Goal: Task Accomplishment & Management: Manage account settings

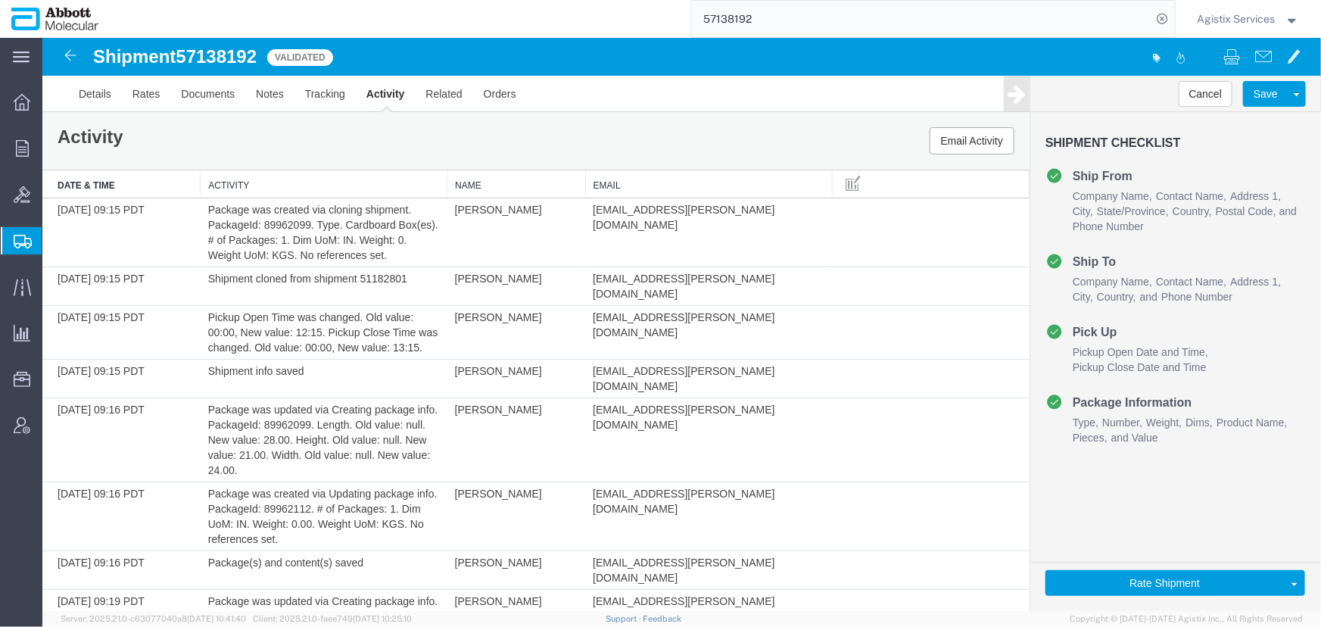
scroll to position [1035, 0]
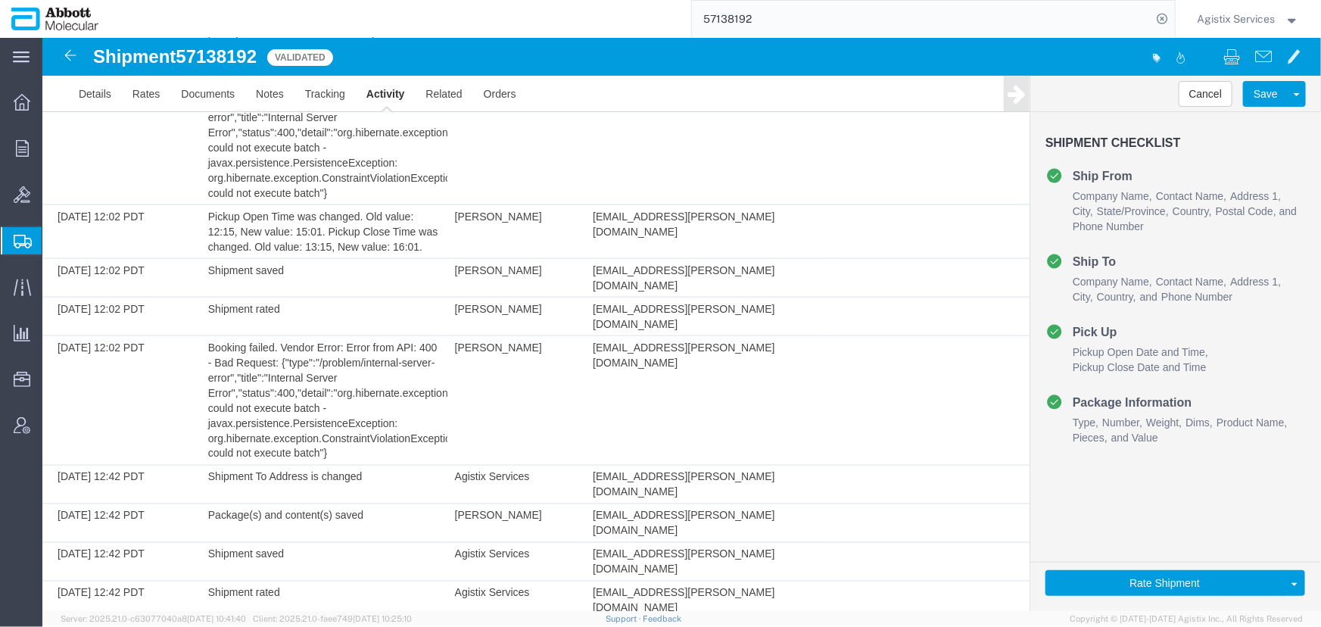
click at [1247, 20] on span "Agistix Services" at bounding box center [1236, 19] width 78 height 17
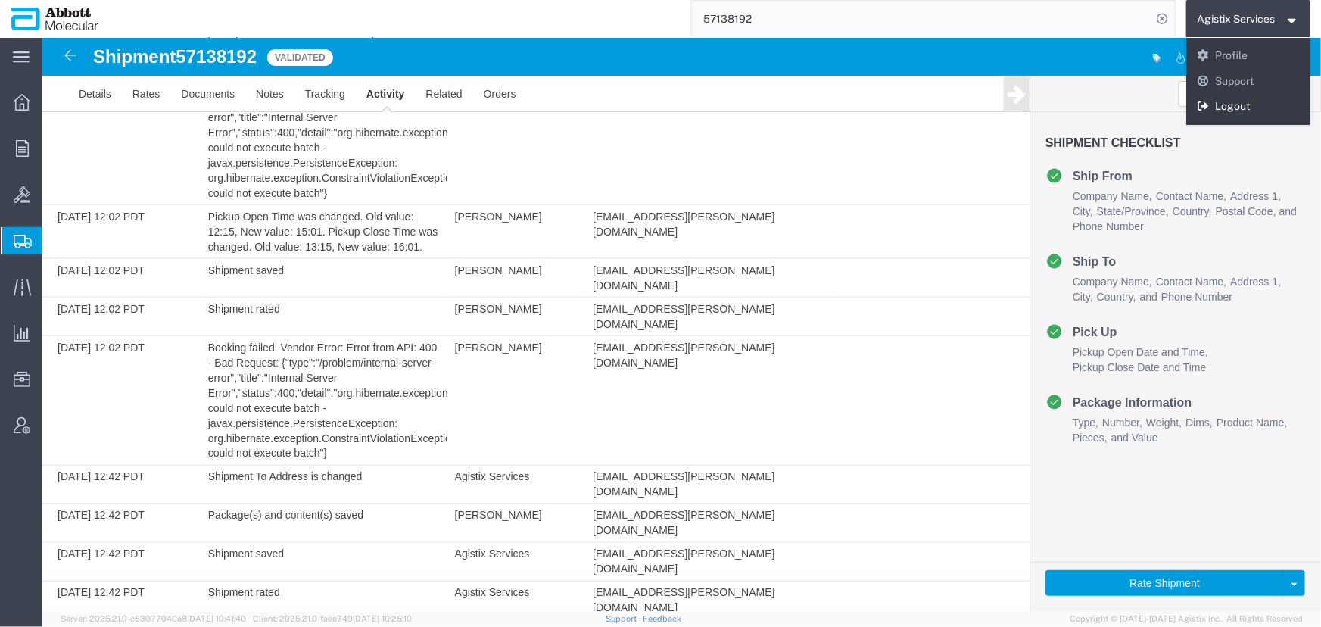
click at [1228, 111] on link "Logout" at bounding box center [1248, 107] width 125 height 26
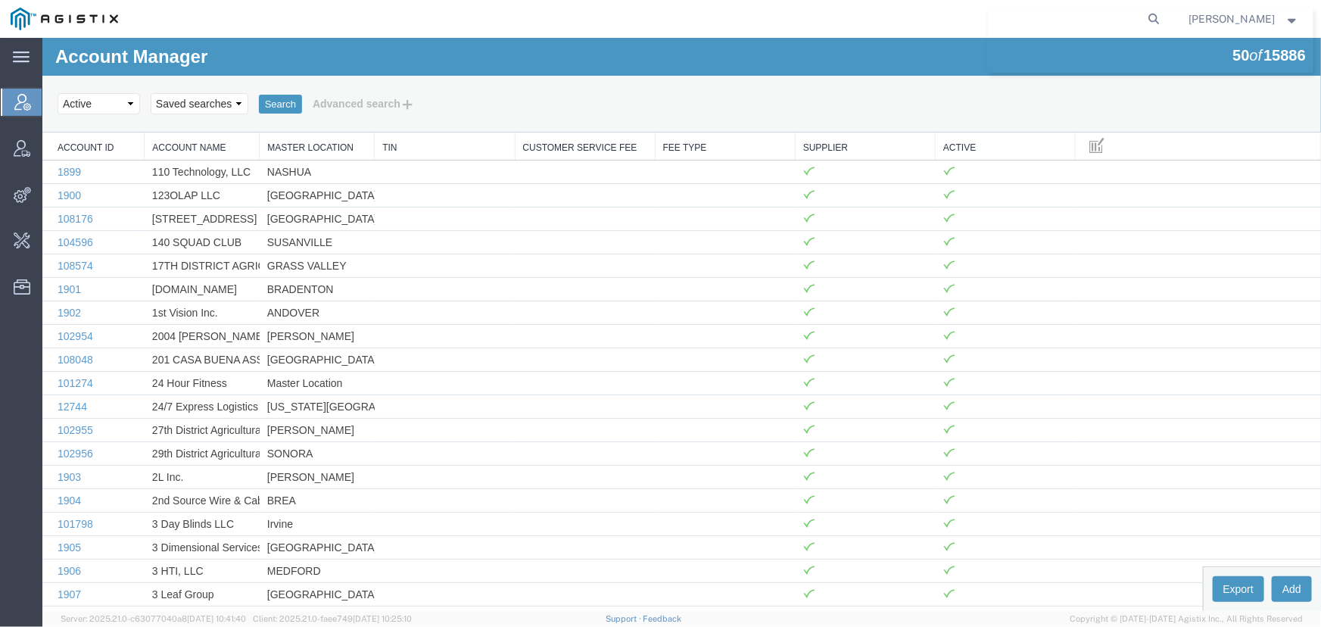
click at [932, 30] on agx-global-search at bounding box center [925, 19] width 484 height 38
click at [1152, 17] on icon at bounding box center [1154, 18] width 21 height 21
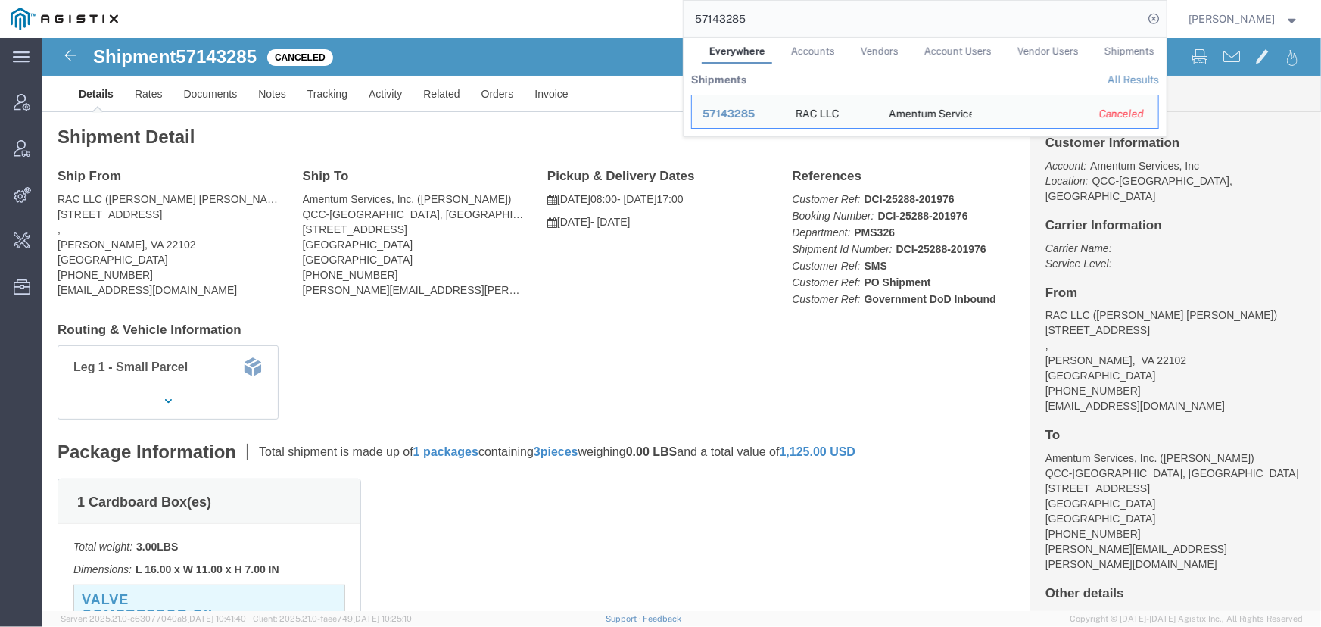
drag, startPoint x: 823, startPoint y: 17, endPoint x: 460, endPoint y: 28, distance: 363.4
click at [460, 28] on div "57143285 Everywhere Accounts Vendors Account Users Vendor Users Shipments Shipm…" at bounding box center [648, 19] width 1038 height 38
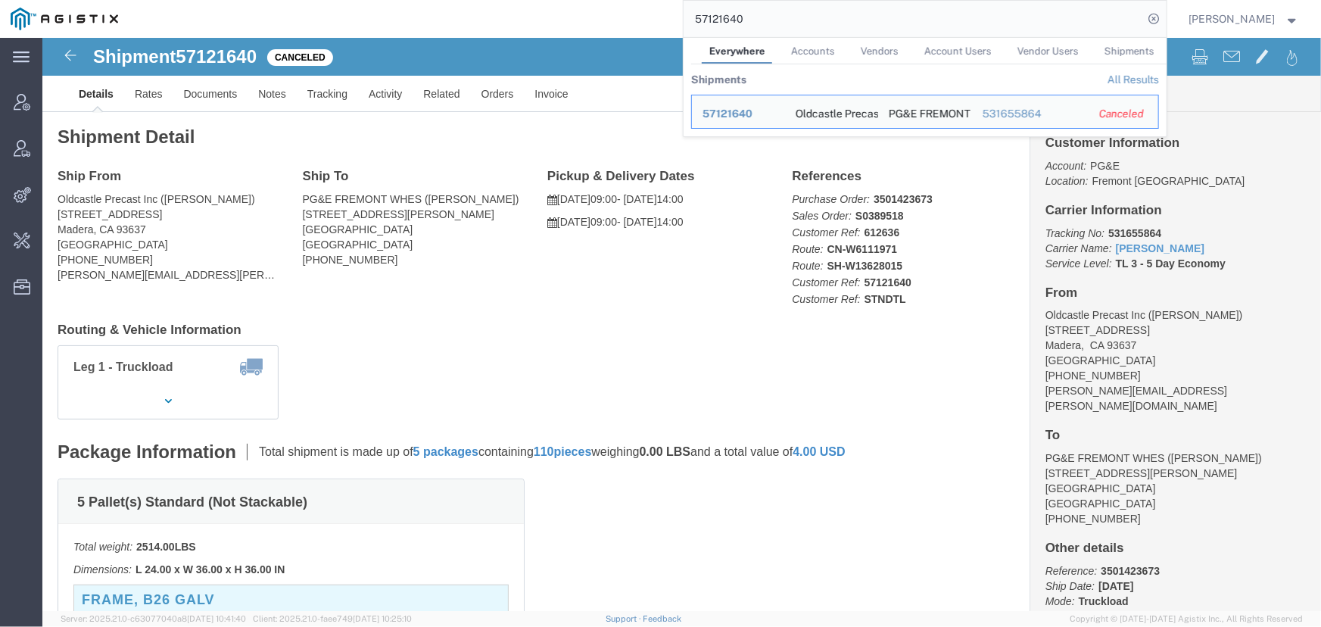
drag, startPoint x: 783, startPoint y: 18, endPoint x: 456, endPoint y: 19, distance: 326.9
click at [456, 19] on div "57121640 Everywhere Accounts Vendors Account Users Vendor Users Shipments Shipm…" at bounding box center [648, 19] width 1038 height 38
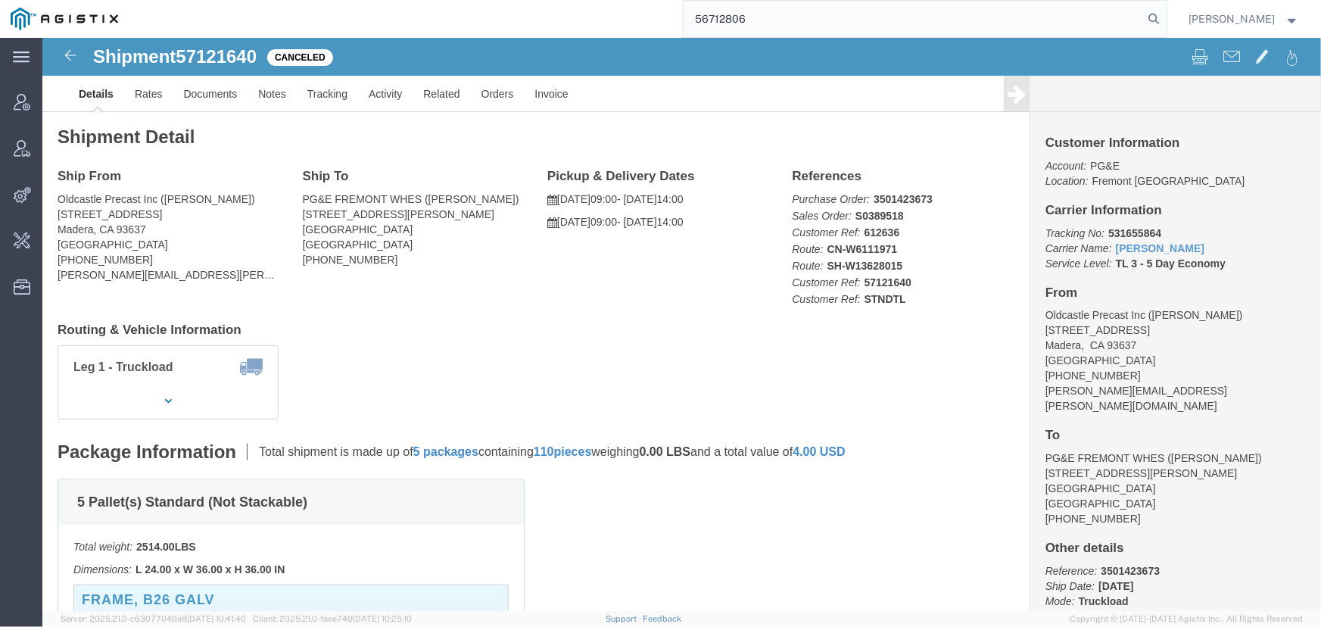
type input "56712806"
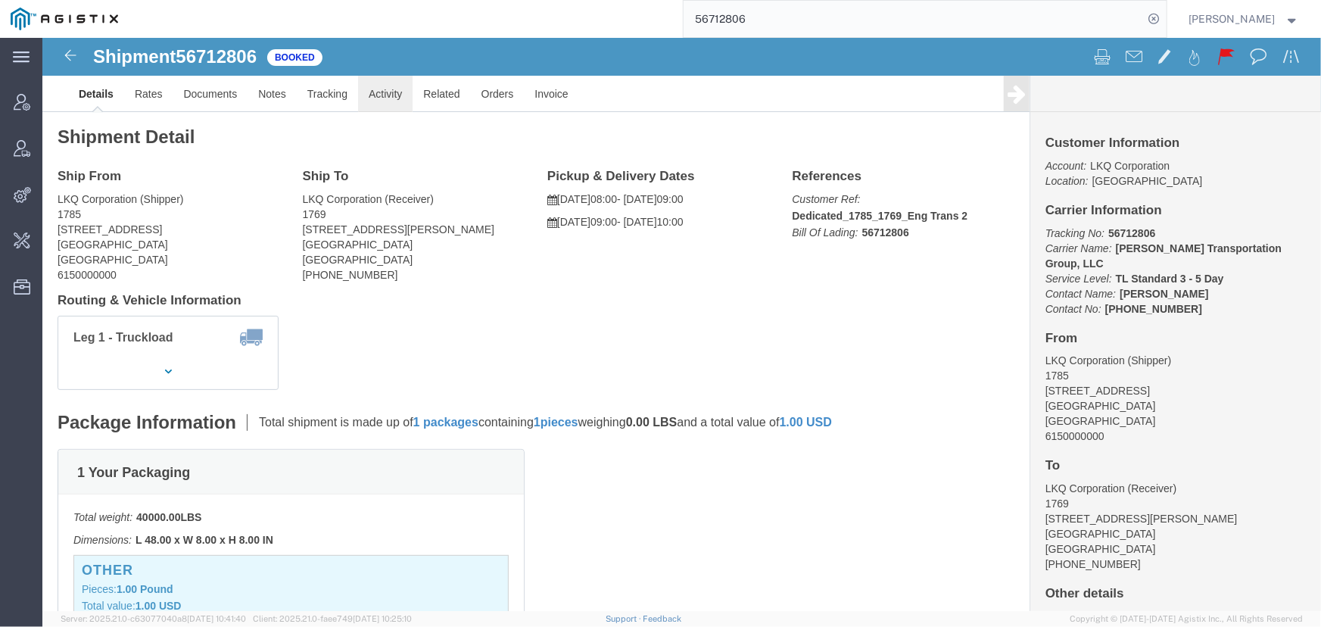
click link "Activity"
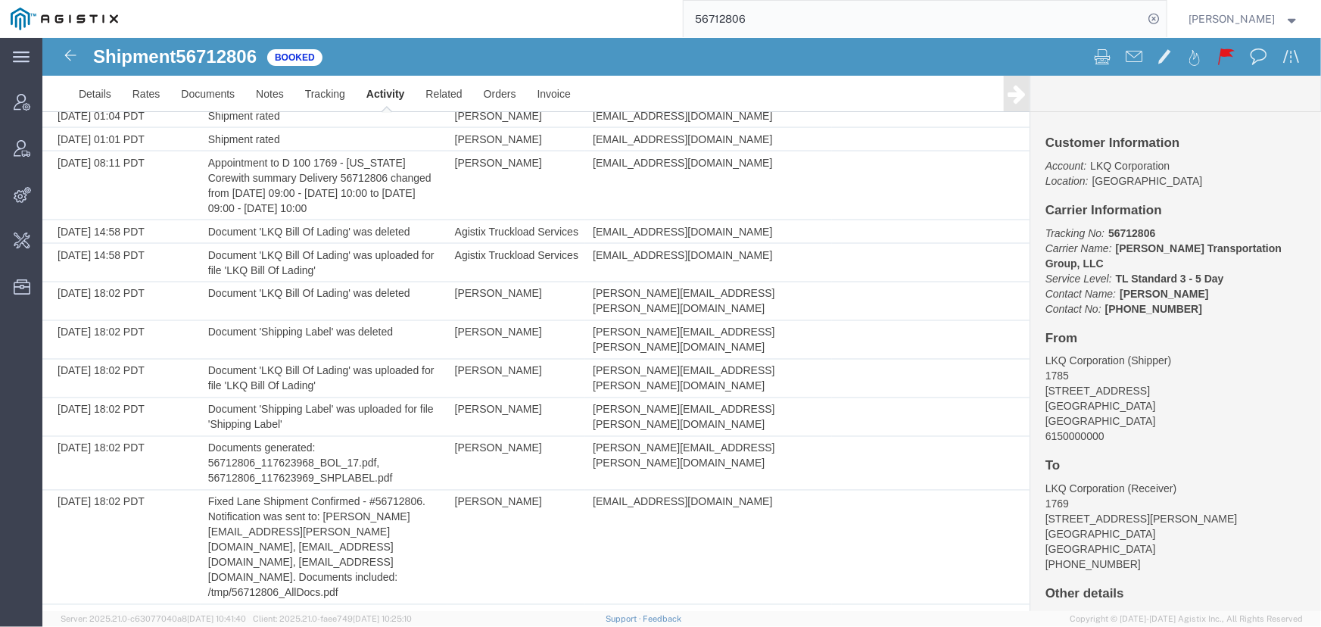
scroll to position [1218, 0]
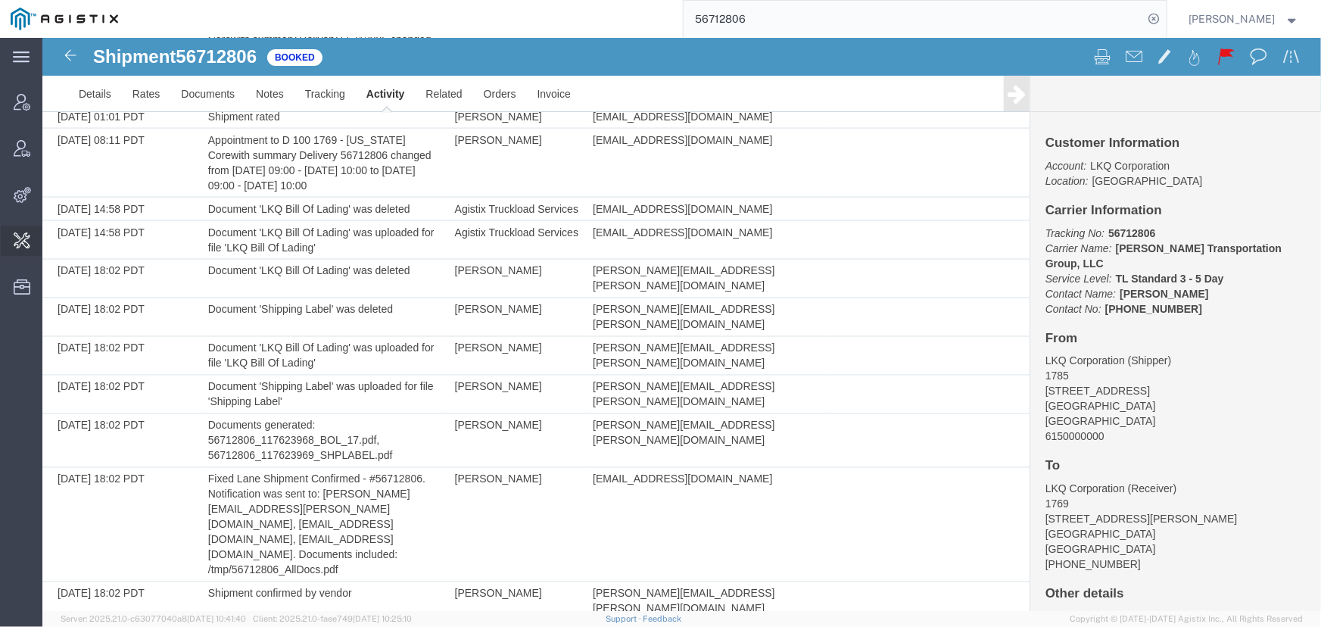
click at [0, 0] on span "Change Carrier" at bounding box center [0, 0] width 0 height 0
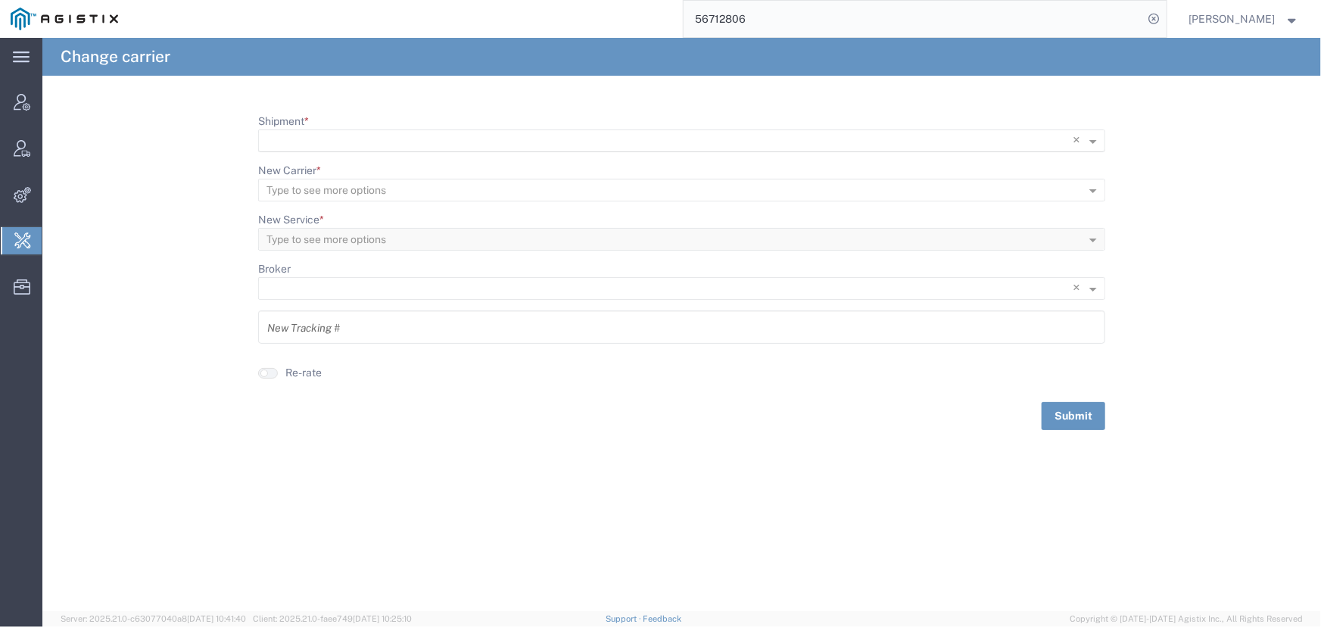
click at [318, 142] on input "Shipment *" at bounding box center [650, 141] width 768 height 21
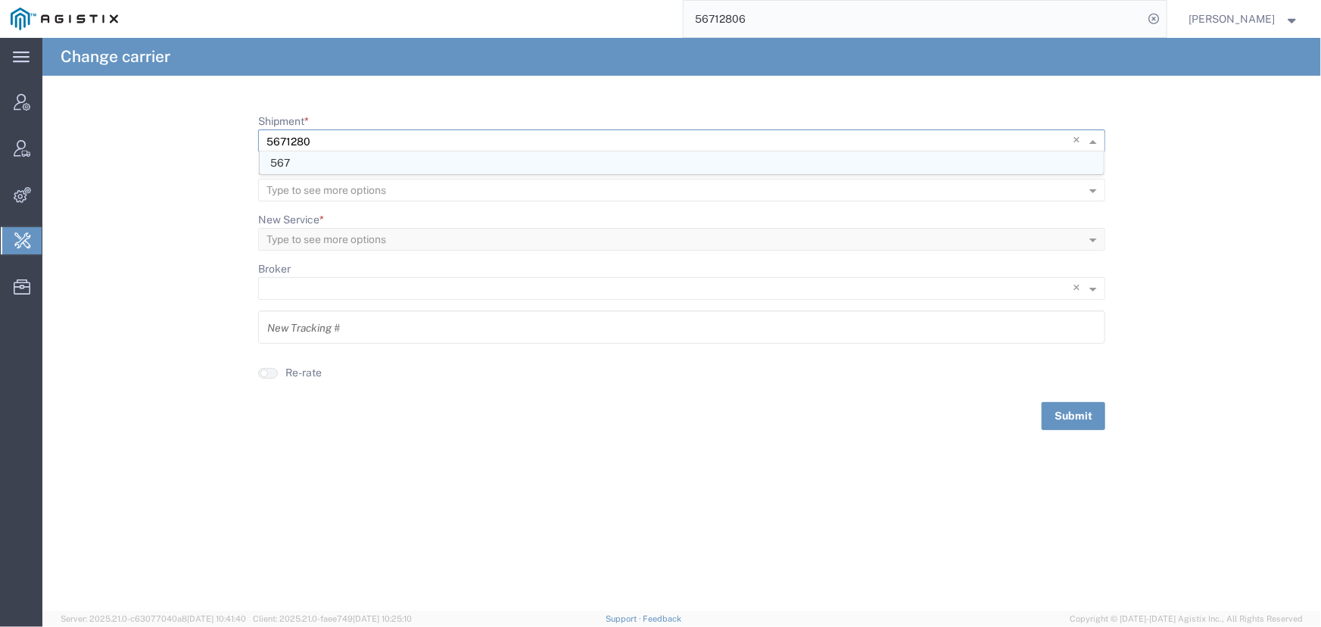
type input "56712806"
click at [307, 164] on span "56712806" at bounding box center [296, 163] width 52 height 12
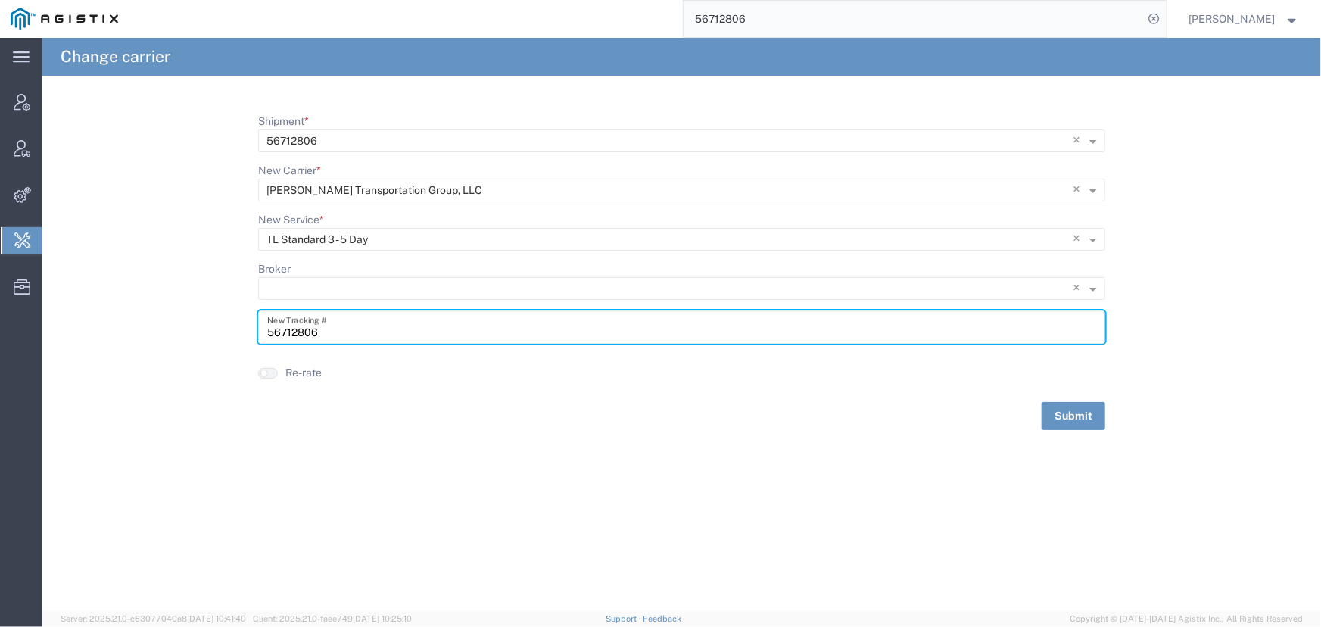
drag, startPoint x: 325, startPoint y: 335, endPoint x: 195, endPoint y: 332, distance: 129.4
click at [195, 332] on form "Shipment * × 56712806 × New Carrier * Type to see more options × Nolan Transpor…" at bounding box center [681, 272] width 1278 height 316
type input "8871030"
click at [1060, 417] on button "Submit" at bounding box center [1073, 416] width 64 height 28
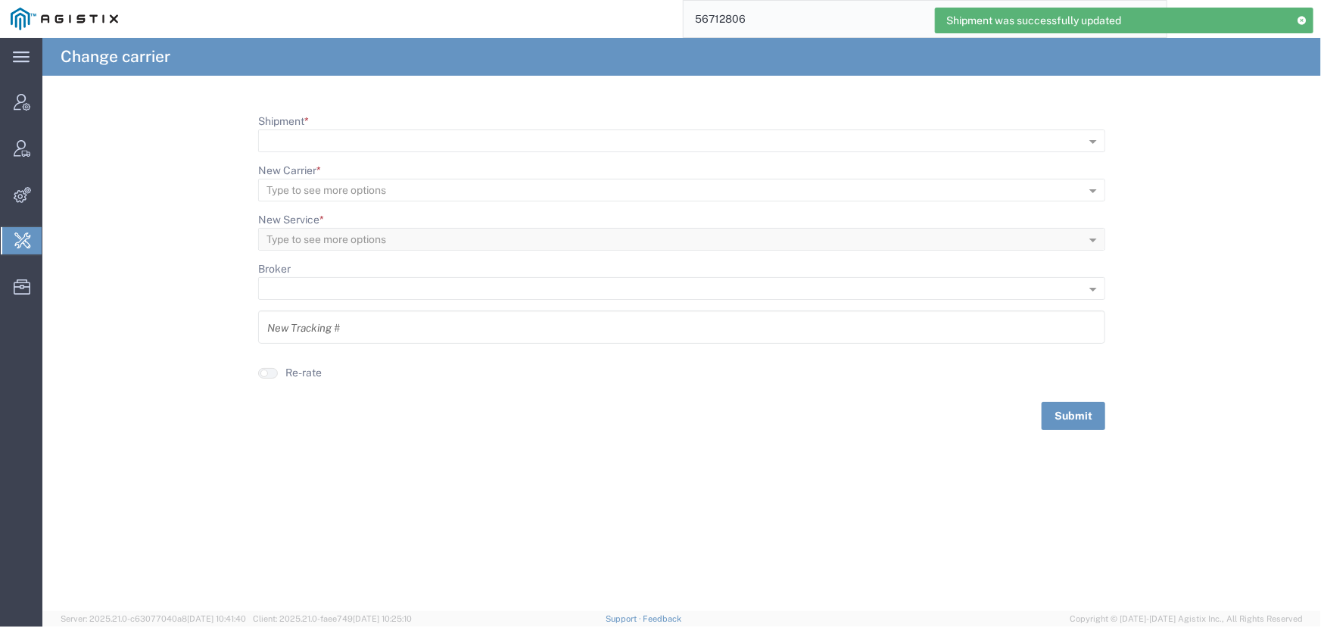
click at [749, 19] on input "56712806" at bounding box center [913, 19] width 460 height 36
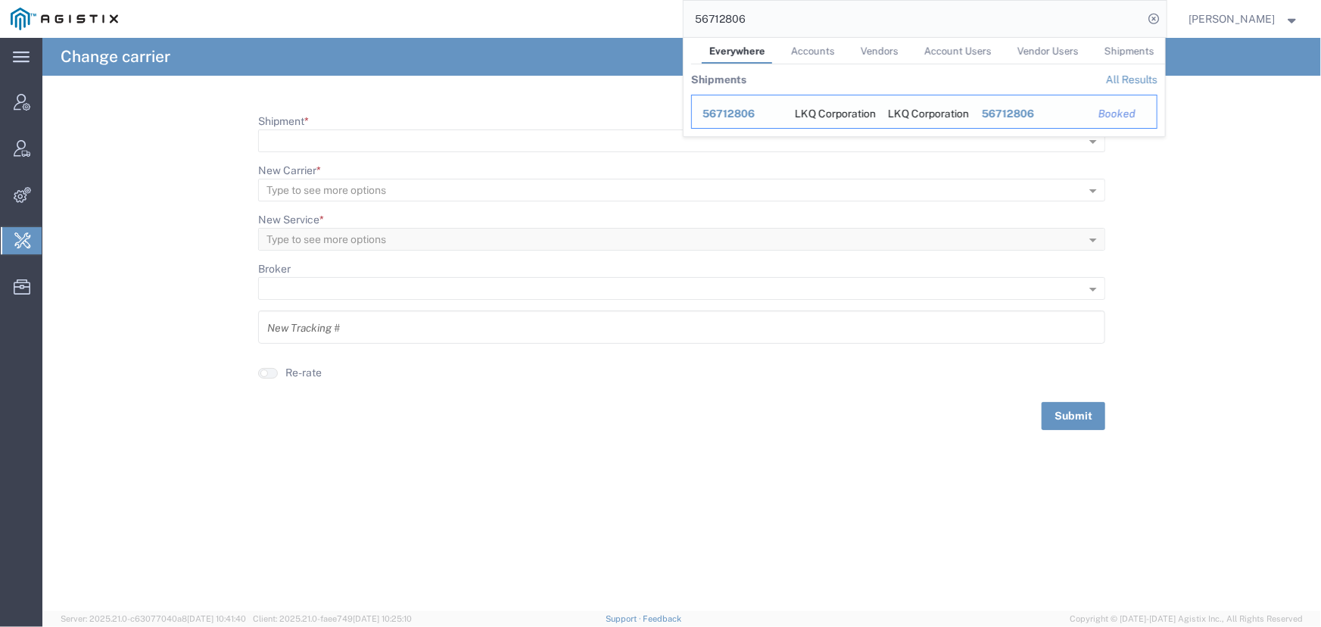
click at [724, 111] on span "56712806" at bounding box center [728, 113] width 52 height 12
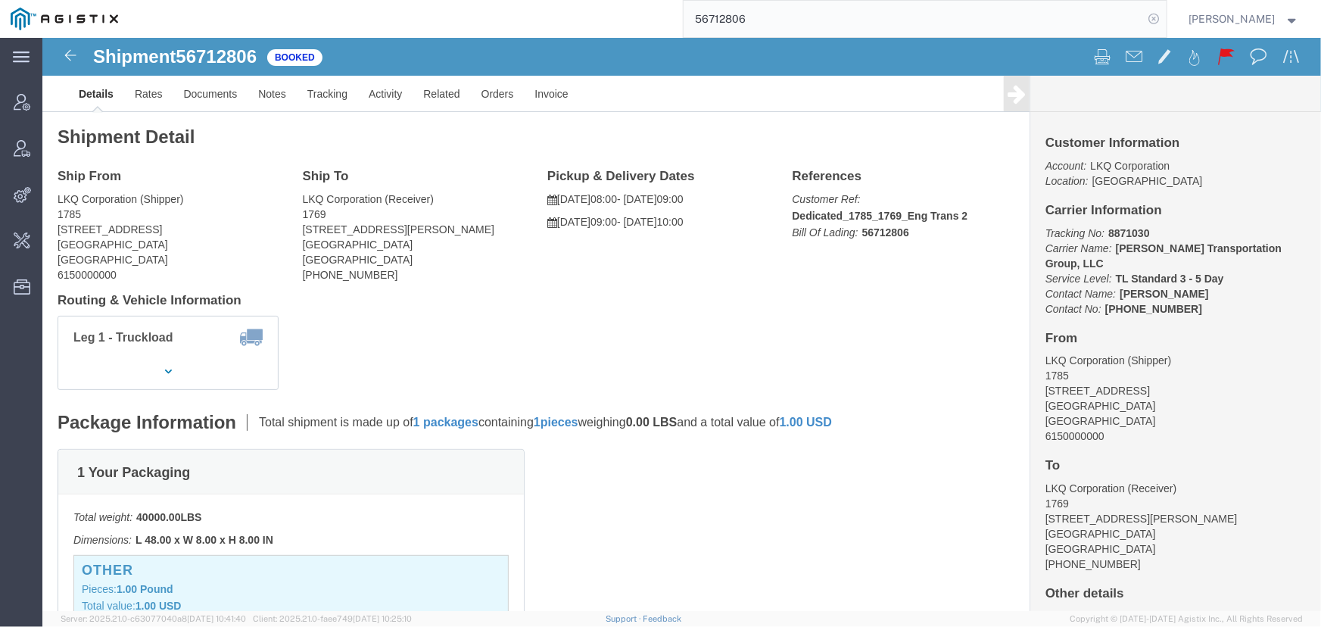
click at [1156, 20] on icon at bounding box center [1154, 18] width 21 height 21
click at [1151, 14] on icon at bounding box center [1154, 18] width 21 height 21
type input "offline@pgw.com"
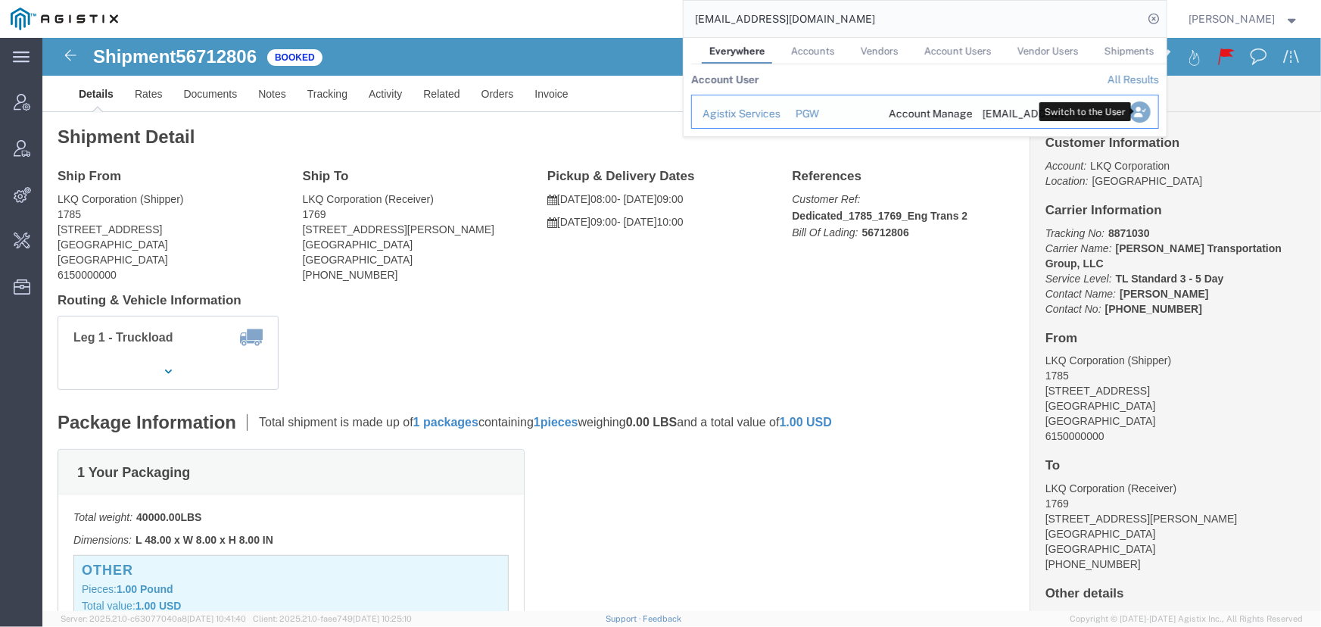
click at [1143, 113] on icon "Search Results" at bounding box center [1138, 111] width 21 height 21
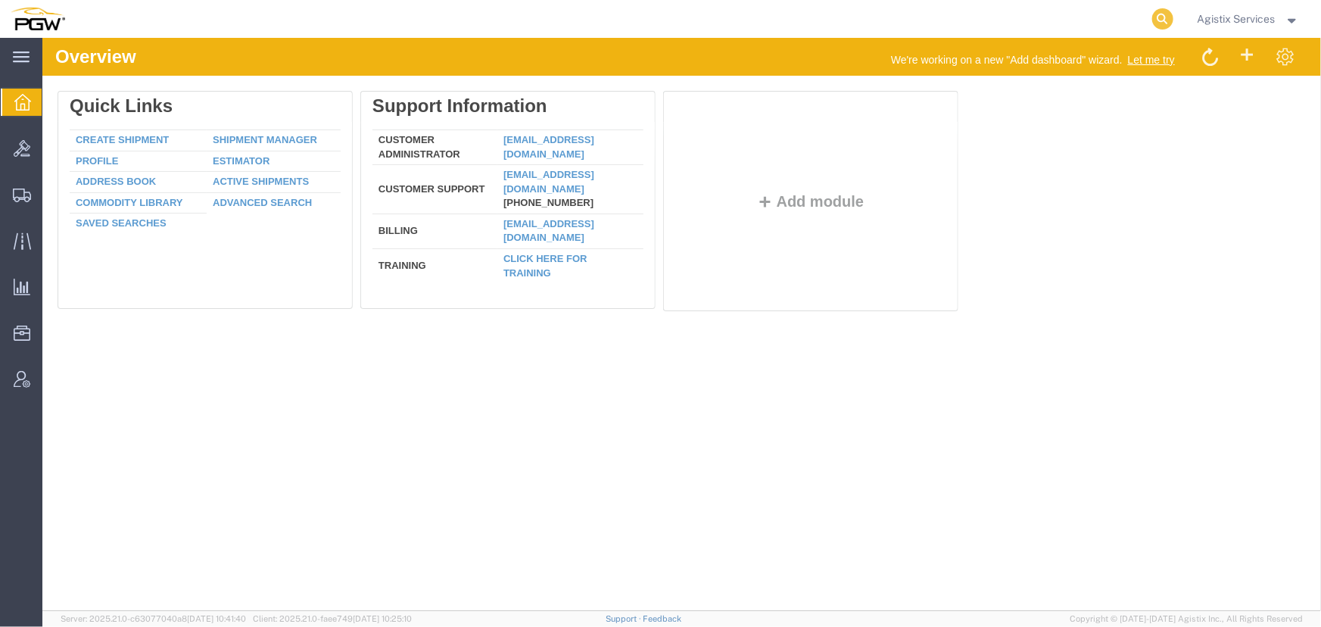
click at [1165, 14] on icon at bounding box center [1162, 18] width 21 height 21
type input "942106854"
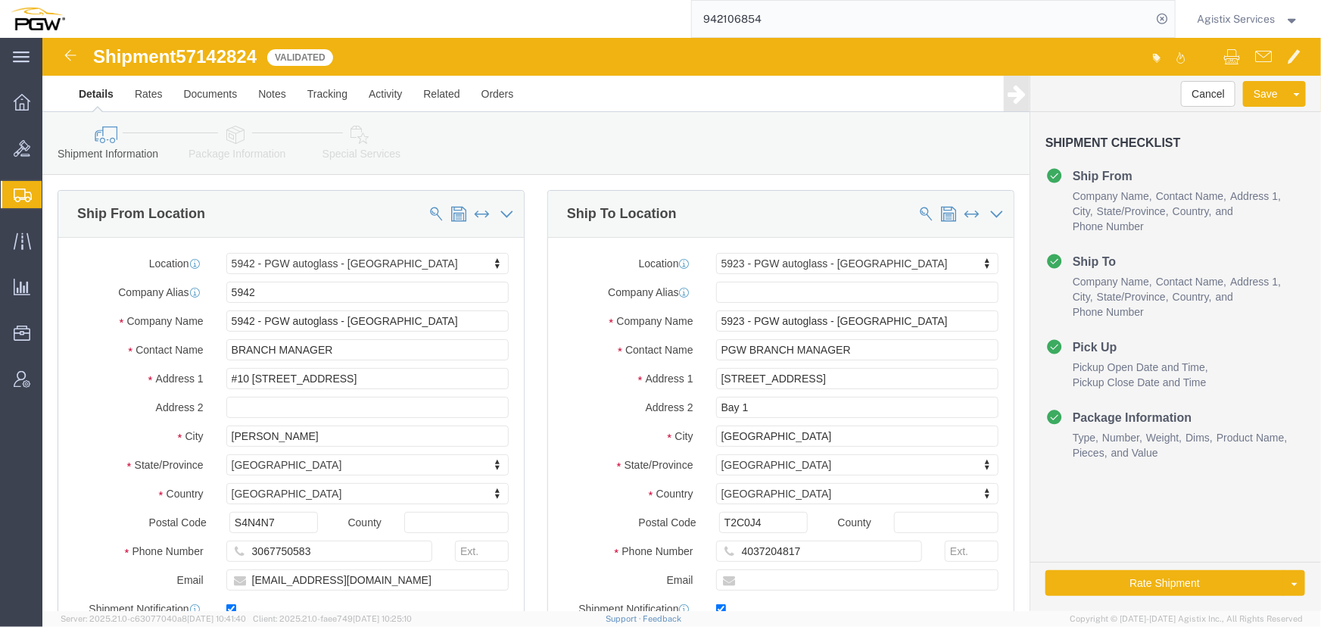
select select "28521"
select select "28509"
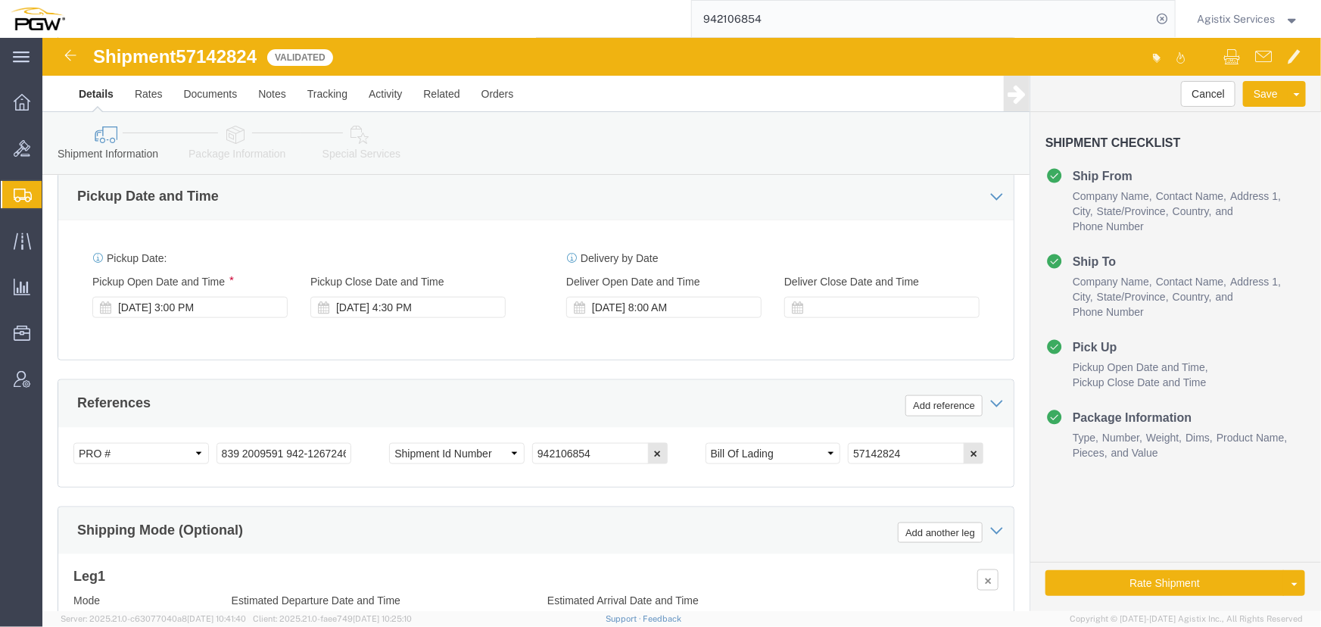
scroll to position [825, 0]
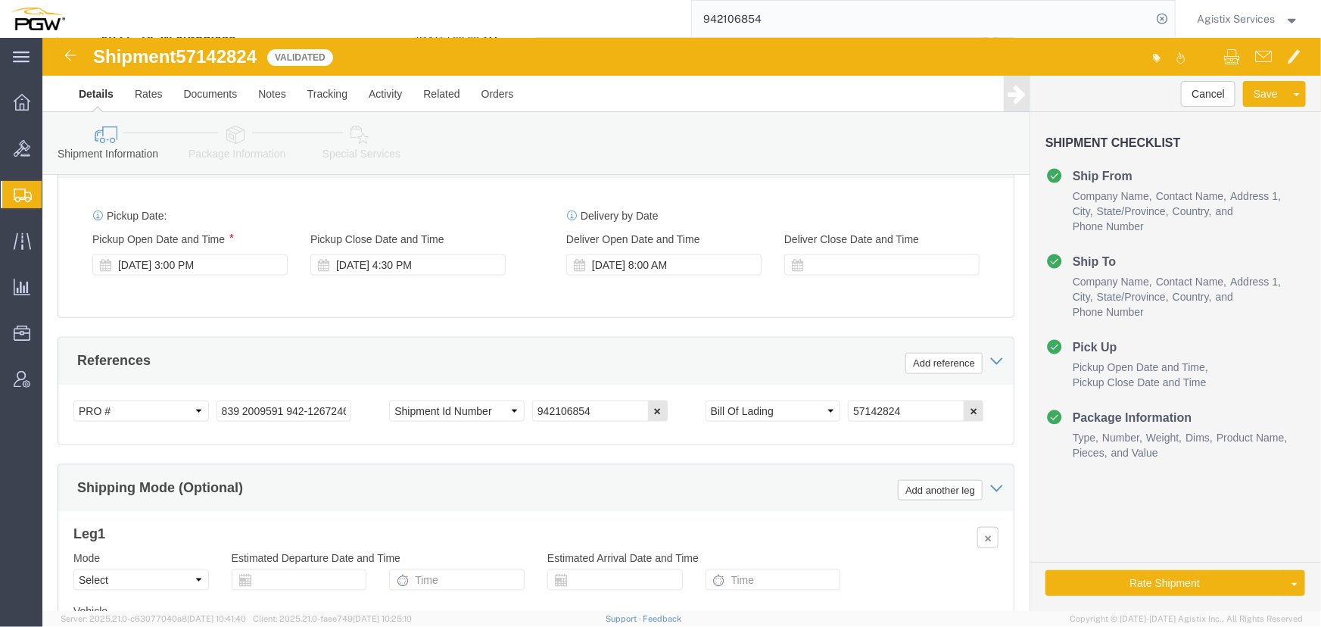
click input "839 2009591 942-1267246 942-1267260 942-1267337 942-1267263 942-1267319"
type input "839 2009591 942-1267246 942-1267260"
click button "Add reference"
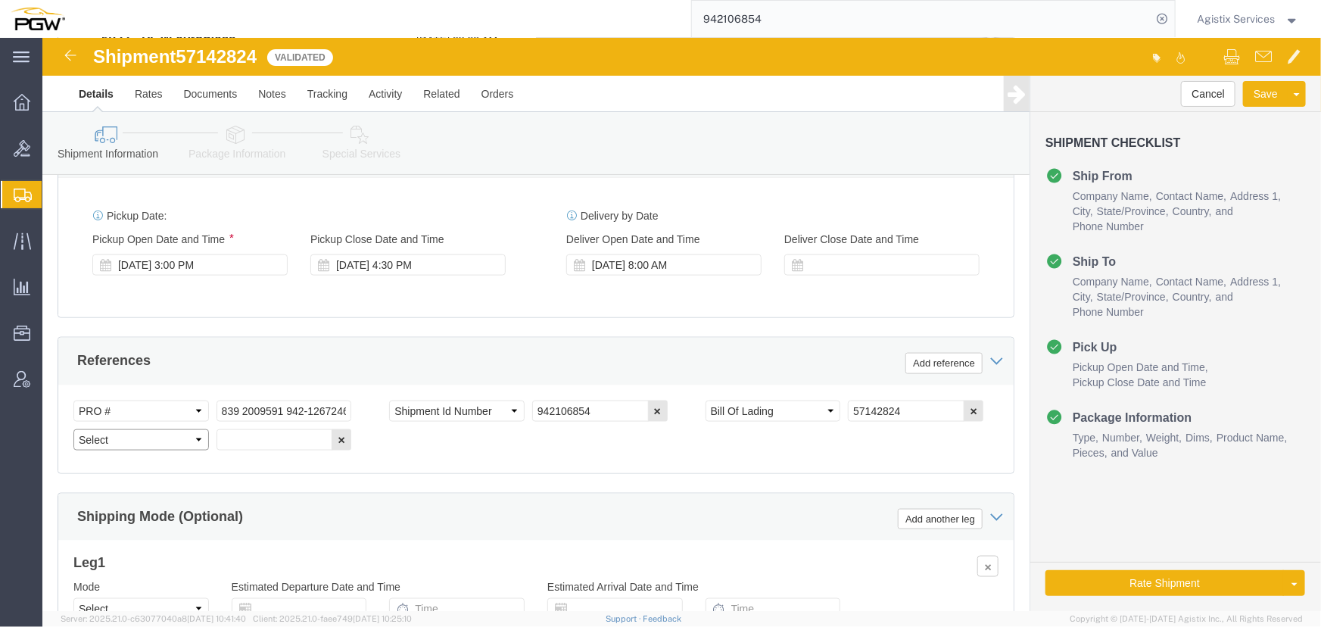
click select "Select Account Type Activity ID Airline Appointment Number ASN Batch Request # …"
select select "PRONUMBER"
click select "Select Account Type Activity ID Airline Appointment Number ASN Batch Request # …"
click input "text"
paste input "942-1267337 942-1267263 942-1267319"
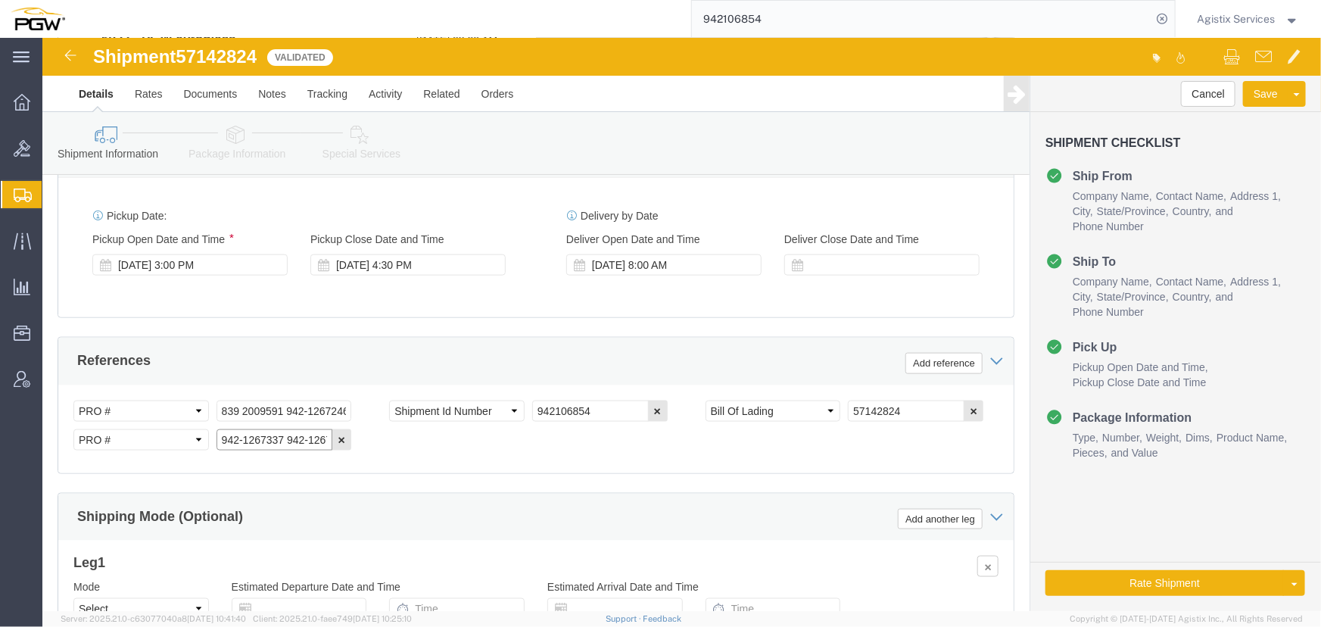
scroll to position [0, 89]
type input "942-1267337 942-1267263 942-1267319"
click div "Select Account Type Activity ID Airline Appointment Number ASN Batch Request # …"
drag, startPoint x: 267, startPoint y: 378, endPoint x: 216, endPoint y: 320, distance: 77.2
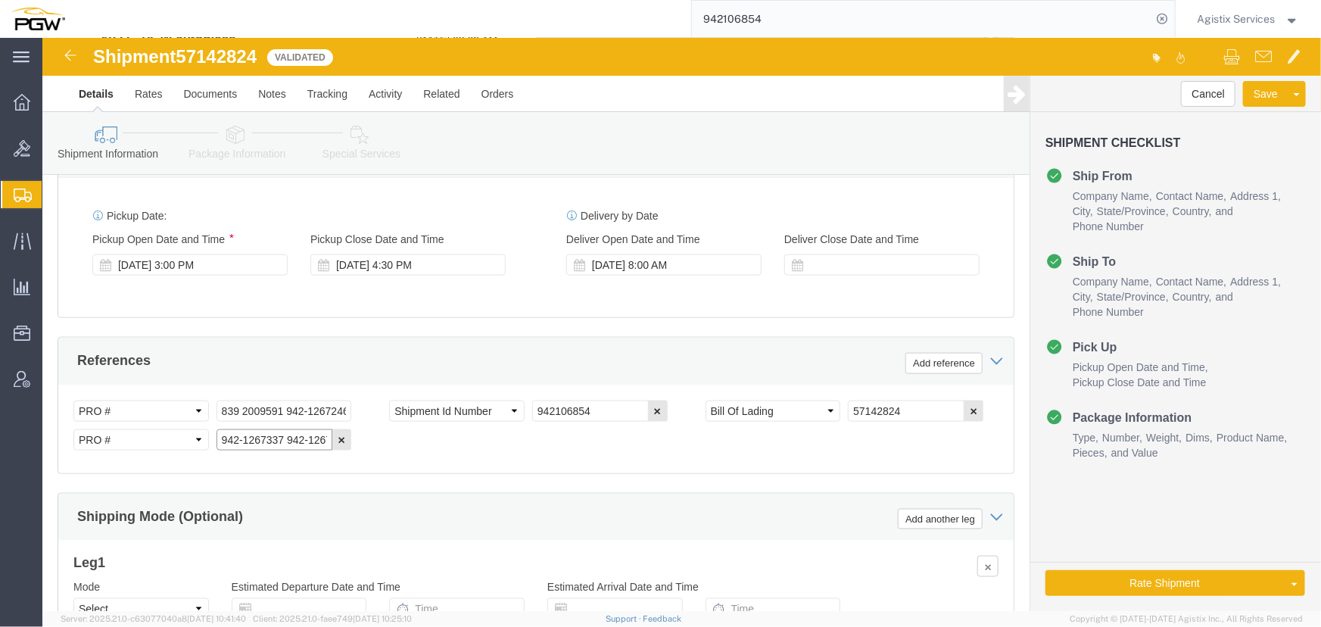
click input "942-1267337 942-1267263 942-1267319"
click select "Select Air Less than Truckload Multi-Leg Ocean Freight Rail Small Parcel Truckl…"
select select "LTL"
click select "Select Air Less than Truckload Multi-Leg Ocean Freight Rail Small Parcel Truckl…"
click button "Rate Shipment"
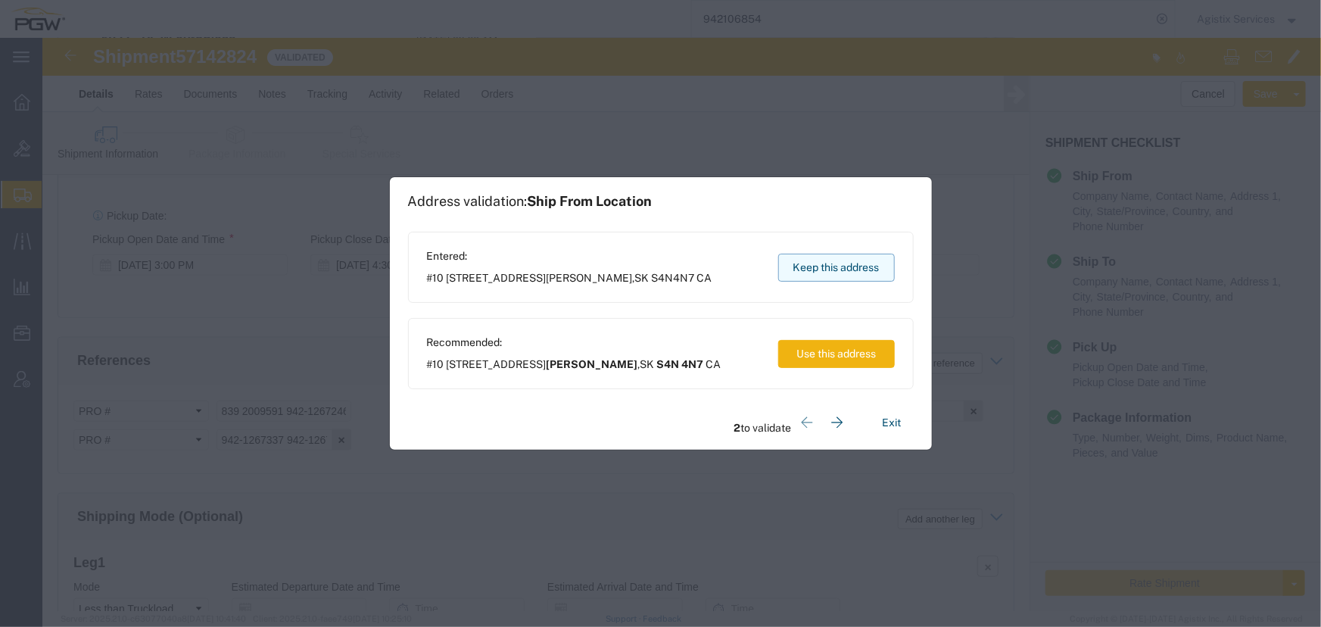
click at [836, 270] on button "Keep this address" at bounding box center [836, 268] width 117 height 28
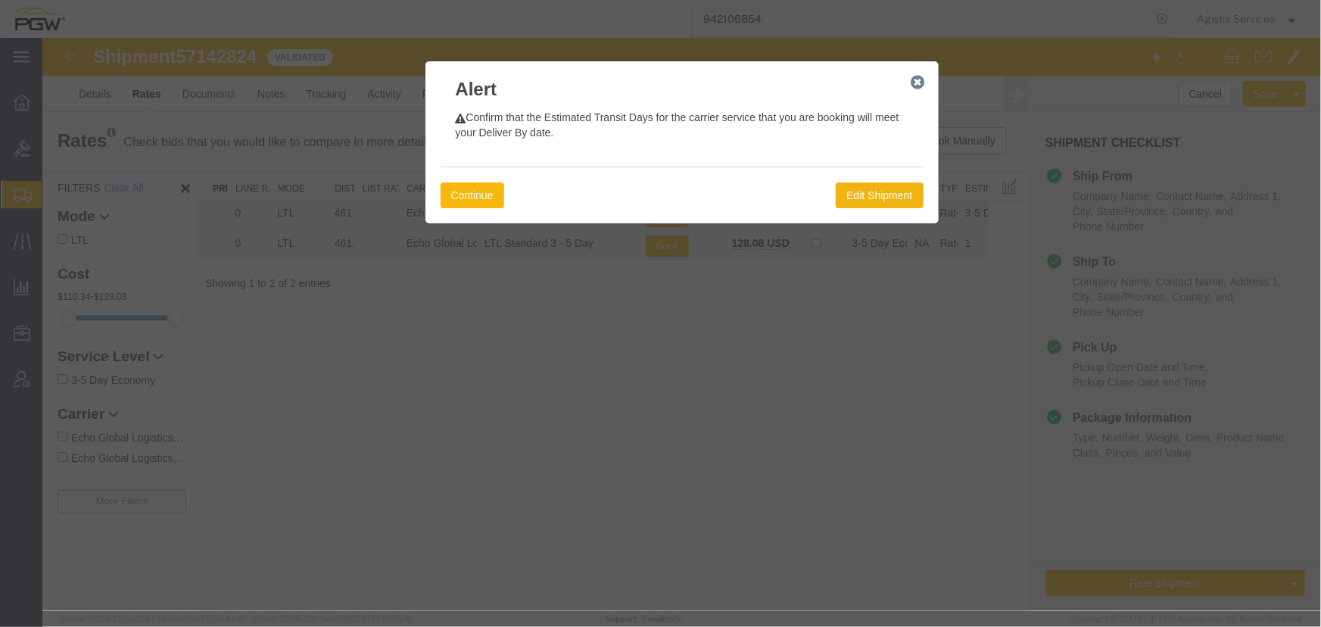
click at [485, 195] on button "Continue" at bounding box center [472, 195] width 64 height 26
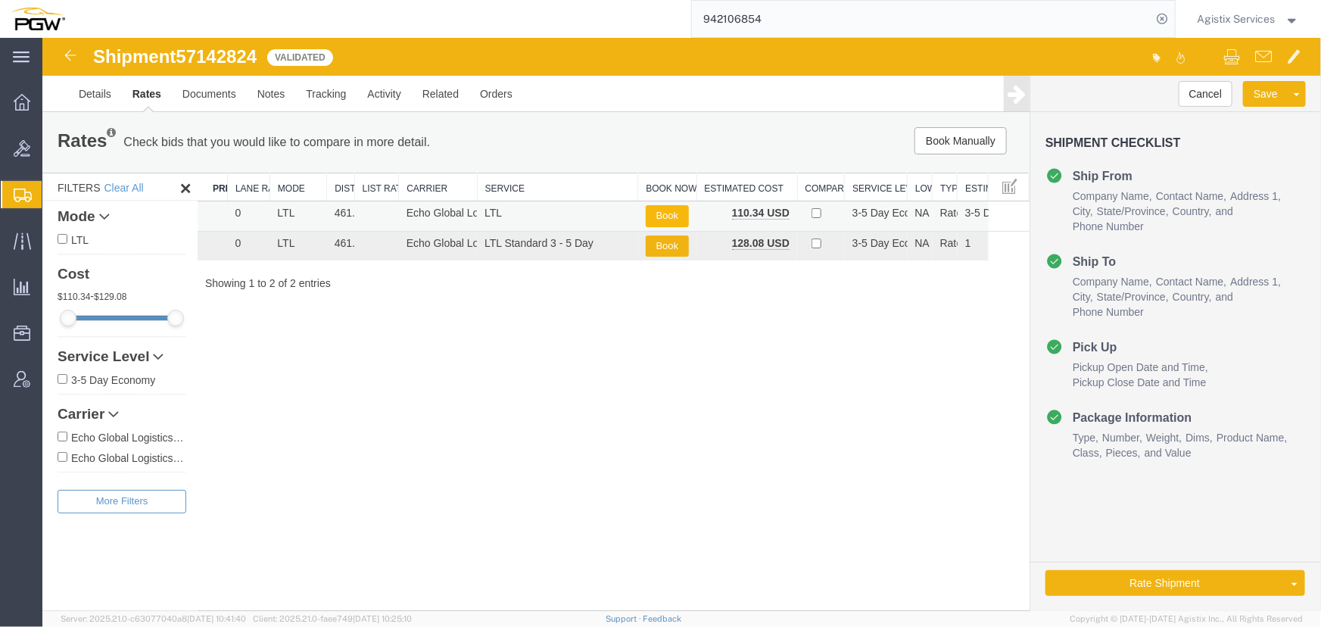
click at [665, 210] on button "Book" at bounding box center [666, 215] width 43 height 22
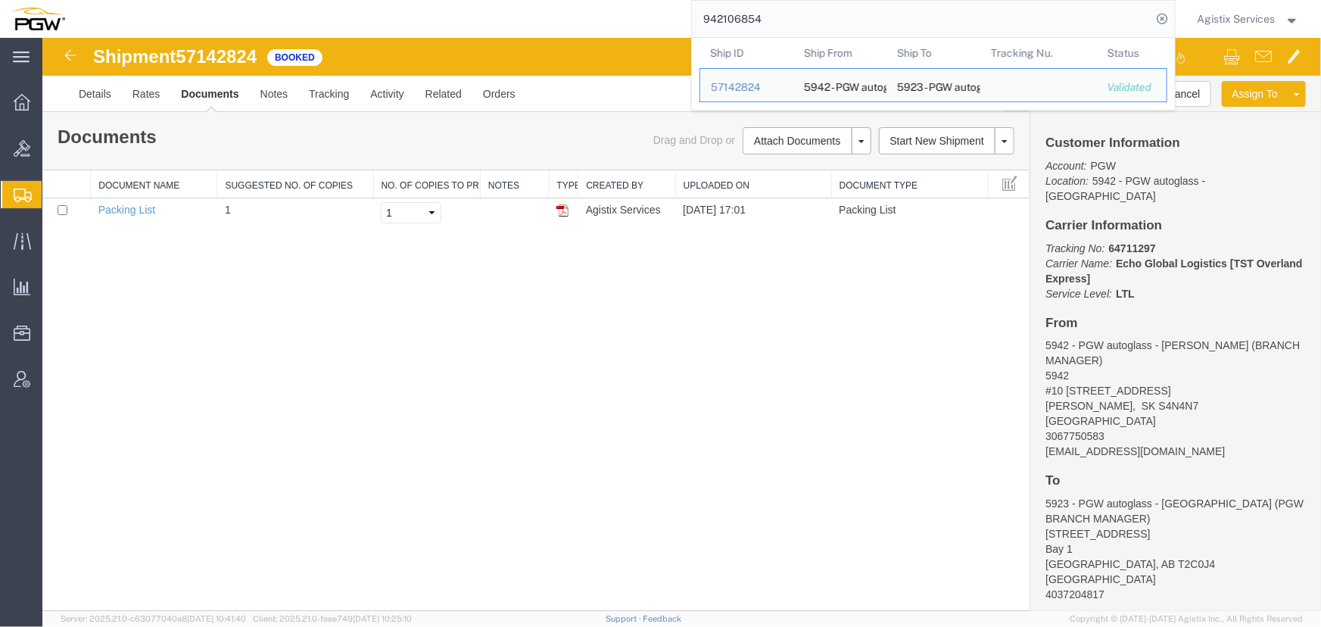
drag, startPoint x: 665, startPoint y: 20, endPoint x: 280, endPoint y: -1, distance: 385.8
click at [280, 0] on html "main_menu Created with Sketch. Collapse Menu Overview Bids Shipments Shipment M…" at bounding box center [660, 313] width 1321 height 627
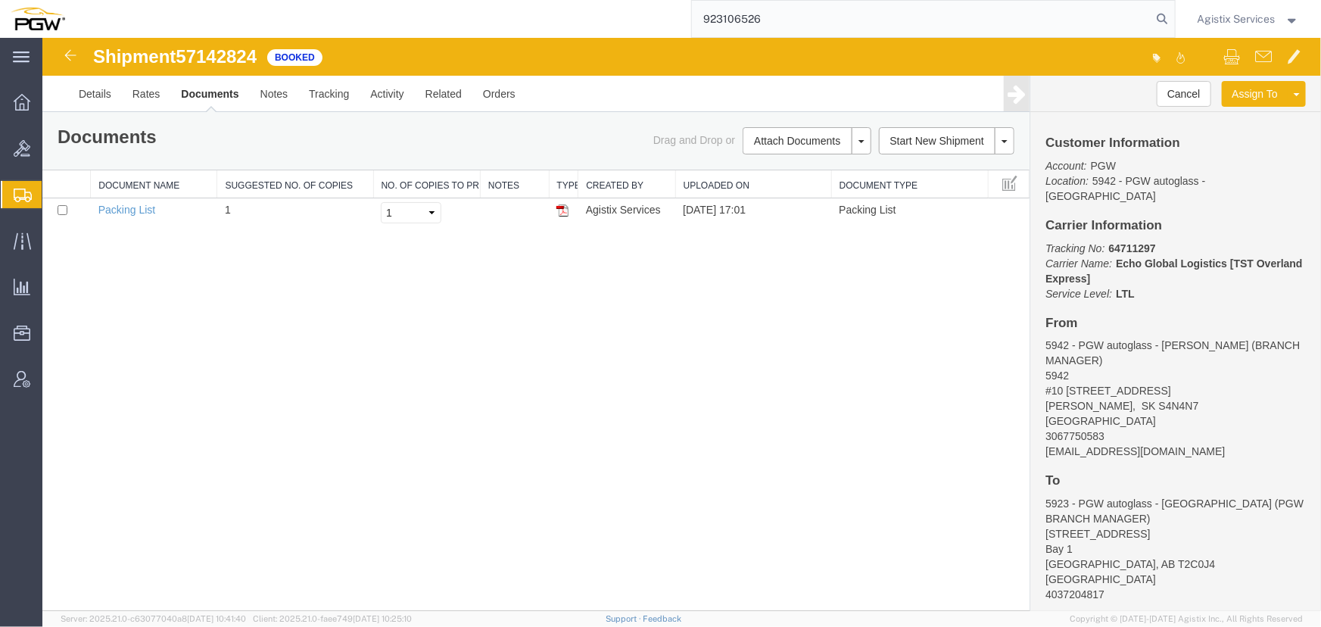
type input "923106526"
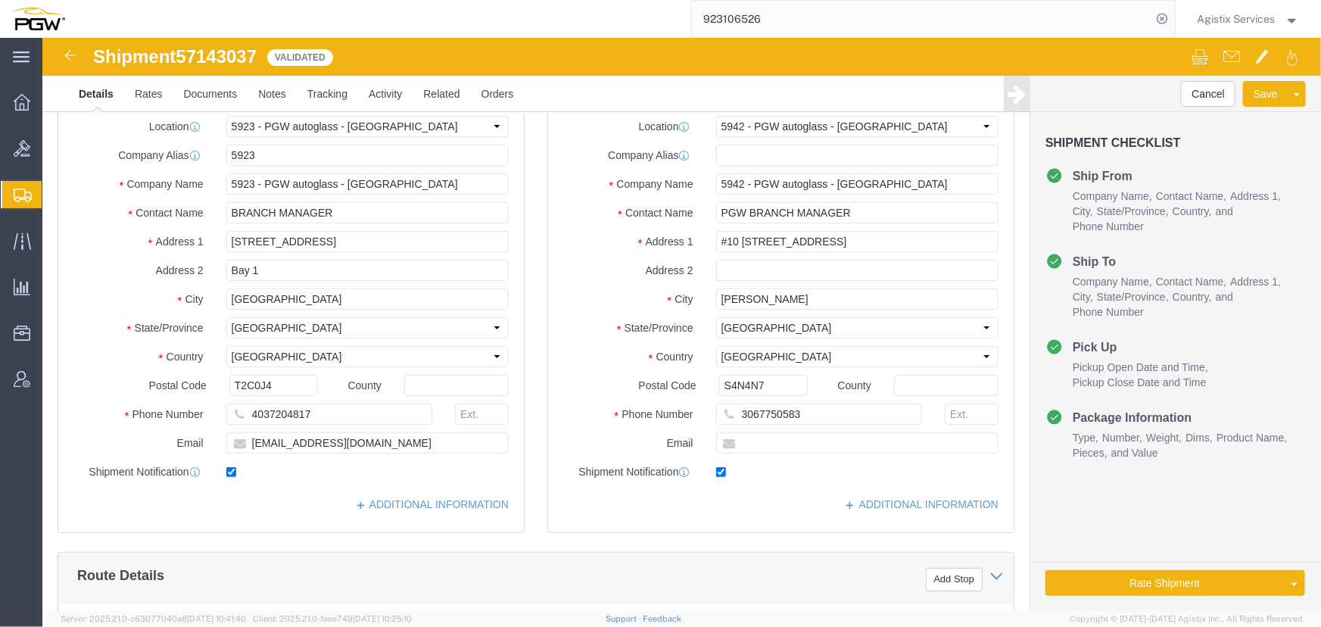
select select "28509"
select select "28521"
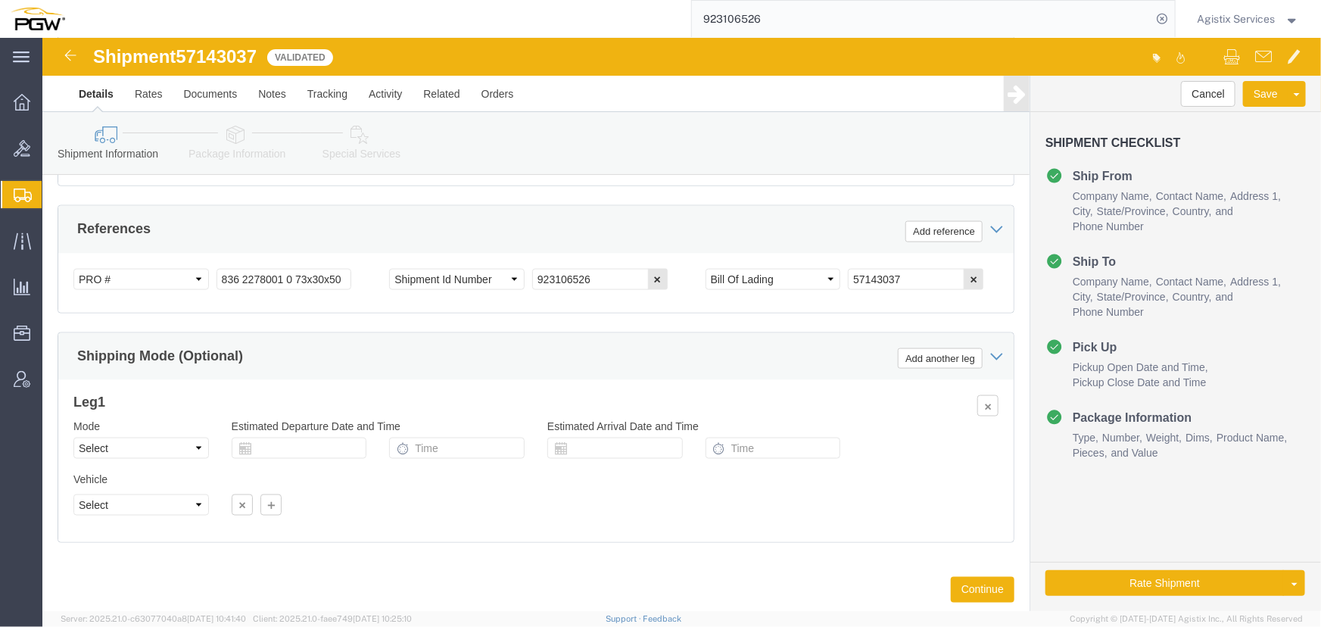
scroll to position [963, 0]
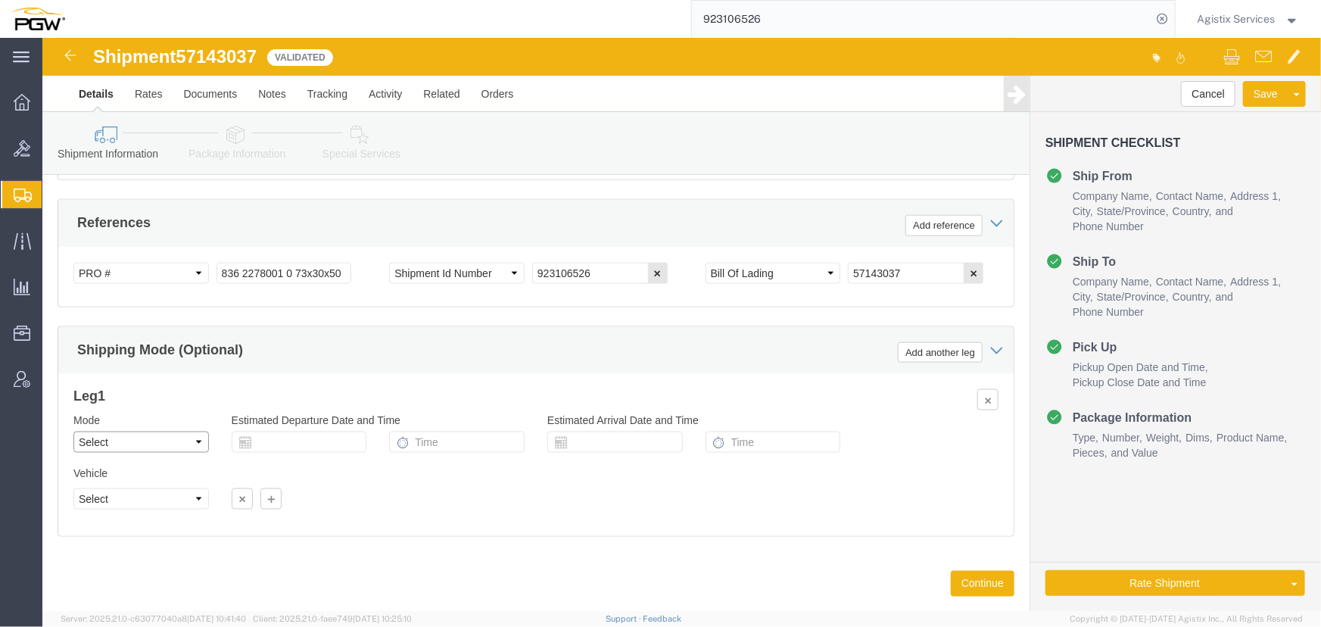
click select "Select Air Less than Truckload Multi-Leg Ocean Freight Rail Small Parcel Truckl…"
select select "LTL"
click select "Select Air Less than Truckload Multi-Leg Ocean Freight Rail Small Parcel Truckl…"
click button "Rate Shipment"
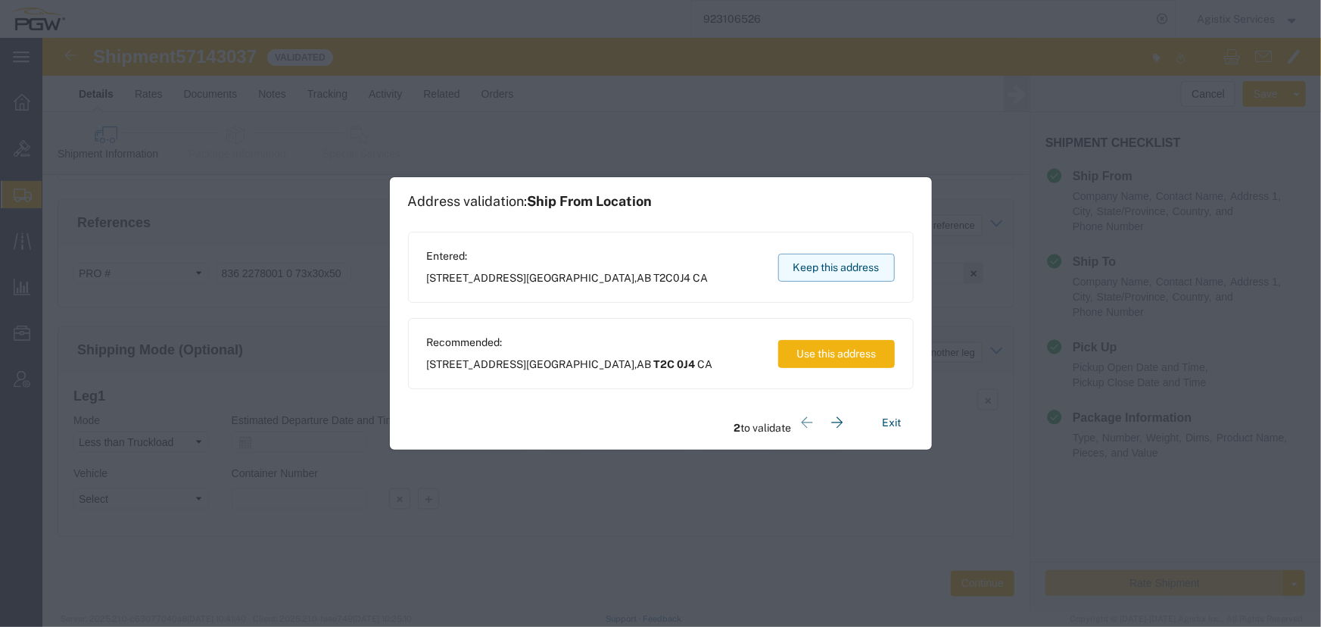
click at [839, 270] on button "Keep this address" at bounding box center [836, 268] width 117 height 28
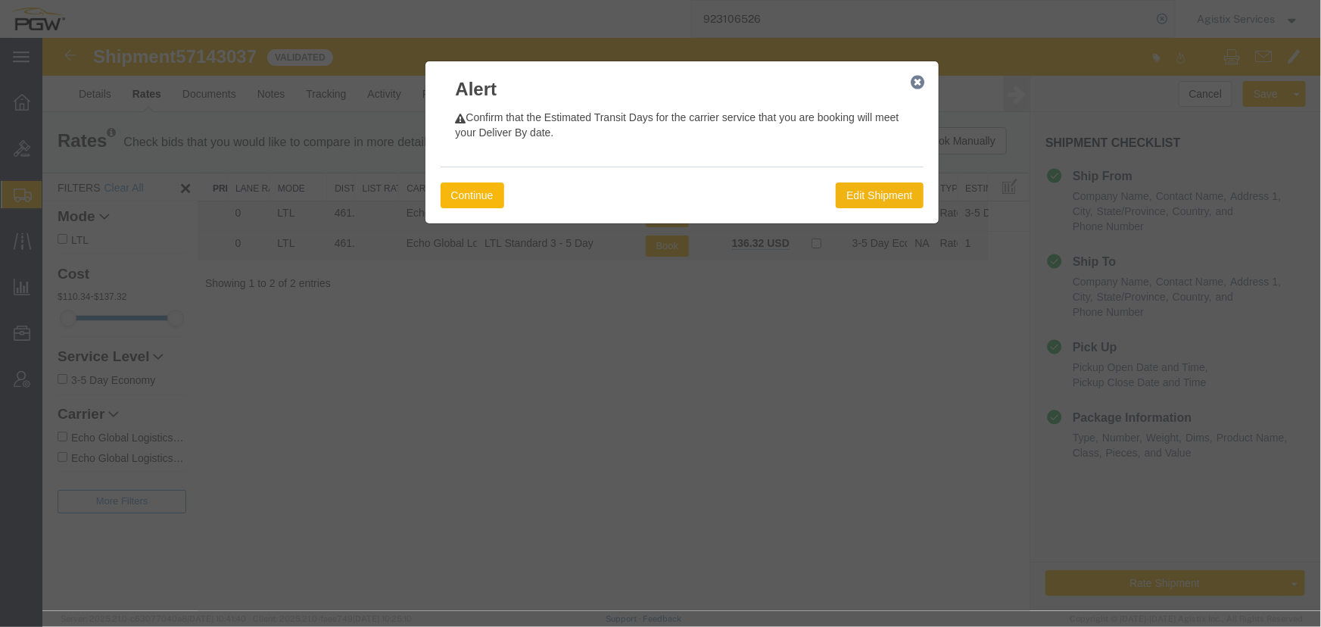
click at [481, 188] on button "Continue" at bounding box center [472, 195] width 64 height 26
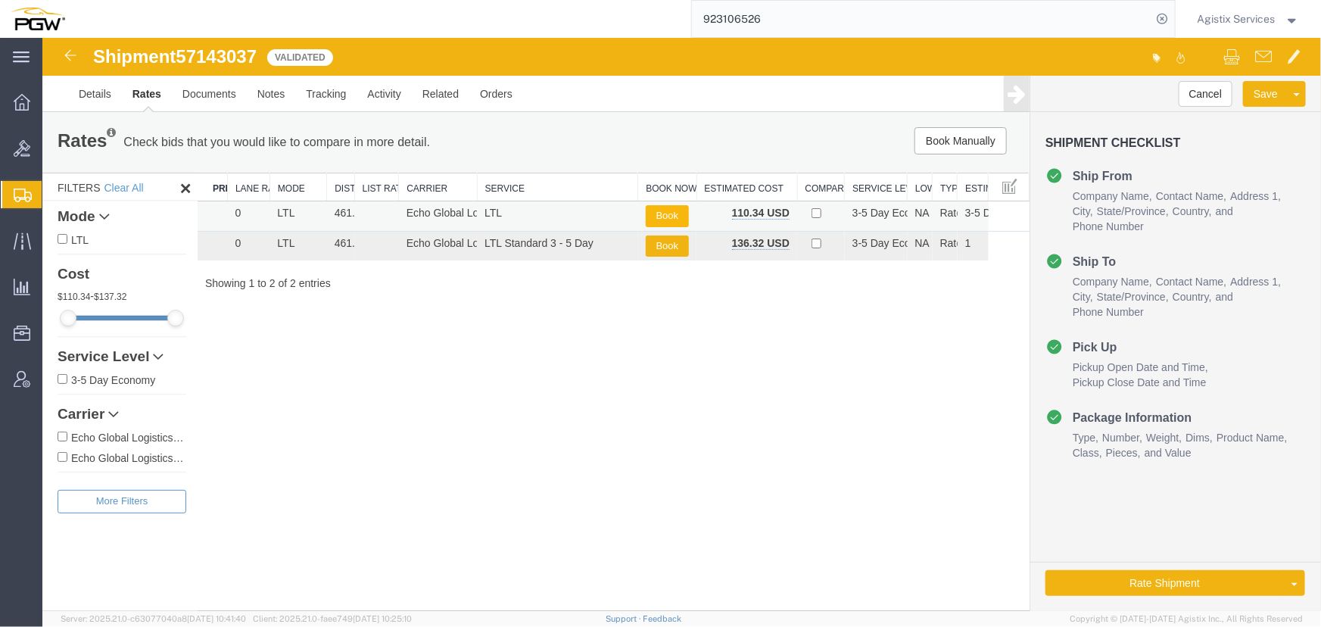
click at [668, 209] on button "Book" at bounding box center [666, 215] width 43 height 22
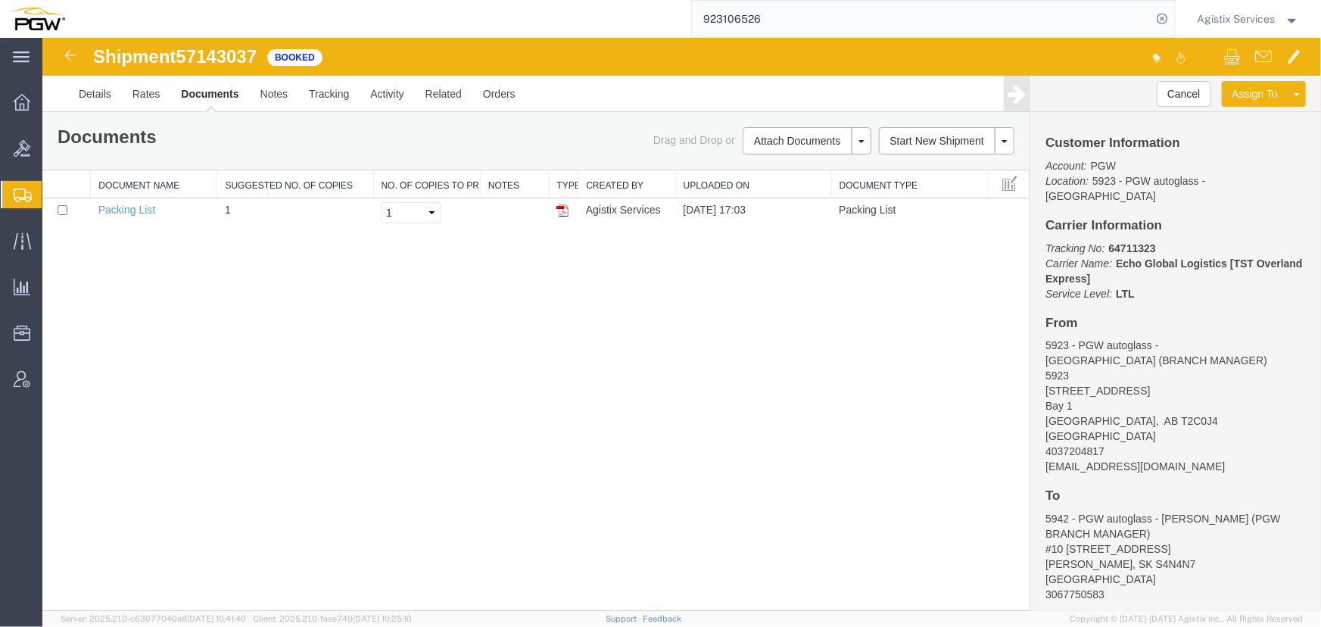
click at [1229, 17] on span "Agistix Services" at bounding box center [1236, 19] width 78 height 17
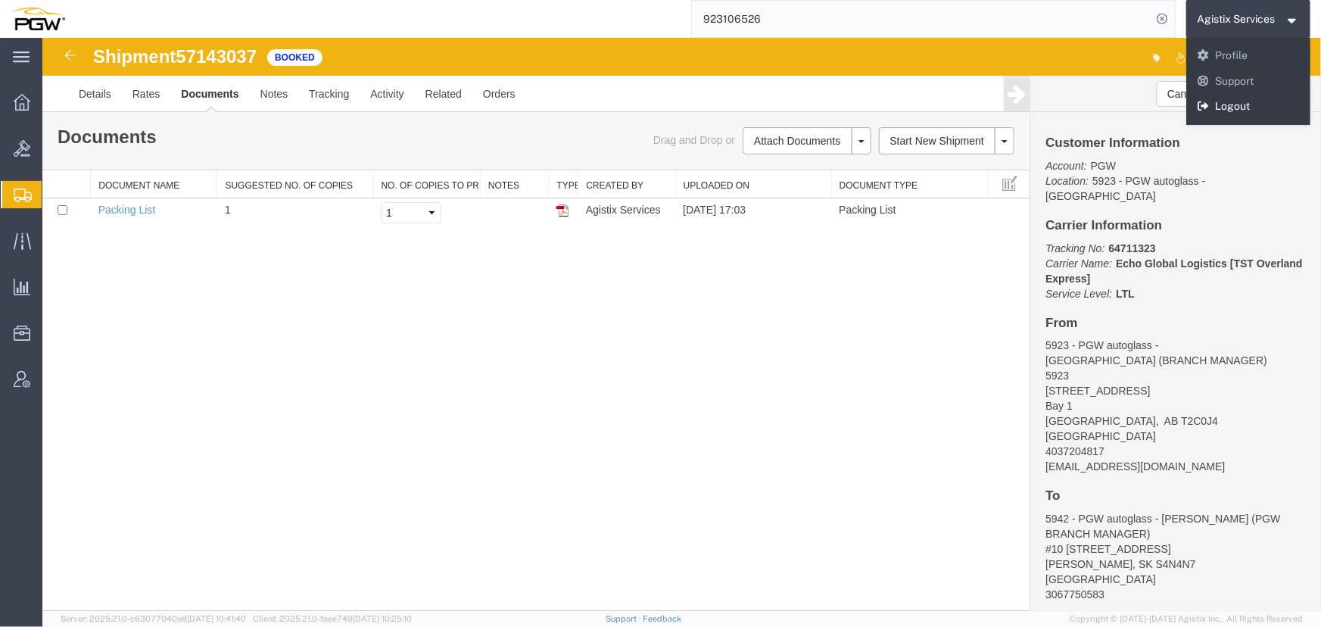
click at [1238, 106] on link "Logout" at bounding box center [1248, 107] width 125 height 26
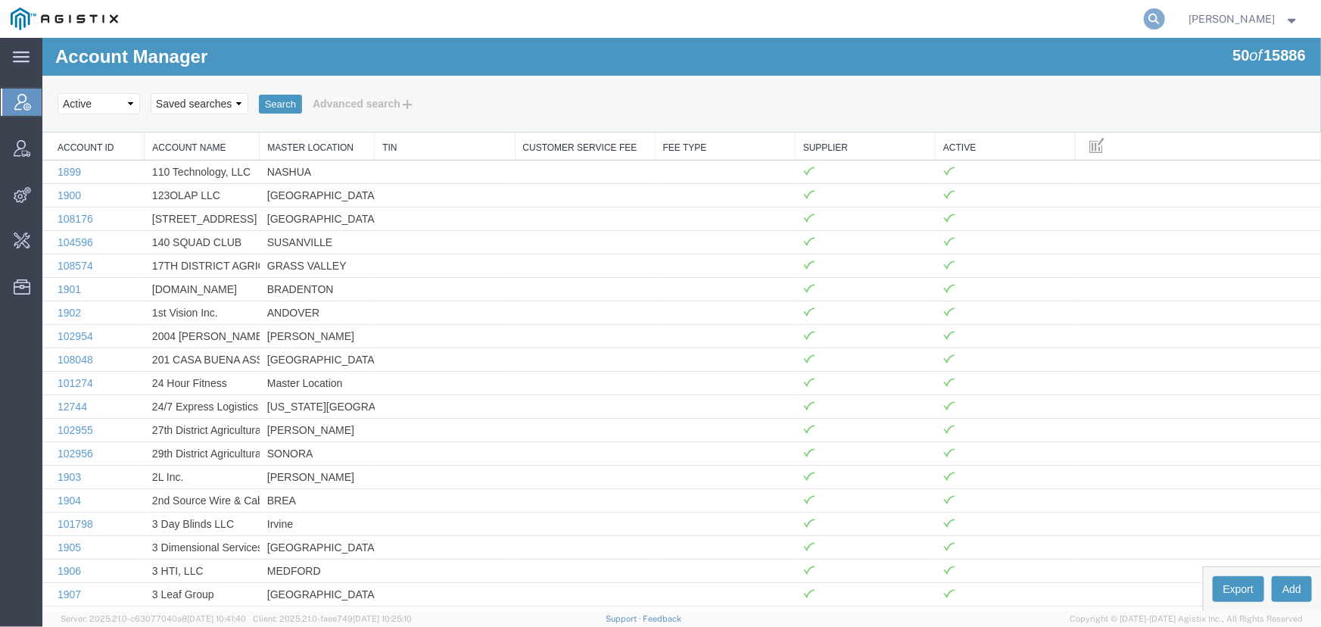
click at [1154, 18] on icon at bounding box center [1154, 18] width 21 height 21
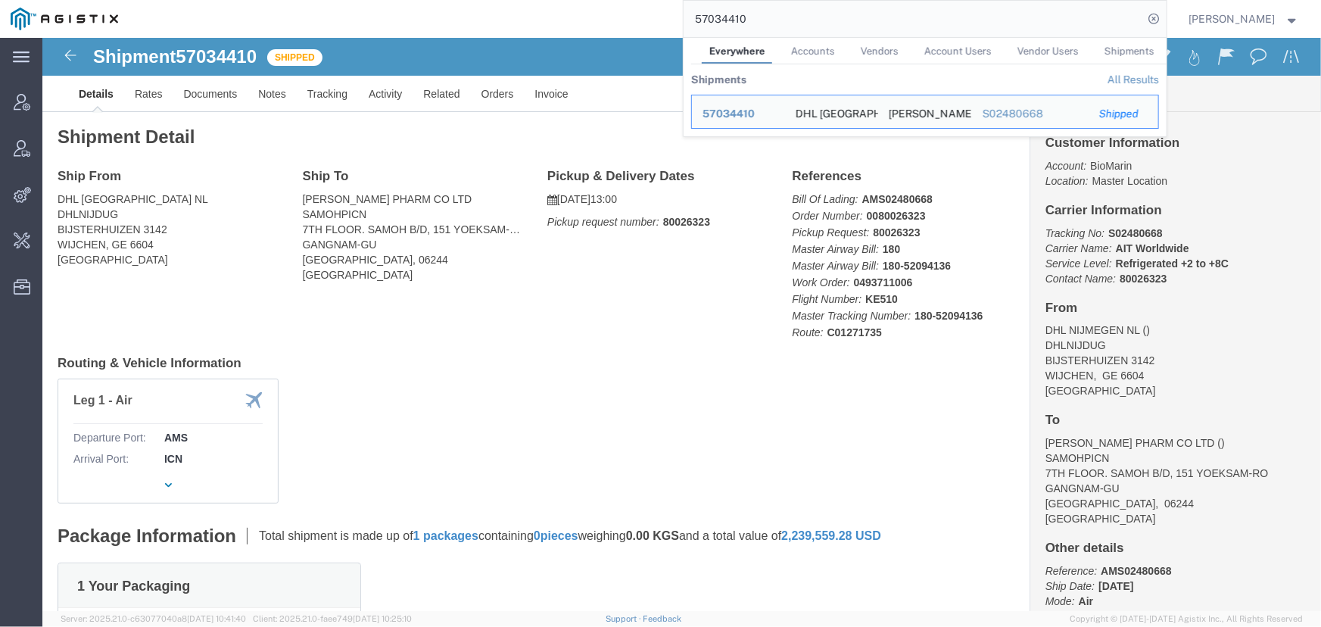
drag, startPoint x: 783, startPoint y: 23, endPoint x: 470, endPoint y: 24, distance: 313.3
click at [470, 24] on div "57034410 Everywhere Accounts Vendors Account Users Vendor Users Shipments Shipm…" at bounding box center [648, 19] width 1038 height 38
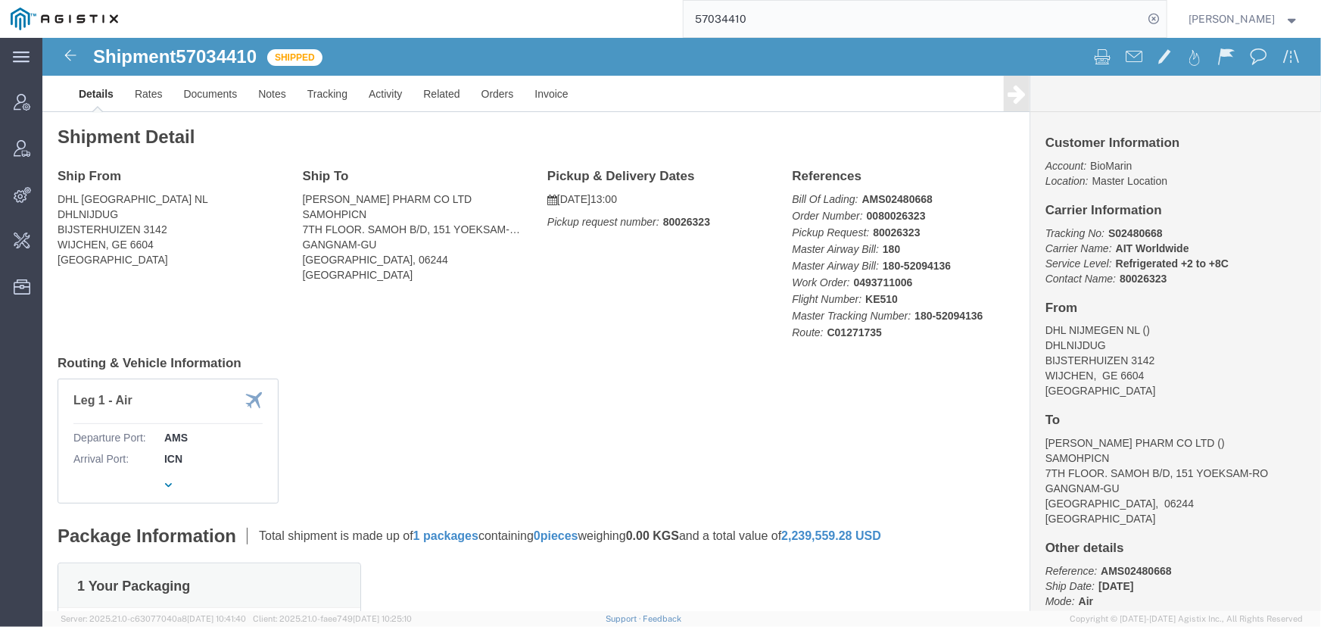
paste input "S02493815"
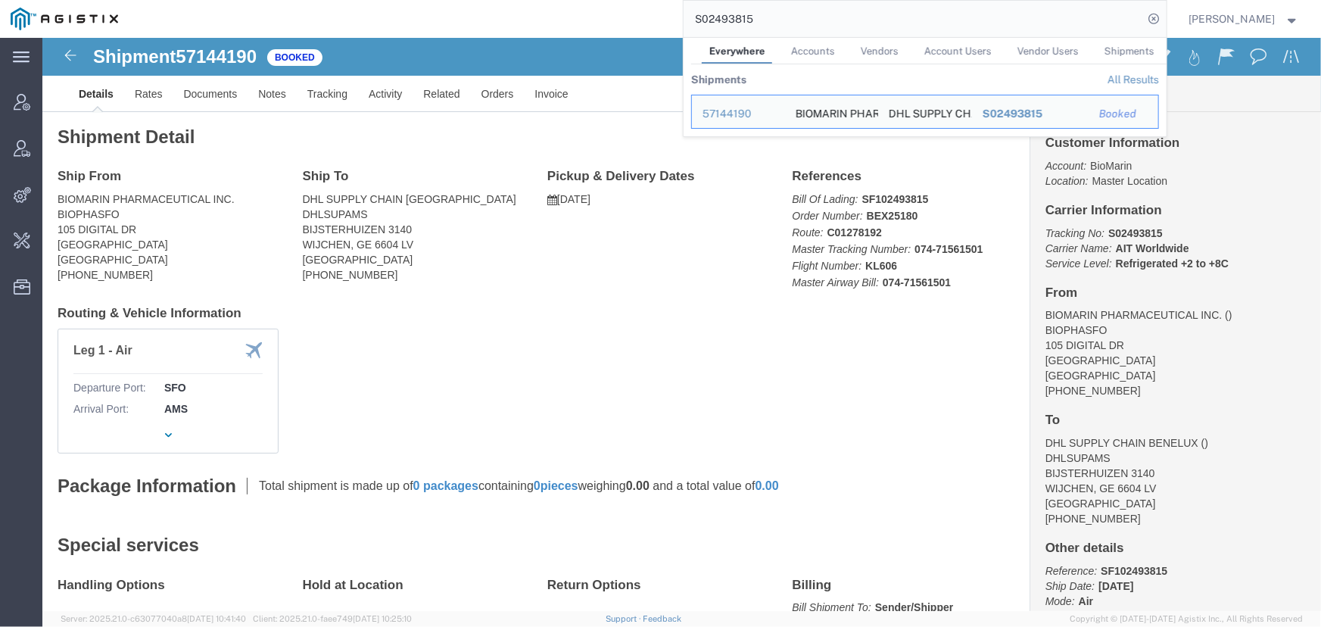
click at [20, 391] on div "main_menu Created with Sketch. Collapse Menu Account Manager Vendor Manager Int…" at bounding box center [21, 332] width 42 height 589
drag, startPoint x: 787, startPoint y: 22, endPoint x: 492, endPoint y: 22, distance: 295.2
click at [492, 22] on div "S02493815 Everywhere Accounts Vendors Account Users Vendor Users Shipments Ship…" at bounding box center [648, 19] width 1038 height 38
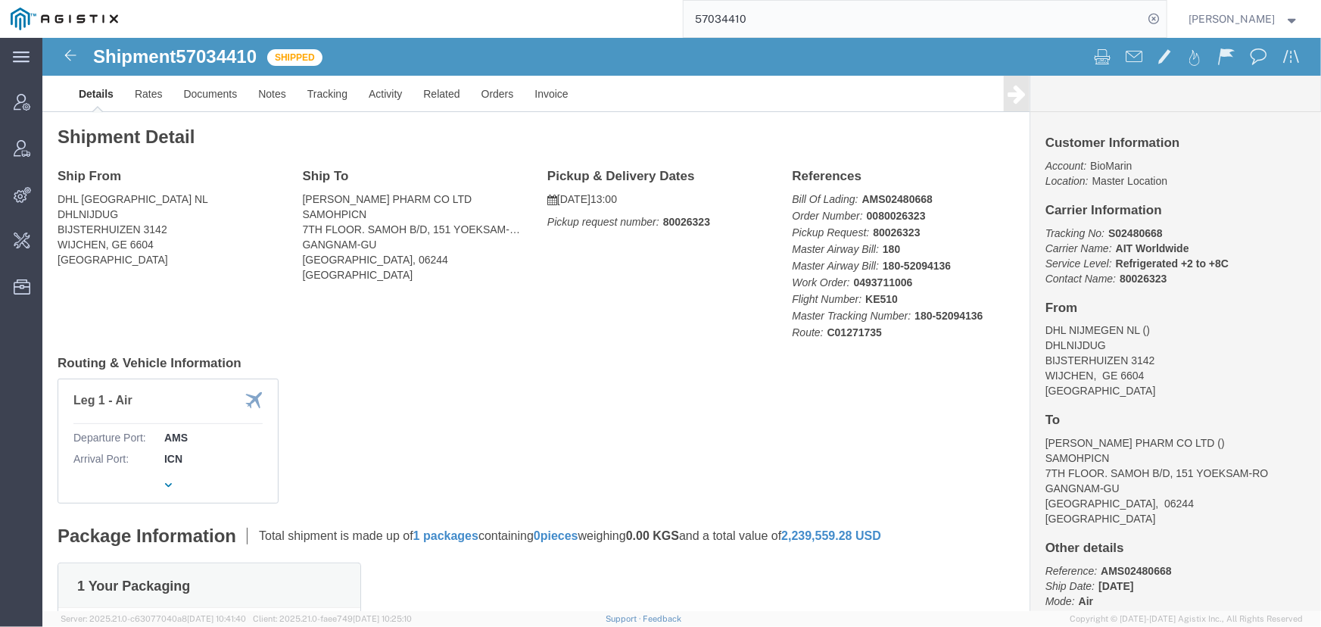
click at [14, 375] on div "main_menu Created with Sketch. Collapse Menu Account Manager Vendor Manager Int…" at bounding box center [21, 332] width 42 height 589
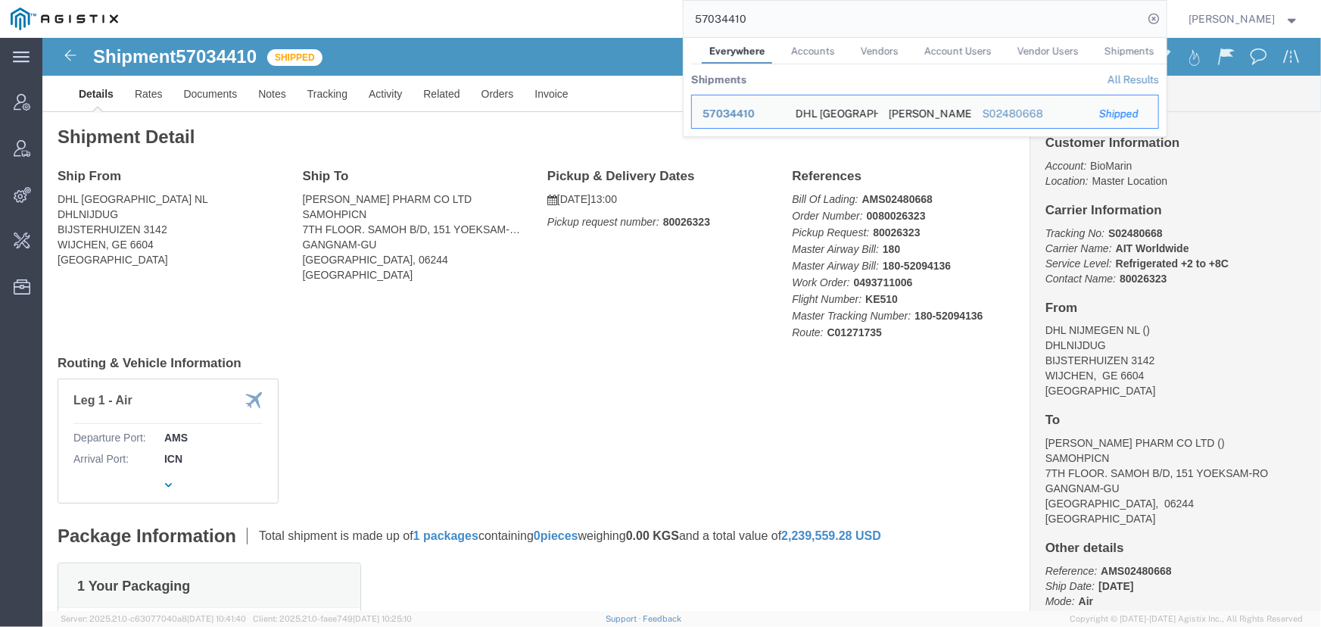
drag, startPoint x: 762, startPoint y: 22, endPoint x: 537, endPoint y: 20, distance: 224.8
click at [537, 20] on div "57034410 Everywhere Accounts Vendors Account Users Vendor Users Shipments Shipm…" at bounding box center [648, 19] width 1038 height 38
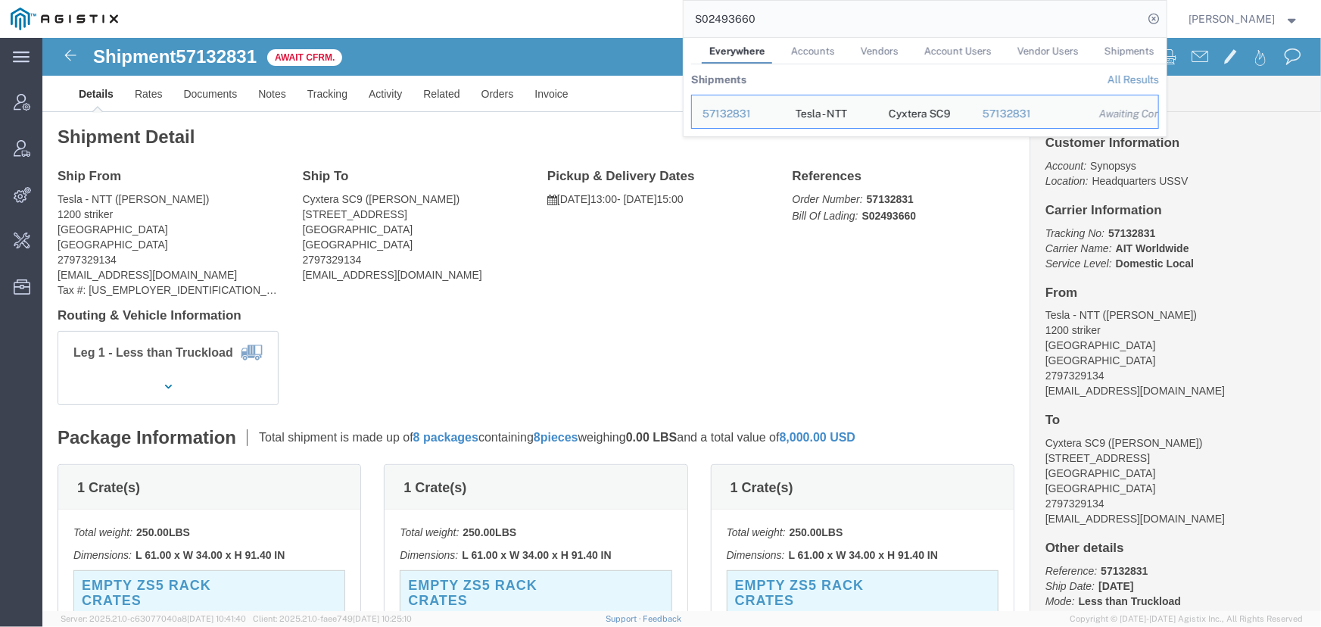
drag, startPoint x: 823, startPoint y: 10, endPoint x: 465, endPoint y: 31, distance: 357.8
click at [465, 31] on div "S02493660 Everywhere Accounts Vendors Account Users Vendor Users Shipments Ship…" at bounding box center [648, 19] width 1038 height 38
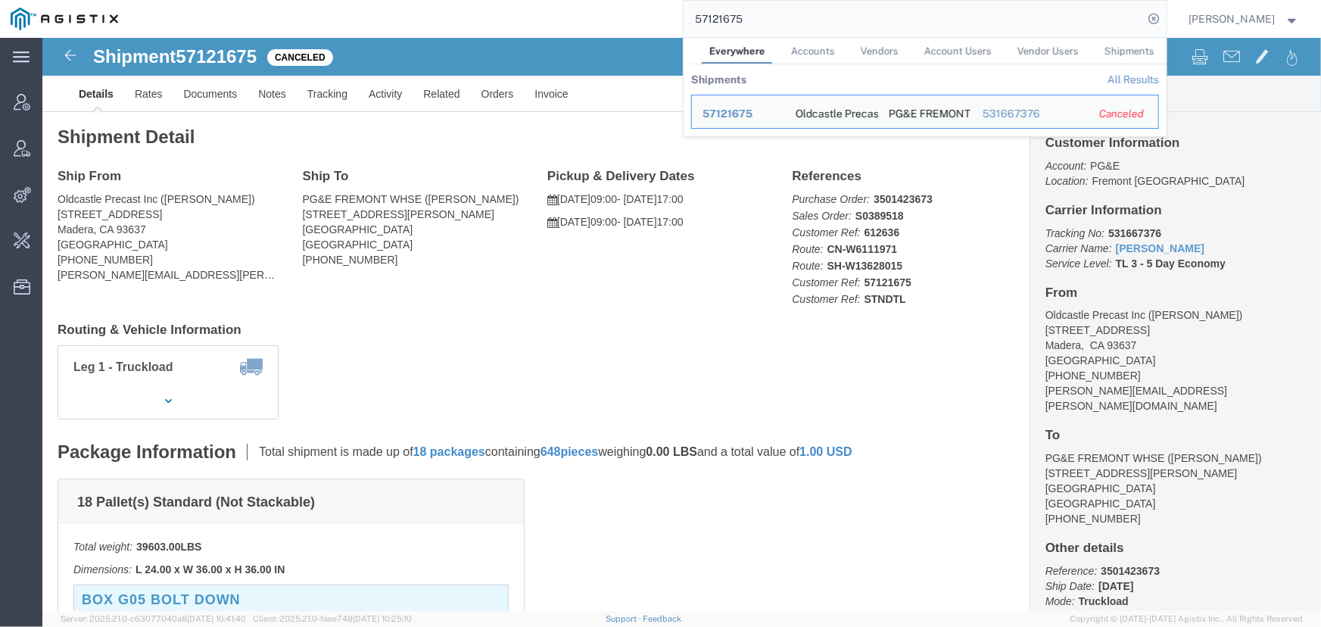
drag, startPoint x: 783, startPoint y: 21, endPoint x: 605, endPoint y: 23, distance: 177.9
click at [605, 23] on div "57121675 Everywhere Accounts Vendors Account Users Vendor Users Shipments Shipm…" at bounding box center [648, 19] width 1038 height 38
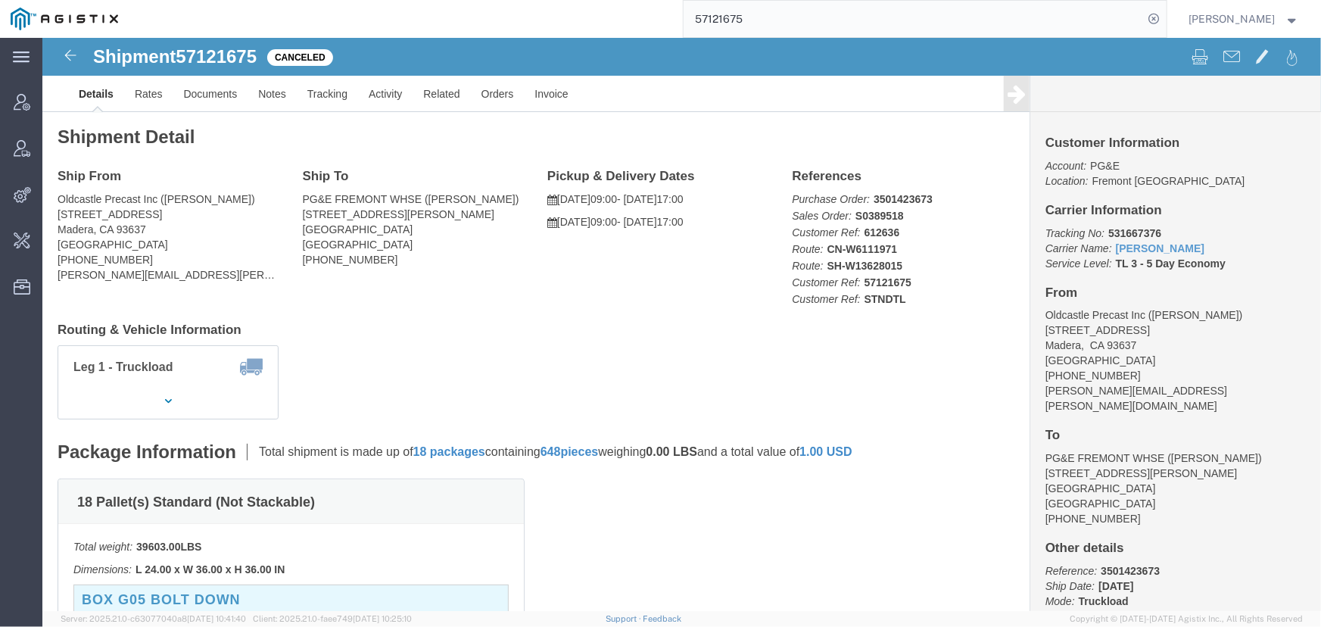
click at [764, 21] on input "57121675" at bounding box center [913, 19] width 460 height 36
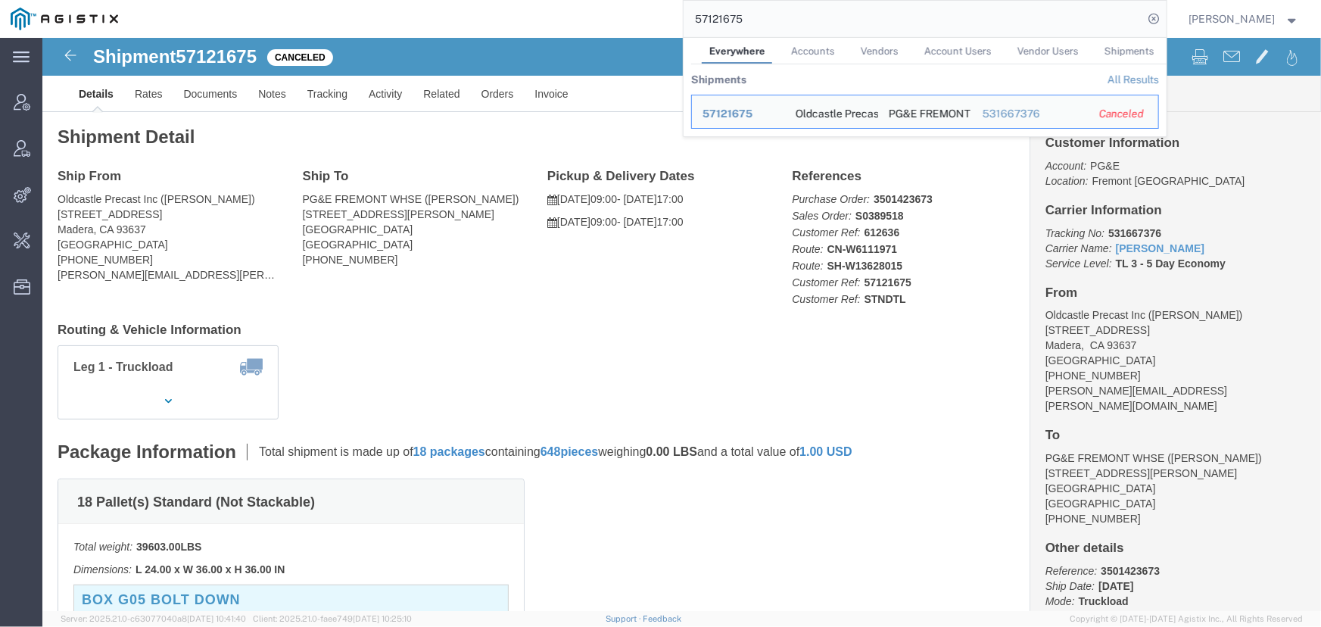
drag, startPoint x: 765, startPoint y: 20, endPoint x: 645, endPoint y: 19, distance: 120.3
click at [645, 19] on div "57121675 Everywhere Accounts Vendors Account Users Vendor Users Shipments Shipm…" at bounding box center [648, 19] width 1038 height 38
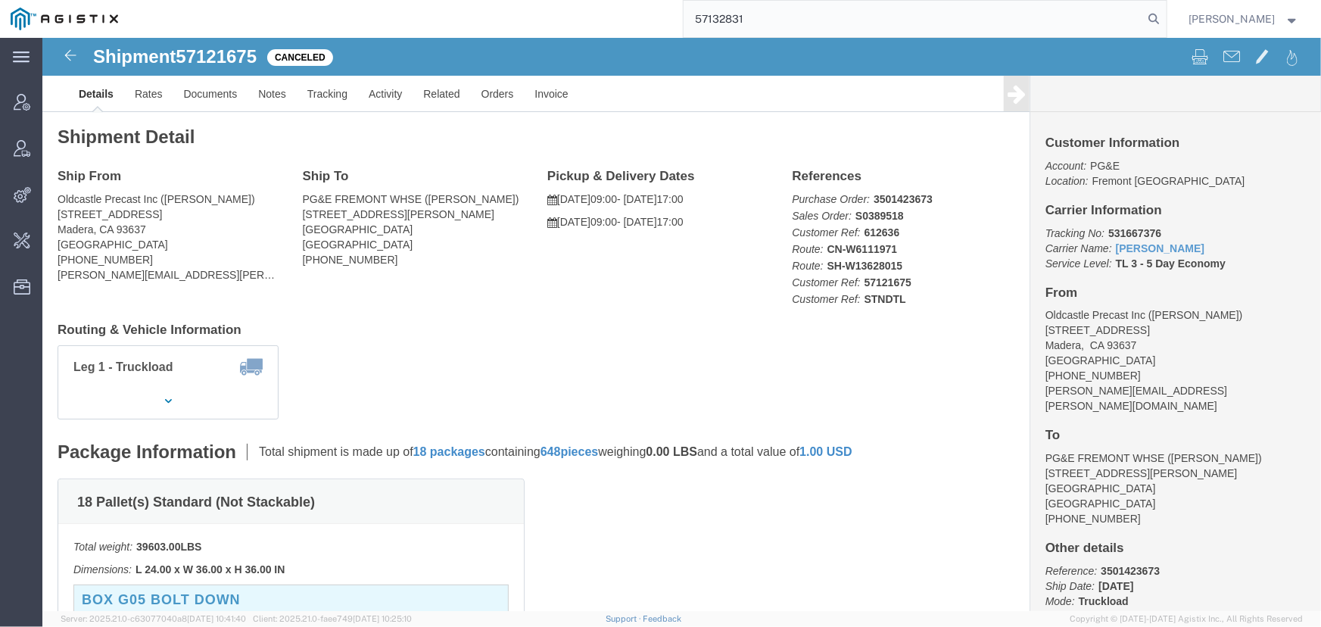
type input "57132831"
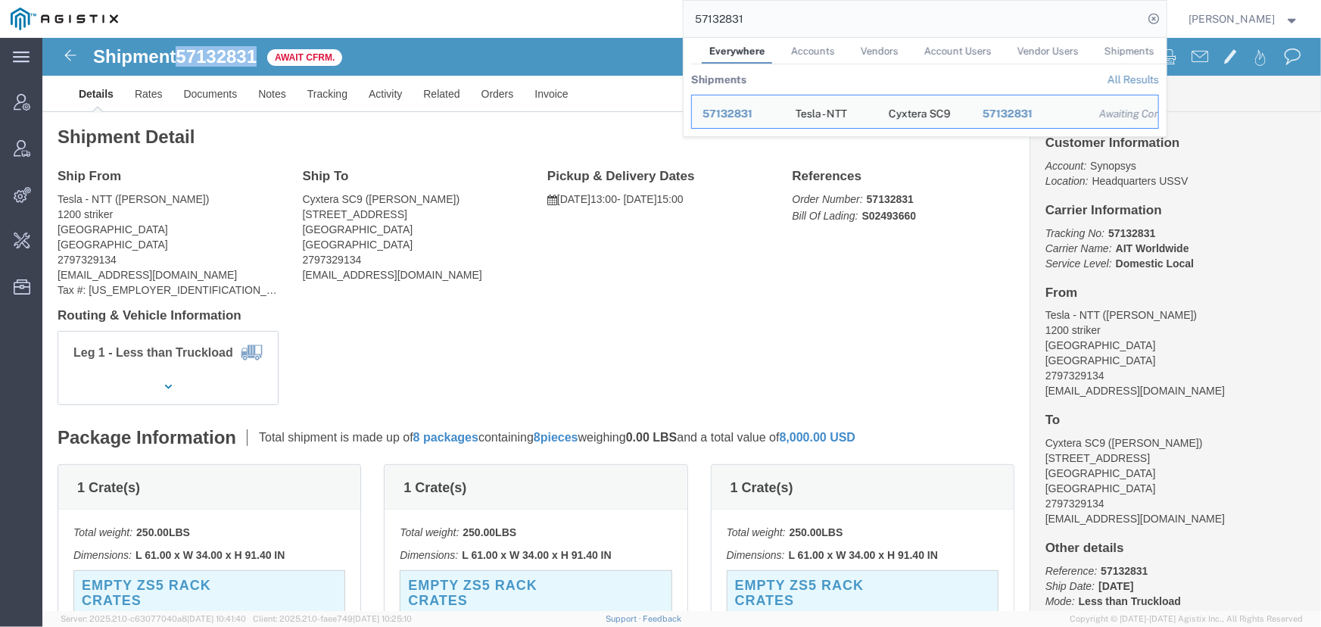
drag, startPoint x: 142, startPoint y: 17, endPoint x: 223, endPoint y: 18, distance: 80.2
click div "Shipment 57132831 Await Cfrm."
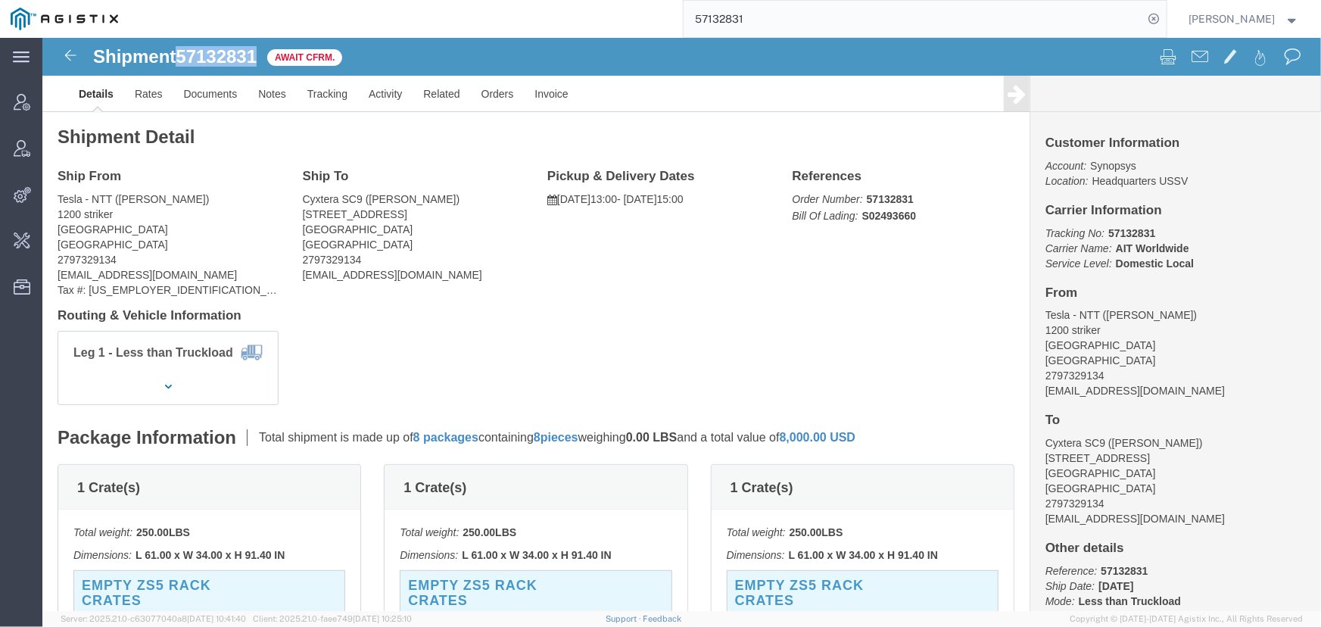
copy span "57132831"
click at [23, 380] on div "main_menu Created with Sketch. Collapse Menu Account Manager Vendor Manager Int…" at bounding box center [21, 332] width 42 height 589
drag, startPoint x: 758, startPoint y: 16, endPoint x: 665, endPoint y: 19, distance: 93.1
click at [758, 17] on input "57132831" at bounding box center [913, 19] width 460 height 36
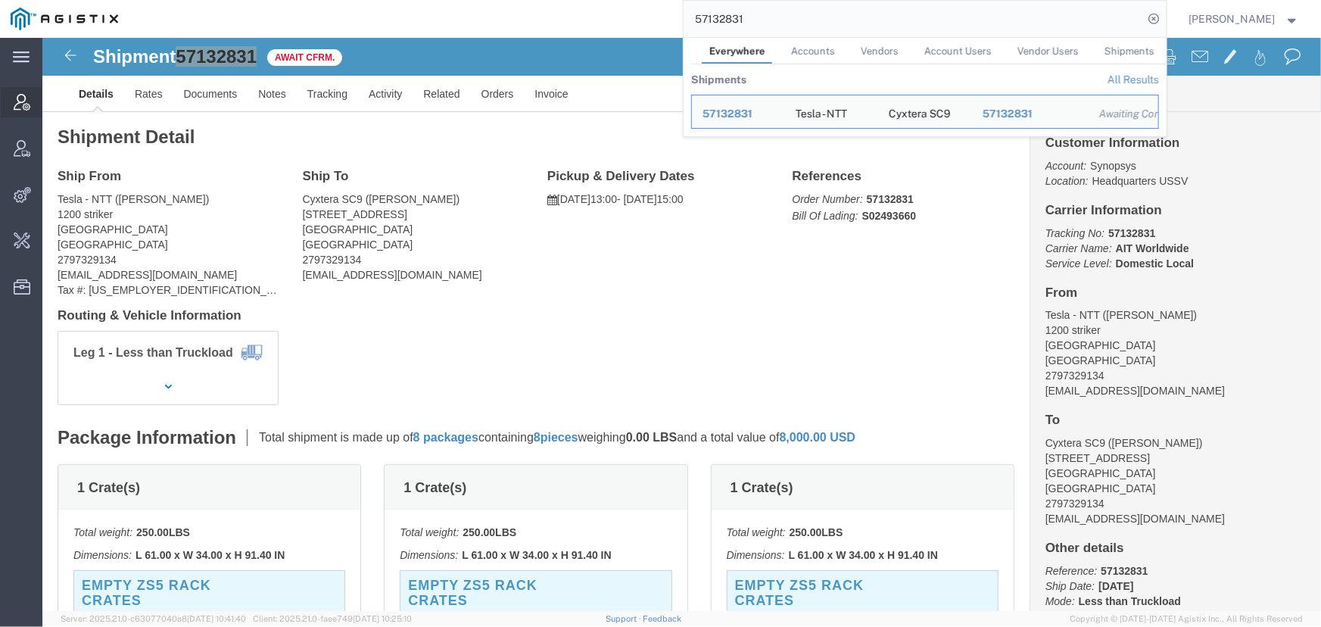
click at [18, 105] on icon at bounding box center [22, 102] width 17 height 17
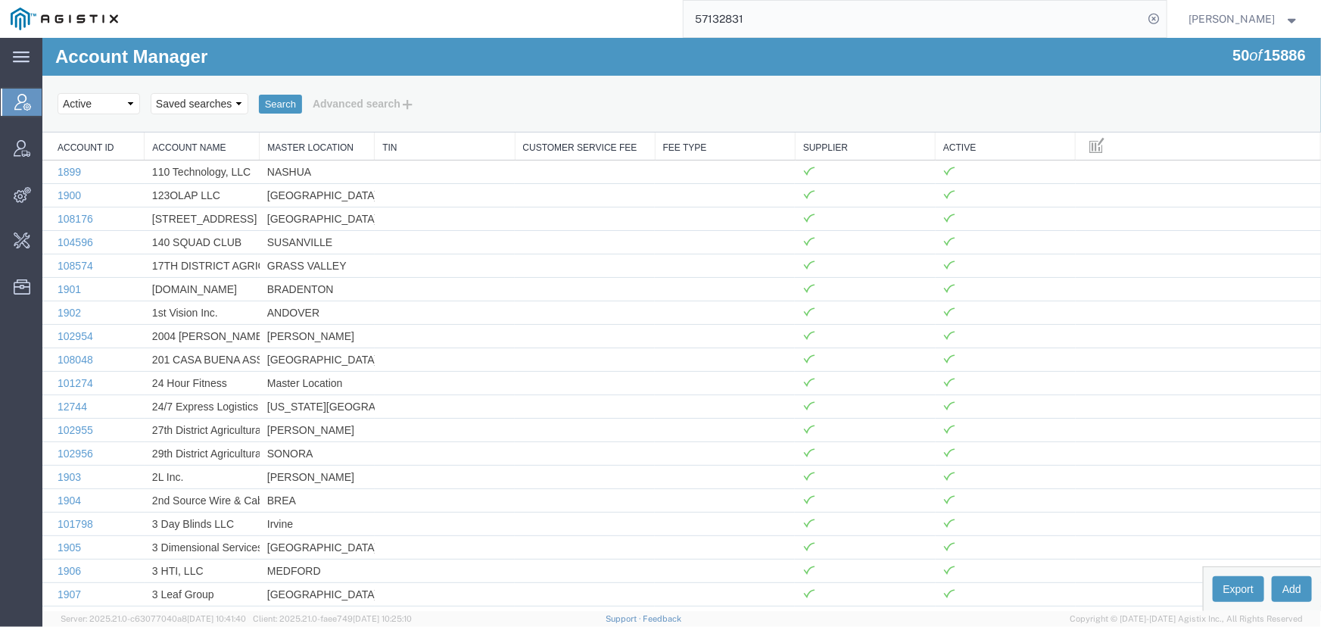
click at [758, 22] on input "57132831" at bounding box center [913, 19] width 460 height 36
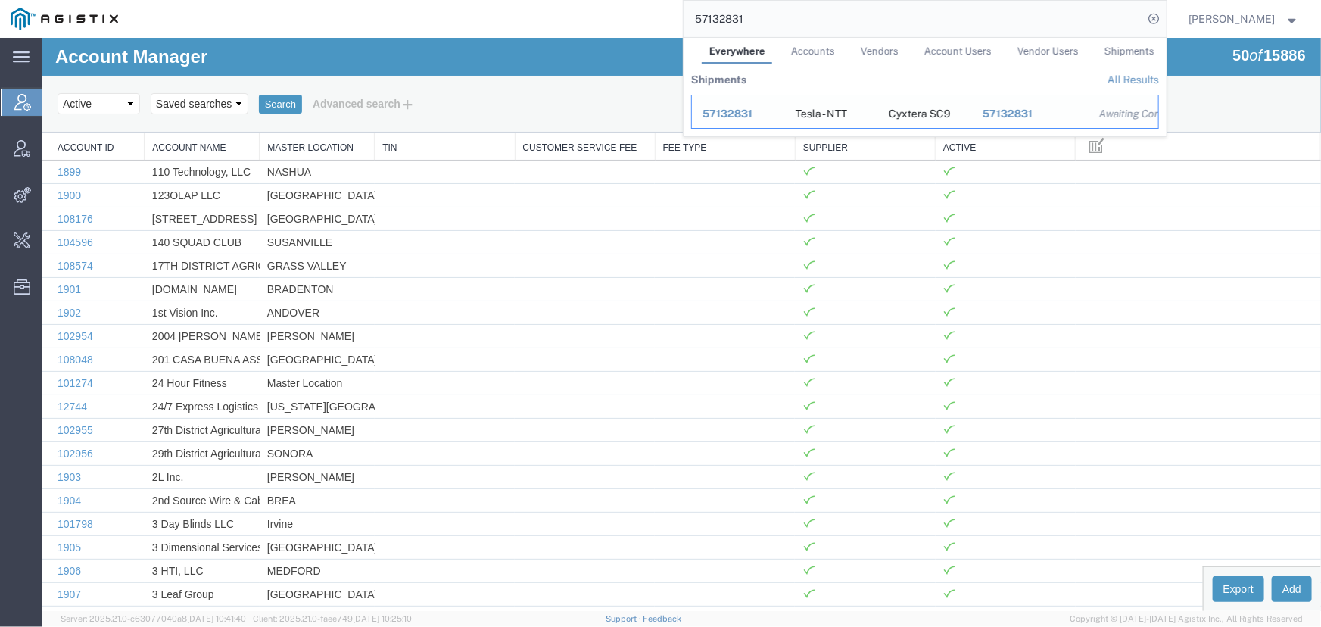
click at [716, 116] on span "57132831" at bounding box center [727, 113] width 50 height 12
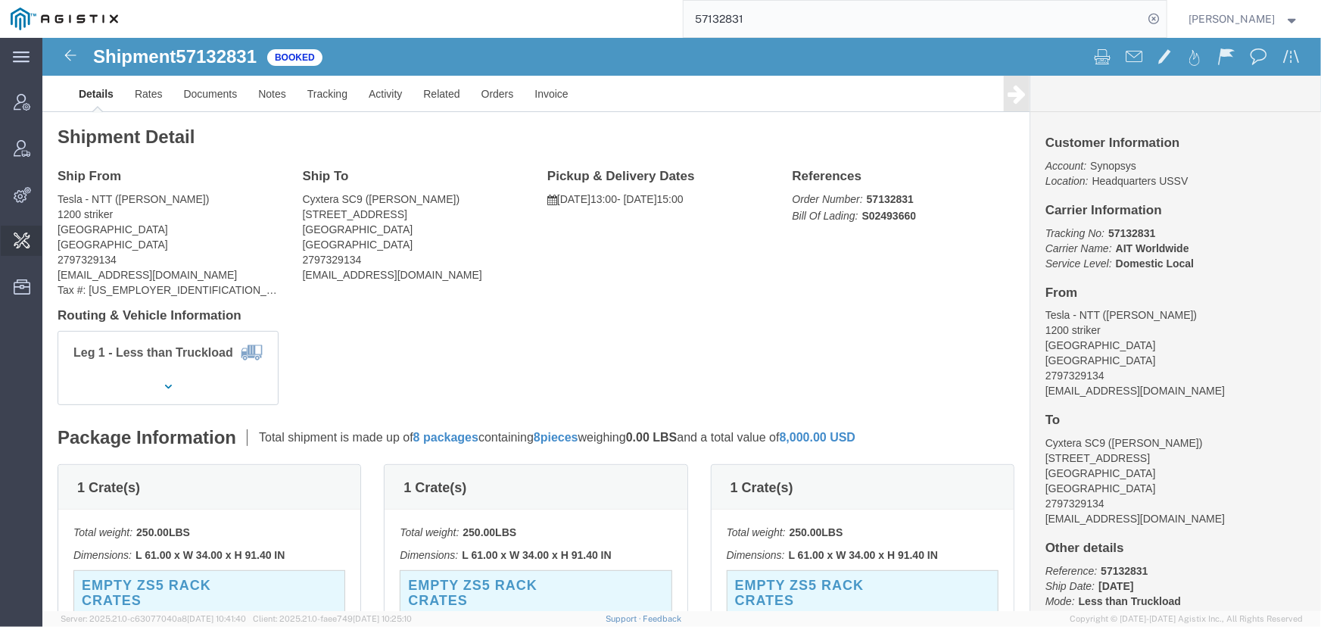
click at [52, 240] on span "Admin tools" at bounding box center [47, 241] width 11 height 30
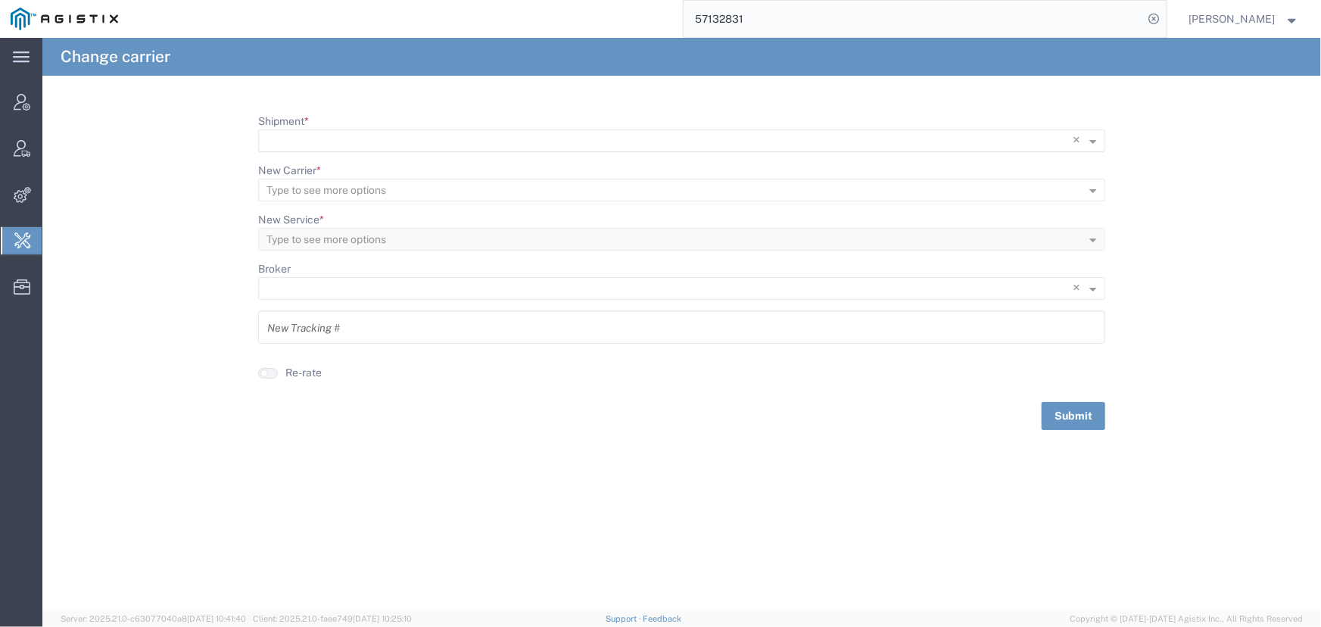
click at [293, 141] on input "Shipment *" at bounding box center [650, 141] width 768 height 21
paste input "57132831"
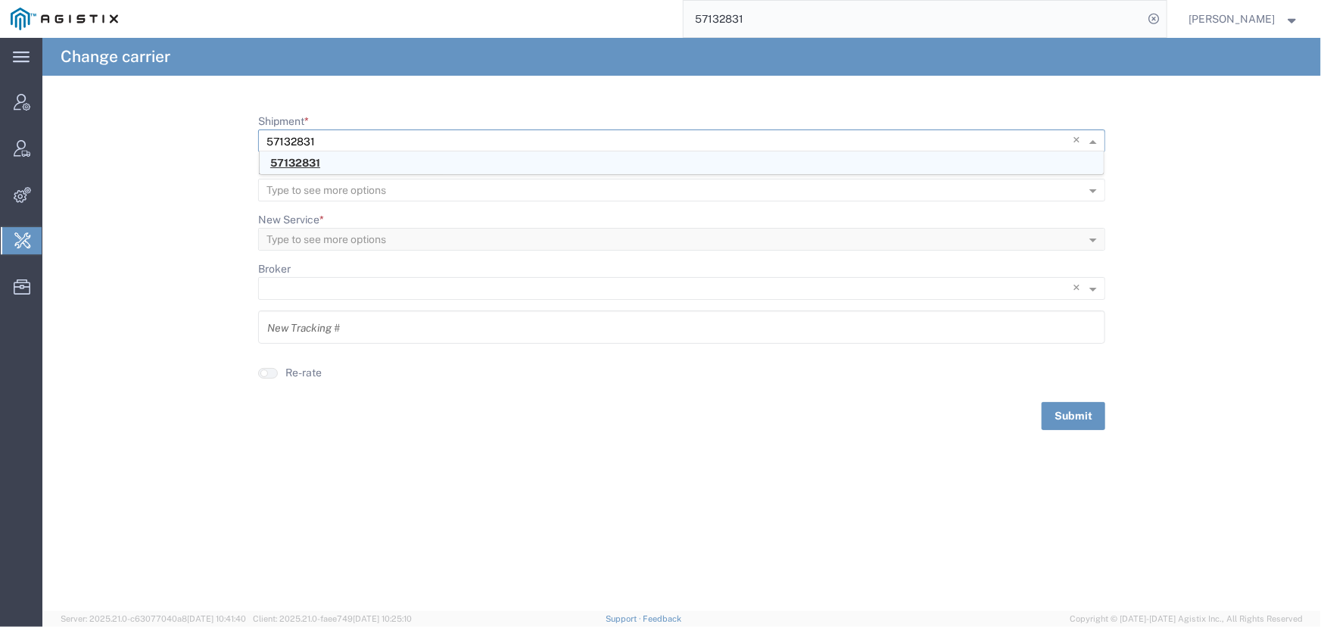
type input "57132831"
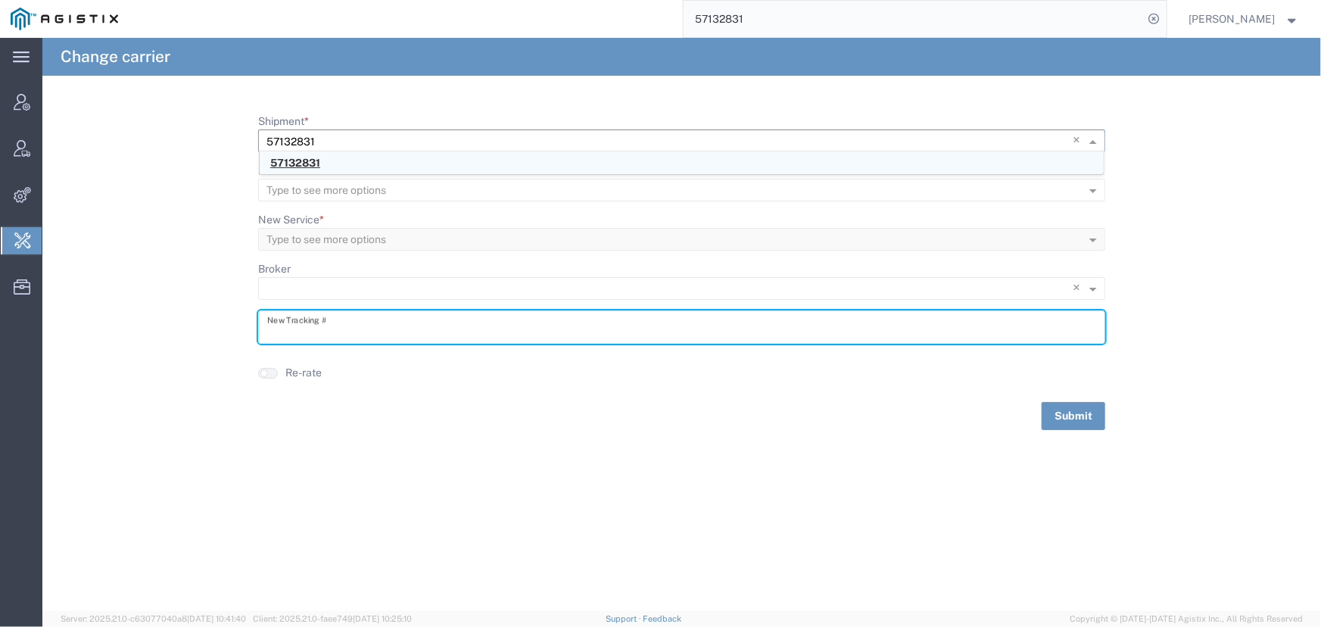
click at [313, 331] on input "text" at bounding box center [681, 327] width 829 height 26
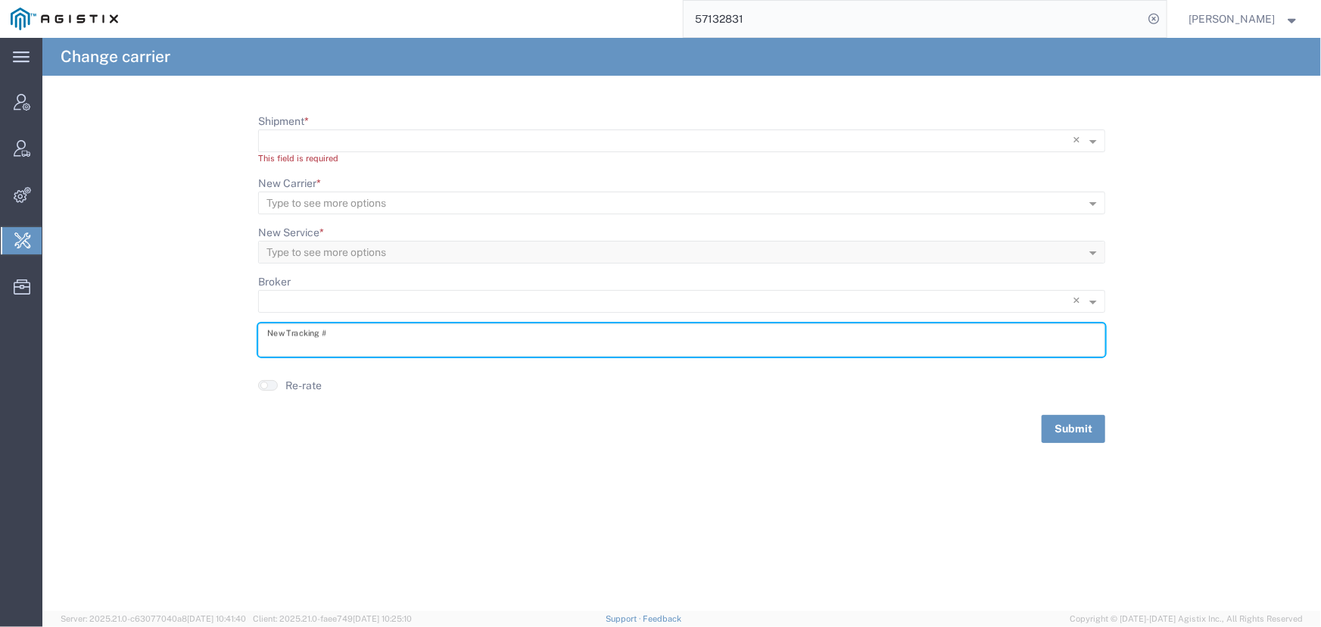
paste input "S02493660"
type input "S02493660"
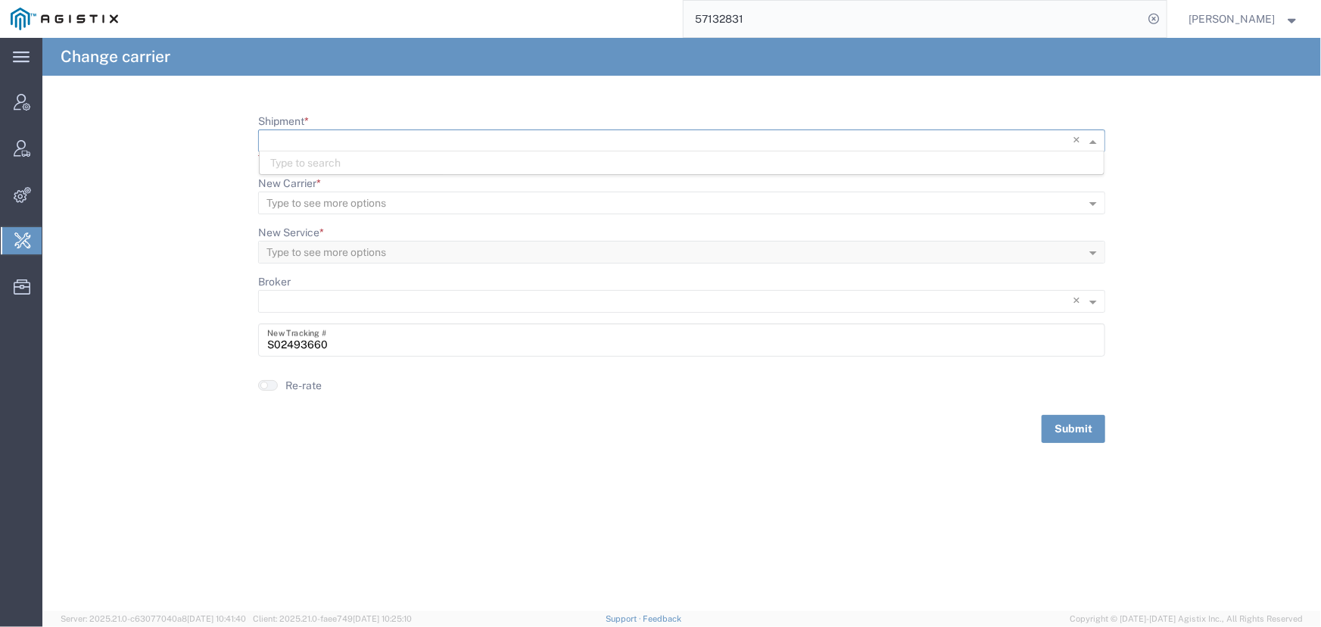
click at [312, 140] on input "Shipment *" at bounding box center [650, 141] width 768 height 21
type input "57132831"
click at [297, 167] on span "57132831" at bounding box center [295, 163] width 50 height 12
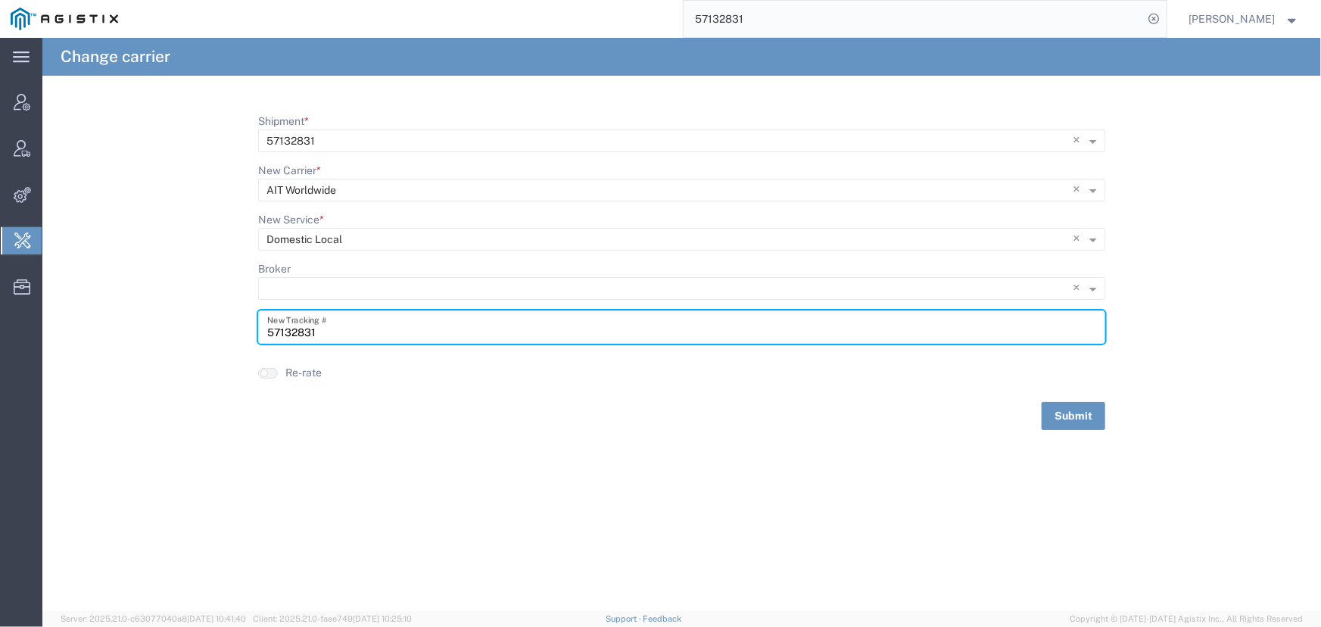
drag, startPoint x: 329, startPoint y: 331, endPoint x: 189, endPoint y: 326, distance: 140.1
click at [189, 326] on form "Shipment * × 57132831 × New Carrier * Type to see more options × AIT Worldwide …" at bounding box center [681, 272] width 1278 height 316
type input "S02493660"
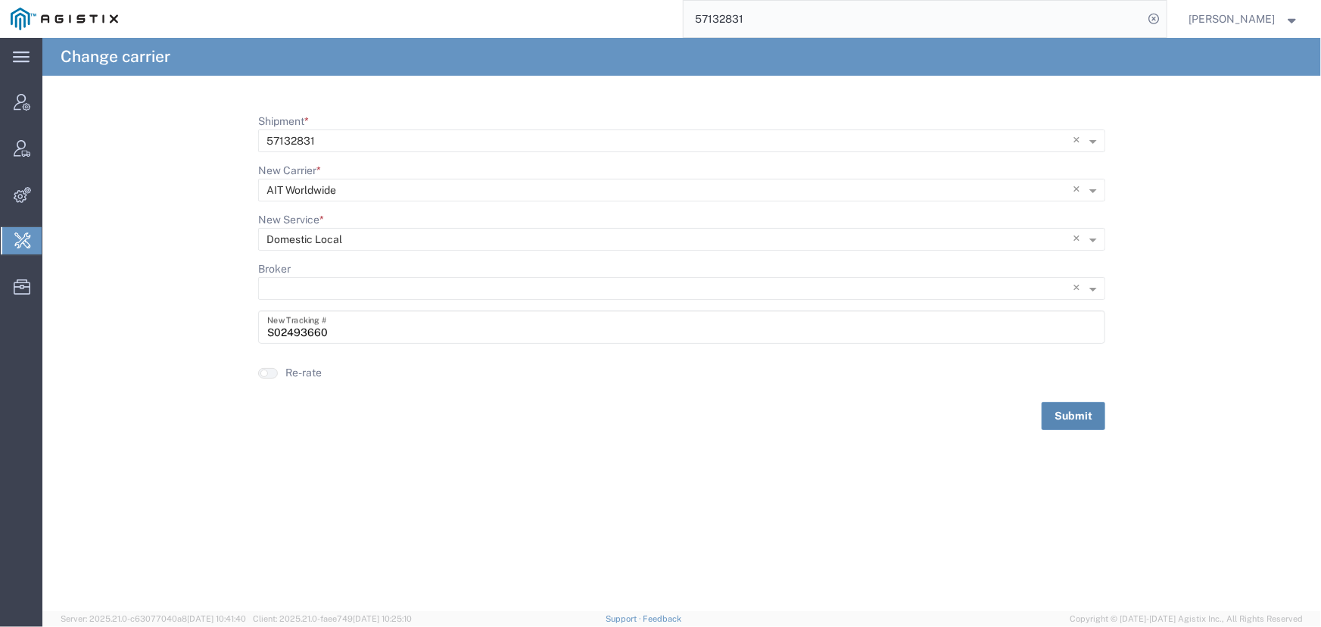
click at [1064, 417] on button "Submit" at bounding box center [1073, 416] width 64 height 28
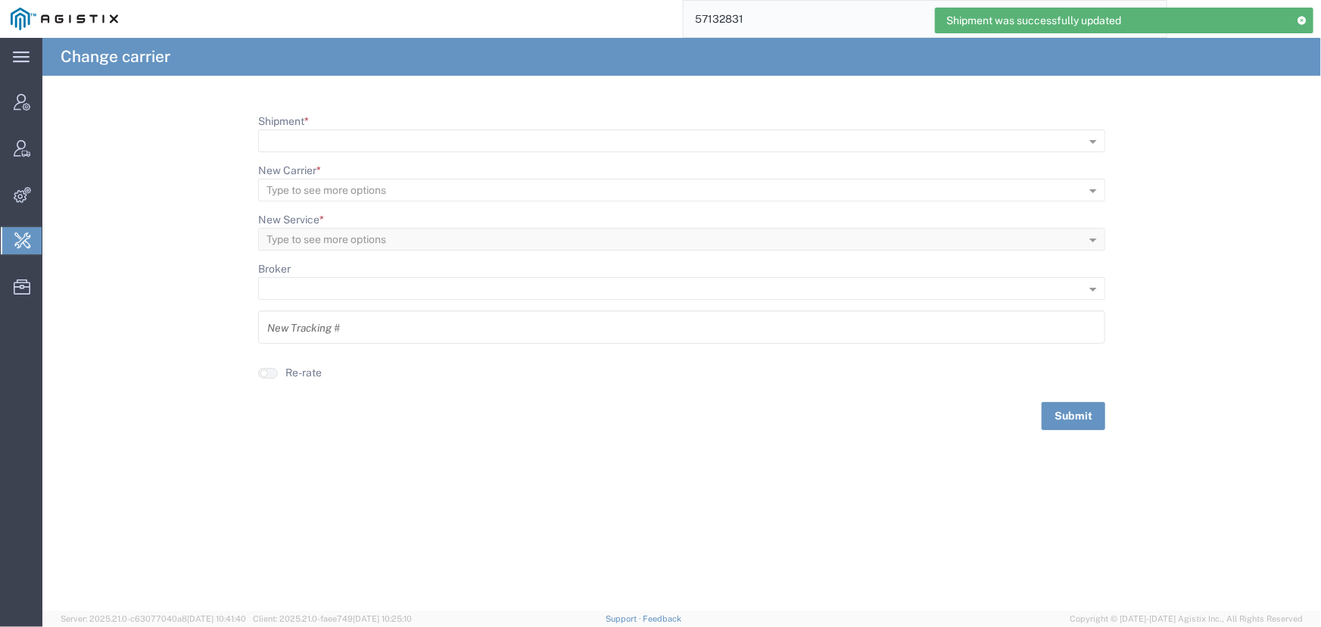
click at [776, 20] on input "57132831" at bounding box center [913, 19] width 460 height 36
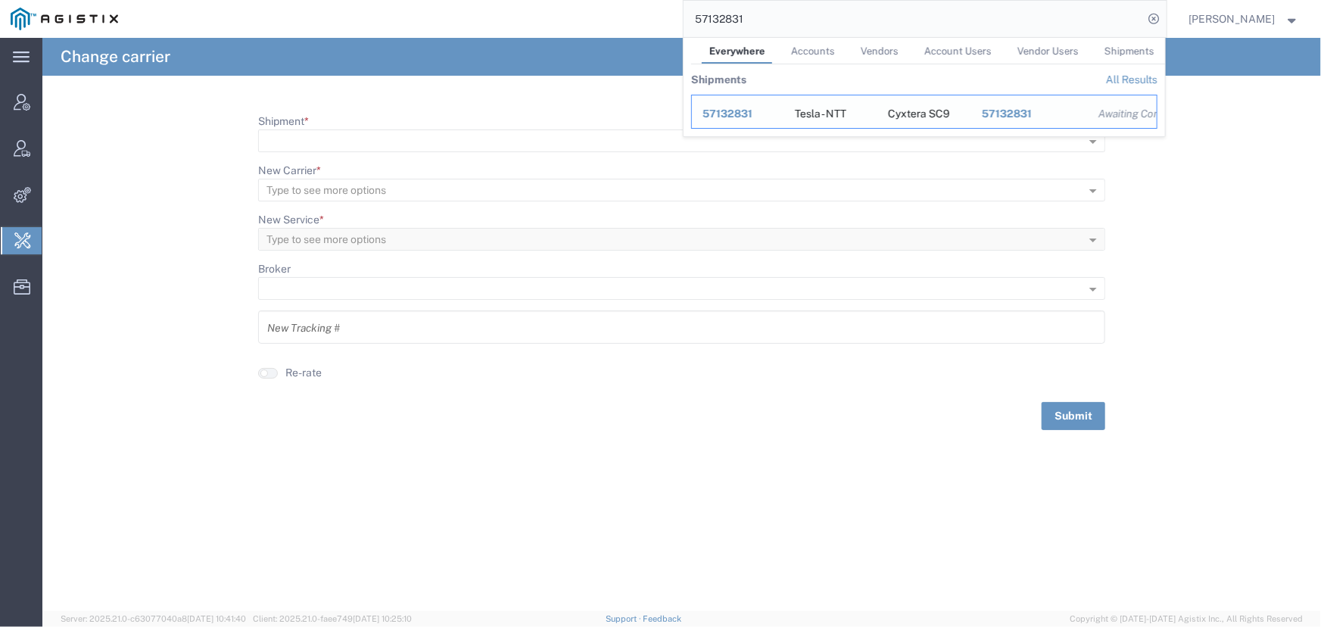
click at [714, 115] on span "57132831" at bounding box center [727, 113] width 50 height 12
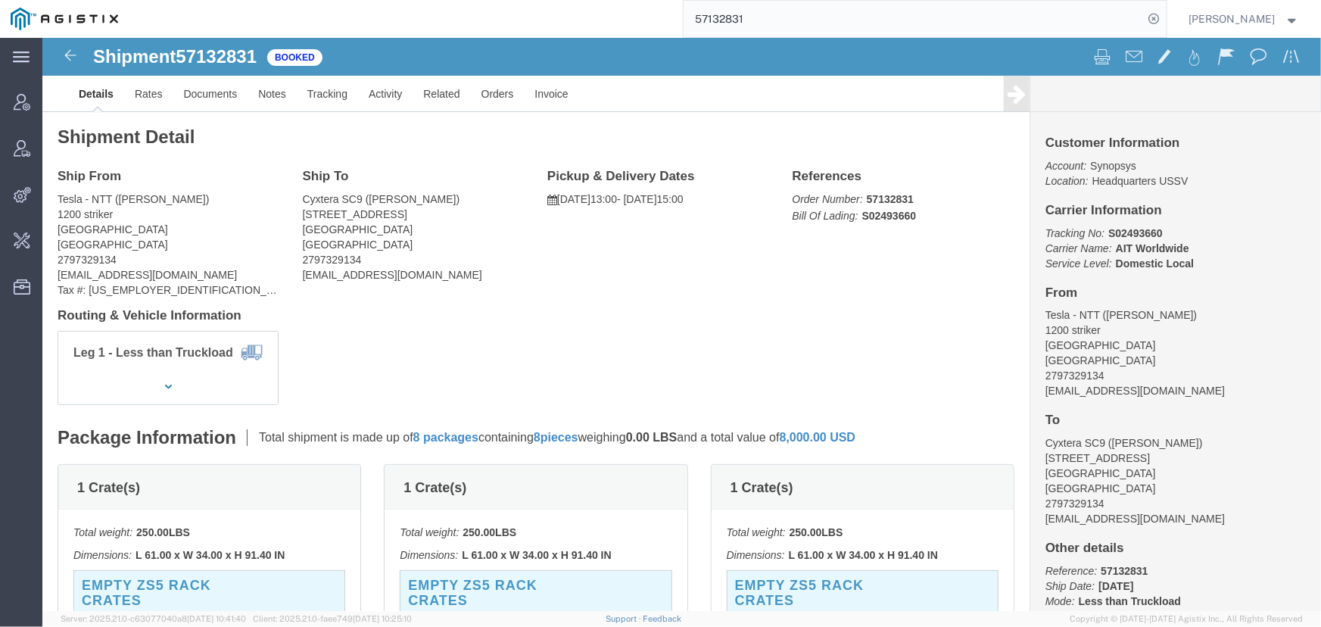
click at [1209, 33] on div "Jenneffer Jahraus" at bounding box center [1244, 19] width 133 height 38
click at [1209, 20] on span "Jenneffer Jahraus" at bounding box center [1232, 19] width 86 height 17
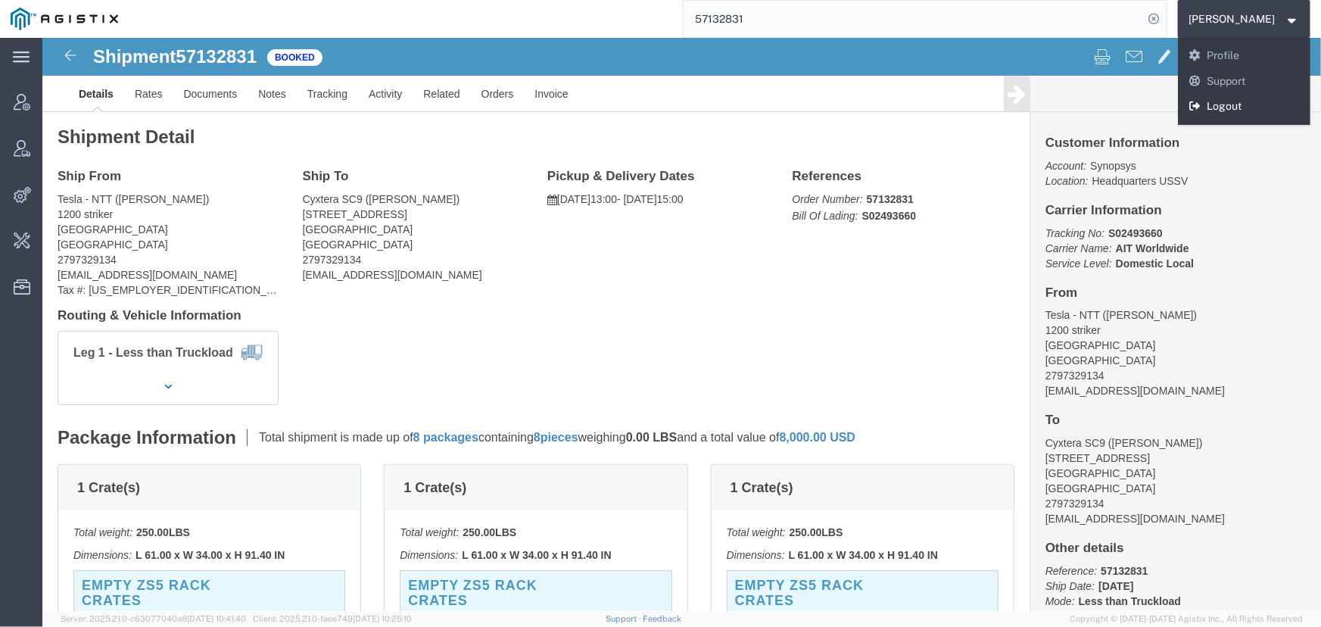
click at [1200, 104] on icon at bounding box center [1195, 106] width 14 height 11
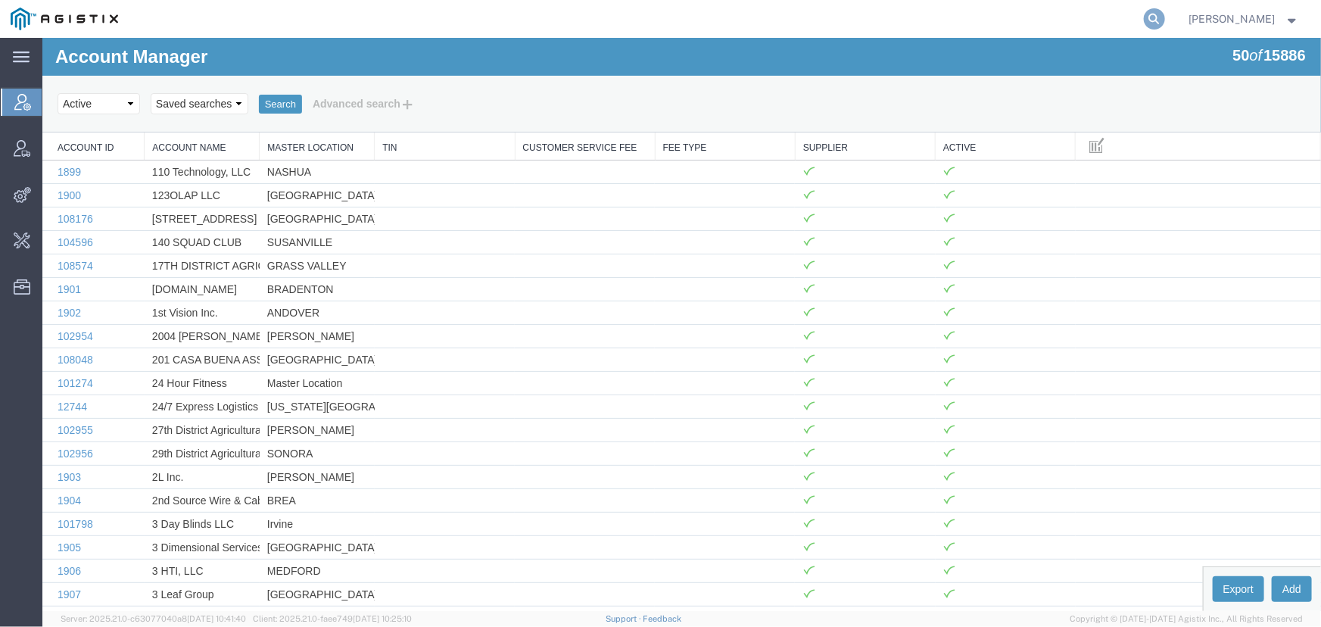
click at [1157, 22] on icon at bounding box center [1154, 18] width 21 height 21
type input "57121640"
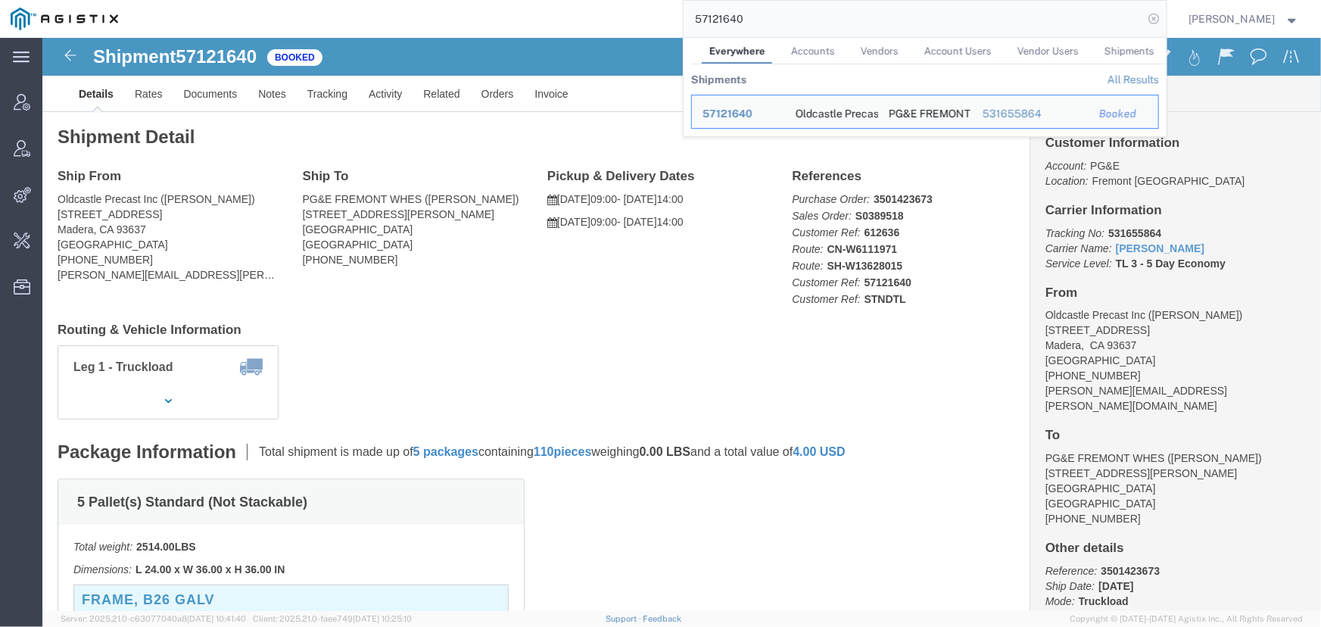
click at [1153, 21] on icon at bounding box center [1154, 18] width 21 height 21
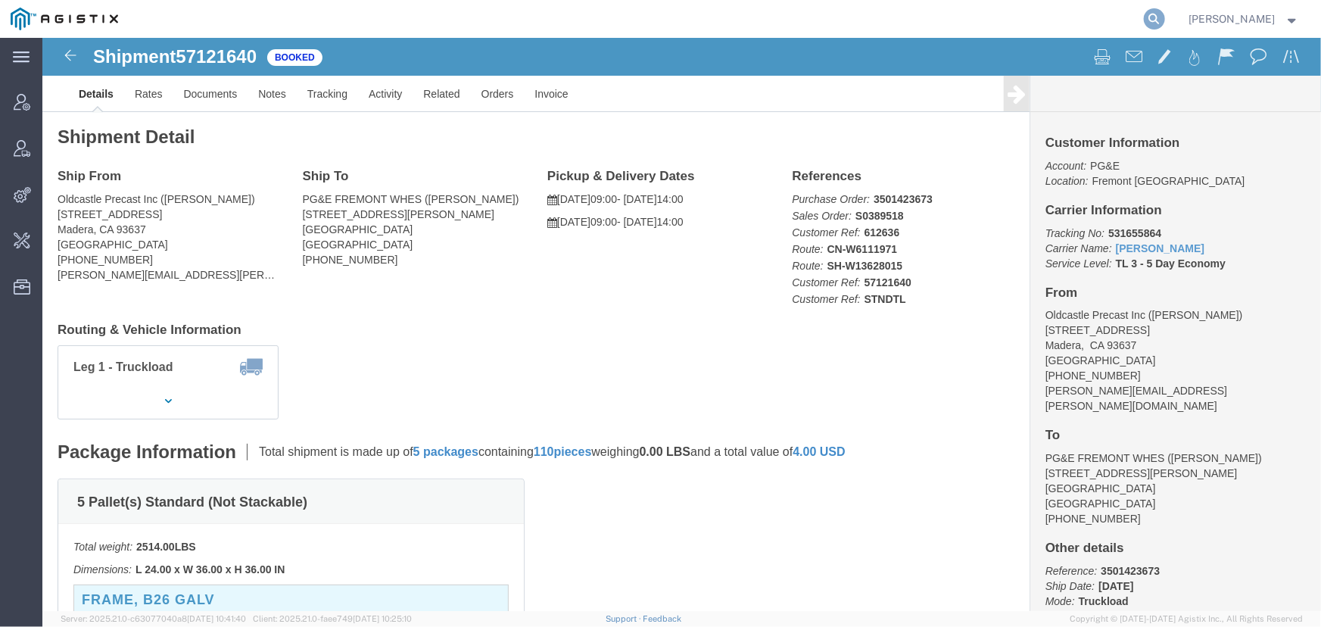
click at [1154, 20] on icon at bounding box center [1154, 18] width 21 height 21
type input "[PERSON_NAME]"
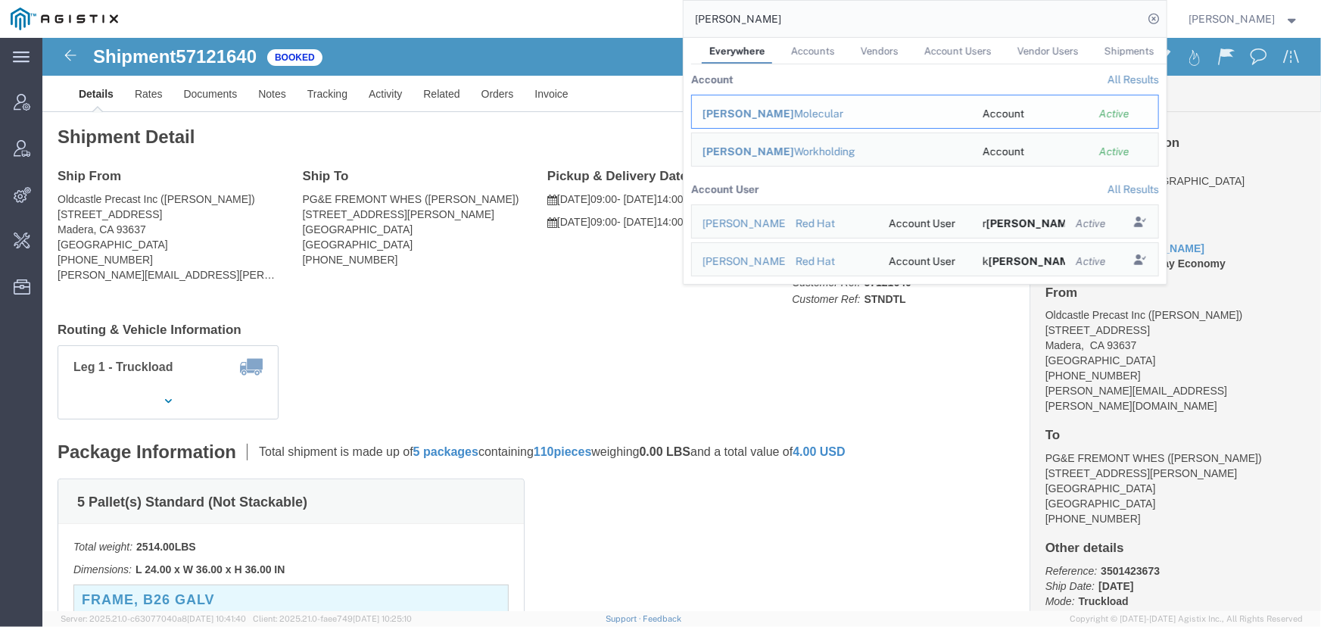
click at [749, 121] on td "[PERSON_NAME] Molecular" at bounding box center [831, 112] width 281 height 34
click at [751, 113] on div "[PERSON_NAME] Molecular" at bounding box center [831, 114] width 259 height 16
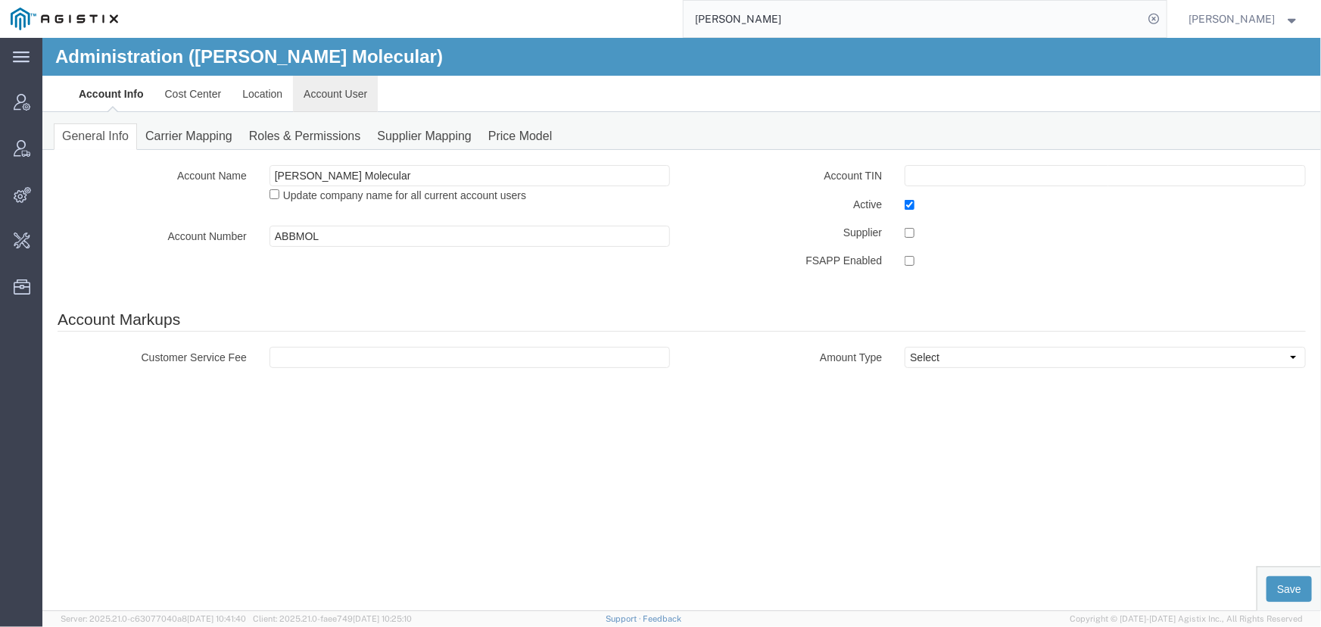
click at [331, 101] on link "Account User" at bounding box center [334, 93] width 85 height 36
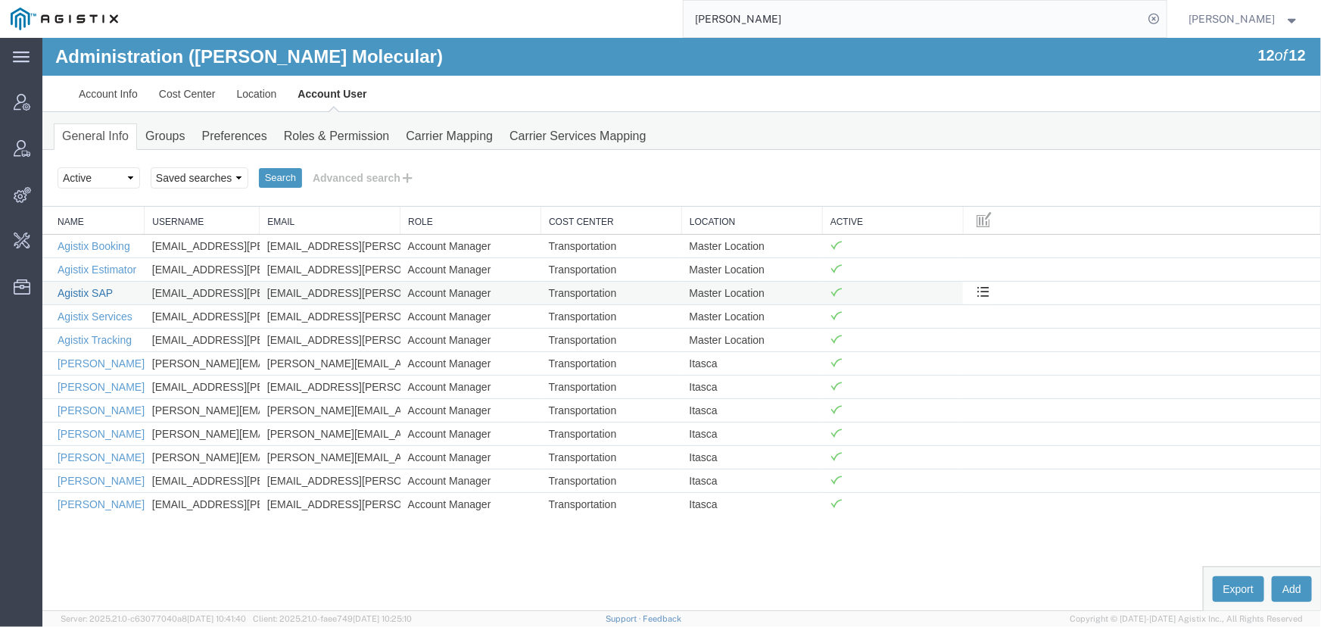
click at [88, 293] on link "Agistix SAP" at bounding box center [84, 292] width 55 height 12
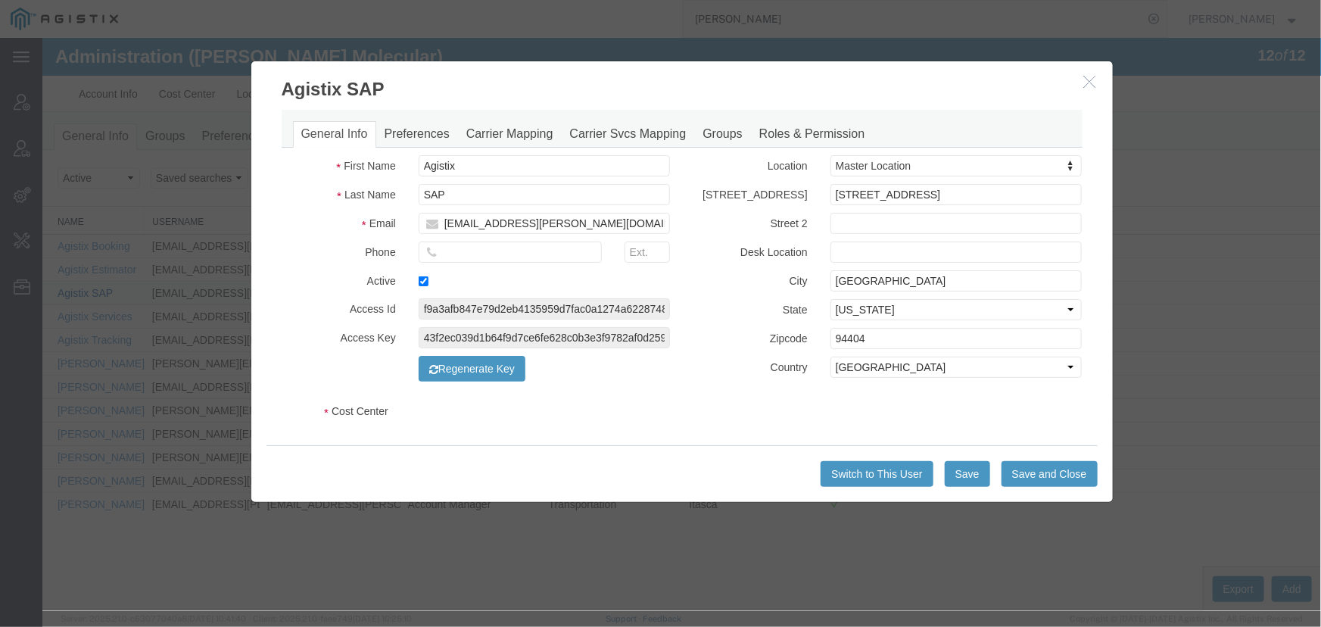
select select "COSTCENTER"
select select "60371"
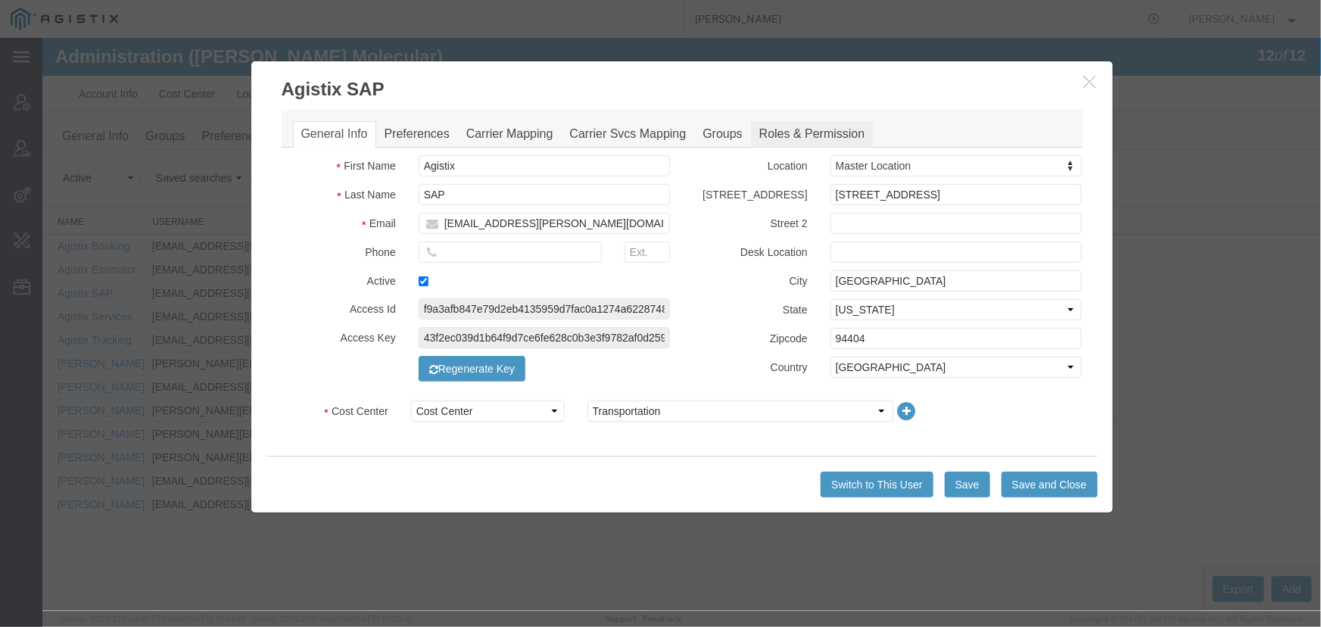
click at [806, 135] on link "Roles & Permission" at bounding box center [811, 133] width 123 height 26
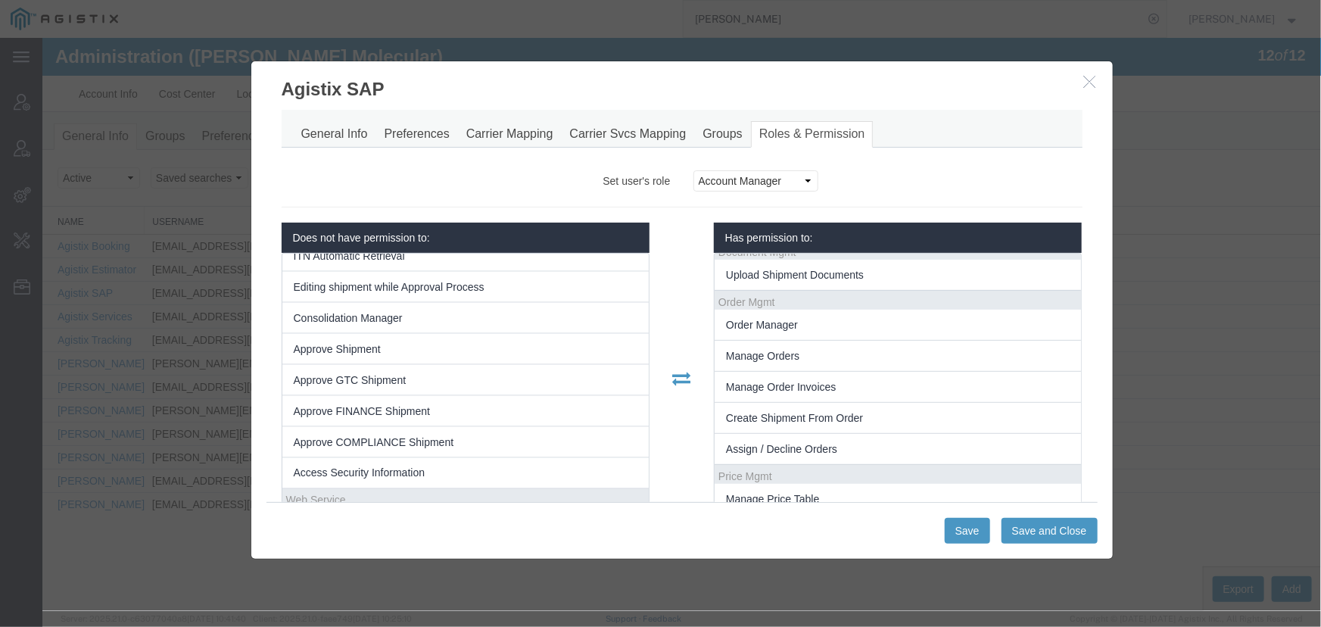
scroll to position [344, 0]
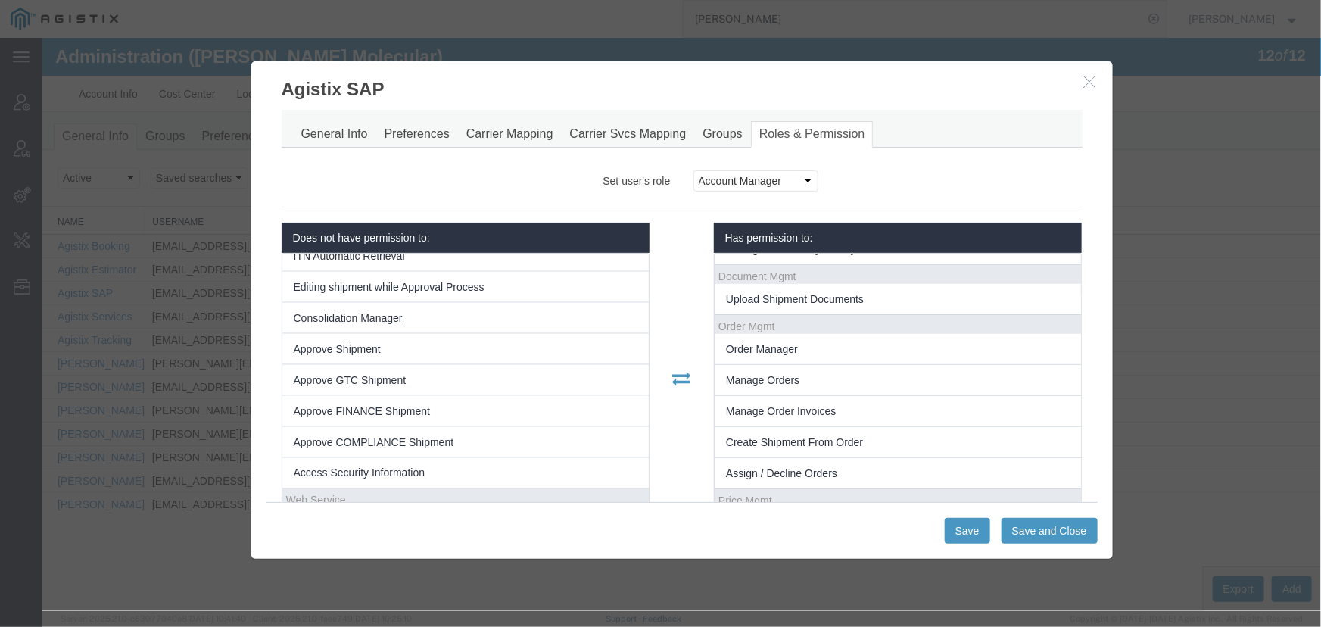
click at [1088, 76] on icon "button" at bounding box center [1089, 80] width 12 height 13
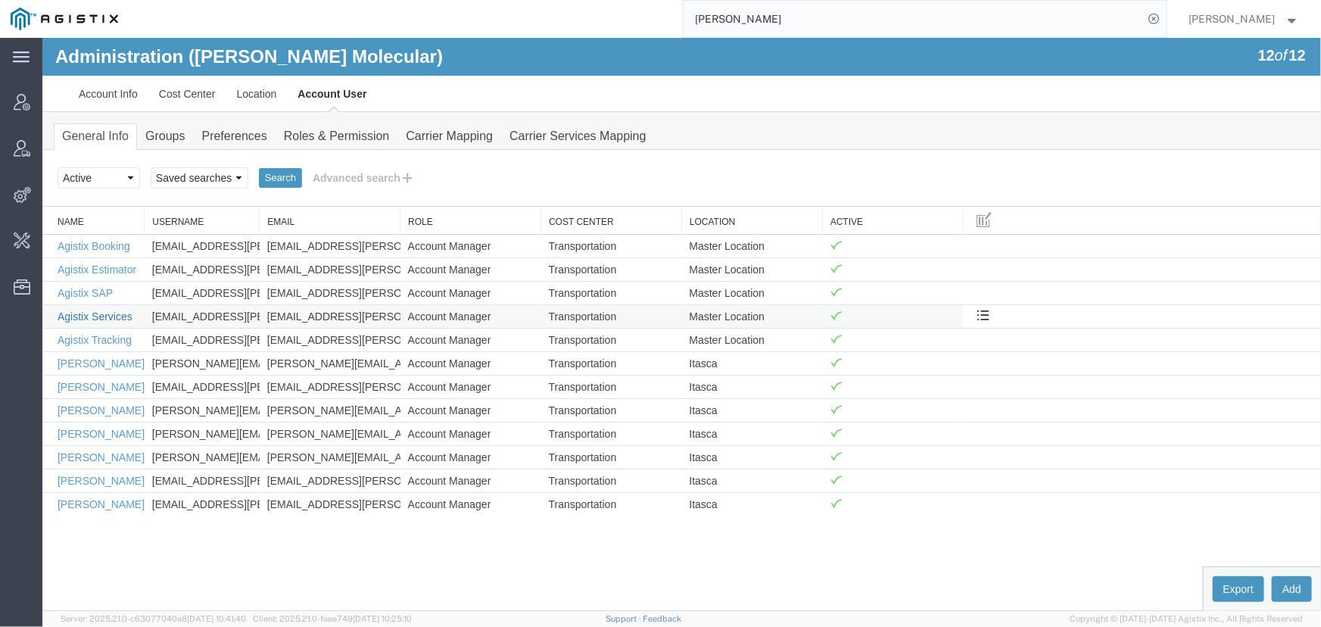
click at [92, 313] on link "Agistix Services" at bounding box center [94, 316] width 75 height 12
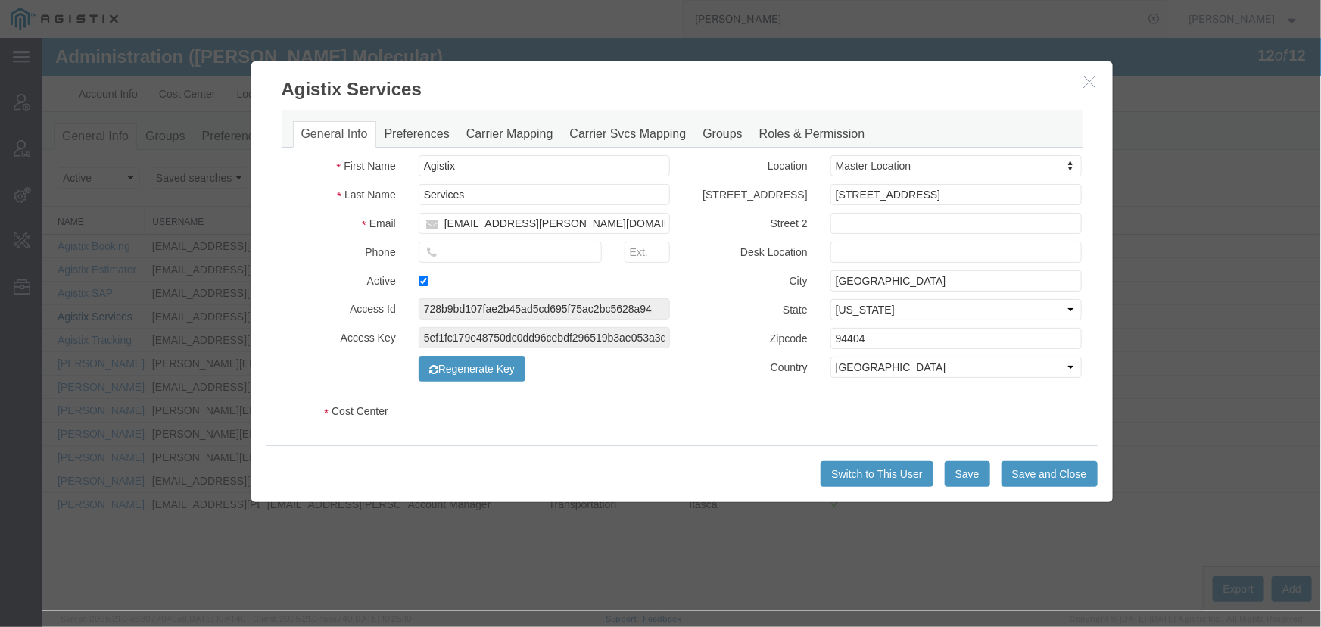
select select "COSTCENTER"
select select "60371"
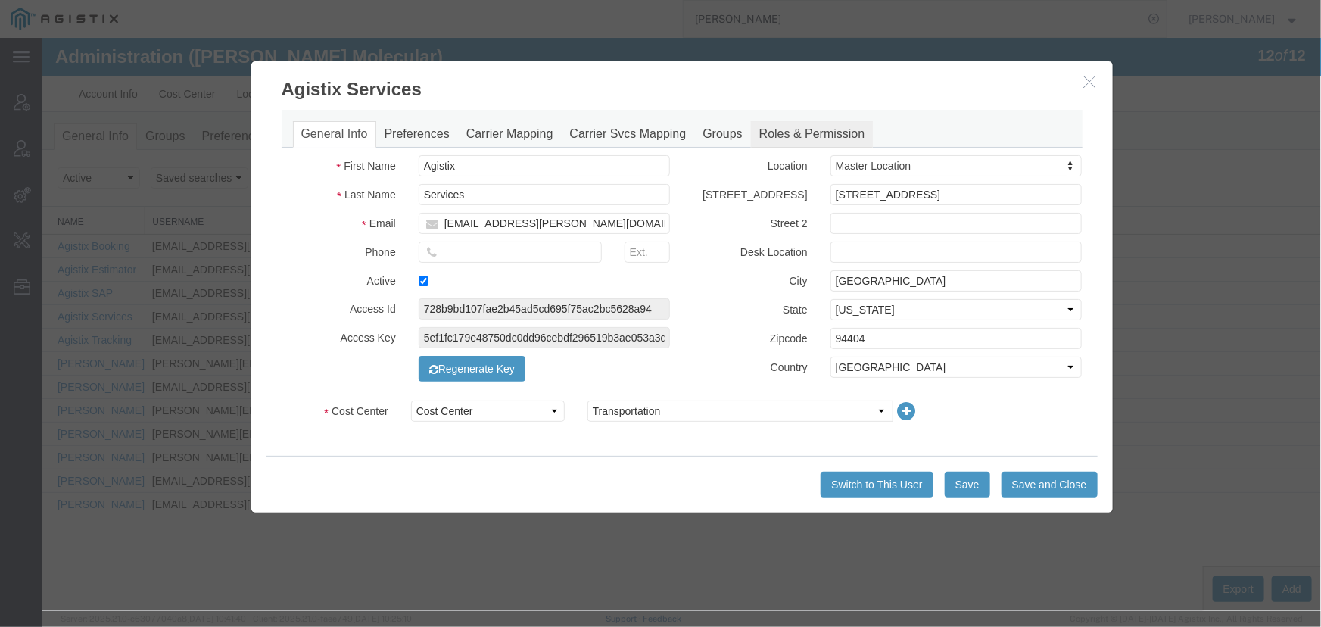
click at [789, 132] on link "Roles & Permission" at bounding box center [811, 133] width 123 height 26
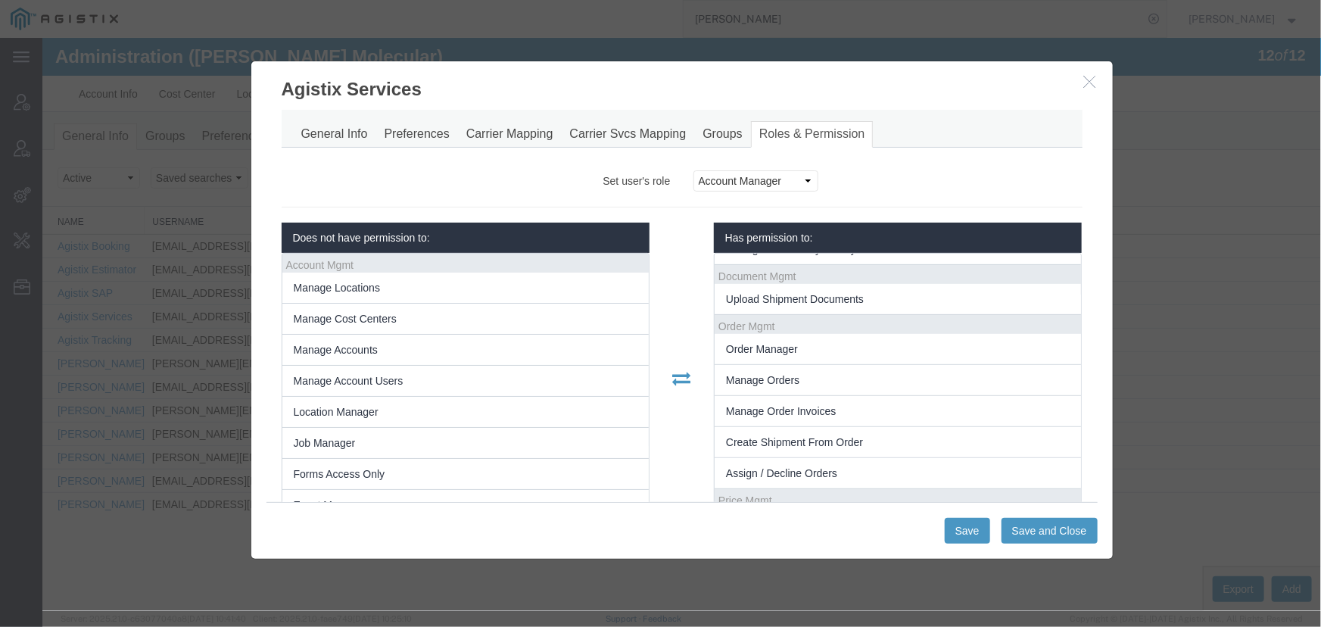
click at [1085, 86] on button "button" at bounding box center [1090, 81] width 19 height 19
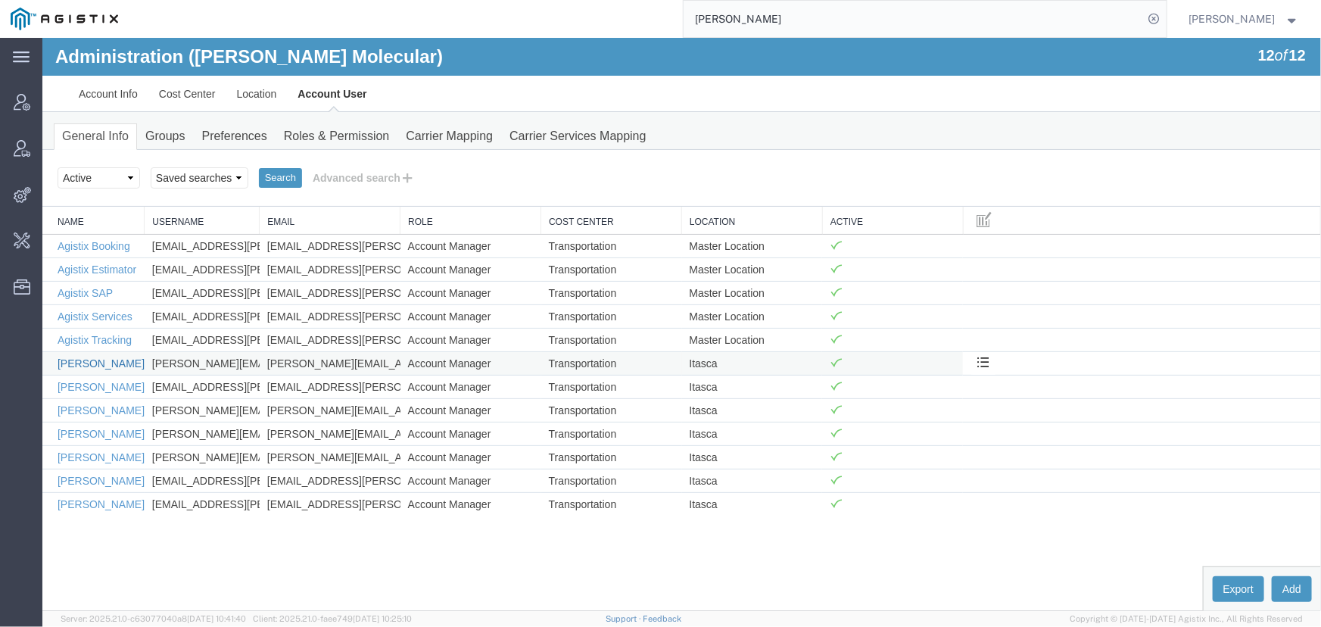
click at [93, 357] on link "[PERSON_NAME]" at bounding box center [100, 362] width 87 height 12
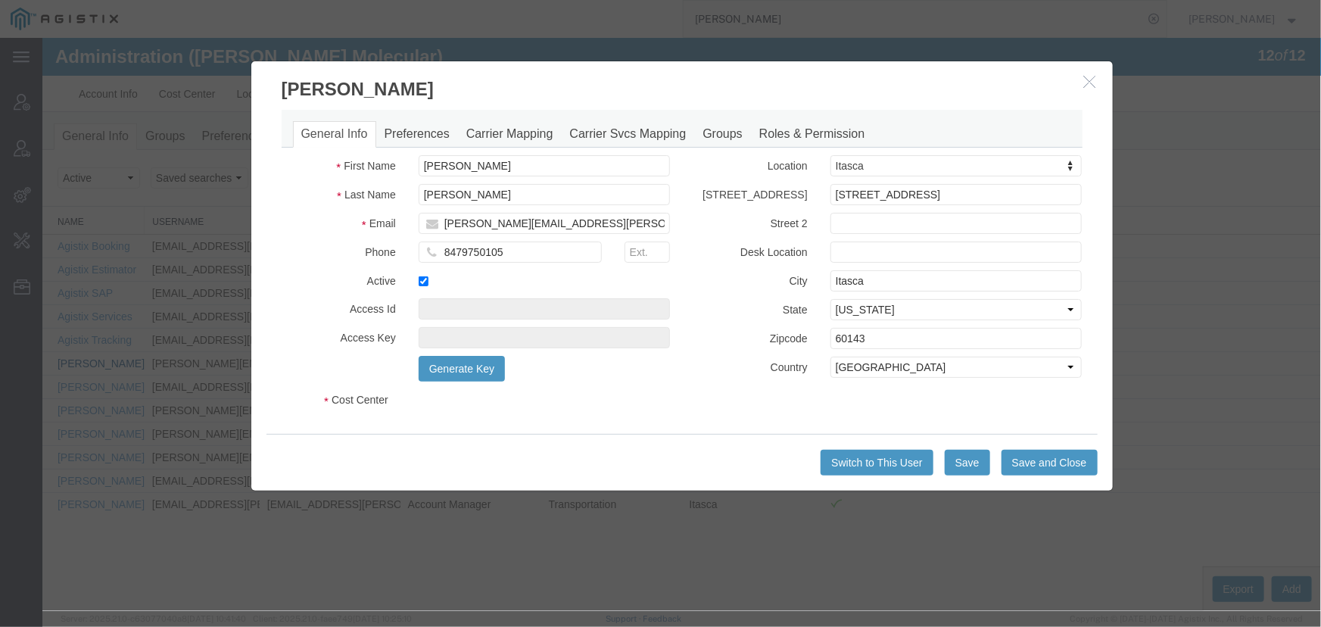
select select "COSTCENTER"
select select "60371"
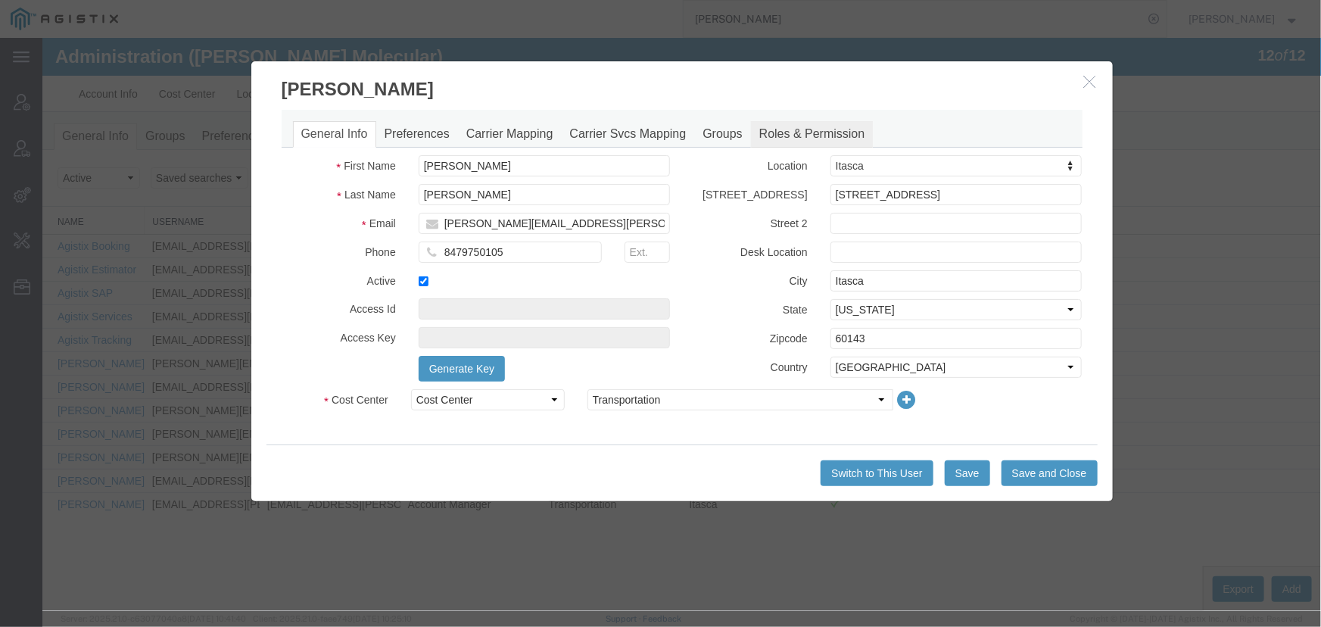
click at [806, 129] on link "Roles & Permission" at bounding box center [811, 133] width 123 height 26
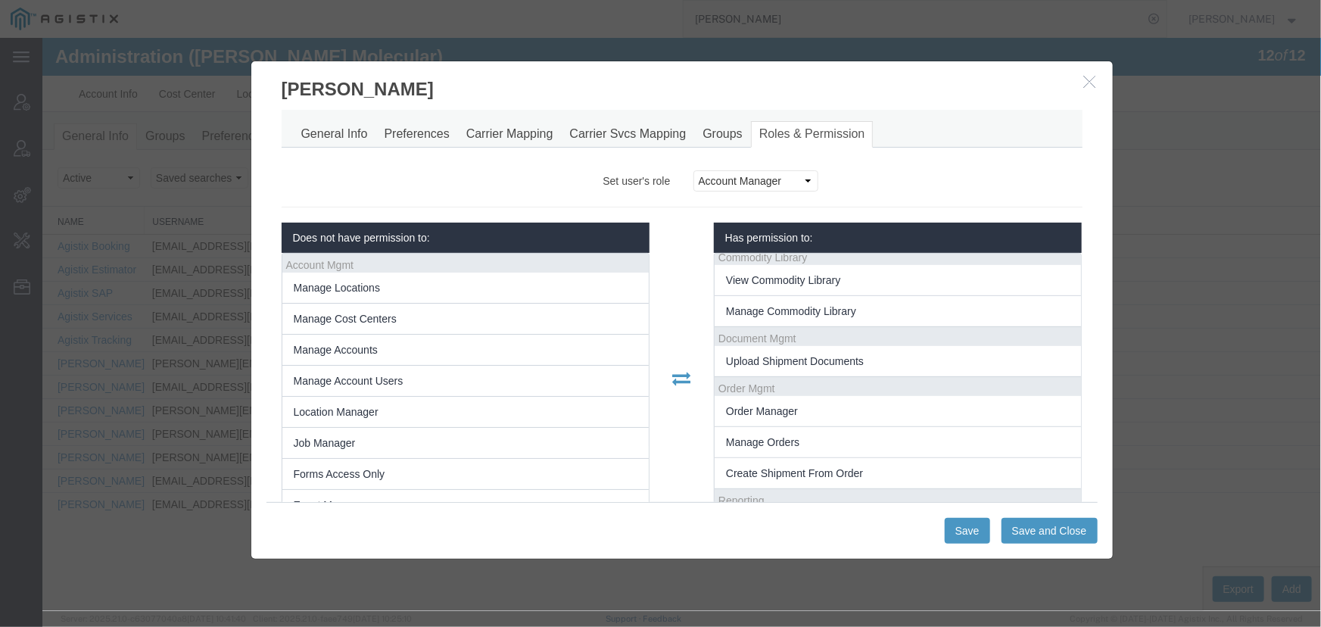
scroll to position [412, 0]
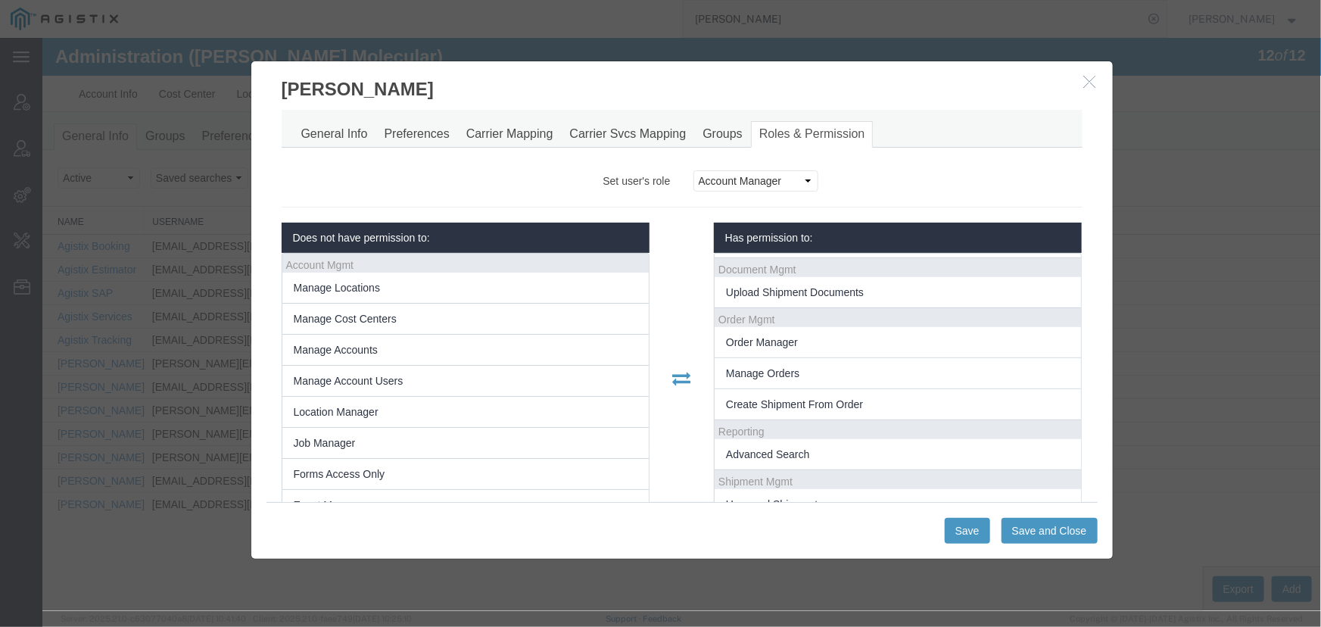
click at [1091, 77] on icon "button" at bounding box center [1089, 80] width 12 height 13
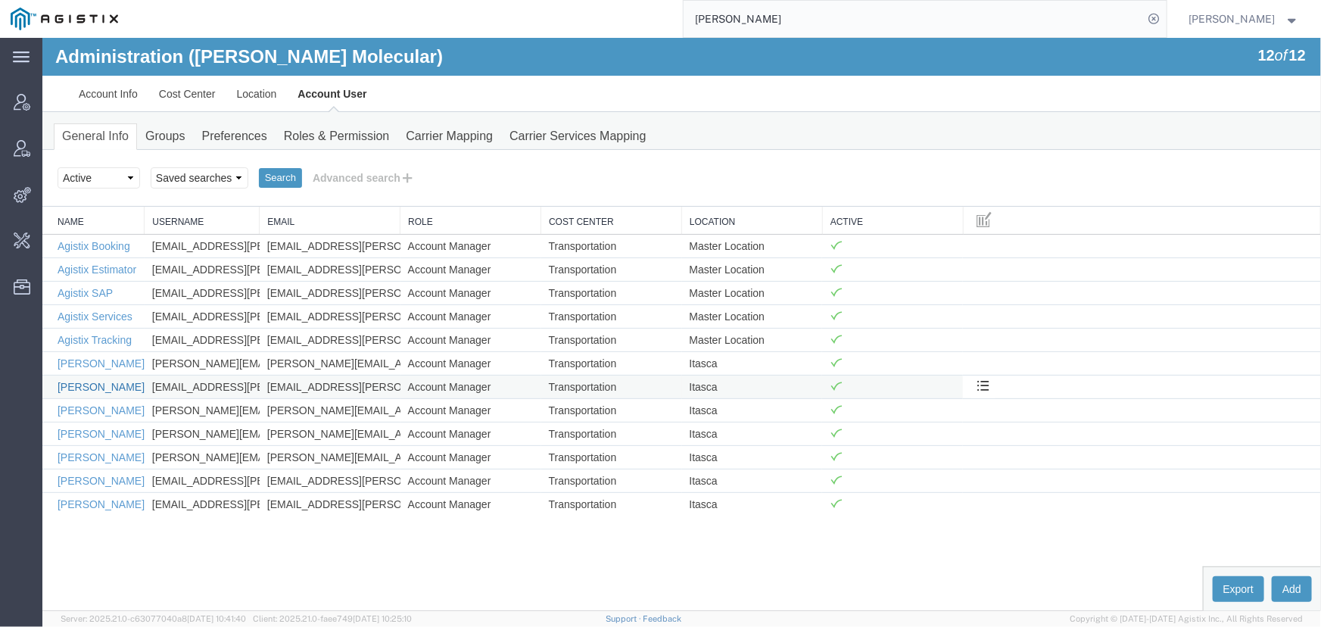
click at [87, 380] on link "[PERSON_NAME]" at bounding box center [100, 386] width 87 height 12
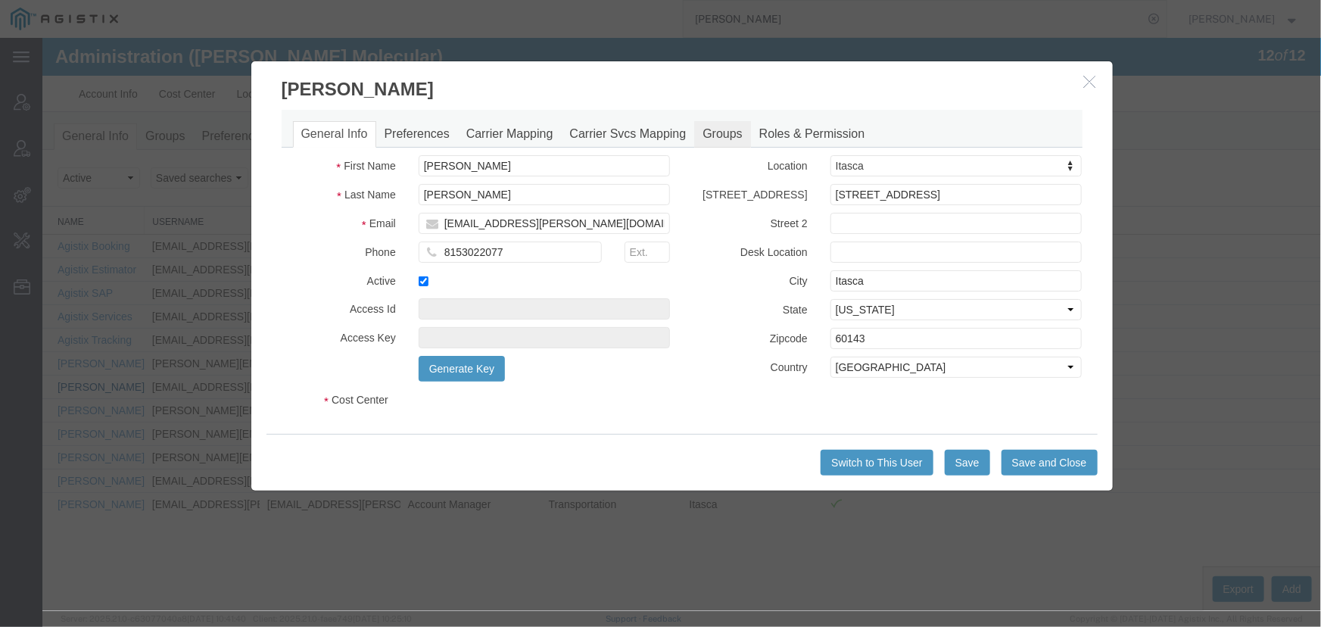
select select "COSTCENTER"
select select "60371"
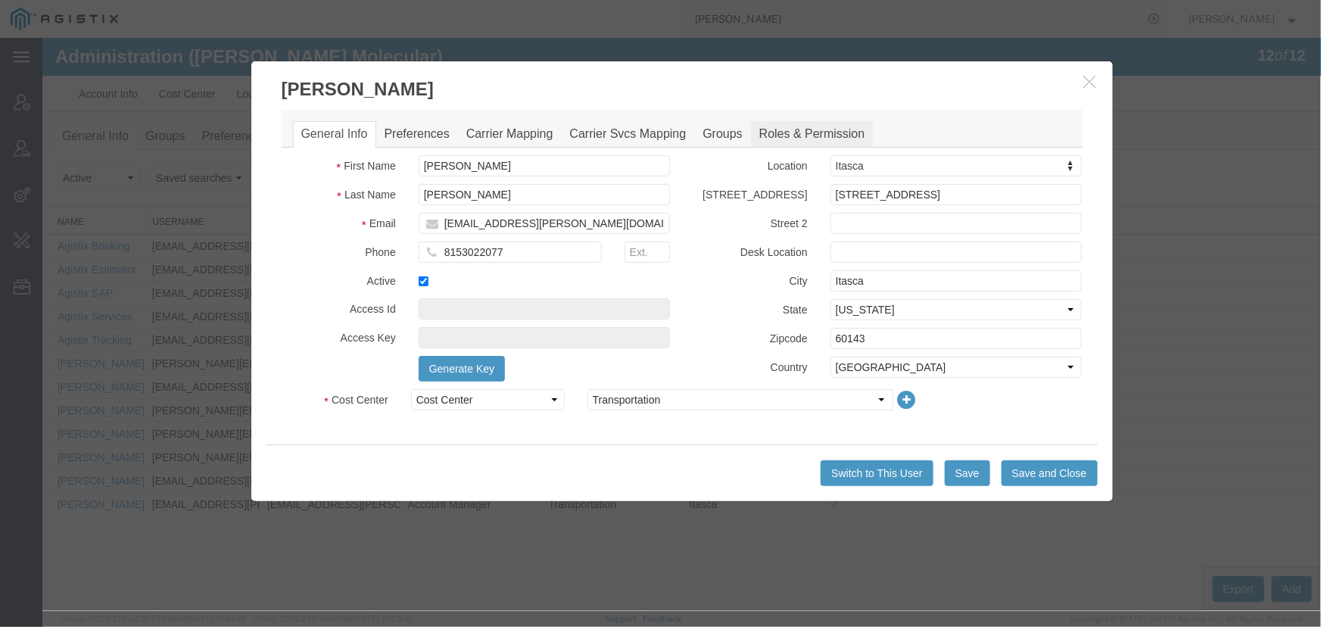
click at [790, 136] on link "Roles & Permission" at bounding box center [811, 133] width 123 height 26
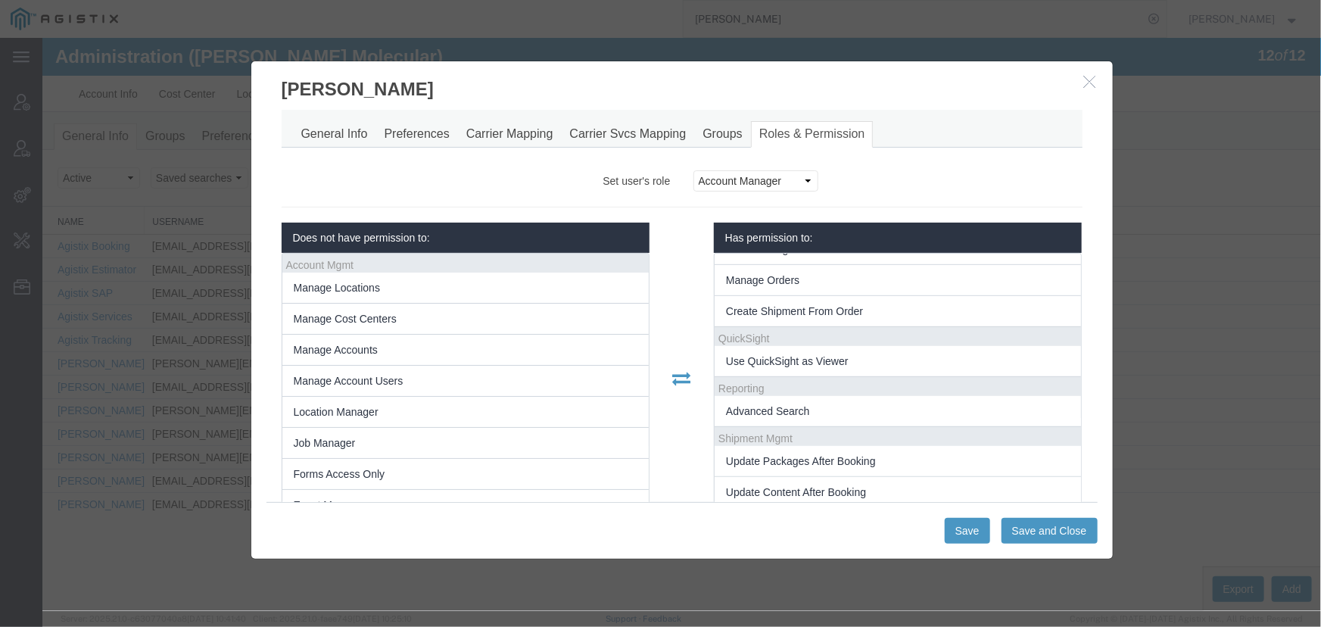
scroll to position [344, 0]
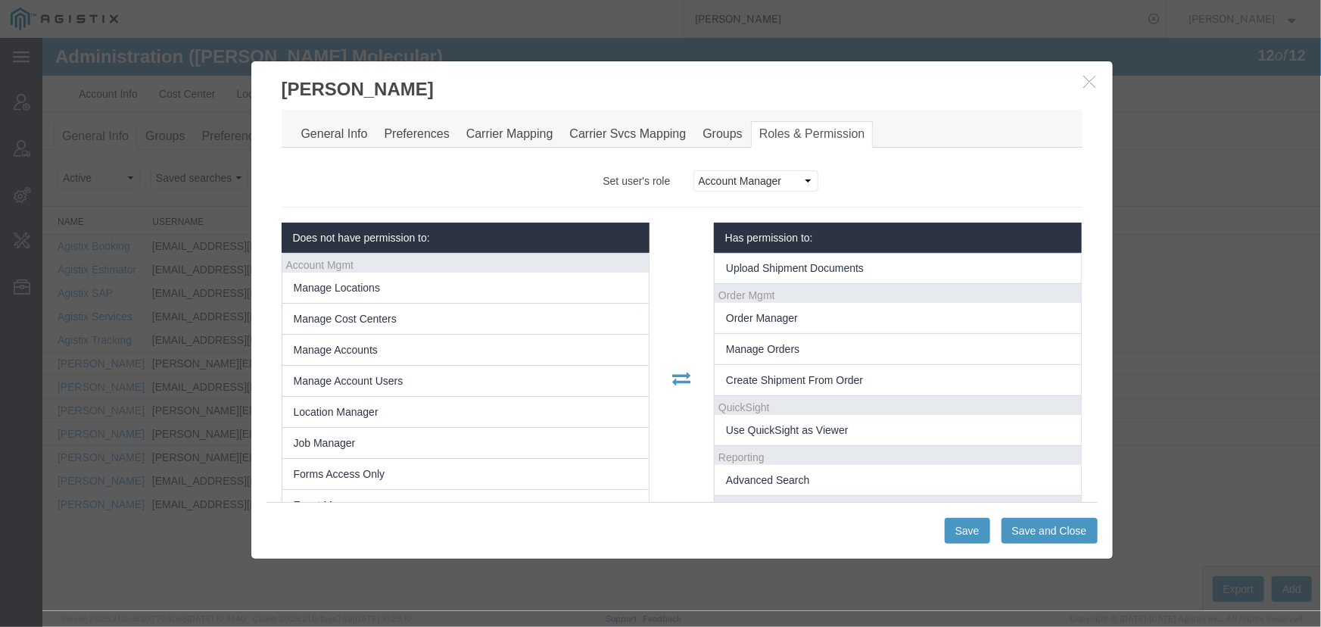
click at [1099, 82] on button "button" at bounding box center [1090, 81] width 19 height 19
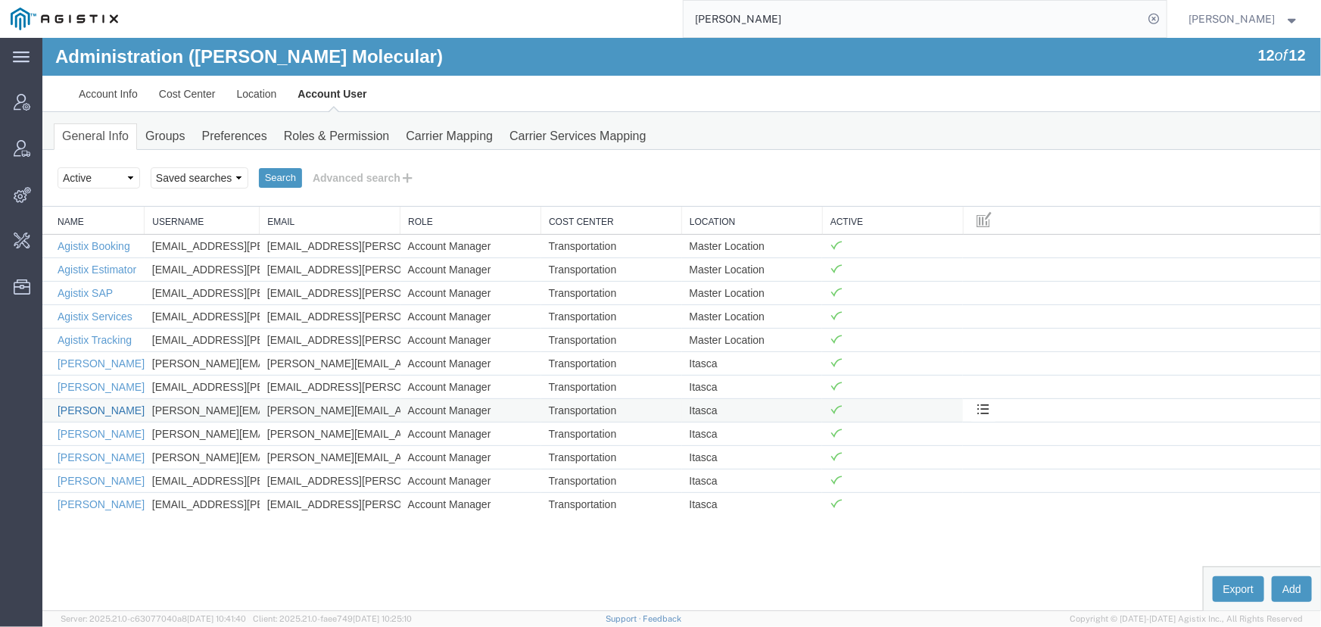
click at [75, 407] on link "[PERSON_NAME]" at bounding box center [100, 409] width 87 height 12
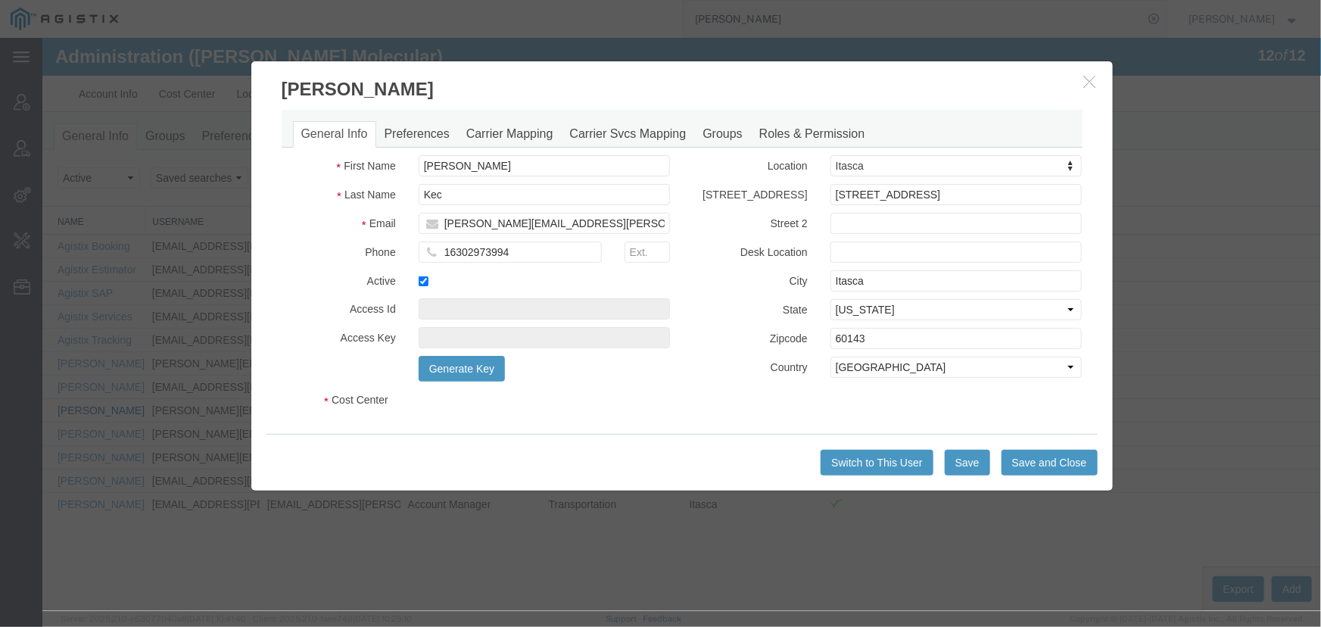
select select "COSTCENTER"
select select "60371"
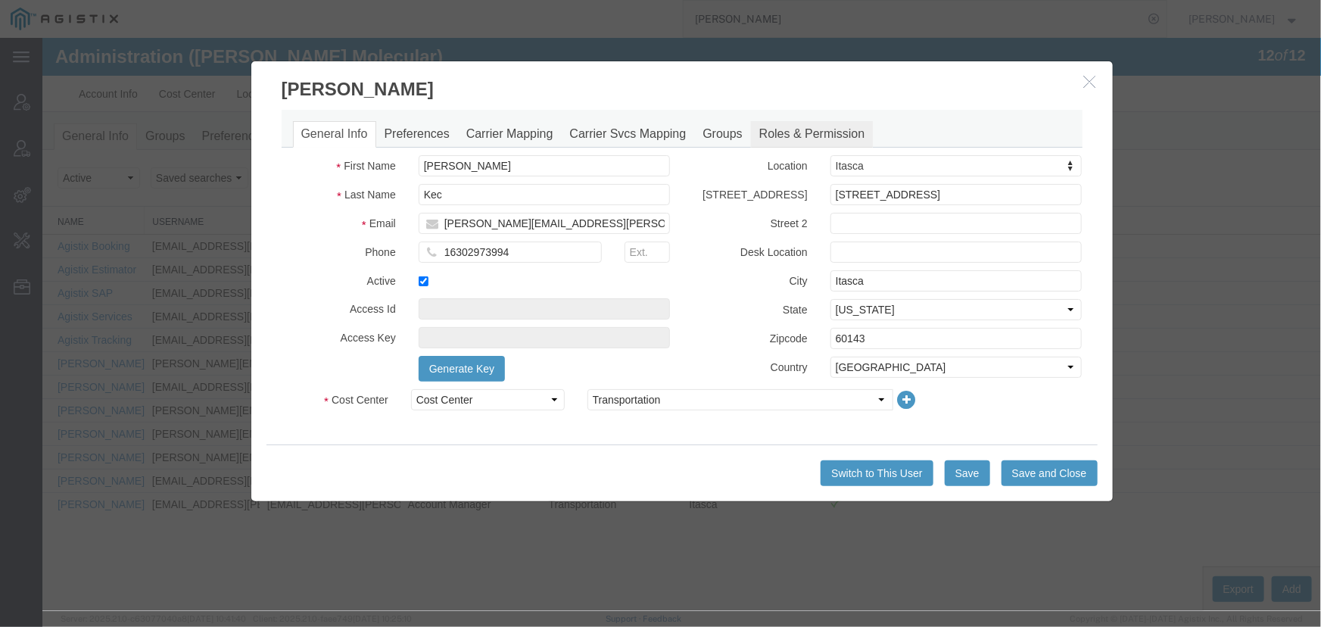
click at [761, 135] on link "Roles & Permission" at bounding box center [811, 133] width 123 height 26
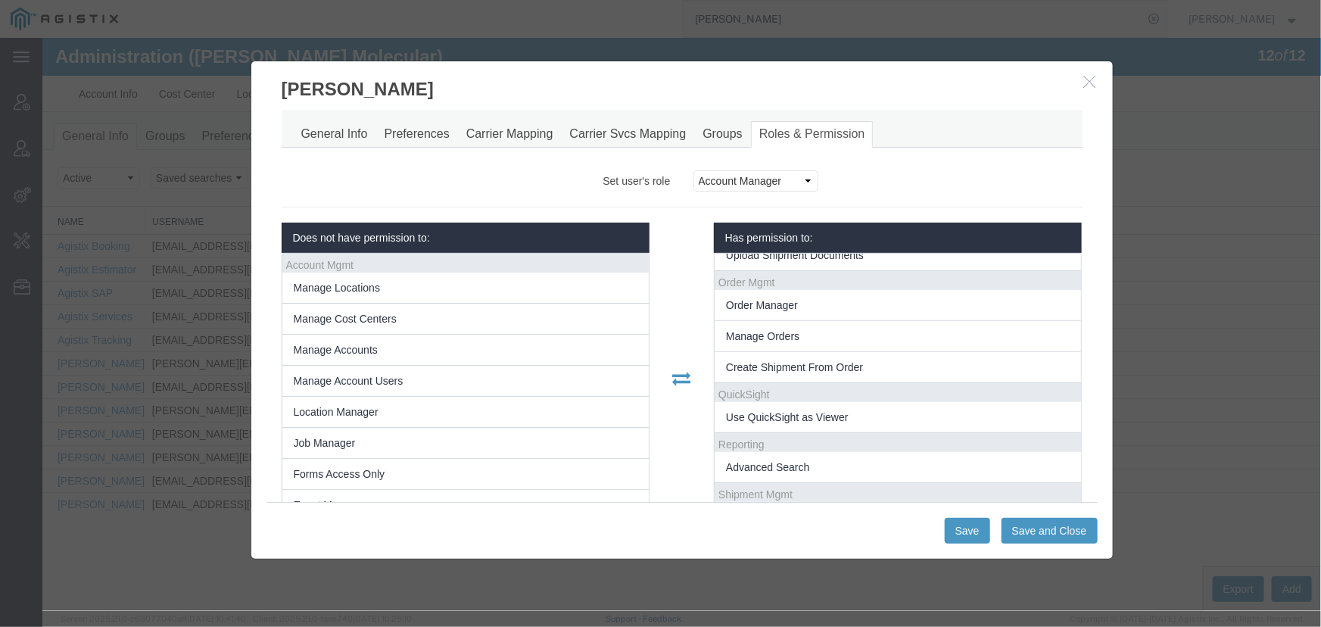
scroll to position [481, 0]
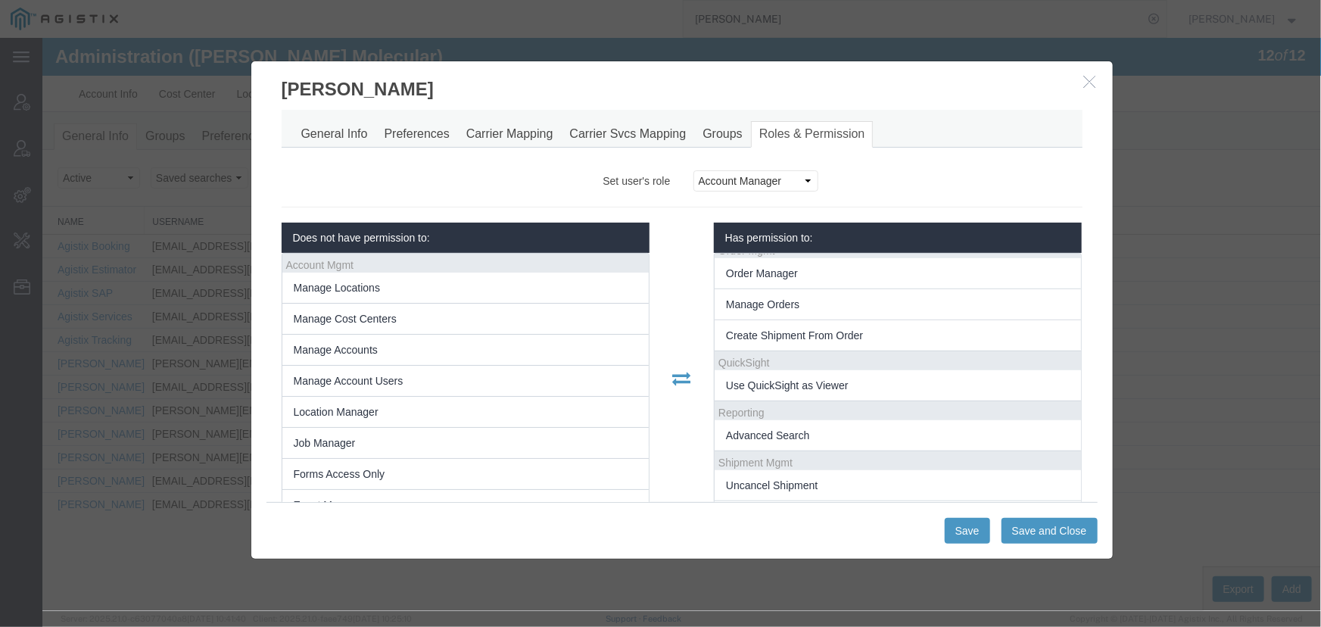
click at [1088, 85] on icon "button" at bounding box center [1089, 80] width 12 height 13
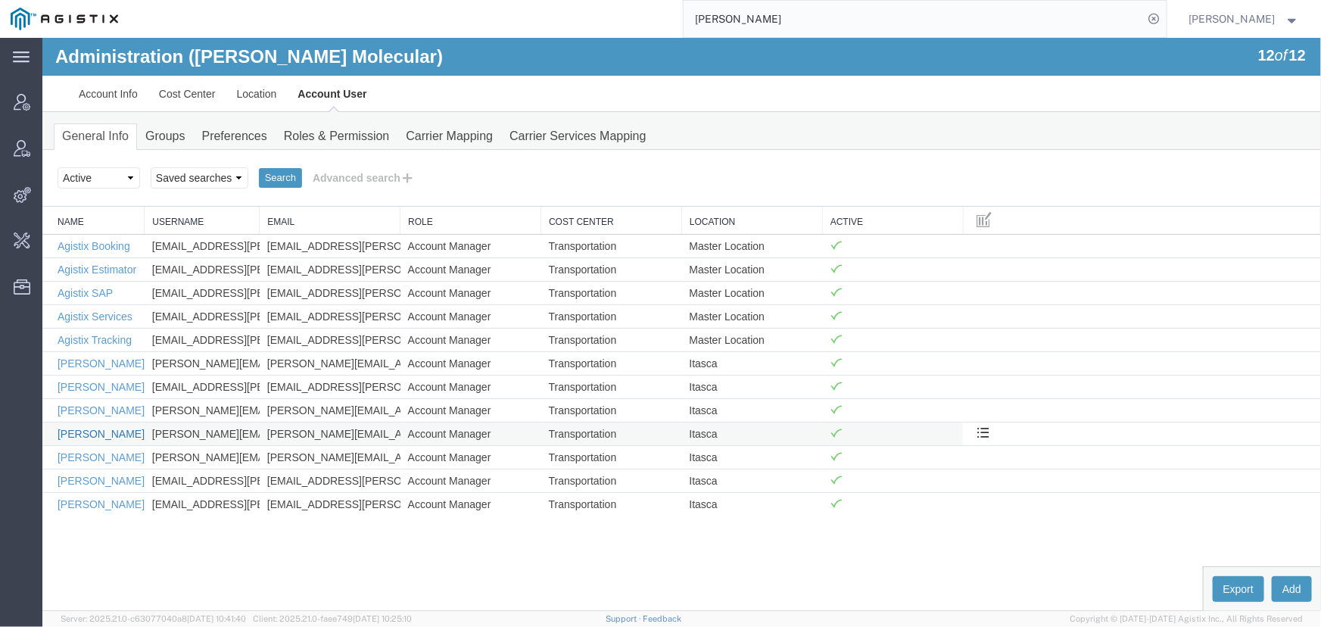
click at [90, 435] on link "[PERSON_NAME]" at bounding box center [100, 433] width 87 height 12
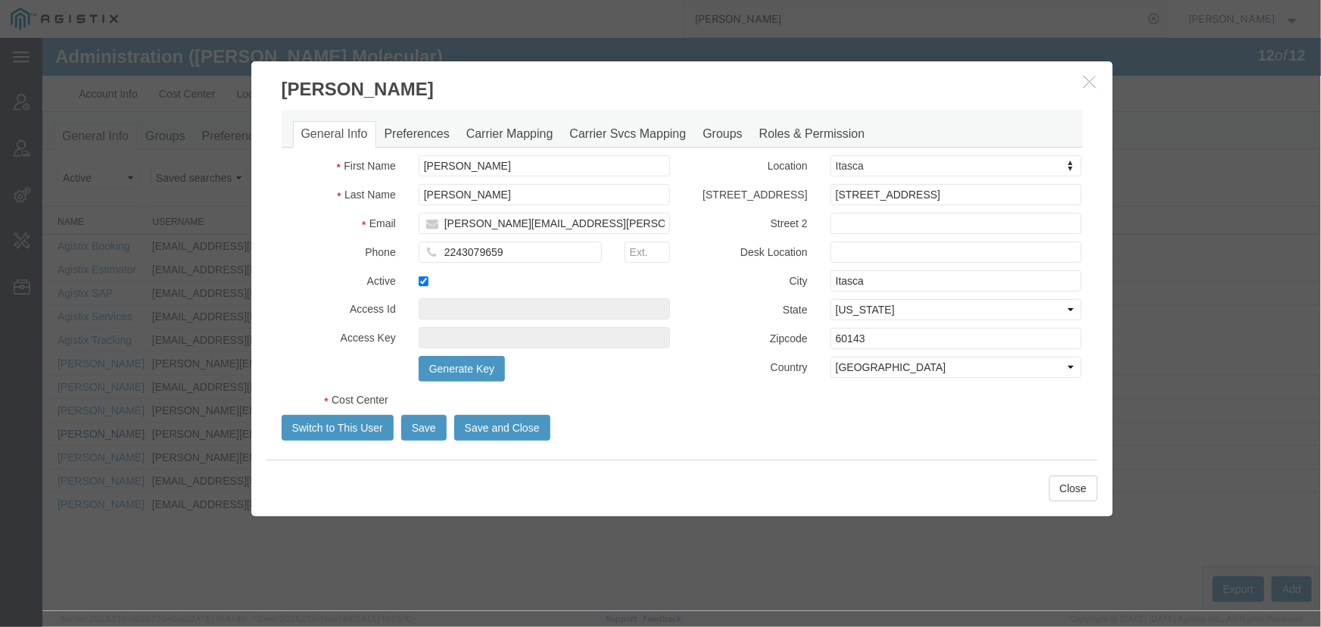
select select "COSTCENTER"
select select "60371"
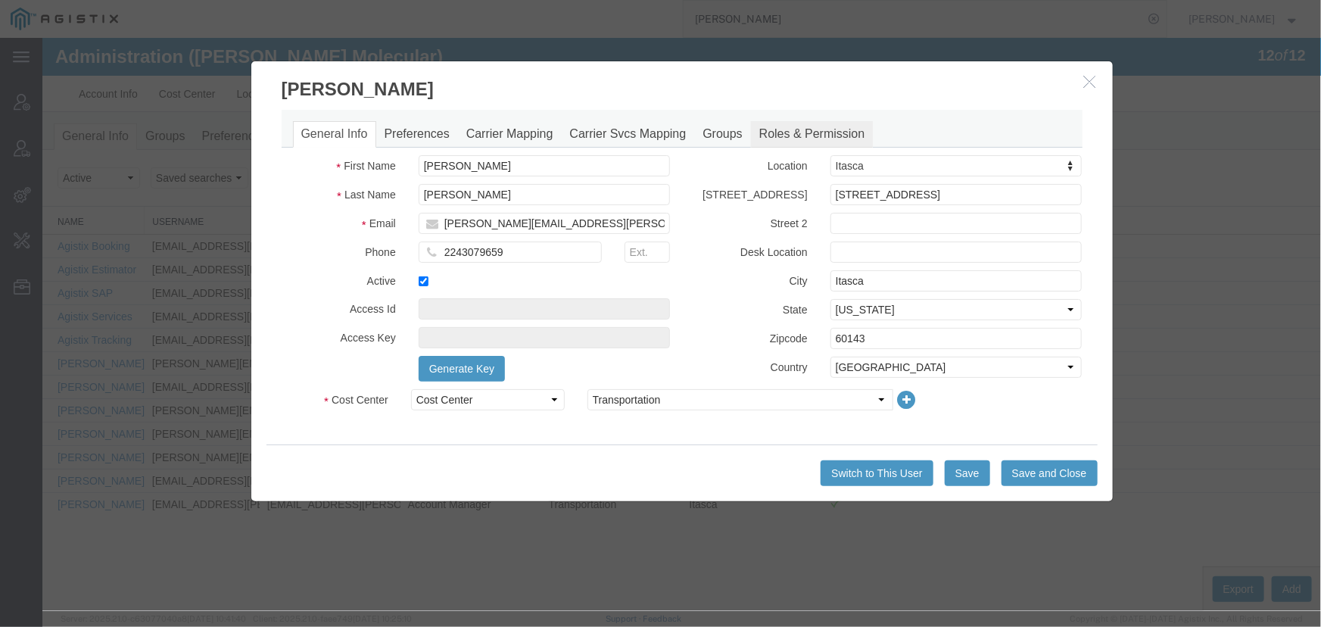
click at [804, 125] on link "Roles & Permission" at bounding box center [811, 133] width 123 height 26
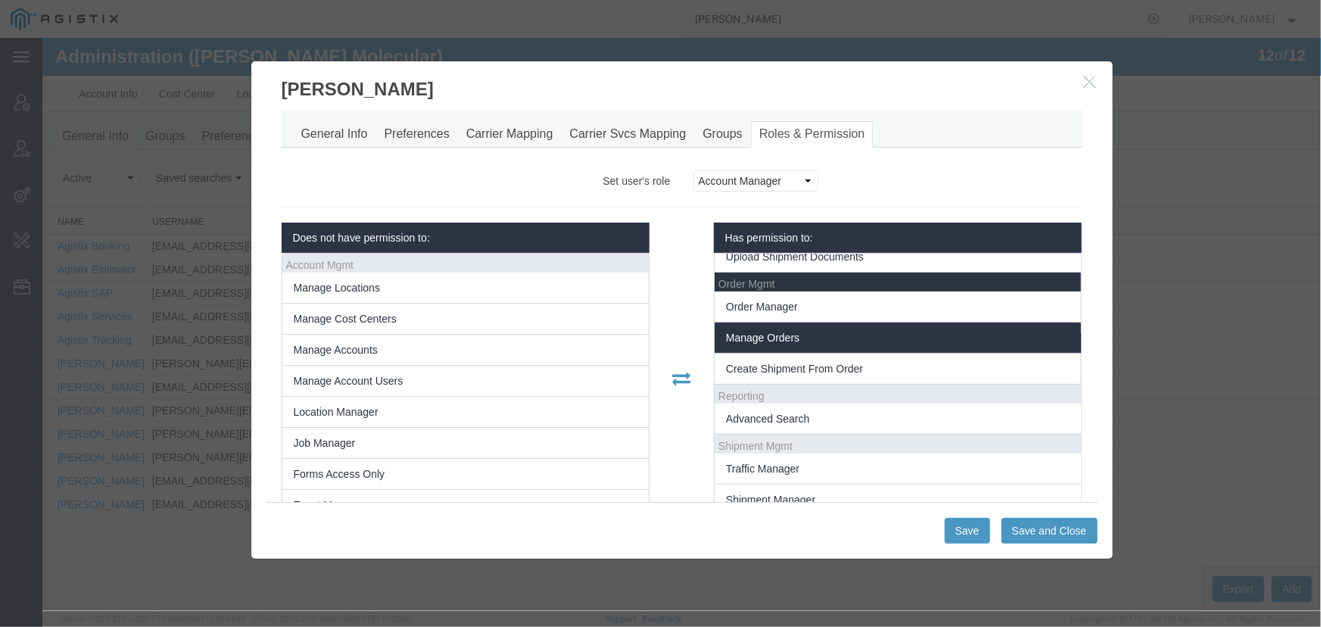
scroll to position [286, 0]
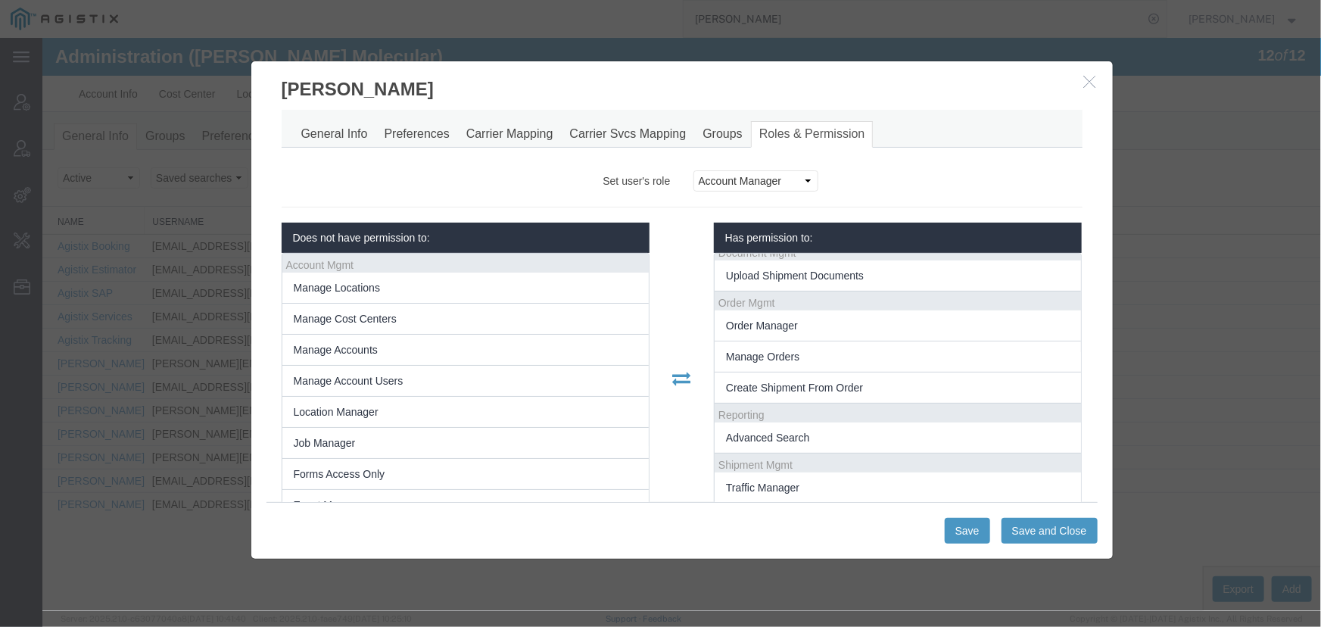
click at [1088, 75] on icon "button" at bounding box center [1089, 80] width 12 height 13
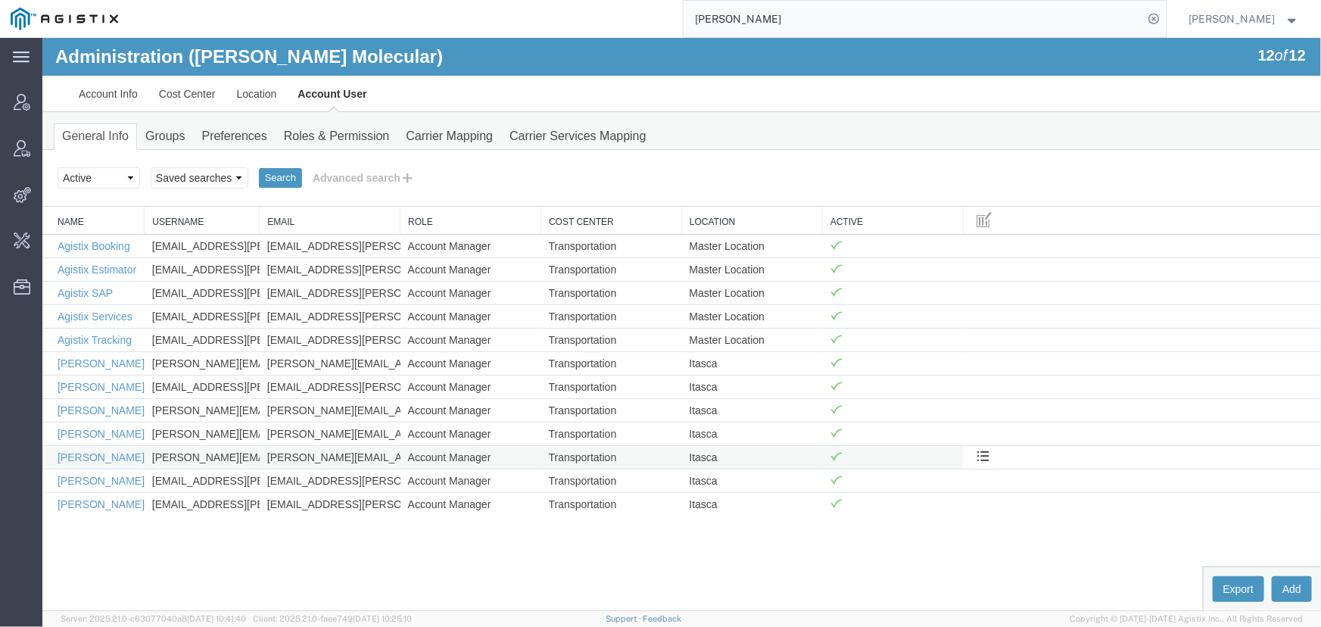
click at [82, 461] on td "John Platt" at bounding box center [93, 455] width 102 height 23
click at [93, 459] on link "John Platt" at bounding box center [100, 456] width 87 height 12
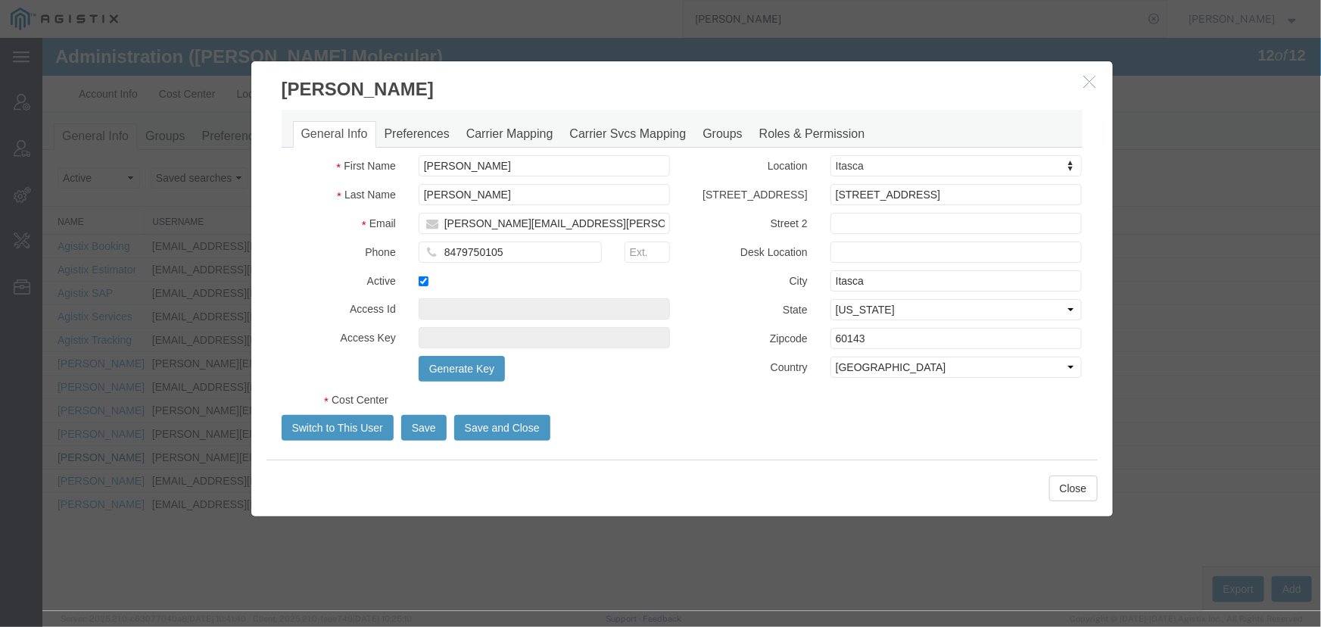
select select "COSTCENTER"
select select "60371"
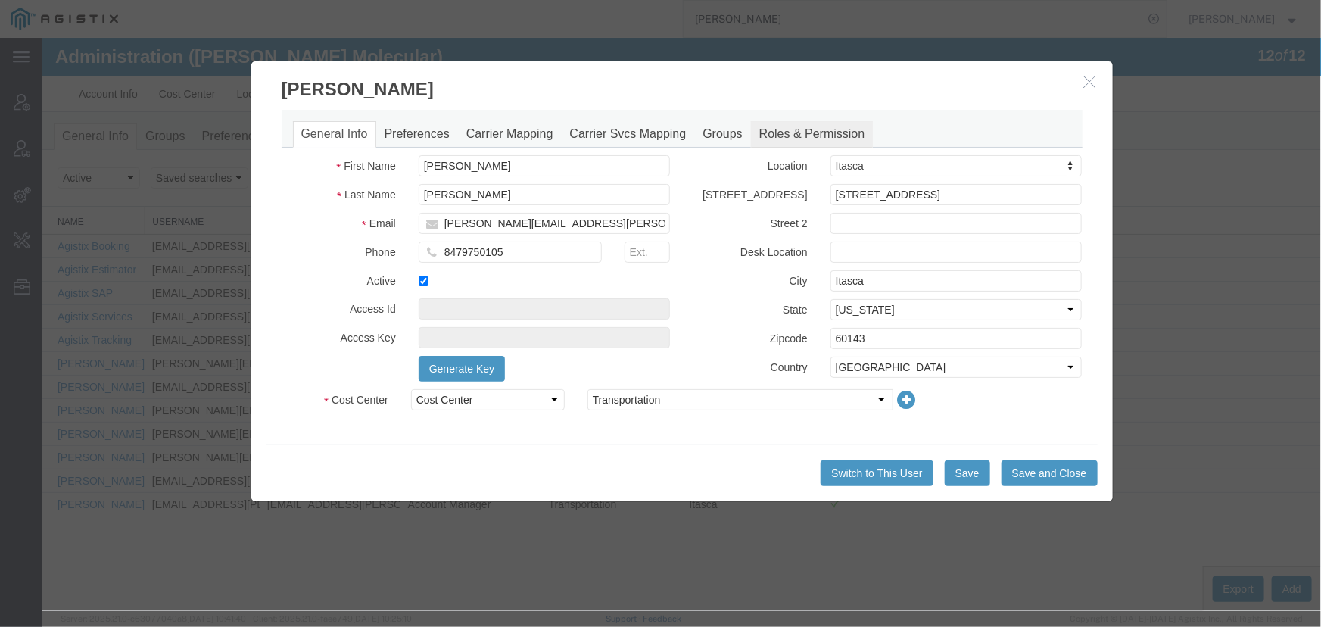
click at [820, 136] on link "Roles & Permission" at bounding box center [811, 133] width 123 height 26
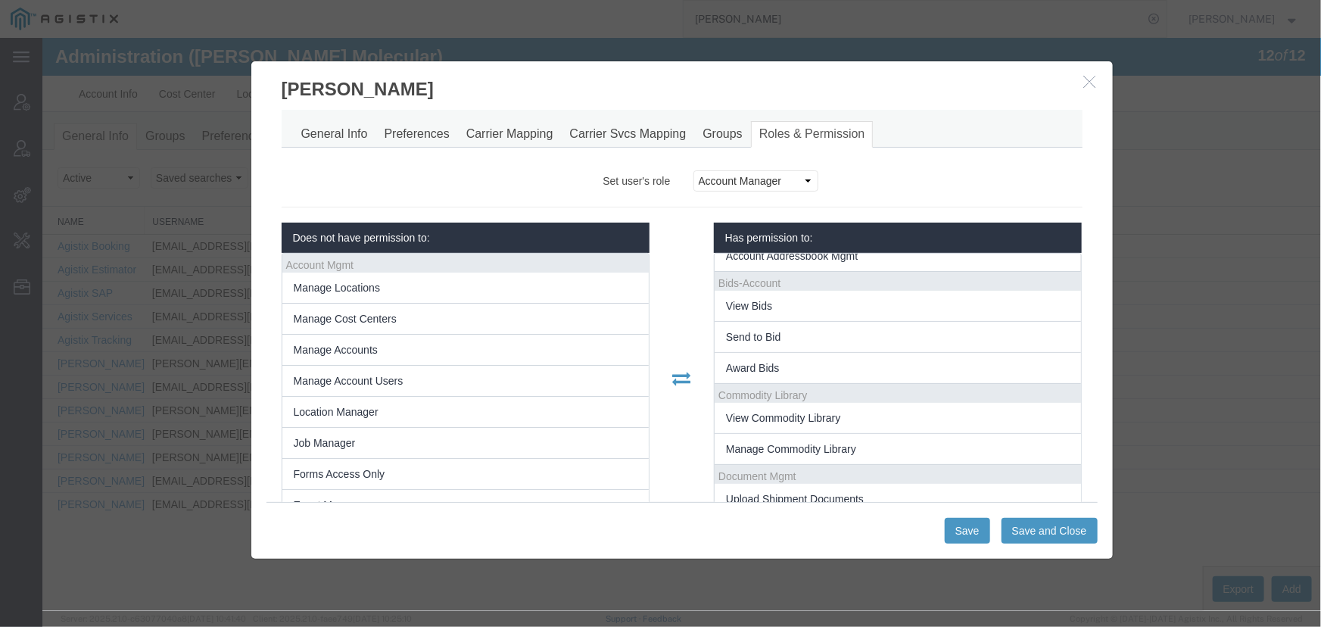
scroll to position [412, 0]
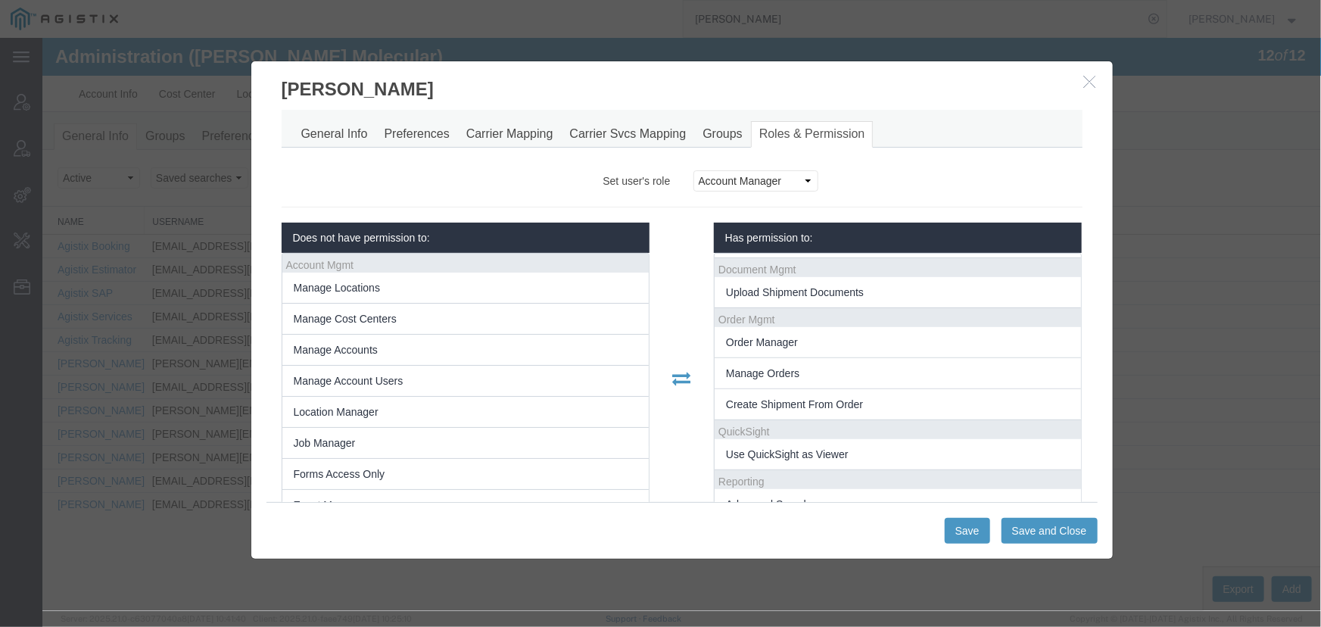
click at [1088, 83] on icon "button" at bounding box center [1089, 80] width 12 height 13
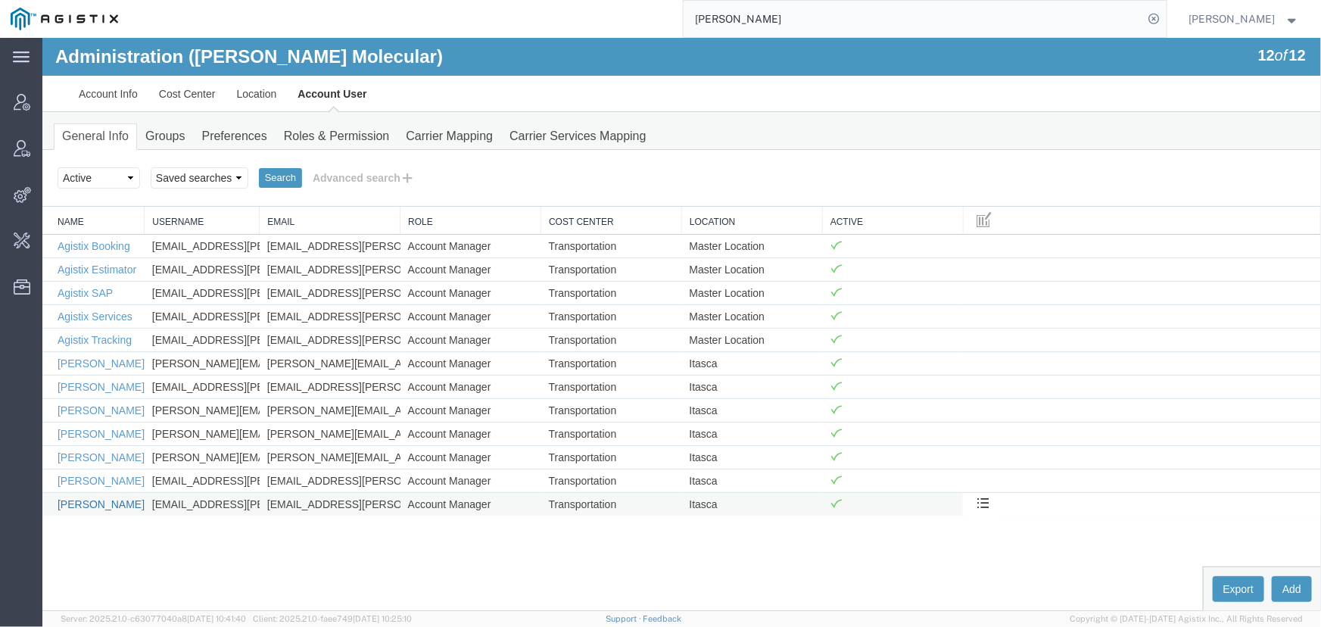
click at [75, 505] on link "Toral Shah" at bounding box center [100, 503] width 87 height 12
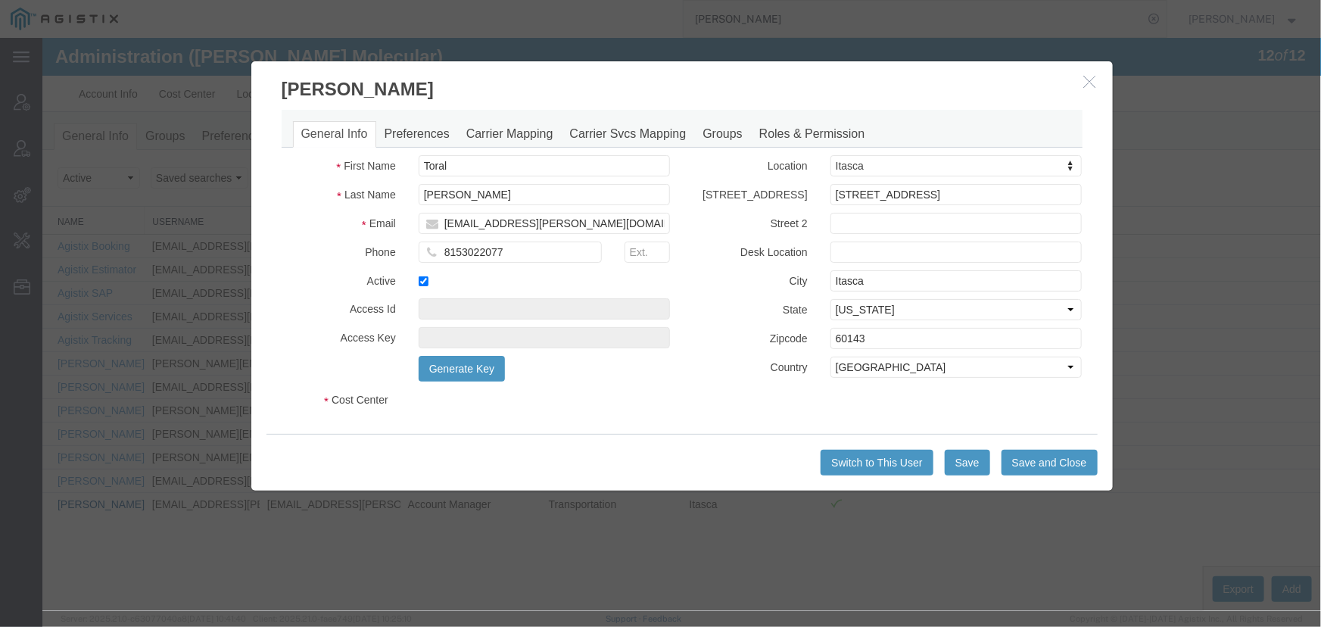
select select "COSTCENTER"
select select "60371"
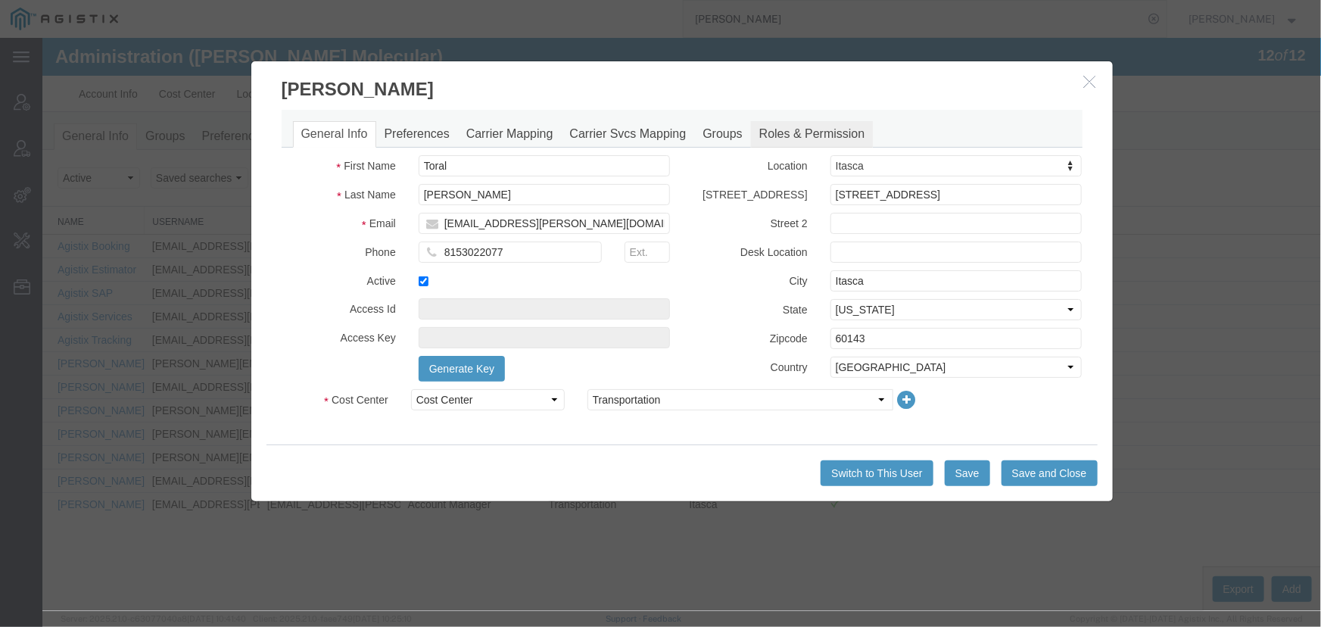
click at [817, 124] on link "Roles & Permission" at bounding box center [811, 133] width 123 height 26
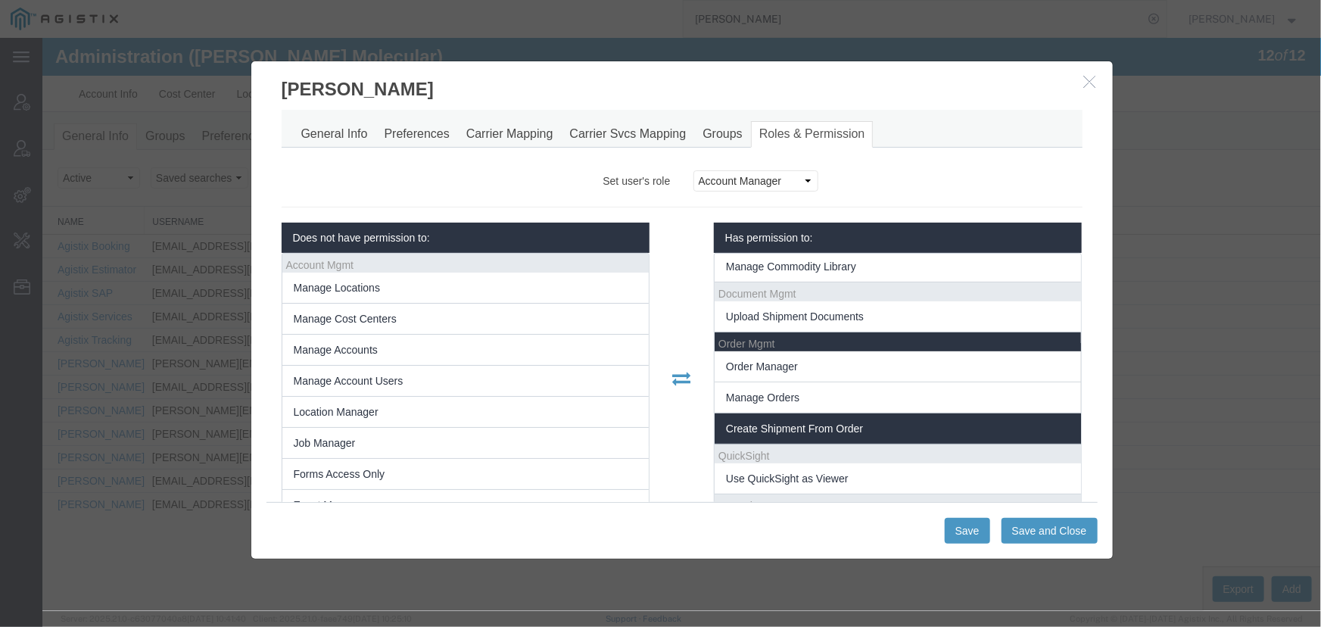
scroll to position [271, 0]
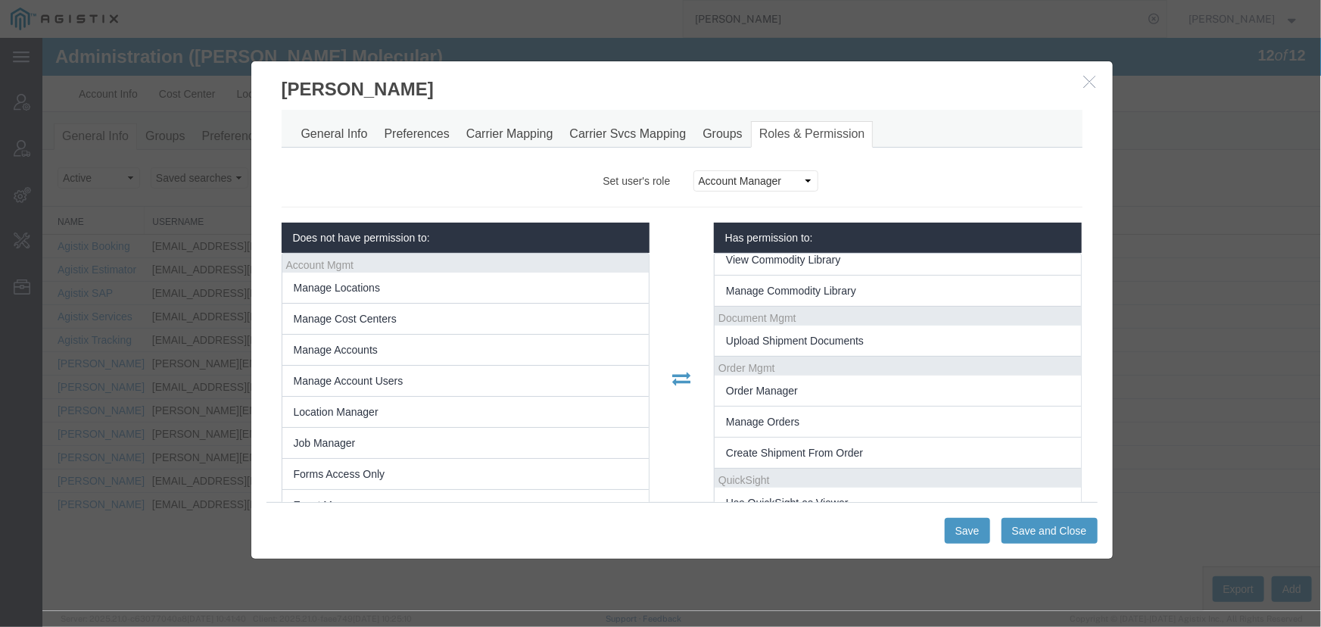
click at [1086, 79] on icon "button" at bounding box center [1089, 80] width 12 height 13
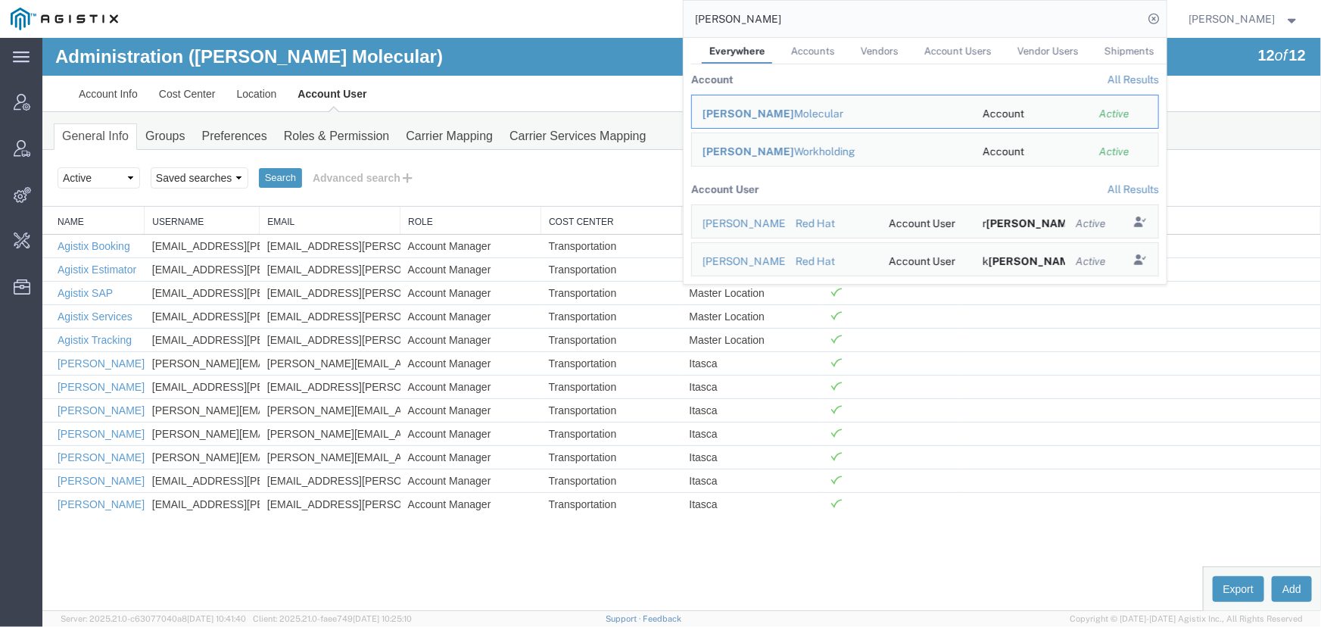
drag, startPoint x: 764, startPoint y: 17, endPoint x: 538, endPoint y: 20, distance: 225.6
click at [538, 20] on div "abbott Everywhere Accounts Vendors Account Users Vendor Users Shipments Account…" at bounding box center [648, 19] width 1038 height 38
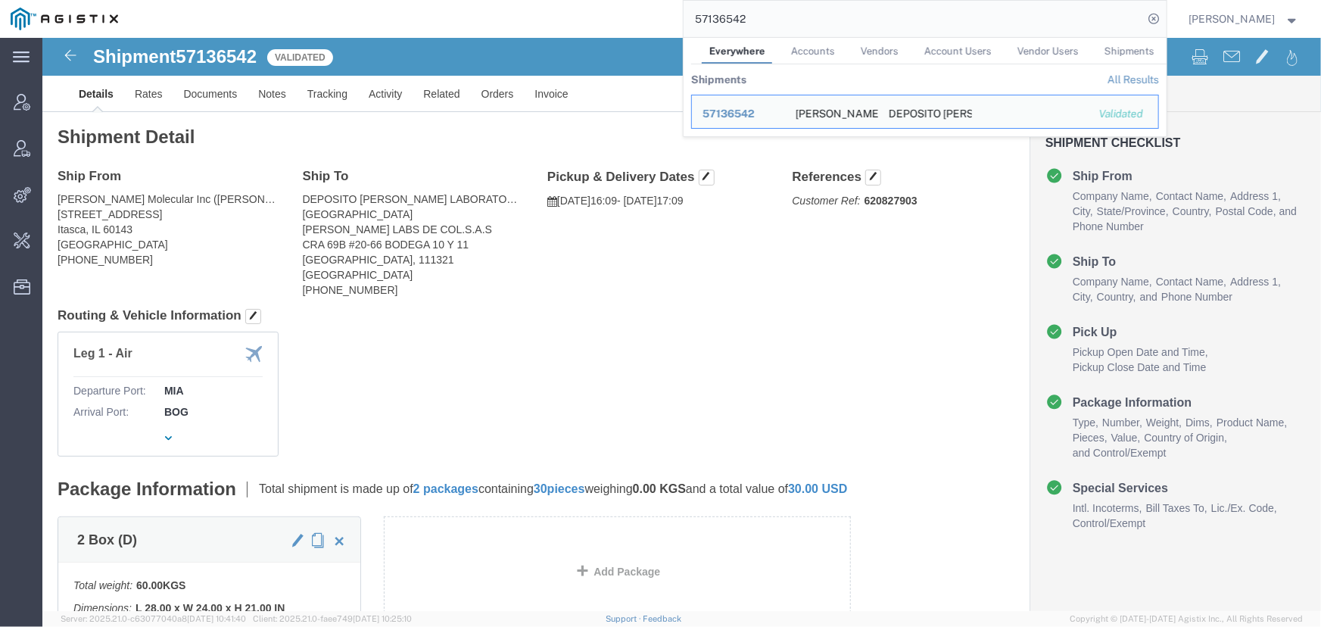
drag, startPoint x: 787, startPoint y: 23, endPoint x: 539, endPoint y: 33, distance: 248.4
click at [539, 33] on div "57136542 Everywhere Accounts Vendors Account Users Vendor Users Shipments Shipm…" at bounding box center [648, 19] width 1038 height 38
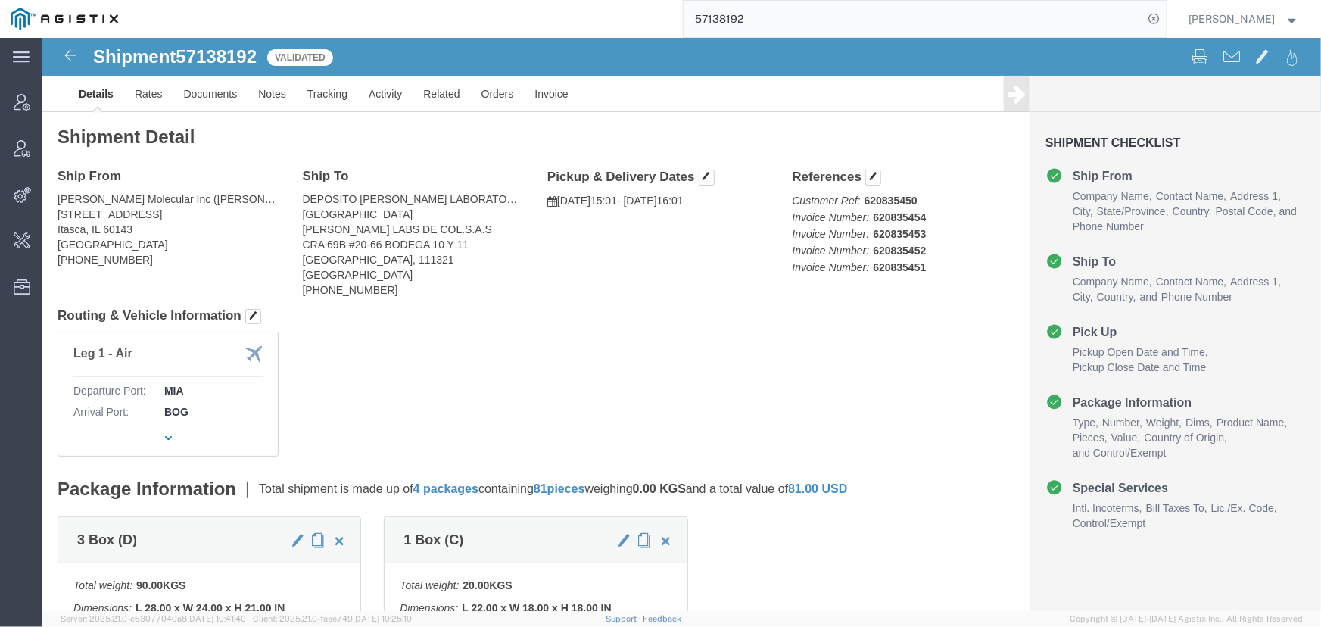
drag, startPoint x: 791, startPoint y: 12, endPoint x: 529, endPoint y: 18, distance: 261.9
click at [529, 18] on div "57138192" at bounding box center [648, 19] width 1038 height 38
drag, startPoint x: 780, startPoint y: 24, endPoint x: 457, endPoint y: 0, distance: 324.1
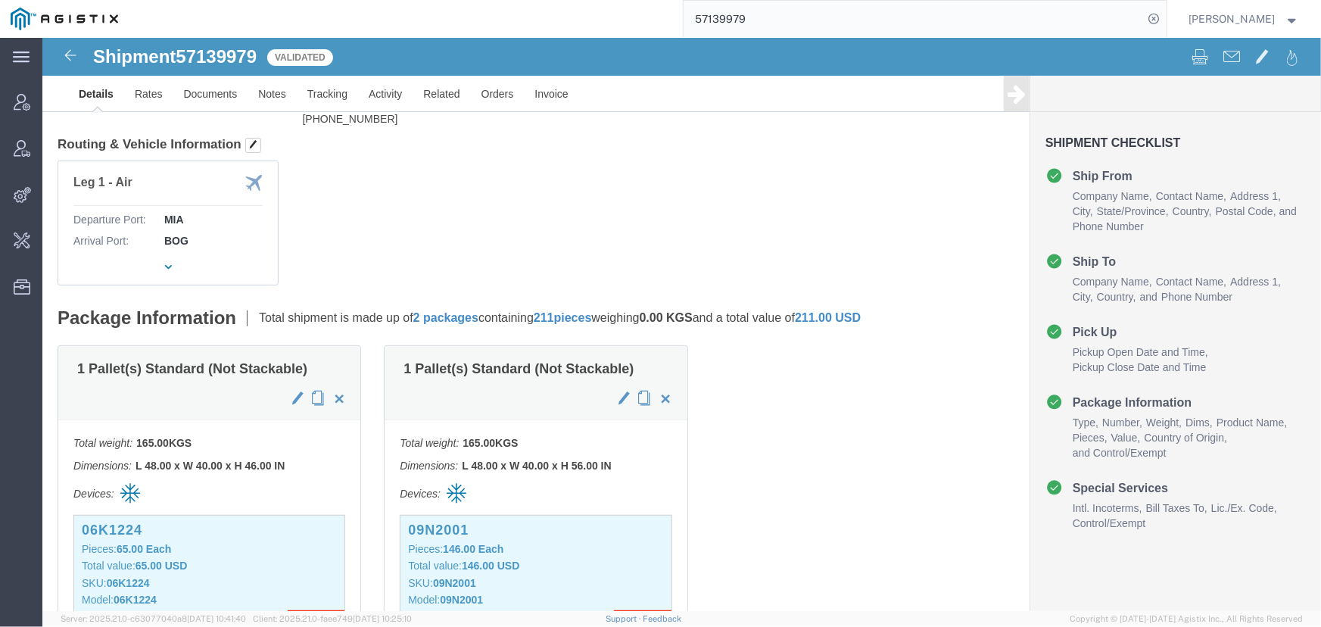
scroll to position [206, 0]
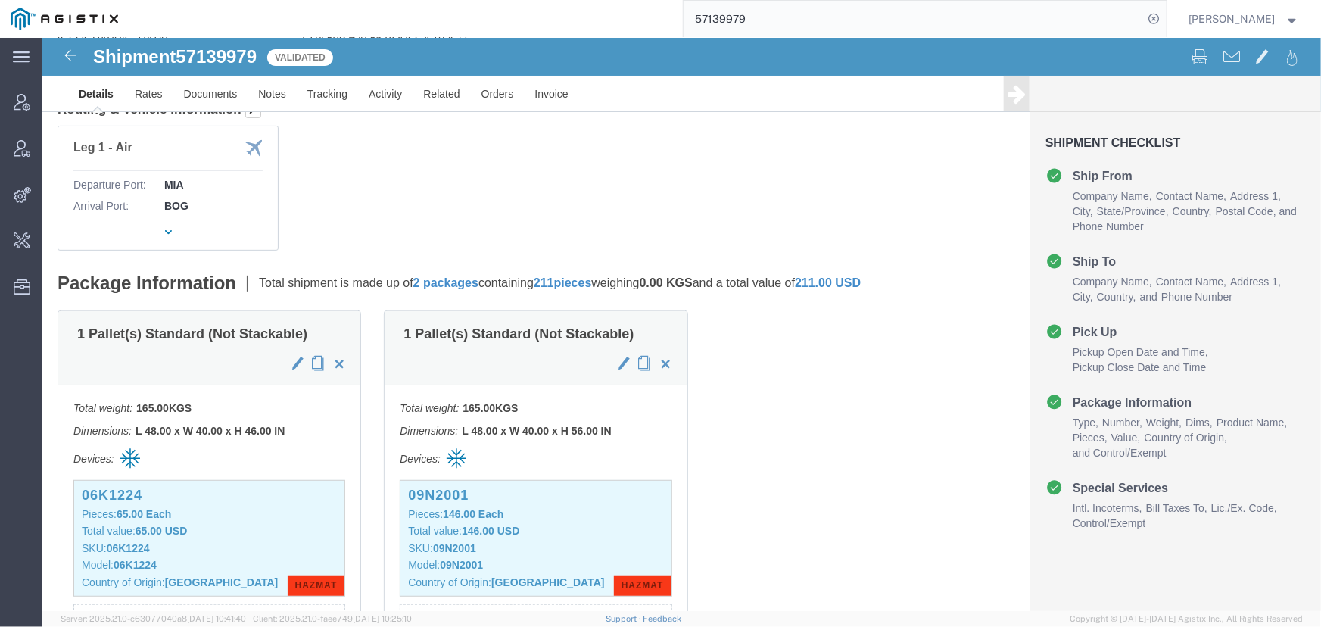
drag, startPoint x: 799, startPoint y: 10, endPoint x: 508, endPoint y: 22, distance: 291.6
click at [508, 22] on div "57139979" at bounding box center [648, 19] width 1038 height 38
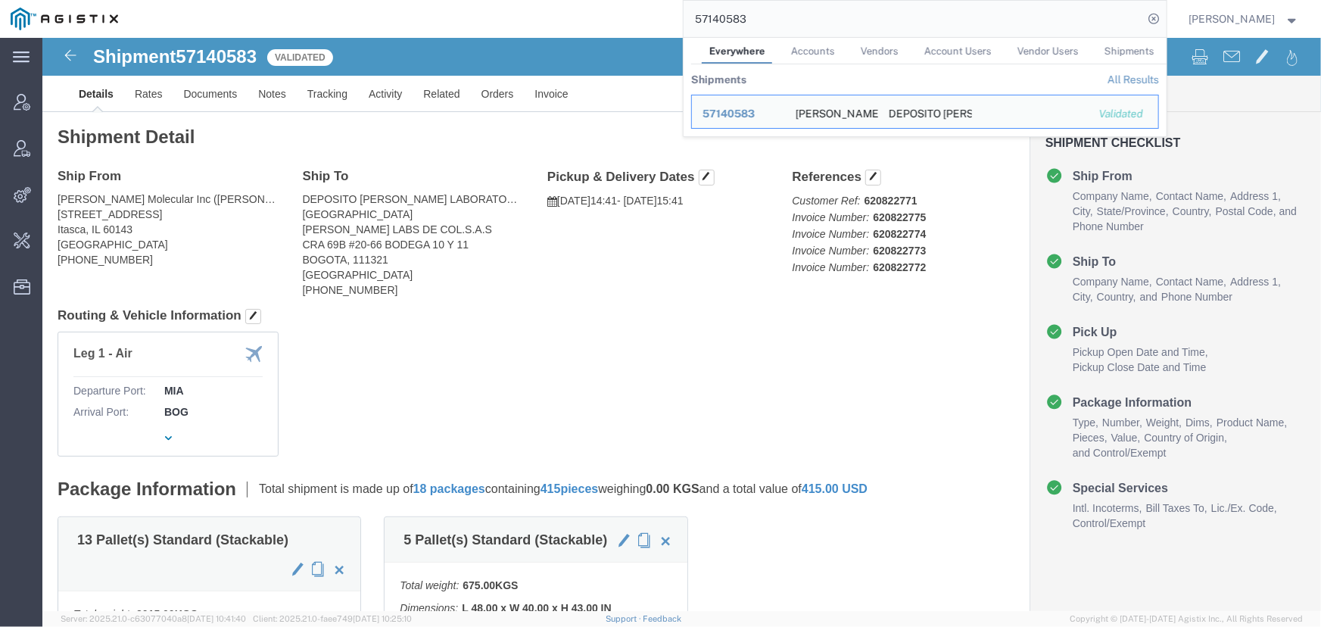
drag, startPoint x: 805, startPoint y: 25, endPoint x: 486, endPoint y: 26, distance: 319.4
click at [486, 26] on div "57140583 Everywhere Accounts Vendors Account Users Vendor Users Shipments Shipm…" at bounding box center [648, 19] width 1038 height 38
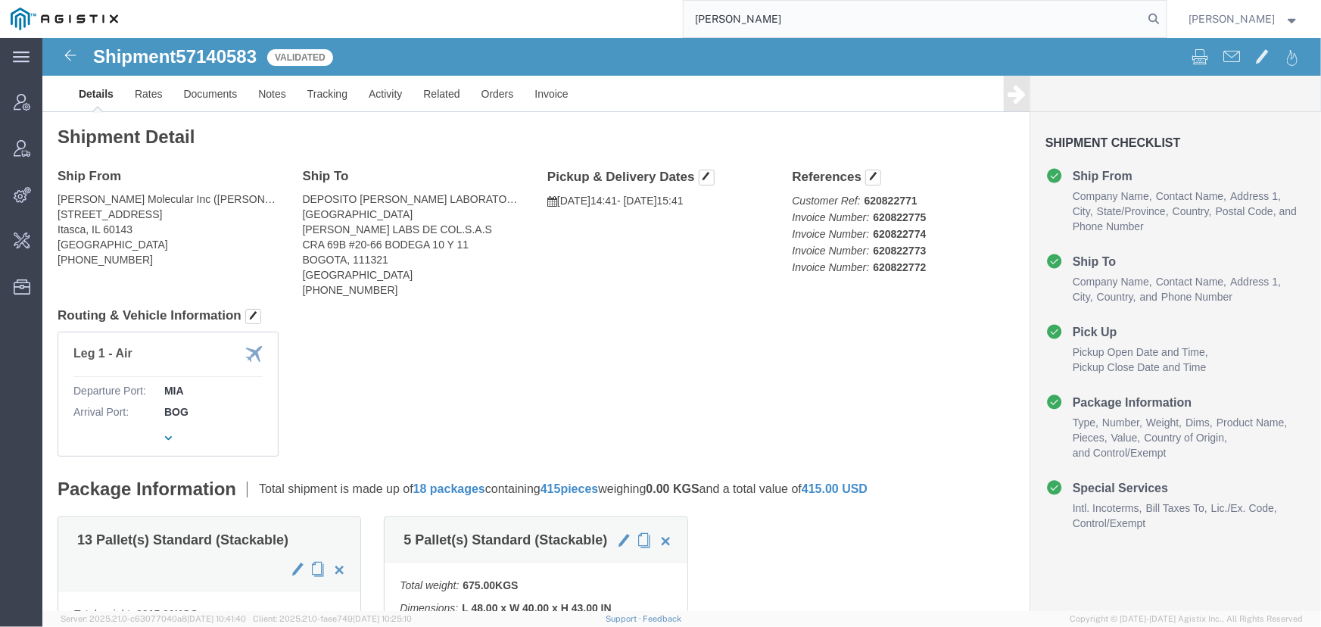
type input "abbott"
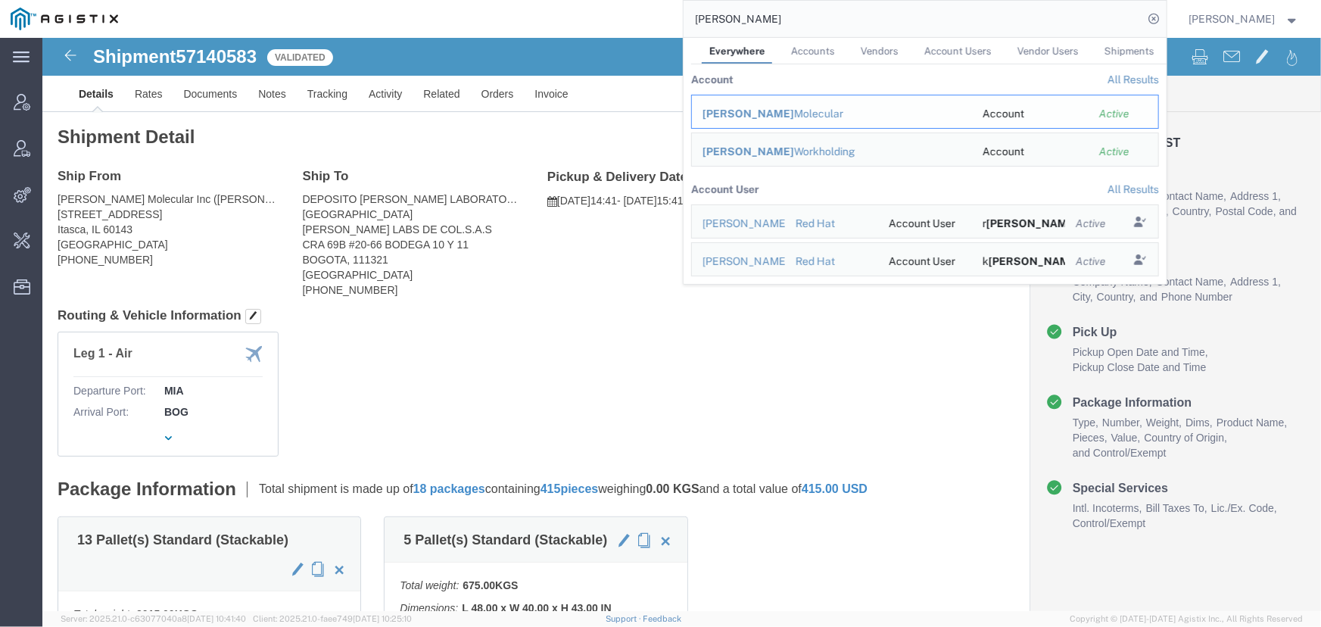
click at [718, 110] on span "Abbott" at bounding box center [748, 113] width 92 height 12
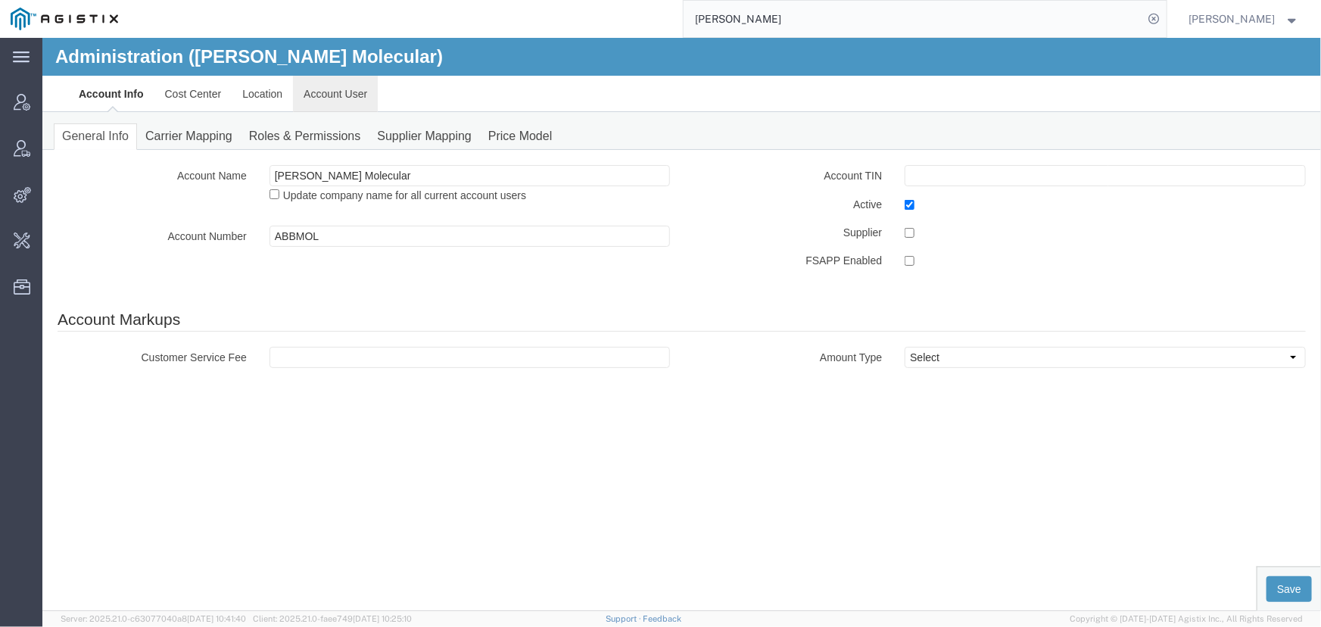
click at [350, 98] on link "Account User" at bounding box center [334, 93] width 85 height 36
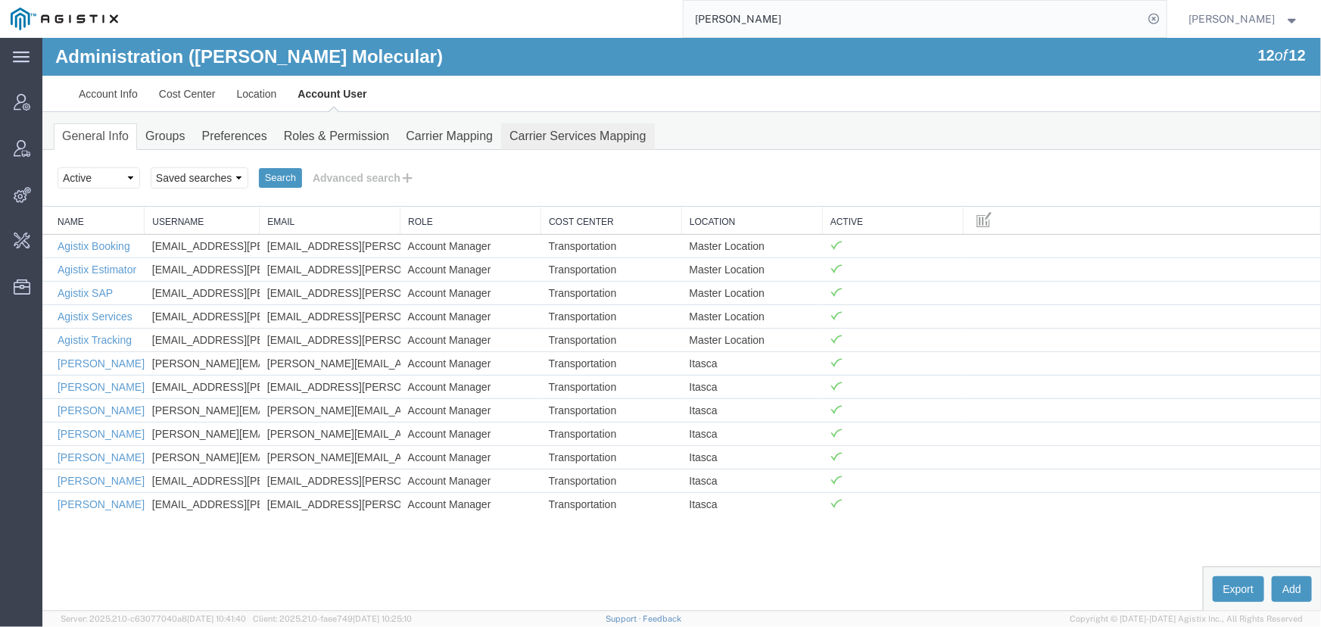
click at [551, 133] on link "Carrier Services Mapping" at bounding box center [577, 136] width 154 height 26
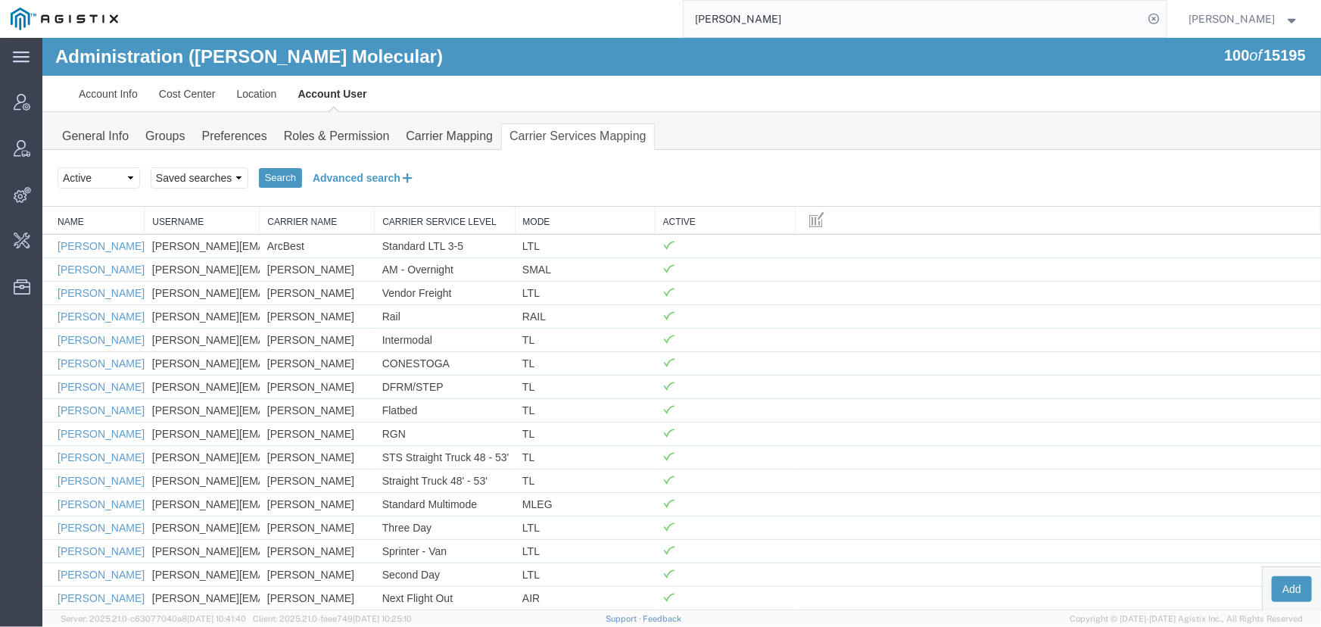
click at [374, 177] on button "Advanced search" at bounding box center [362, 177] width 123 height 26
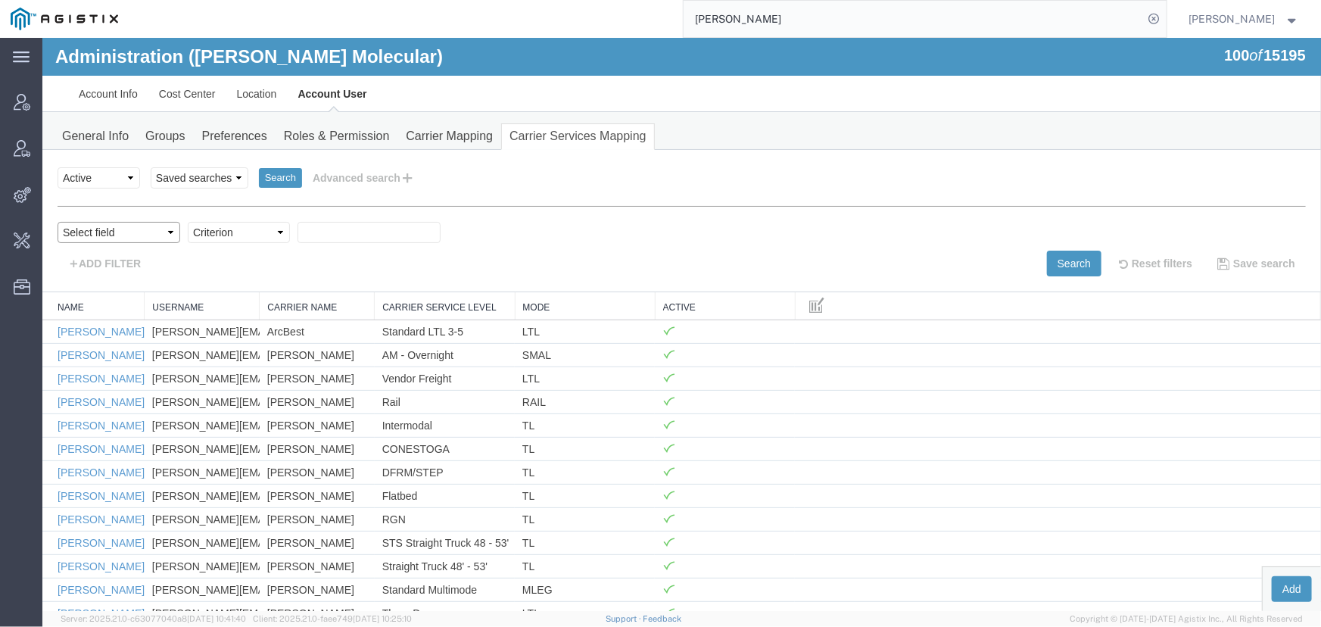
click at [82, 231] on select "Select field Carrier Name Carrier Service Level Mode Name Username" at bounding box center [118, 231] width 123 height 21
select select "vendorName"
click at [57, 221] on select "Select field Carrier Name Carrier Service Level Mode Name Username" at bounding box center [118, 231] width 123 height 21
drag, startPoint x: 198, startPoint y: 249, endPoint x: 210, endPoint y: 238, distance: 16.7
click at [210, 238] on select "Criterion contains does not contain is is blank is not blank starts with" at bounding box center [238, 231] width 102 height 21
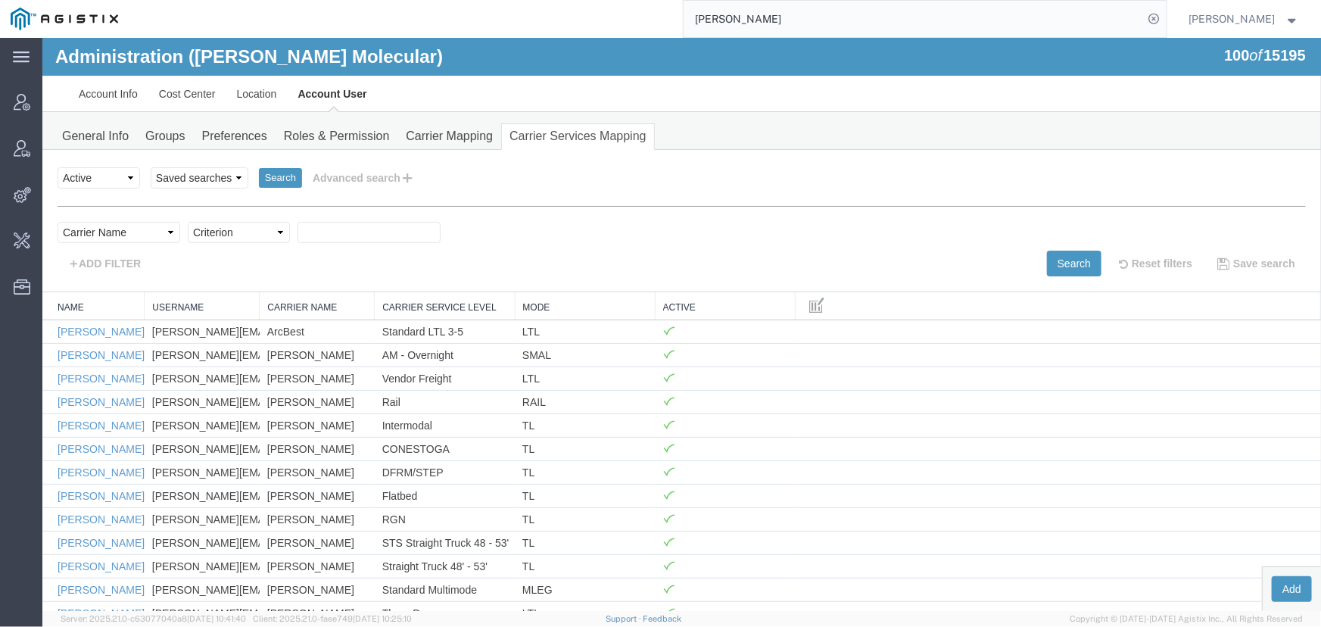
select select "contains"
click at [187, 221] on select "Criterion contains does not contain is is blank is not blank starts with" at bounding box center [238, 231] width 102 height 21
click at [1050, 264] on button "Search" at bounding box center [1073, 263] width 54 height 26
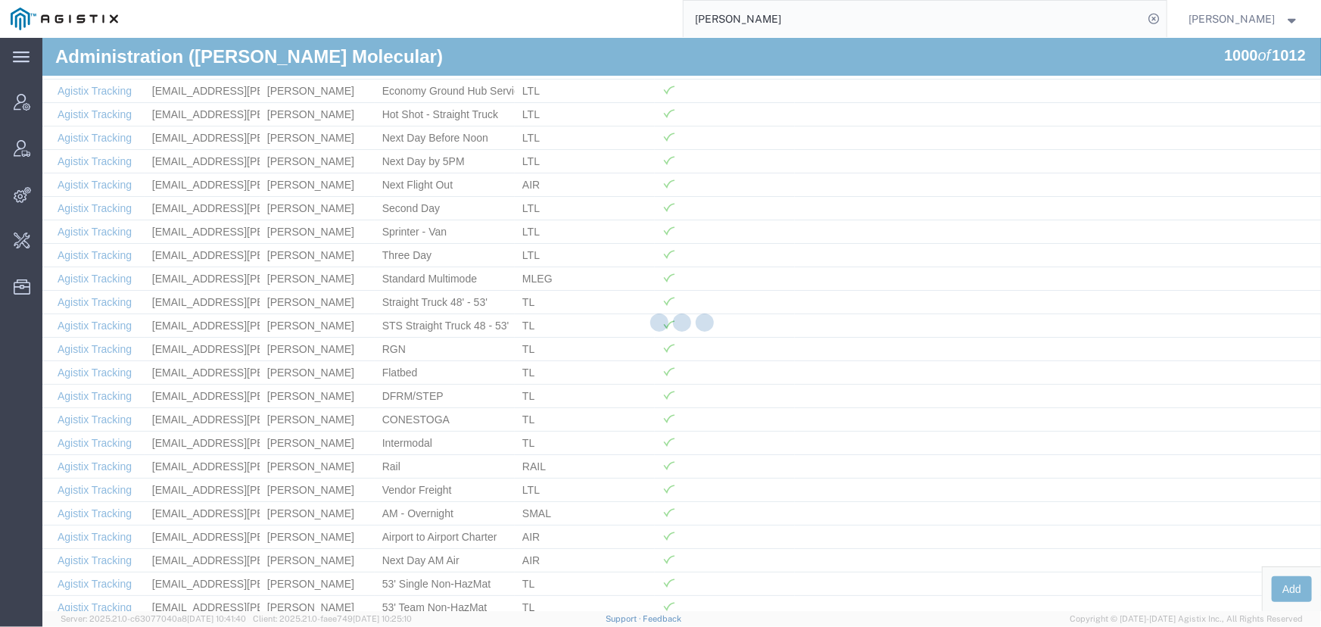
scroll to position [23311, 0]
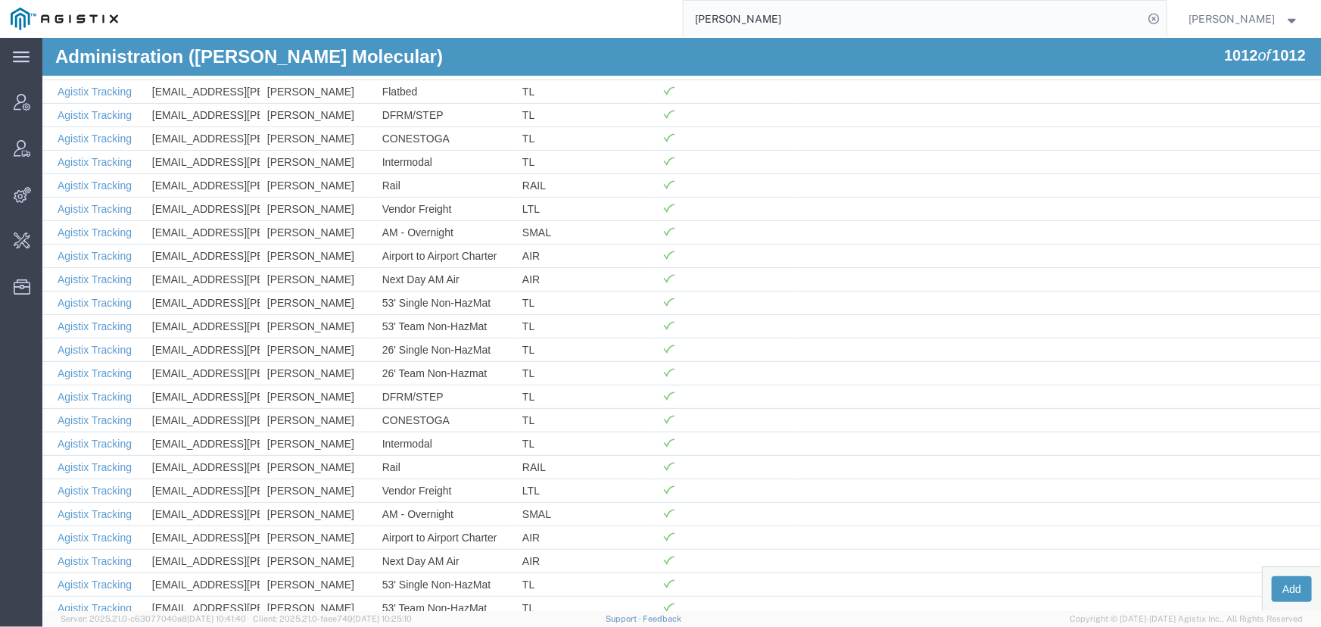
drag, startPoint x: 53, startPoint y: 218, endPoint x: 784, endPoint y: 598, distance: 823.9
copy table
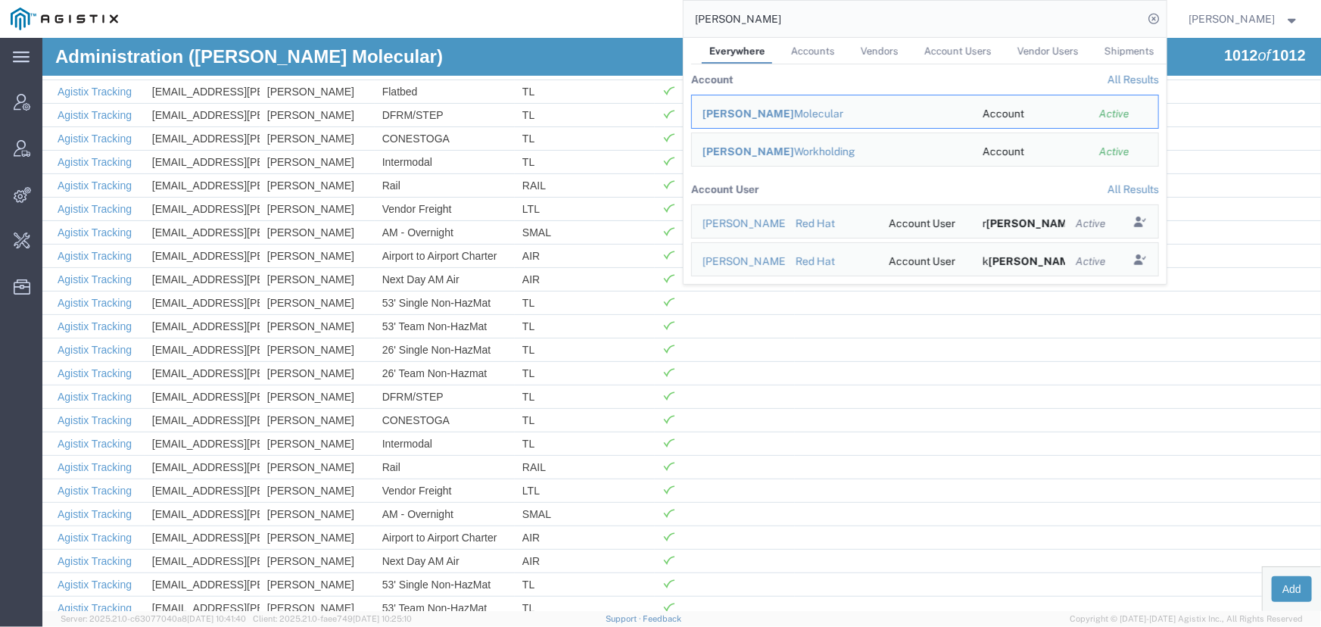
click at [741, 23] on input "abbott" at bounding box center [913, 19] width 460 height 36
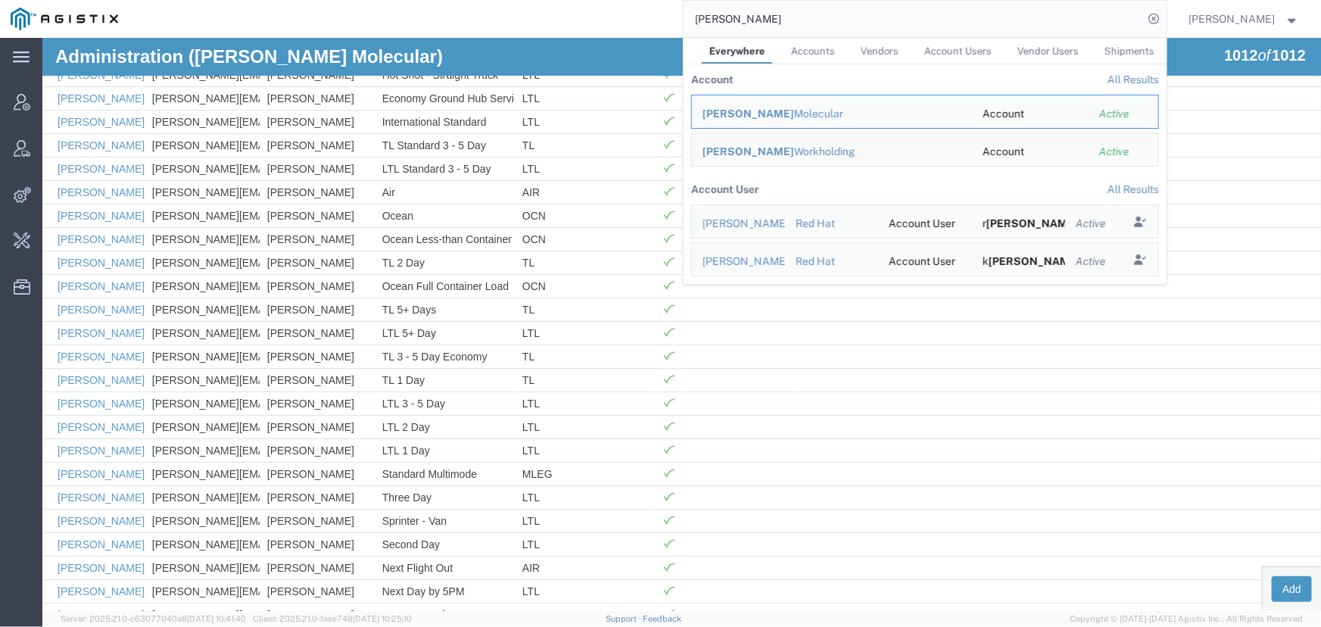
scroll to position [0, 0]
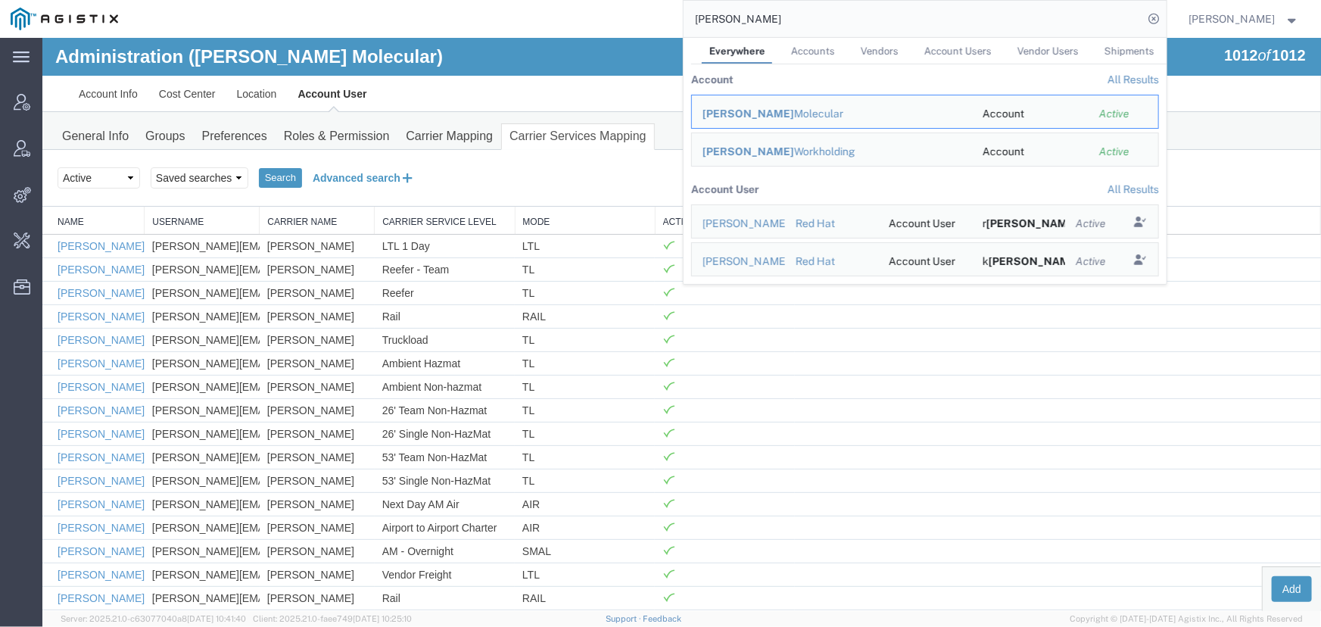
click at [359, 173] on button "Advanced search" at bounding box center [362, 177] width 123 height 26
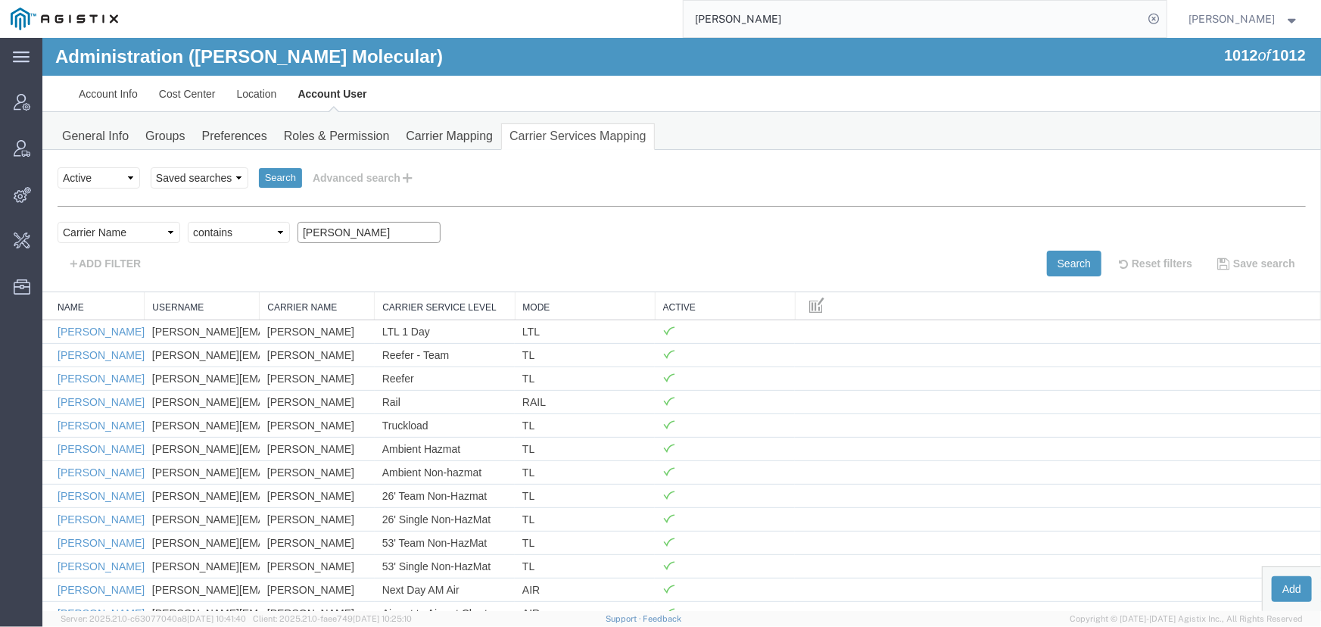
drag, startPoint x: 347, startPoint y: 231, endPoint x: 238, endPoint y: 225, distance: 109.9
click at [238, 225] on div "Select field Carrier Name Carrier Service Level Mode Name Username Criterion co…" at bounding box center [681, 235] width 1248 height 29
type input "schenker"
click at [1050, 269] on button "Search" at bounding box center [1073, 263] width 54 height 26
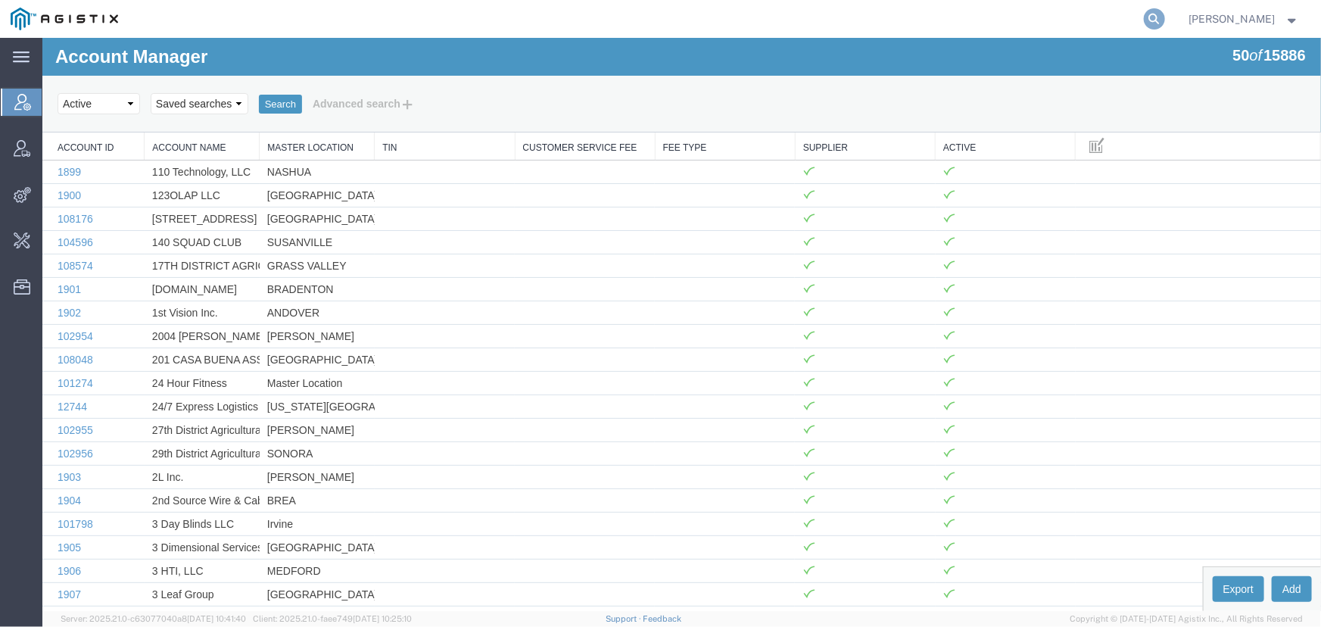
click at [1158, 13] on icon at bounding box center [1154, 18] width 21 height 21
type input "[PERSON_NAME]"
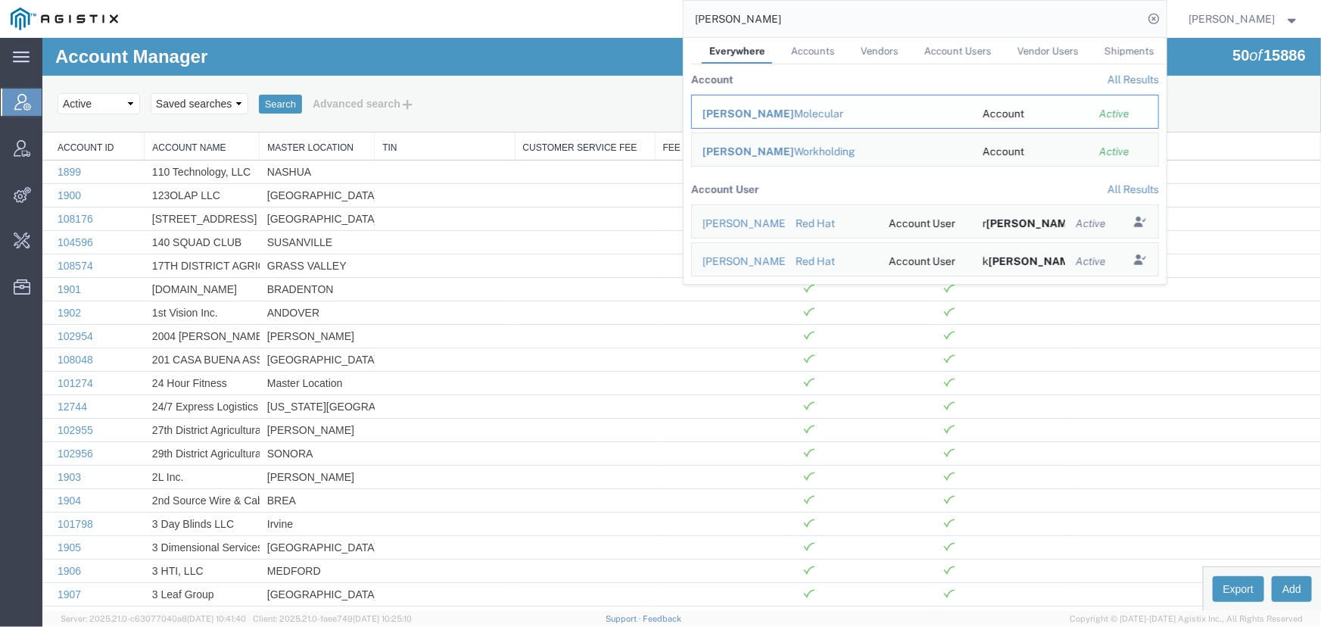
click at [745, 113] on div "[PERSON_NAME] Molecular" at bounding box center [831, 114] width 259 height 16
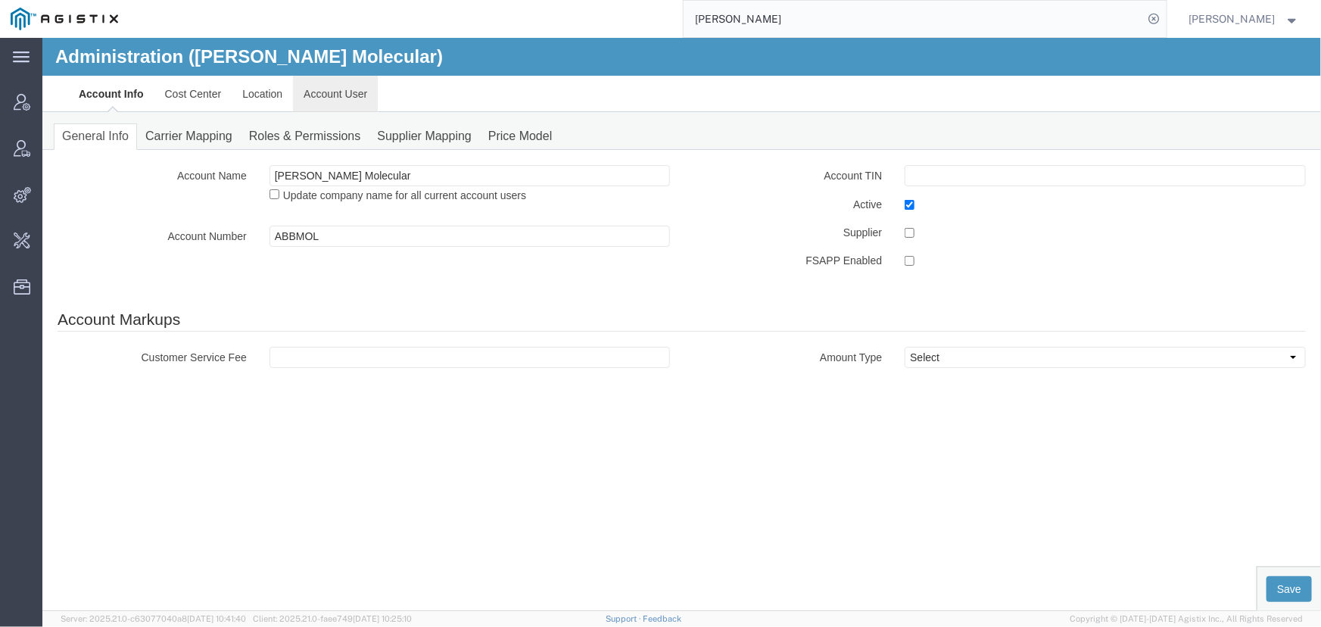
click at [313, 93] on link "Account User" at bounding box center [334, 93] width 85 height 36
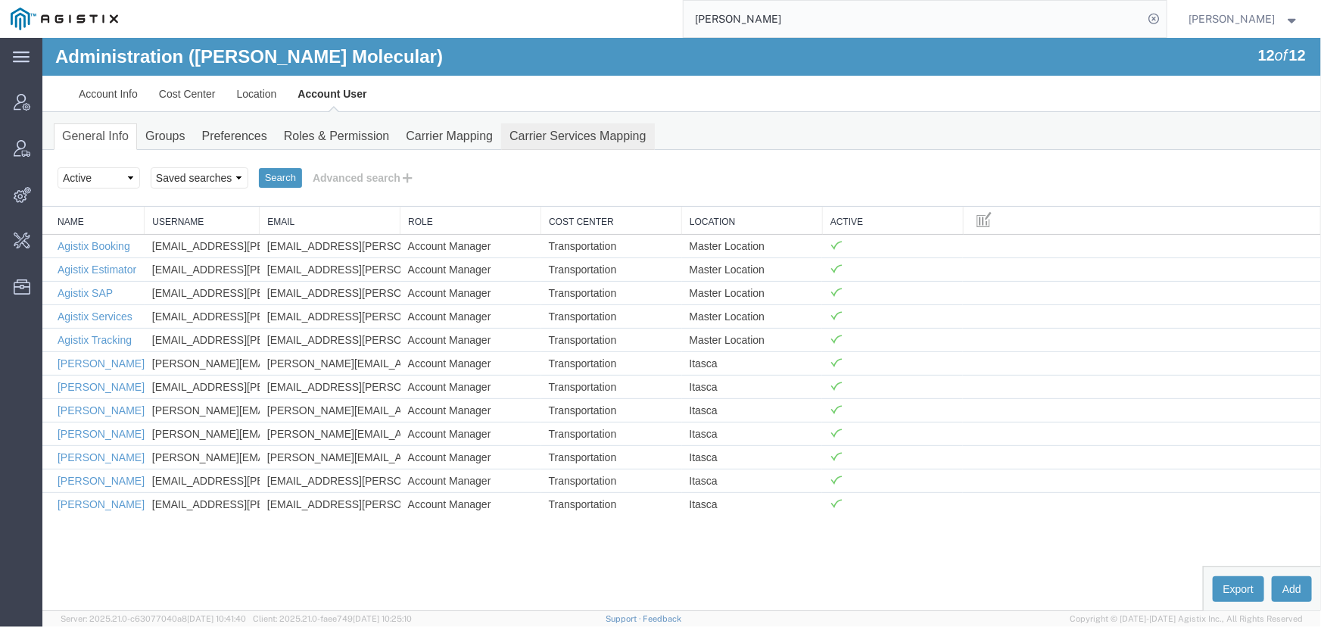
click at [565, 139] on link "Carrier Services Mapping" at bounding box center [577, 136] width 154 height 26
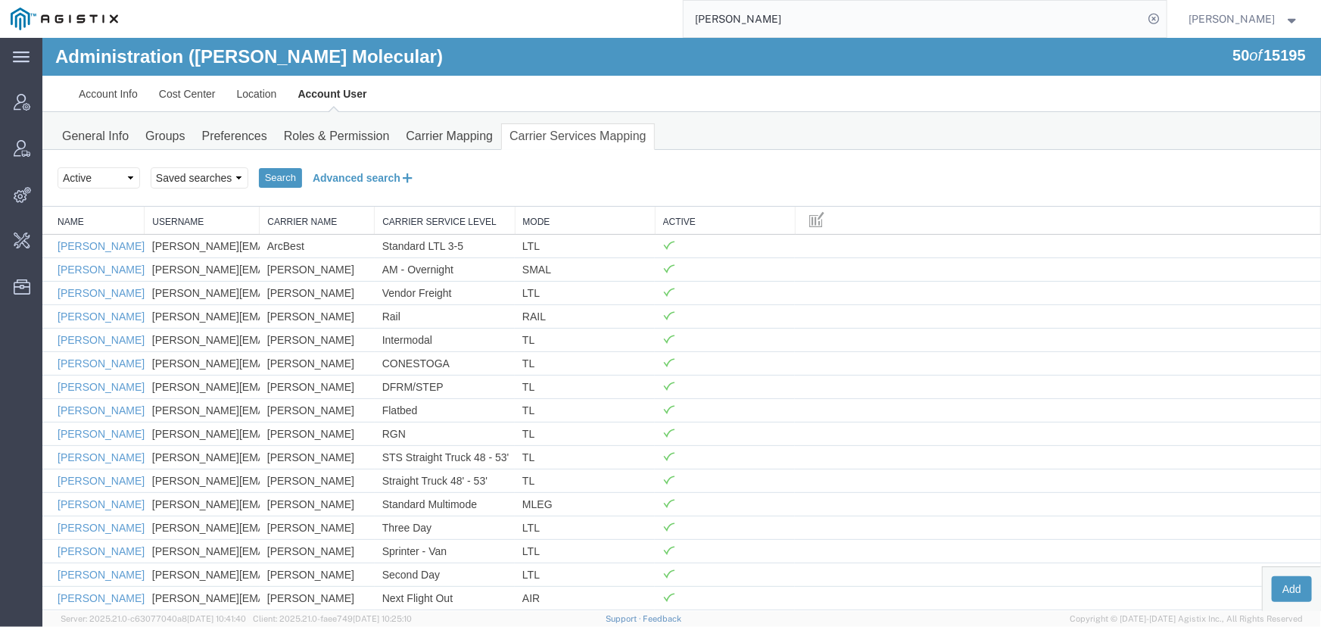
click at [385, 179] on button "Advanced search" at bounding box center [362, 177] width 123 height 26
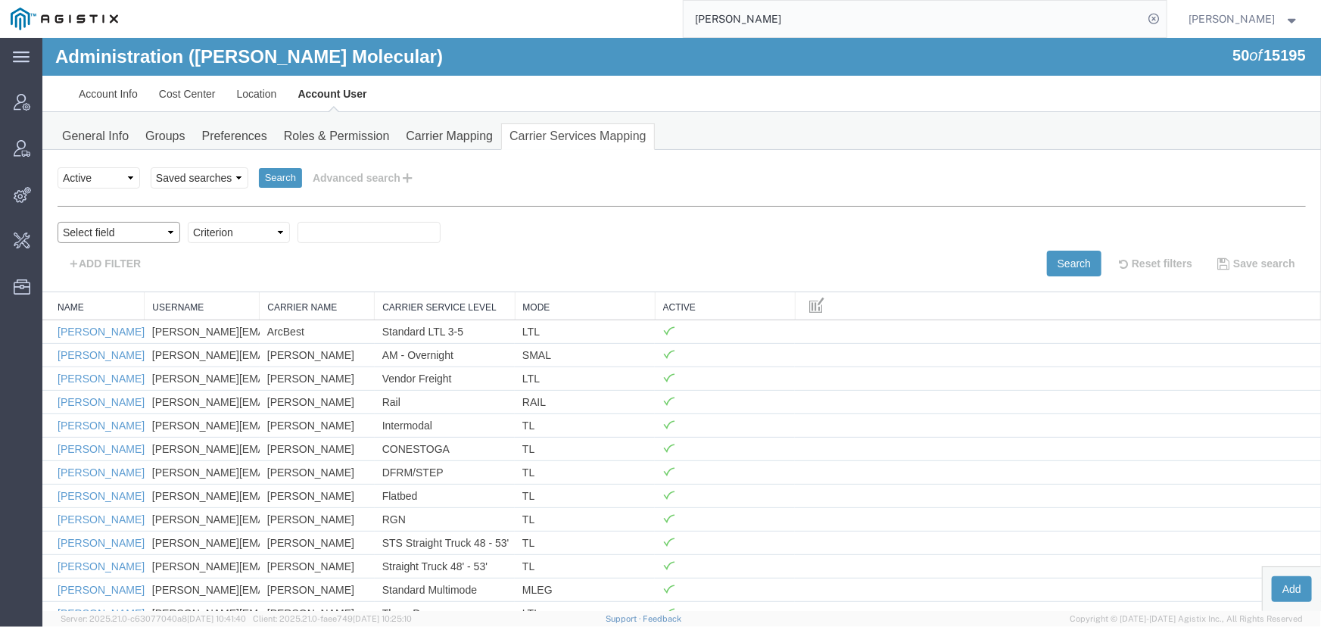
click at [71, 235] on select "Select field Carrier Name Carrier Service Level Mode Name Username" at bounding box center [118, 231] width 123 height 21
select select "vendorName"
click at [57, 221] on select "Select field Carrier Name Carrier Service Level Mode Name Username" at bounding box center [118, 231] width 123 height 21
click at [201, 229] on select "Criterion contains does not contain is is blank is not blank starts with" at bounding box center [238, 231] width 102 height 21
select select "contains"
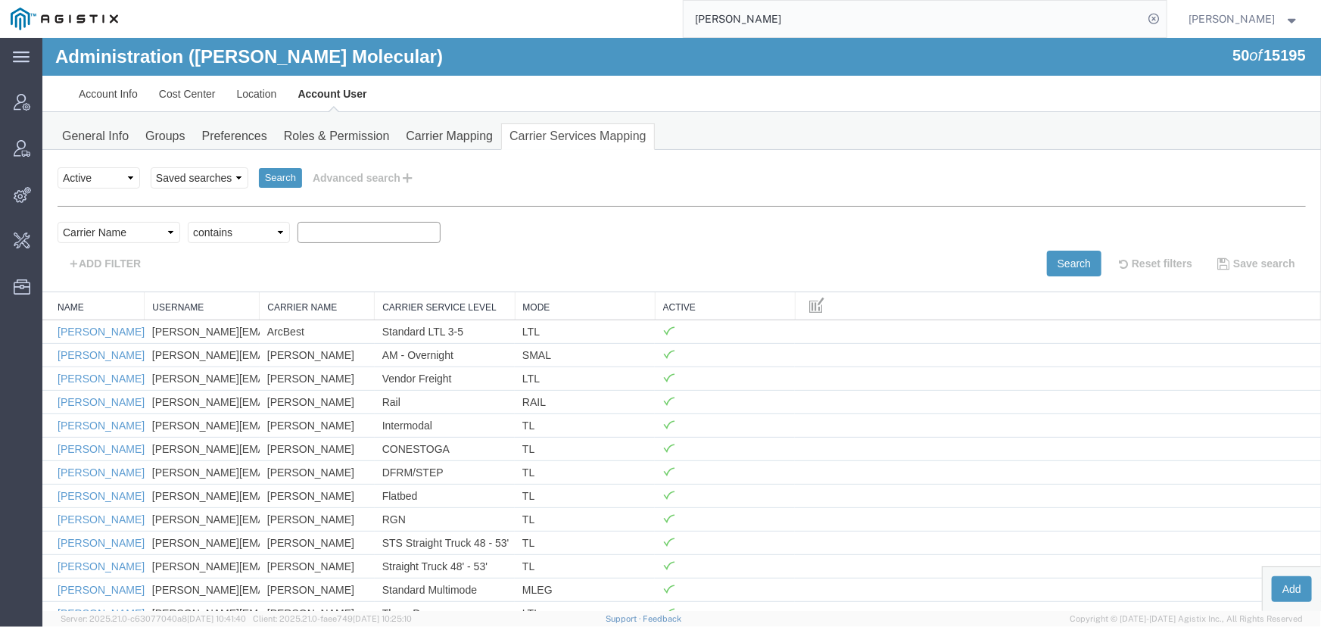
click at [187, 221] on select "Criterion contains does not contain is is blank is not blank starts with" at bounding box center [238, 231] width 102 height 21
click at [1052, 260] on button "Search" at bounding box center [1073, 263] width 54 height 26
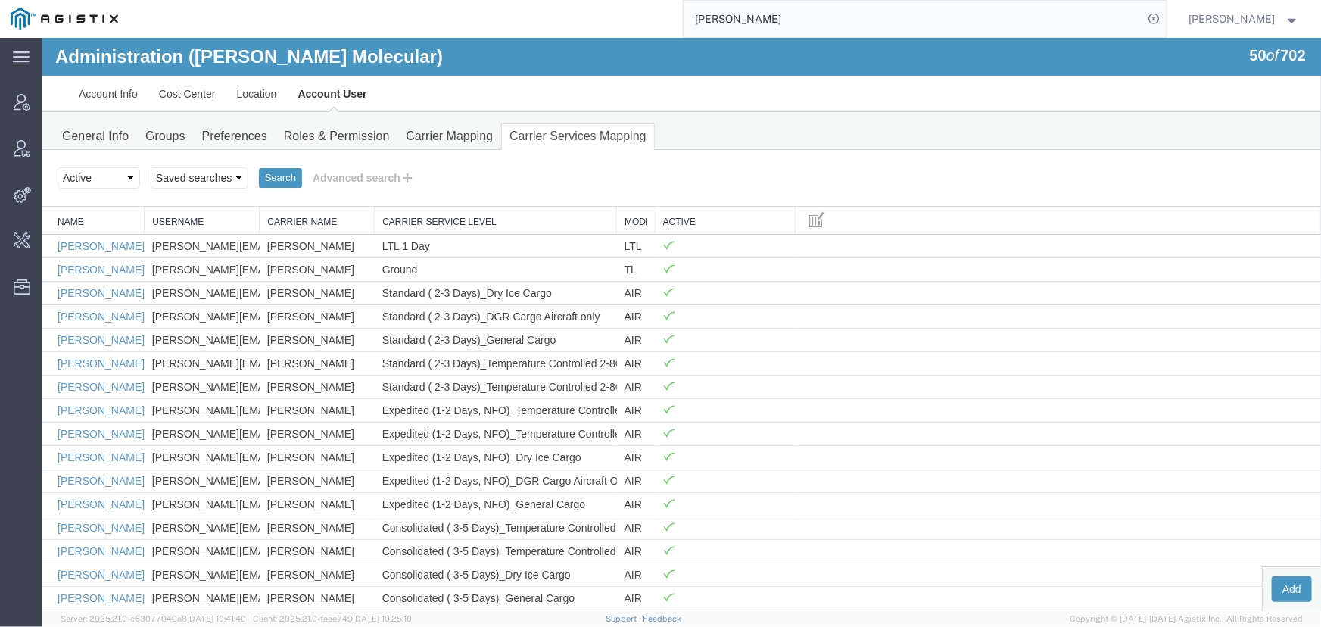
drag, startPoint x: 511, startPoint y: 219, endPoint x: 612, endPoint y: 223, distance: 101.5
click at [347, 183] on button "Advanced search" at bounding box center [362, 177] width 123 height 26
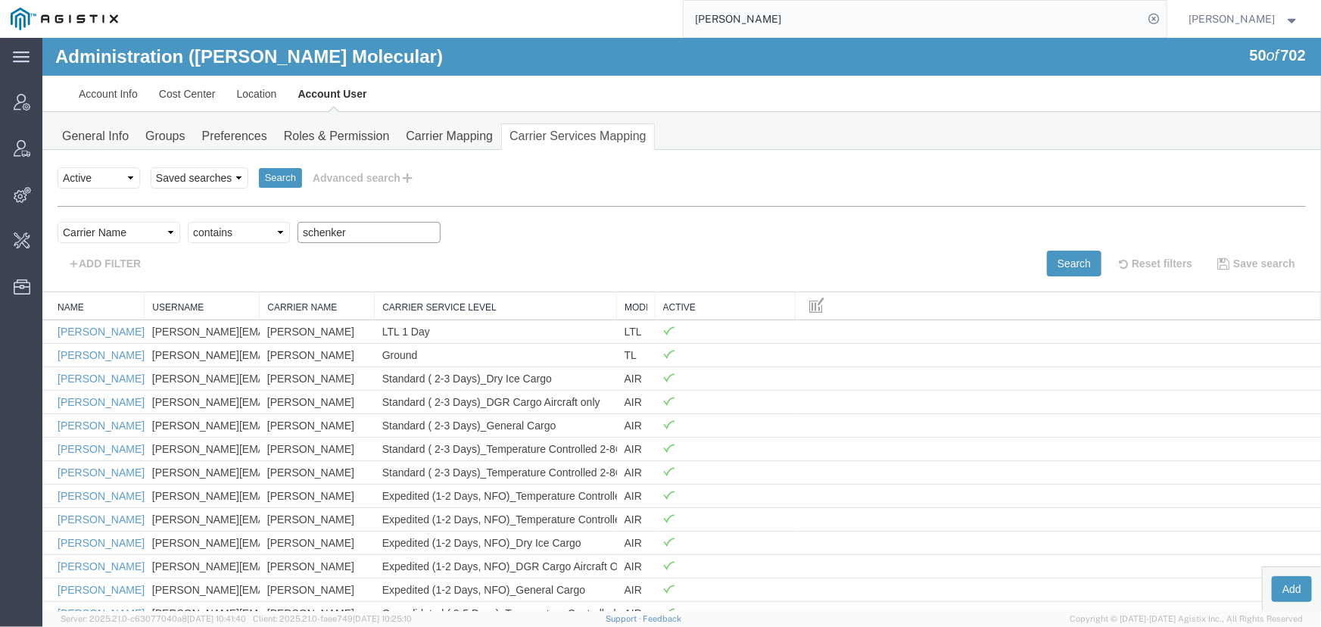
drag, startPoint x: 359, startPoint y: 229, endPoint x: 194, endPoint y: 230, distance: 165.0
click at [194, 230] on div "Select field Carrier Name Carrier Service Level Mode Name Username Criterion co…" at bounding box center [681, 235] width 1248 height 29
click at [1066, 263] on button "Search" at bounding box center [1073, 263] width 54 height 26
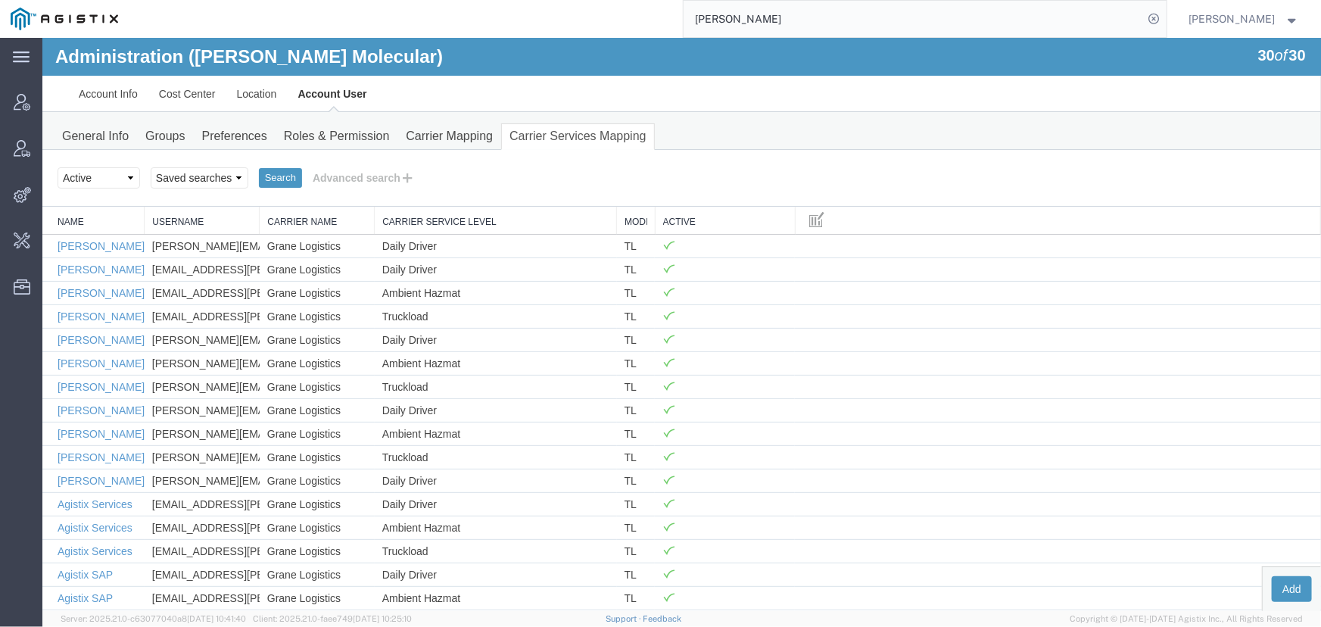
click at [447, 218] on link "Carrier Service Level" at bounding box center [494, 221] width 226 height 13
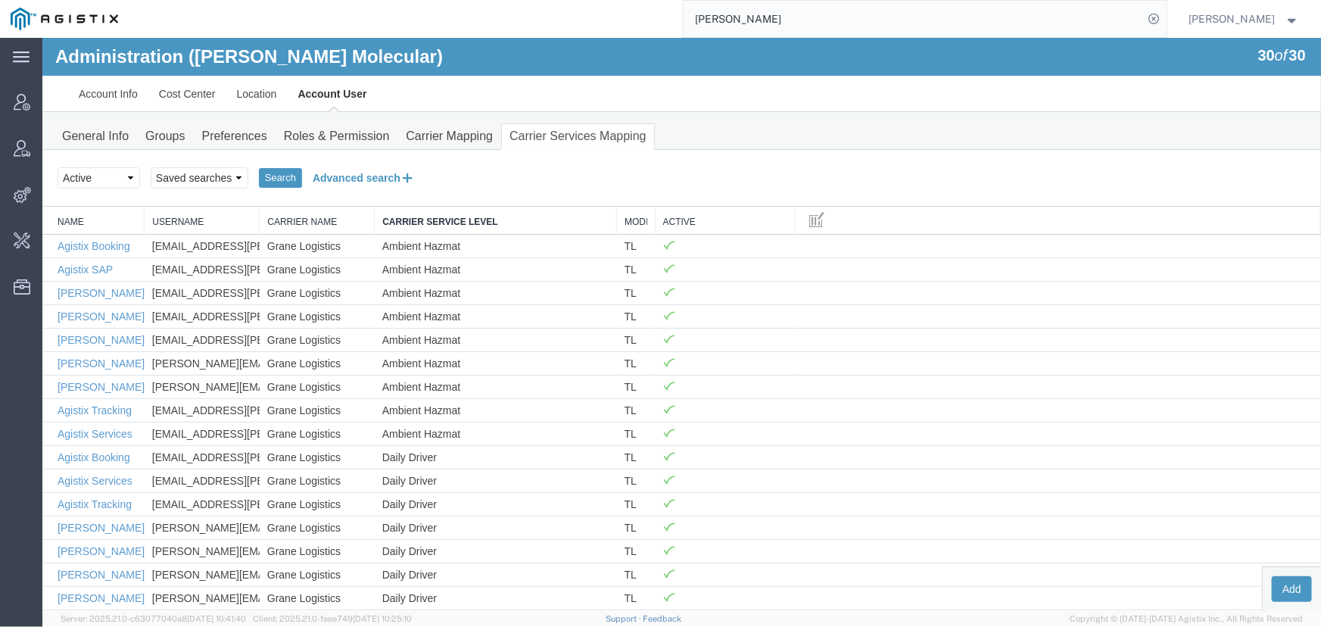
click at [367, 176] on button "Advanced search" at bounding box center [362, 177] width 123 height 26
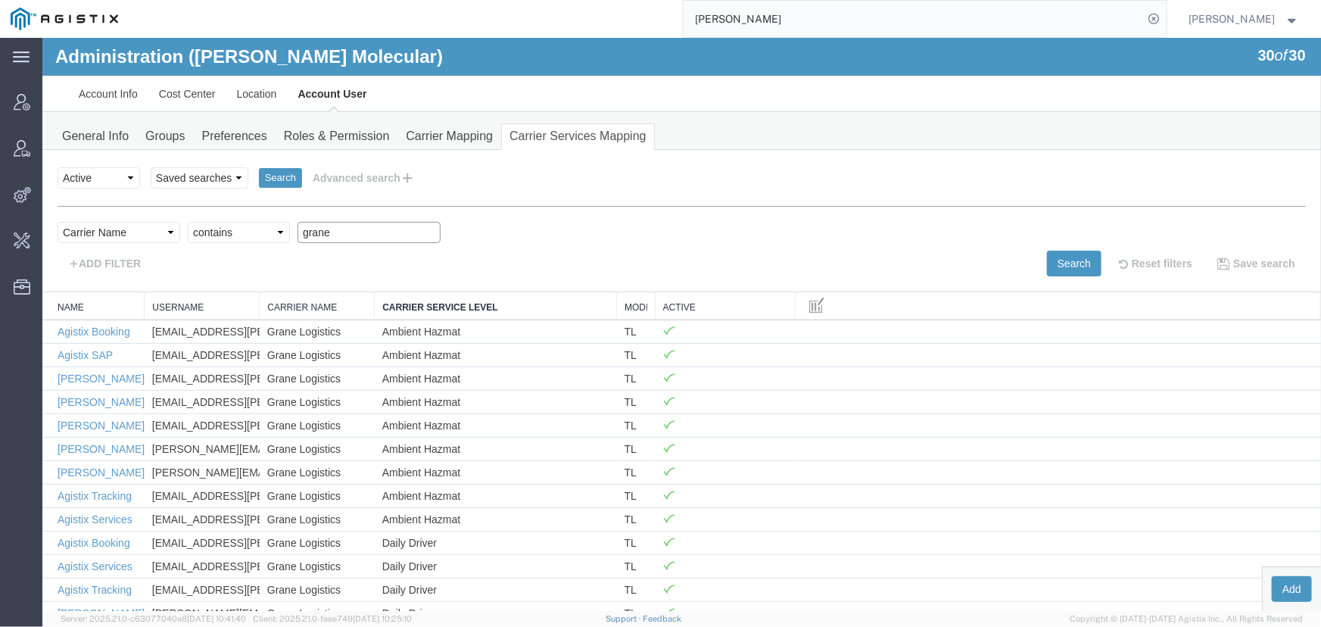
drag, startPoint x: 347, startPoint y: 225, endPoint x: 242, endPoint y: 226, distance: 105.2
click at [242, 226] on div "Select field Carrier Name Carrier Service Level Mode Name Username Criterion co…" at bounding box center [681, 235] width 1248 height 29
click at [1075, 263] on button "Search" at bounding box center [1073, 263] width 54 height 26
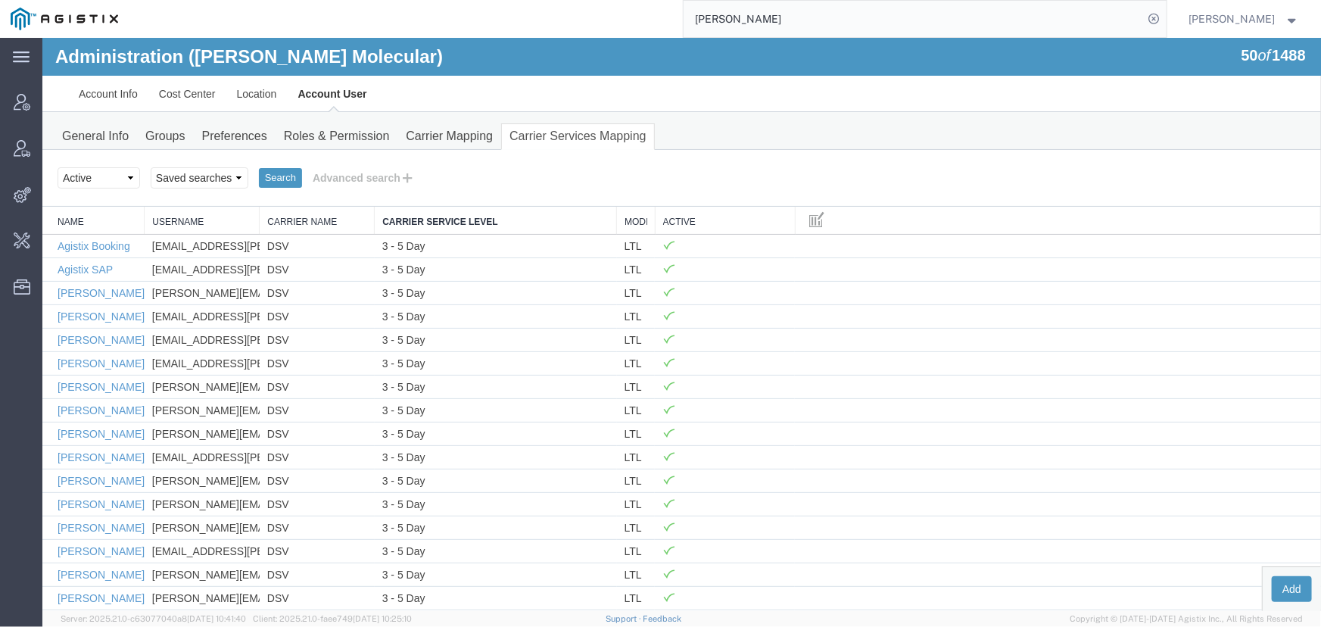
click at [433, 213] on th "Carrier Service Level" at bounding box center [495, 220] width 242 height 28
drag, startPoint x: 1314, startPoint y: 581, endPoint x: 1133, endPoint y: 45, distance: 566.2
click at [350, 176] on button "Advanced search" at bounding box center [362, 177] width 123 height 26
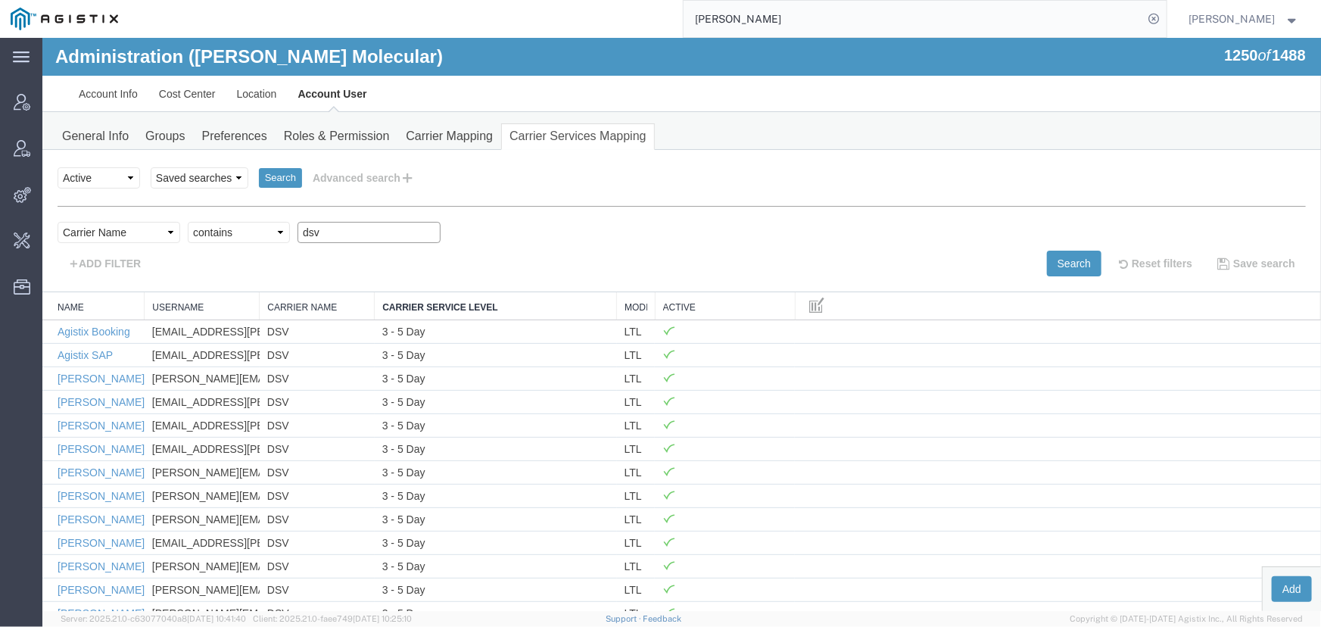
drag, startPoint x: 348, startPoint y: 223, endPoint x: 171, endPoint y: 232, distance: 177.3
click at [171, 232] on div "Select field Carrier Name Carrier Service Level Mode Name Username Criterion co…" at bounding box center [681, 235] width 1248 height 29
type input "jas"
click at [1046, 266] on button "Search" at bounding box center [1073, 263] width 54 height 26
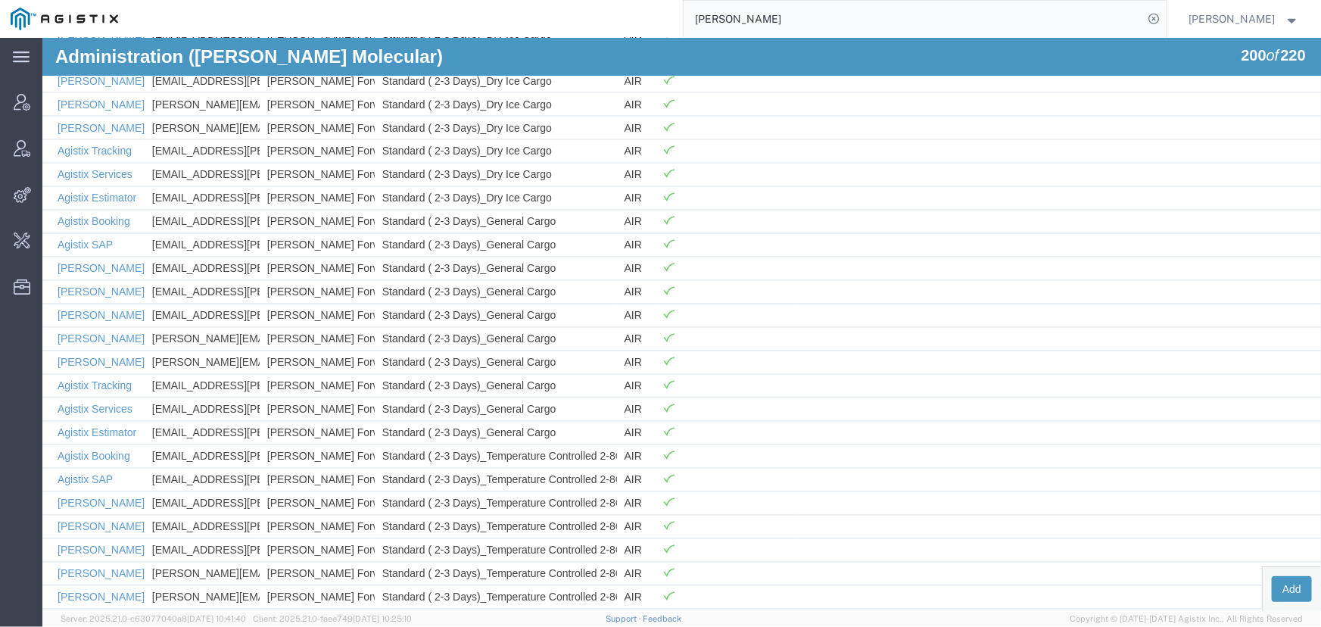
scroll to position [4316, 0]
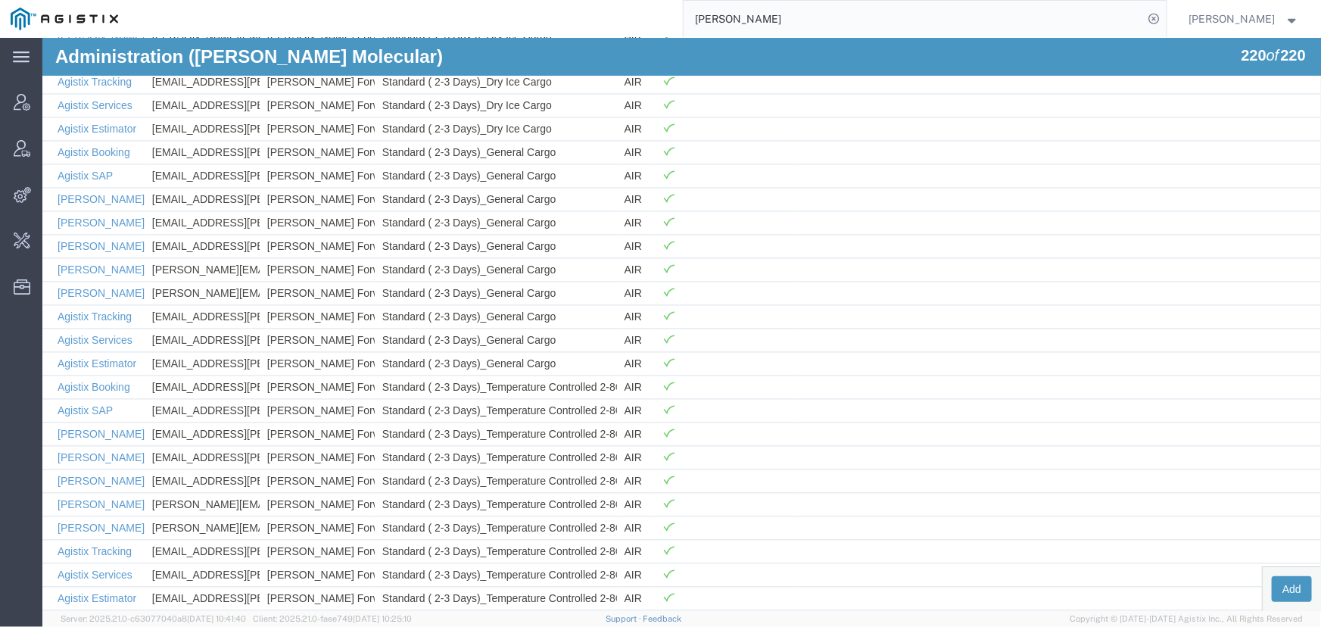
click at [1218, 23] on span "[PERSON_NAME]" at bounding box center [1232, 19] width 86 height 17
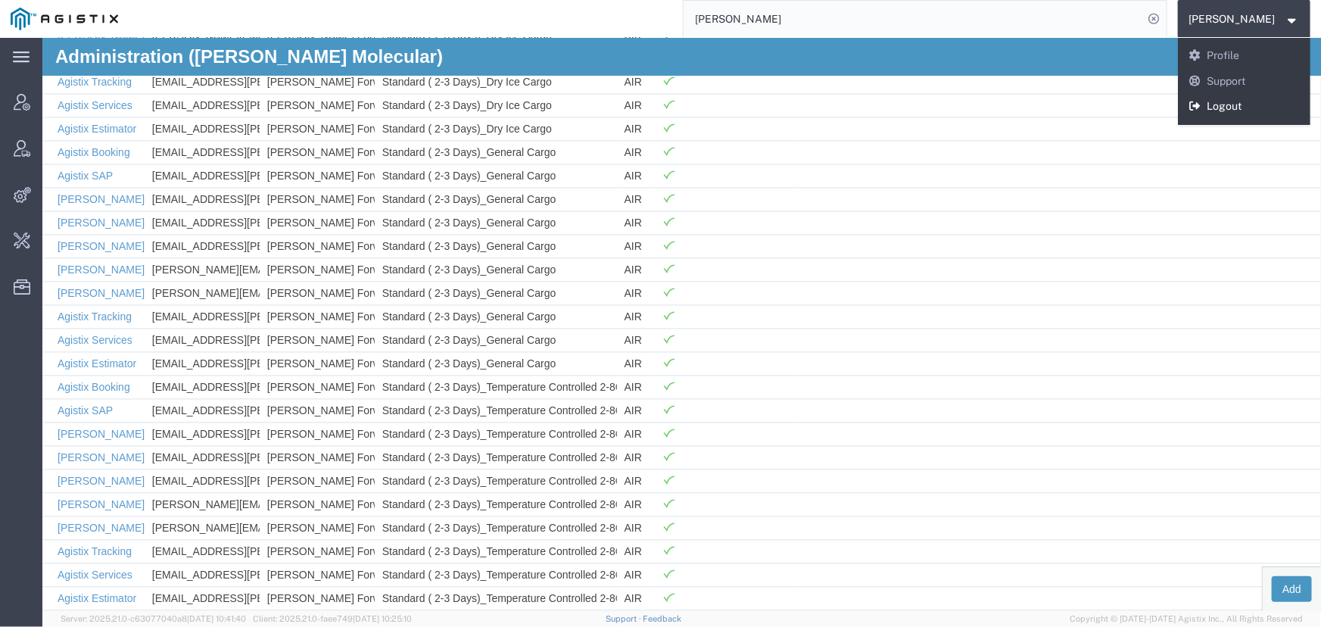
drag, startPoint x: 1212, startPoint y: 109, endPoint x: 238, endPoint y: 77, distance: 973.8
click at [1212, 109] on link "Logout" at bounding box center [1244, 107] width 133 height 26
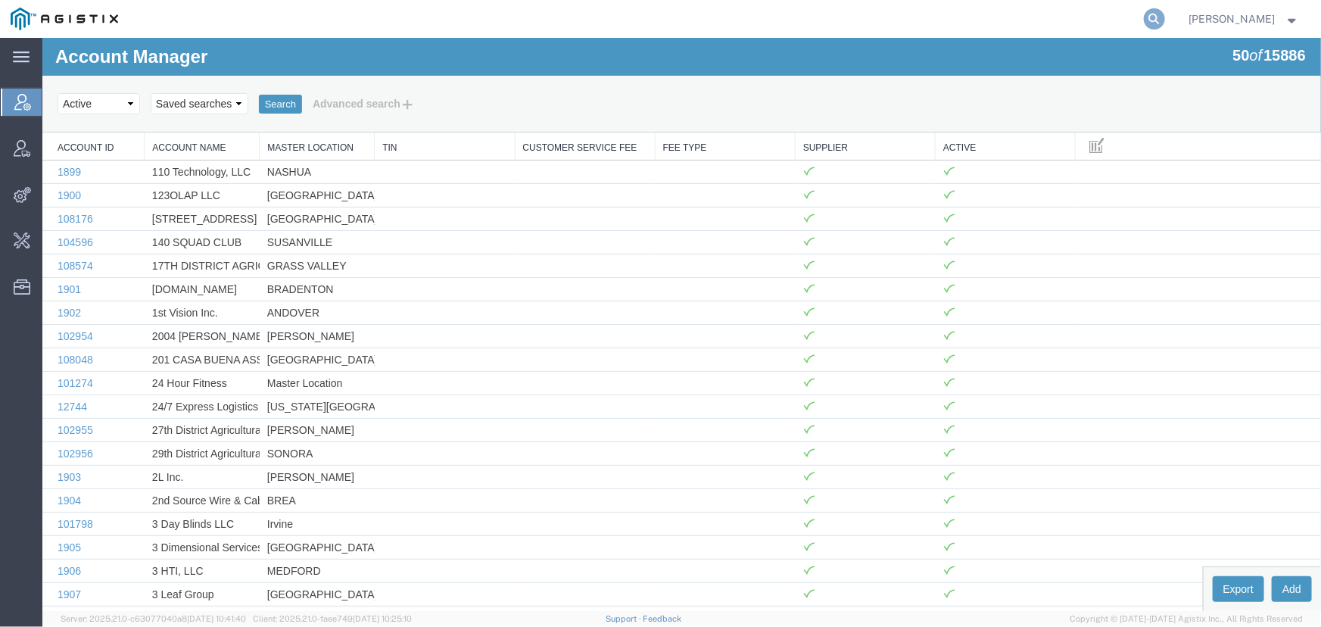
click at [1161, 15] on icon at bounding box center [1154, 18] width 21 height 21
type input "[PERSON_NAME]"
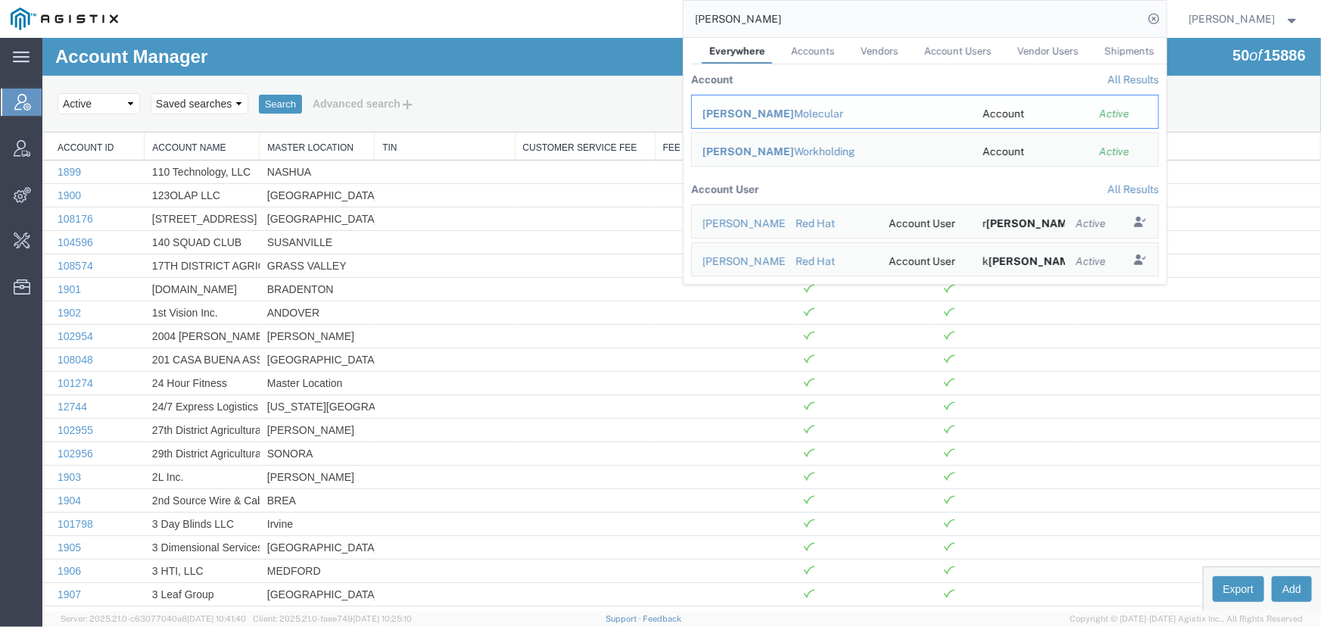
click at [739, 113] on div "[PERSON_NAME] Molecular" at bounding box center [831, 114] width 259 height 16
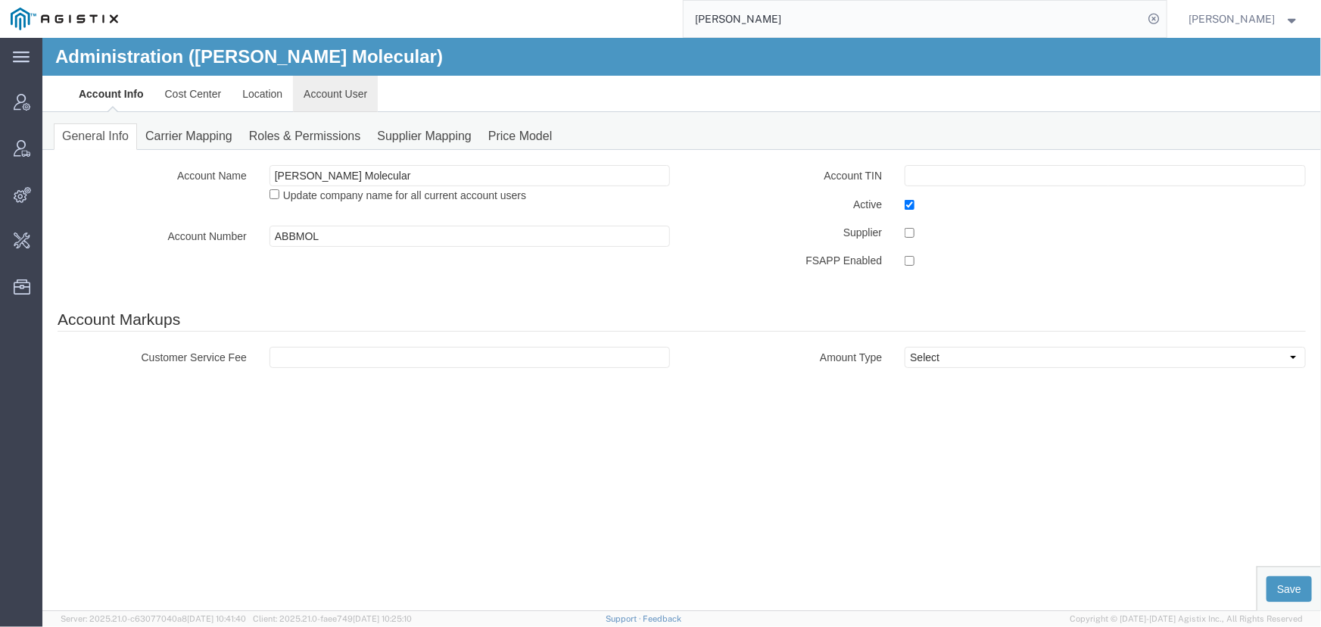
click at [334, 96] on link "Account User" at bounding box center [334, 93] width 85 height 36
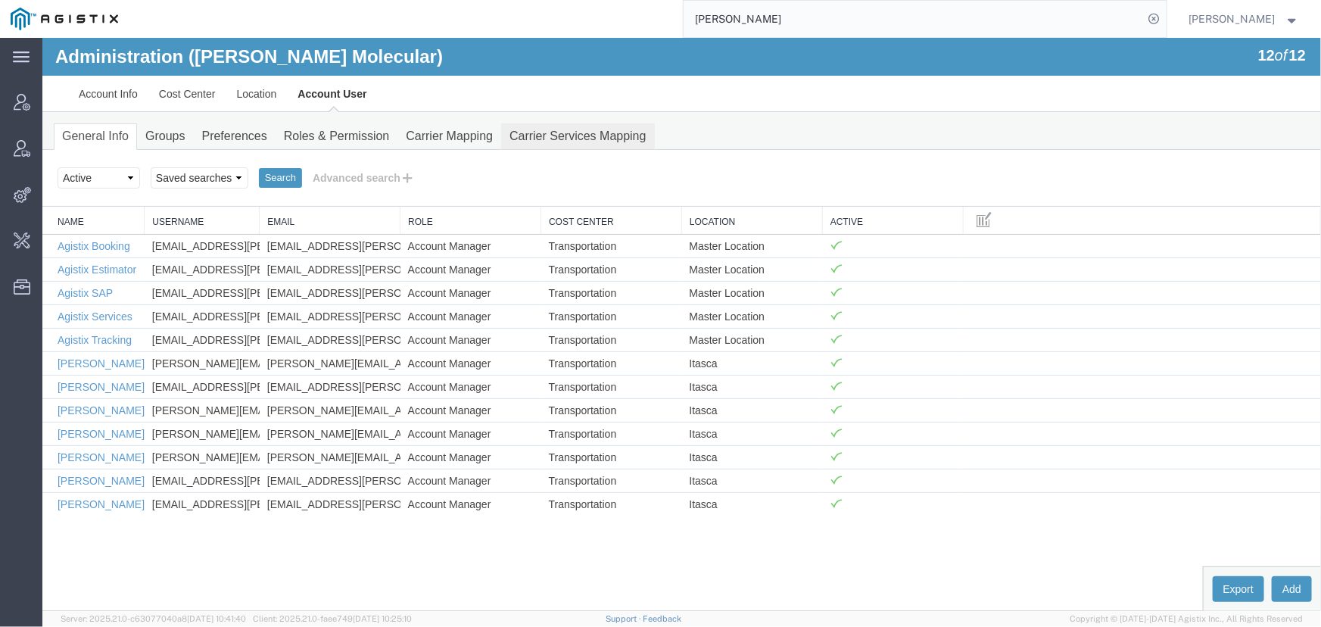
click at [567, 136] on link "Carrier Services Mapping" at bounding box center [577, 136] width 154 height 26
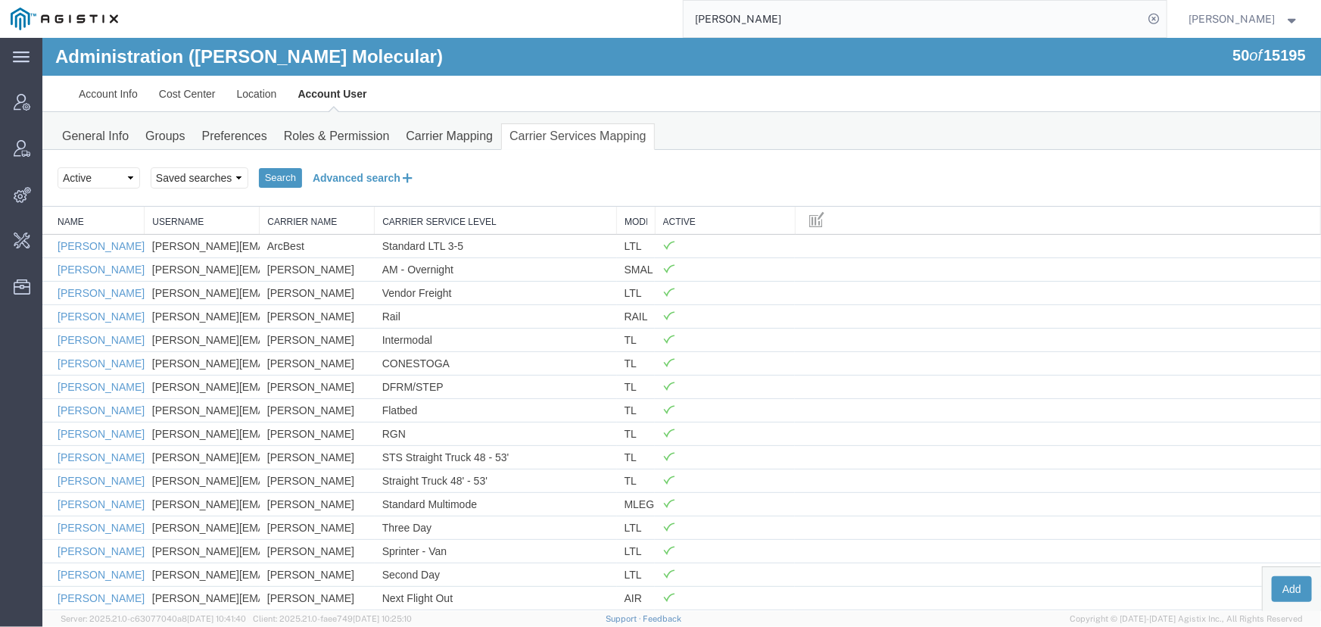
click at [353, 177] on button "Advanced search" at bounding box center [362, 177] width 123 height 26
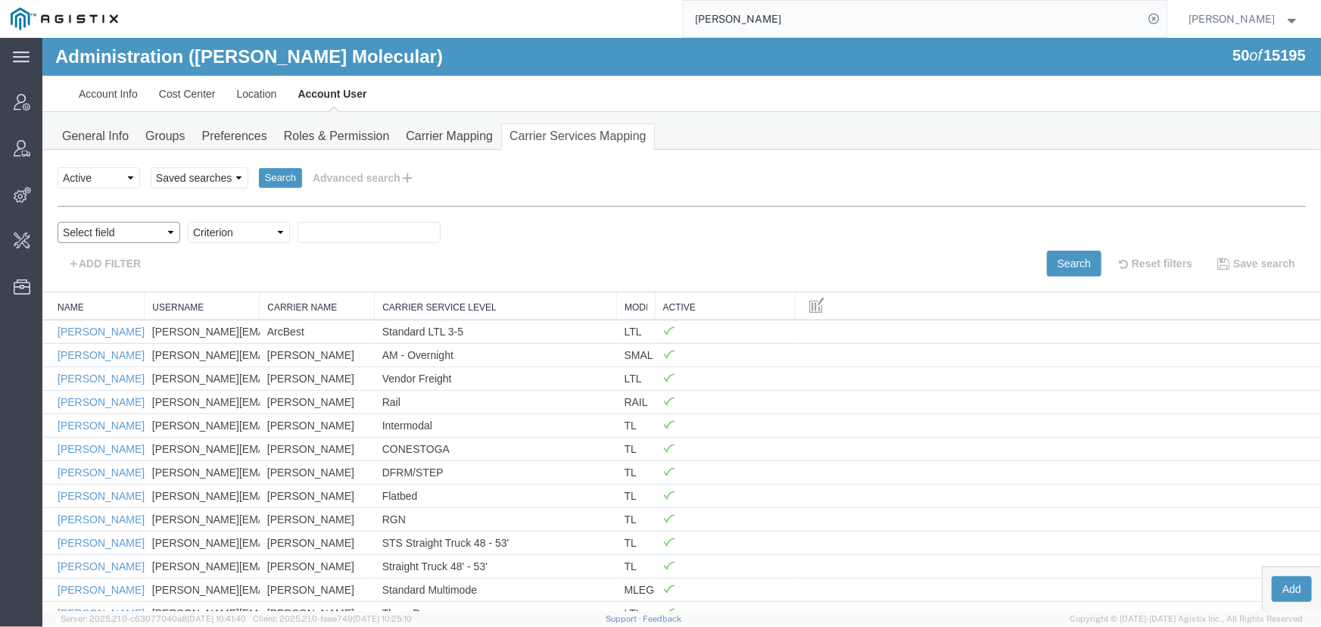
click at [79, 233] on select "Select field Carrier Name Carrier Service Level Mode Name Username" at bounding box center [118, 231] width 123 height 21
select select "vendorName"
click at [57, 221] on select "Select field Carrier Name Carrier Service Level Mode Name Username" at bounding box center [118, 231] width 123 height 21
click at [234, 235] on select "Criterion contains does not contain is is blank is not blank starts with" at bounding box center [238, 231] width 102 height 21
select select "contains"
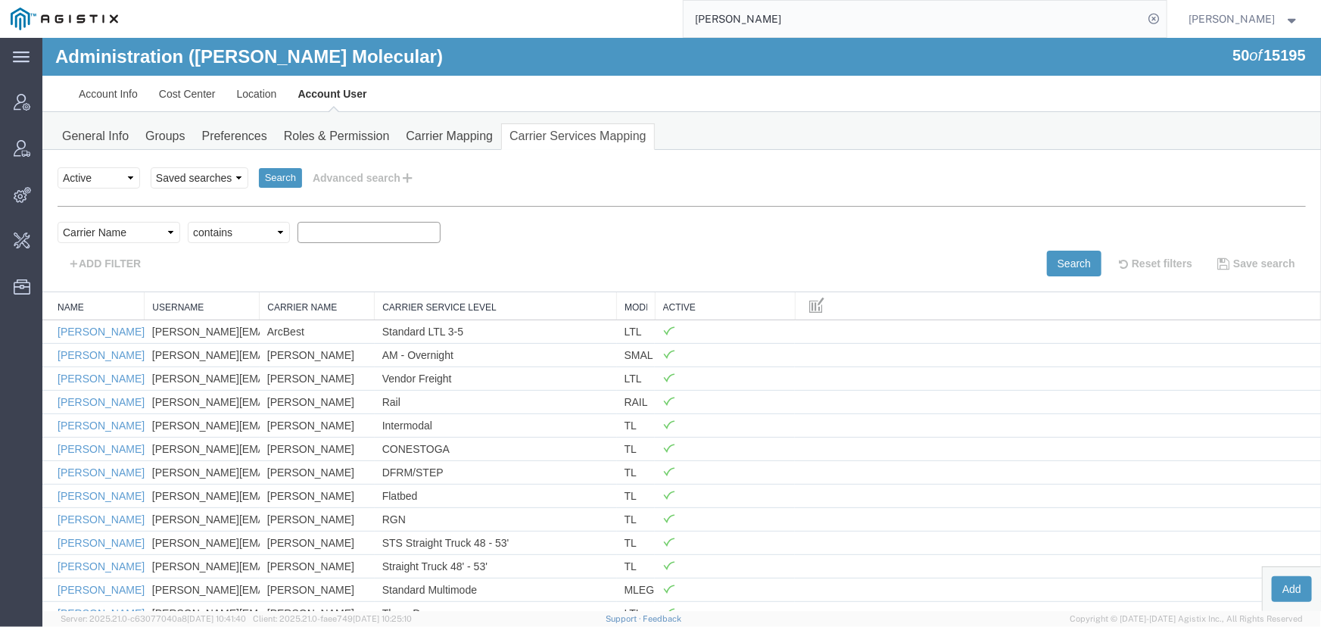
click at [187, 221] on select "Criterion contains does not contain is is blank is not blank starts with" at bounding box center [238, 231] width 102 height 21
type input "robinson"
click at [1065, 260] on button "Search" at bounding box center [1073, 263] width 54 height 26
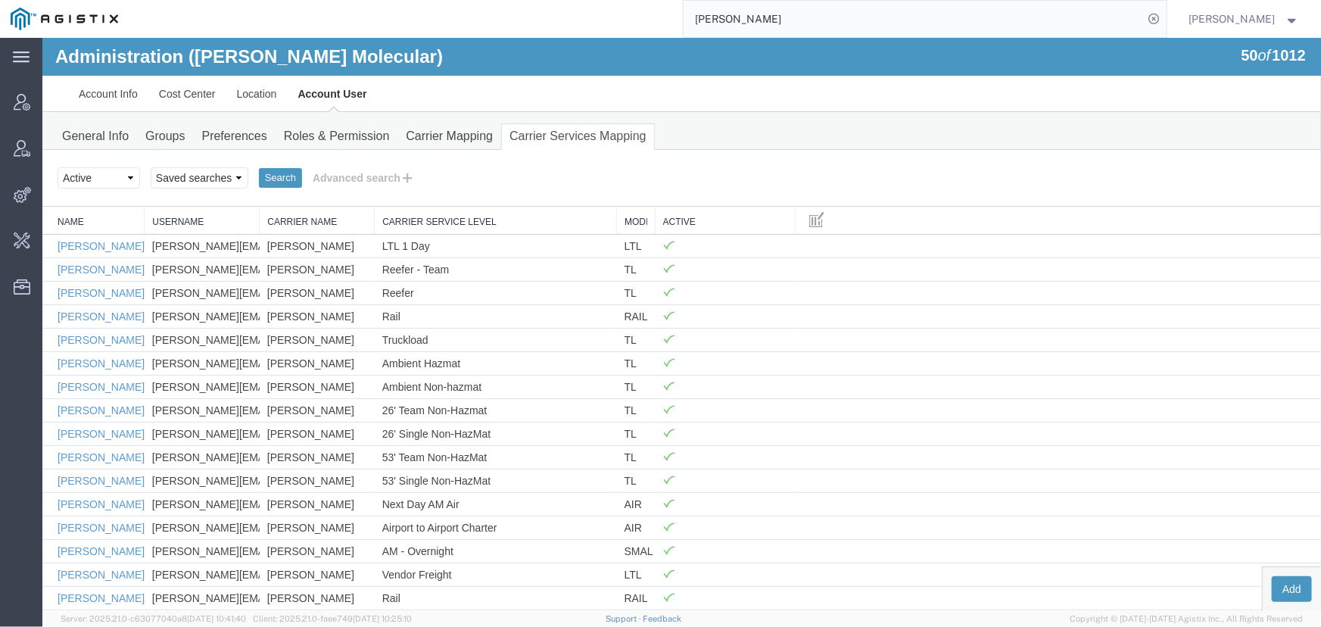
click at [440, 217] on link "Carrier Service Level" at bounding box center [494, 221] width 226 height 13
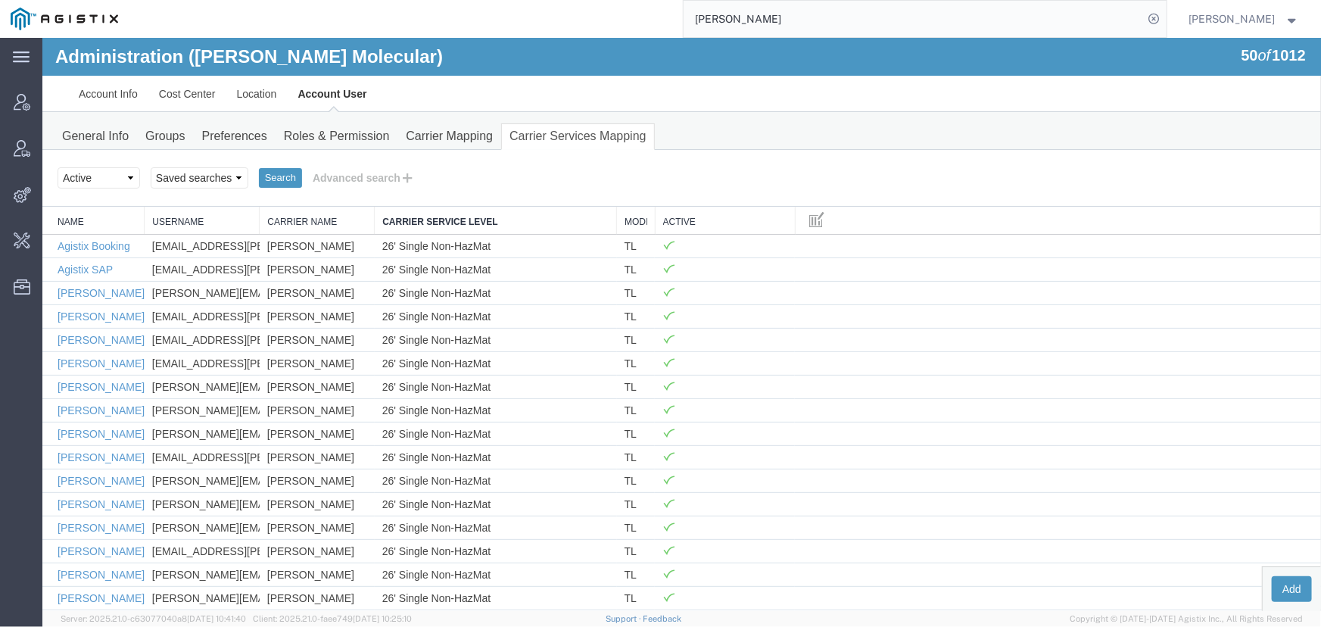
click at [440, 217] on link "Carrier Service Level" at bounding box center [494, 221] width 226 height 13
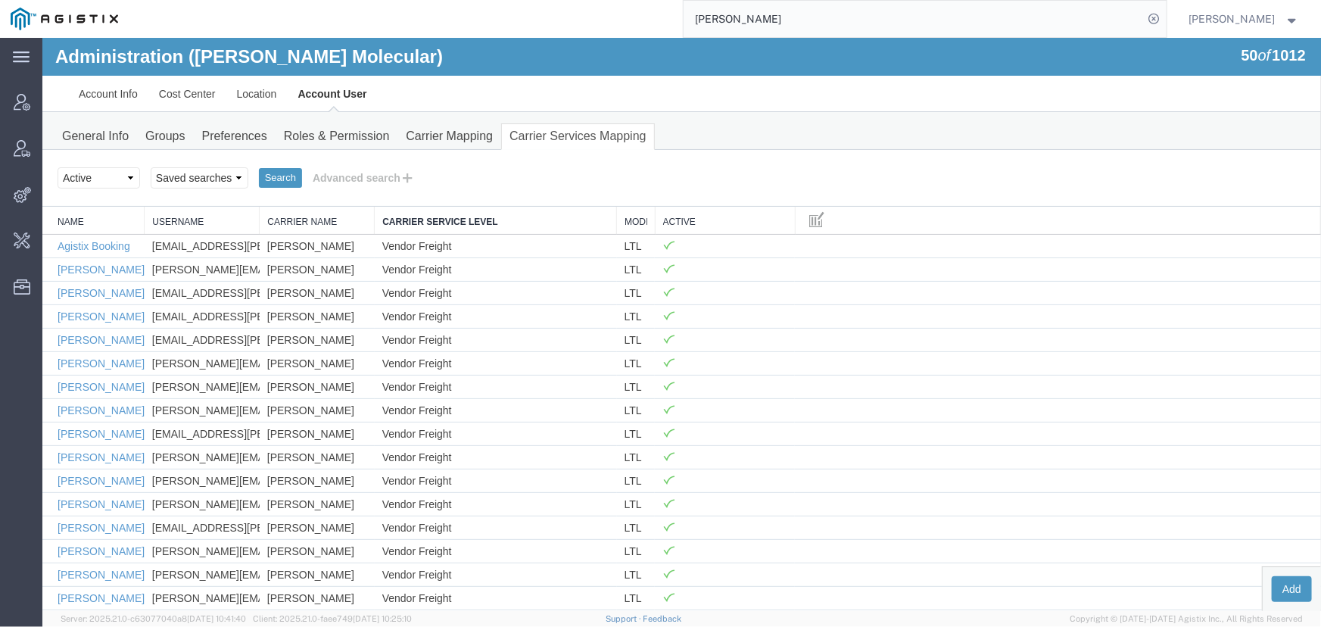
click at [440, 217] on link "Carrier Service Level" at bounding box center [494, 221] width 226 height 13
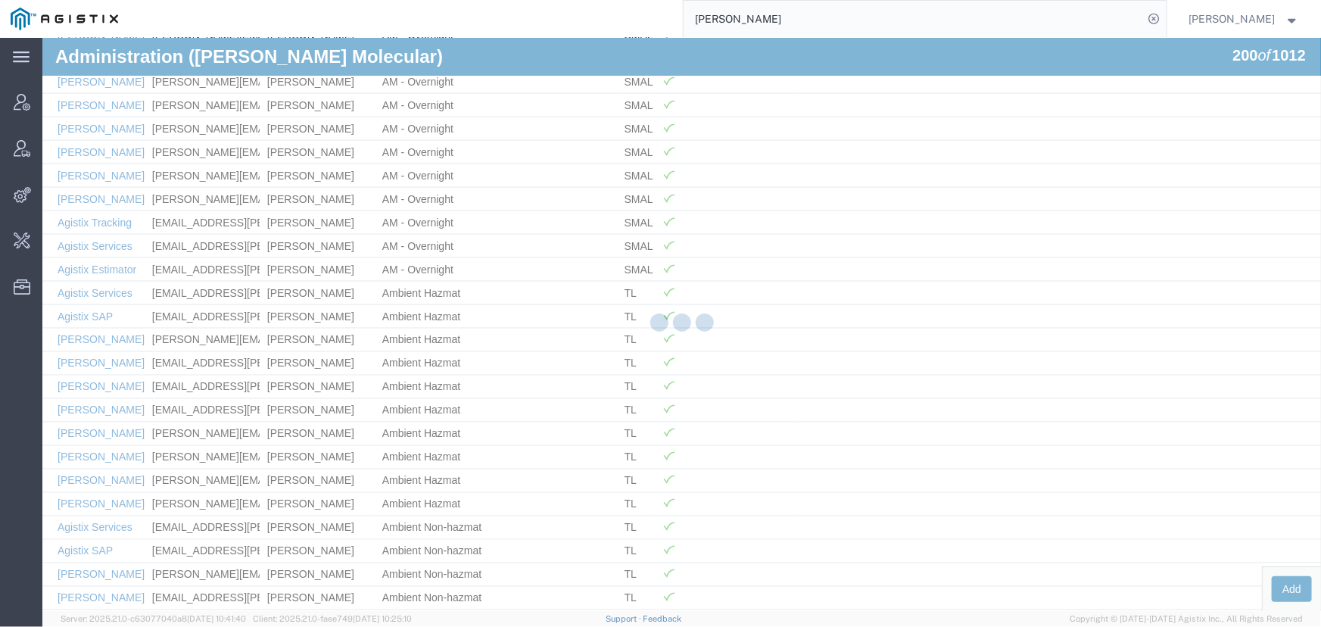
scroll to position [4316, 0]
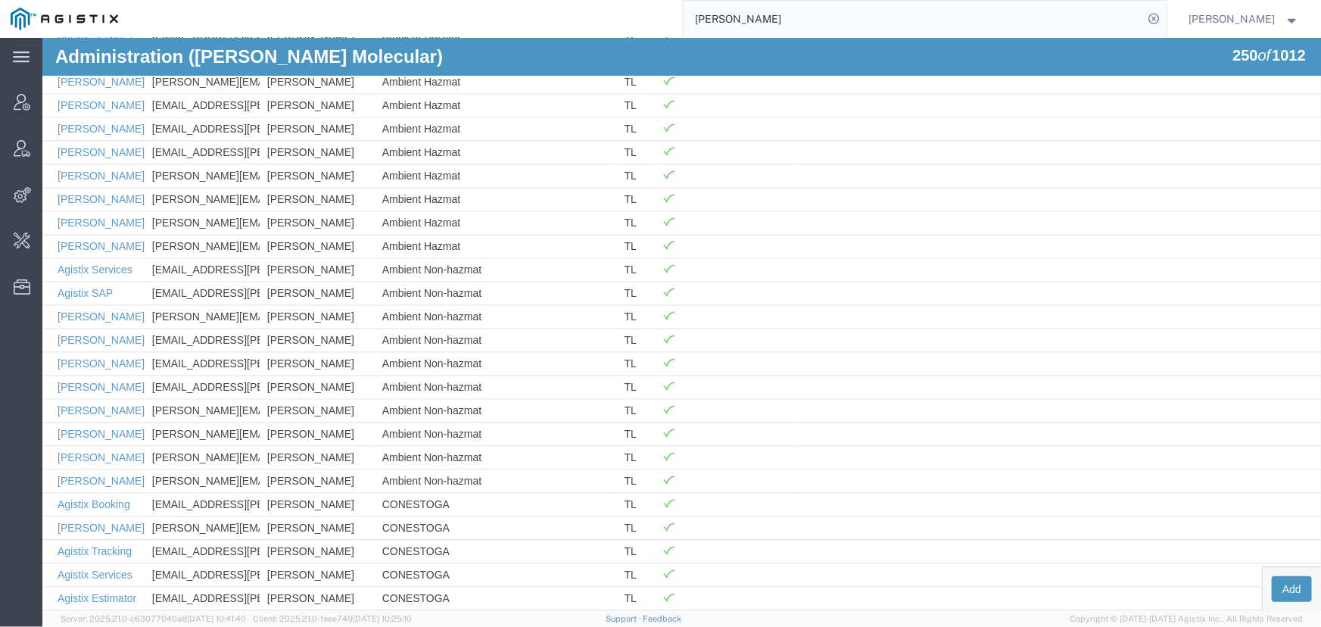
click at [1215, 25] on span "Jenneffer Jahraus" at bounding box center [1232, 19] width 86 height 17
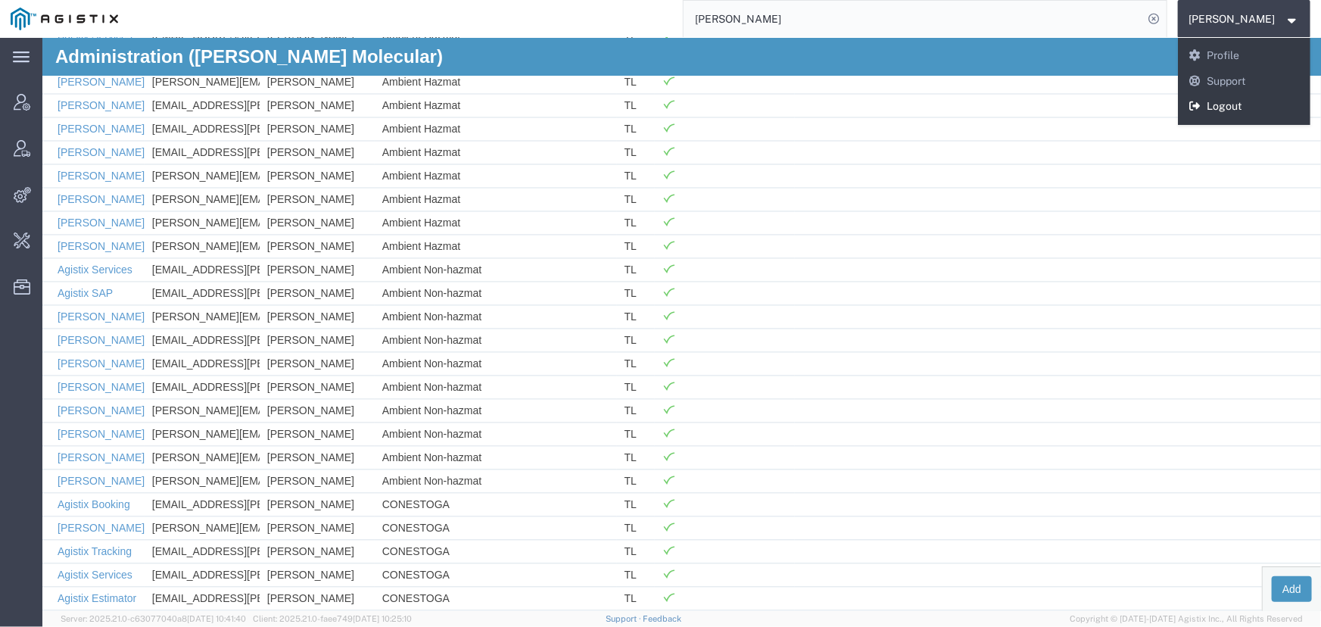
click at [1215, 96] on link "Logout" at bounding box center [1244, 107] width 133 height 26
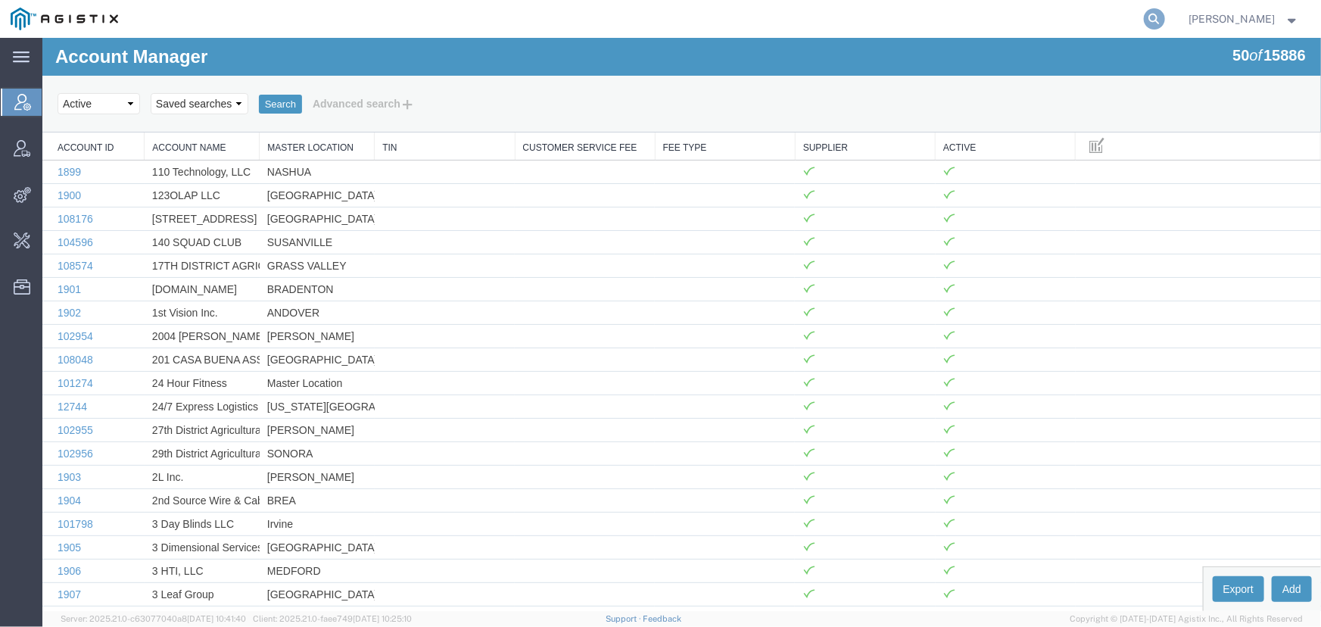
click at [1149, 19] on icon at bounding box center [1154, 18] width 21 height 21
type input "[EMAIL_ADDRESS][DOMAIN_NAME]"
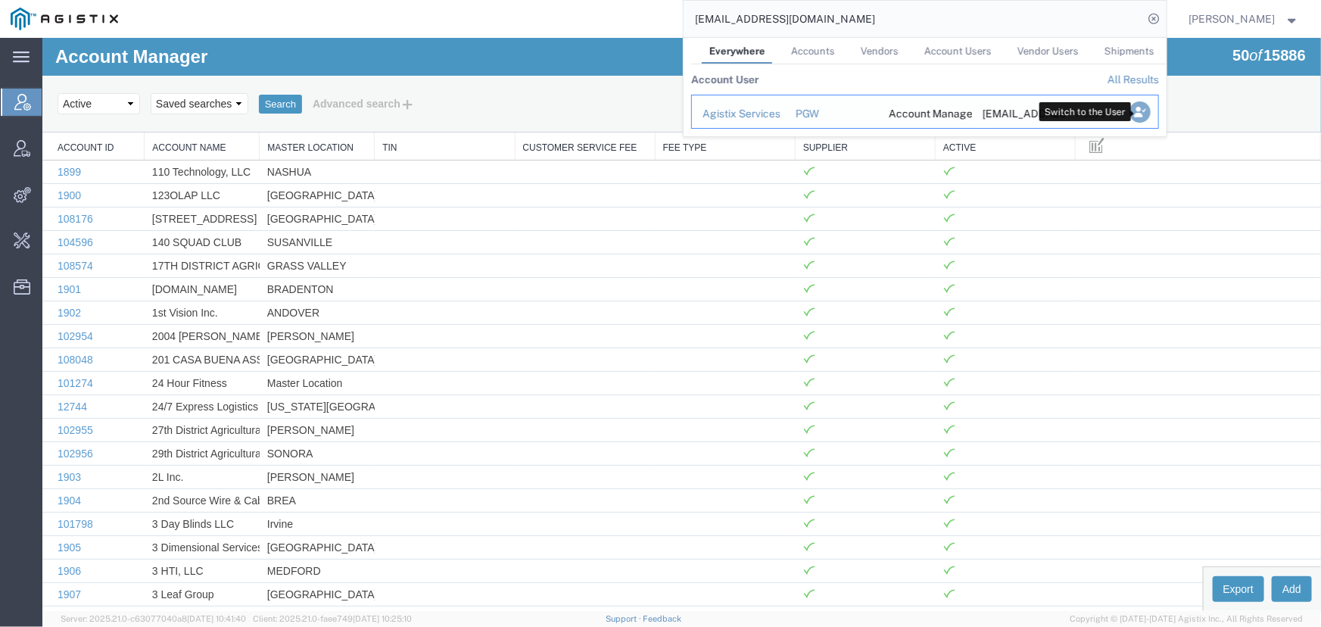
click at [1137, 111] on icon "Search Results" at bounding box center [1138, 111] width 21 height 21
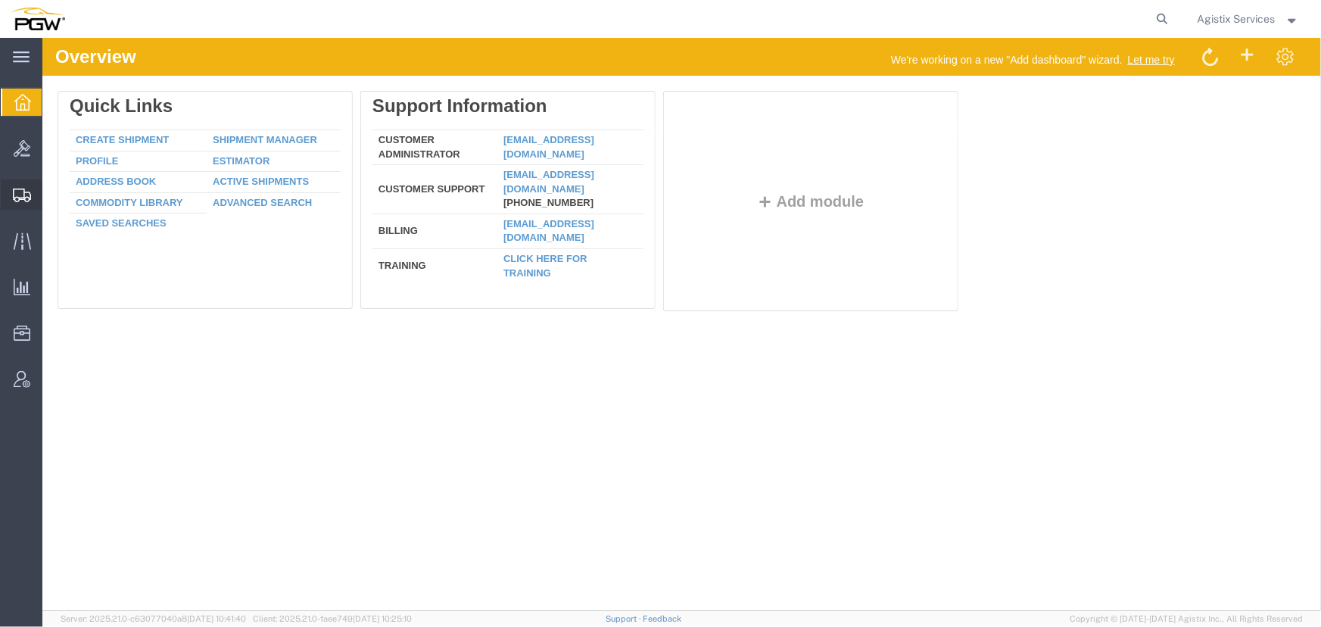
click at [19, 188] on icon at bounding box center [22, 195] width 18 height 14
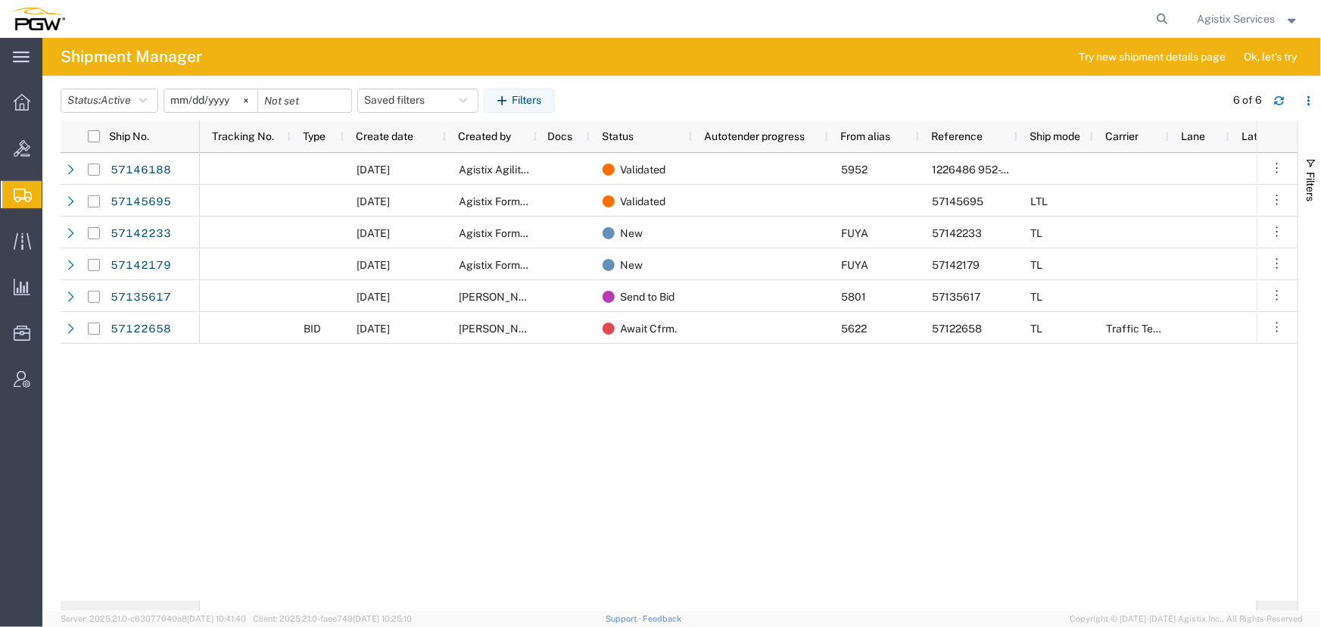
click at [1234, 18] on span "Agistix Services" at bounding box center [1236, 19] width 78 height 17
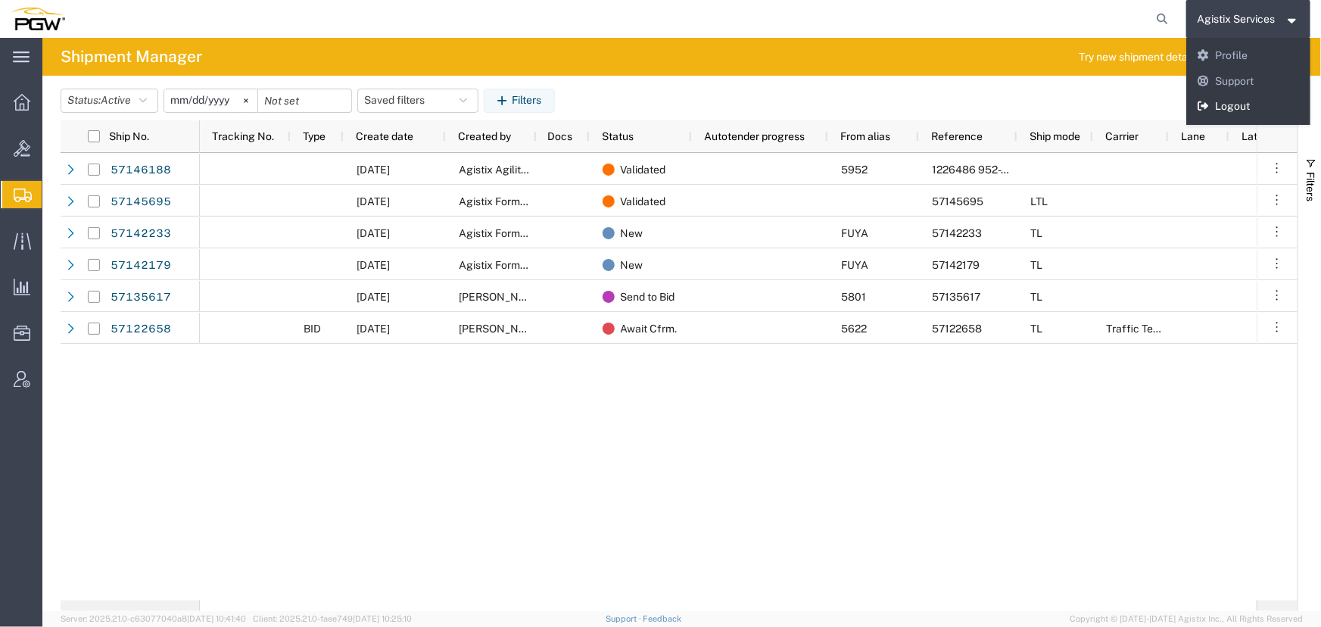
click at [1213, 113] on link "Logout" at bounding box center [1248, 107] width 125 height 26
